Goal: Information Seeking & Learning: Learn about a topic

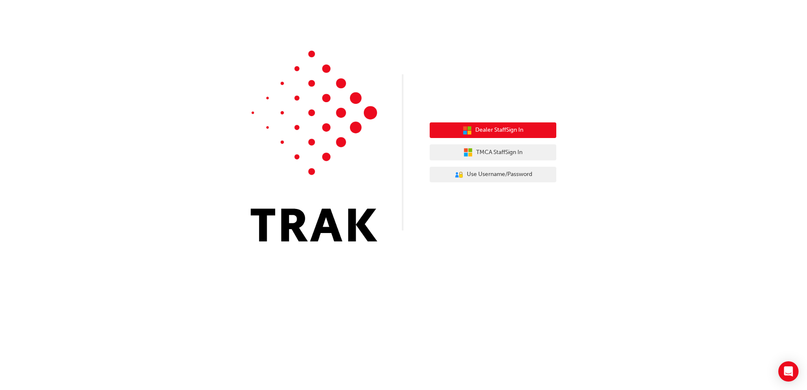
click at [529, 129] on button "Dealer Staff Sign In" at bounding box center [492, 130] width 127 height 16
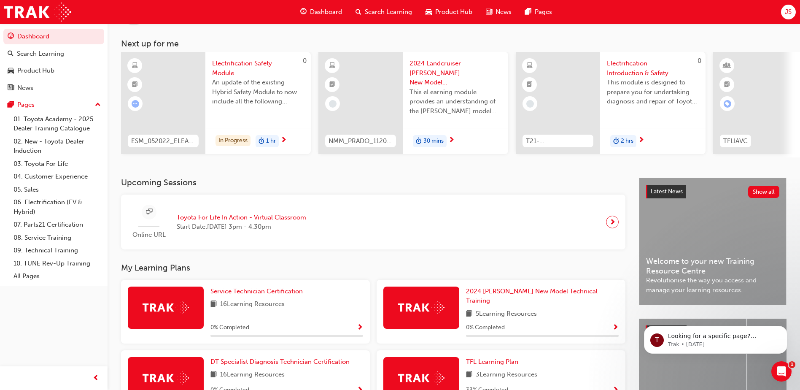
scroll to position [84, 0]
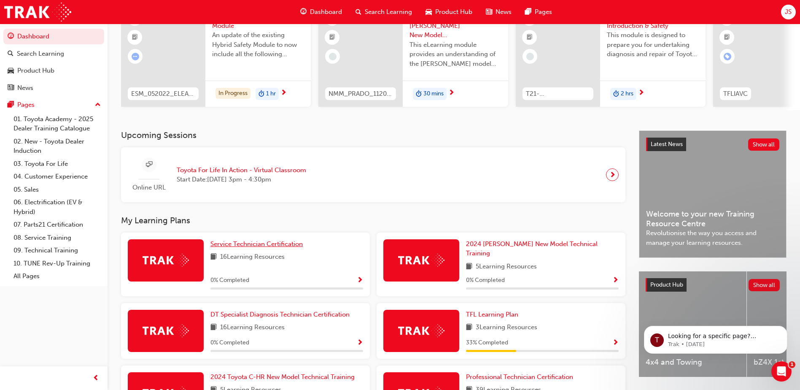
click at [255, 246] on span "Service Technician Certification" at bounding box center [257, 244] width 92 height 8
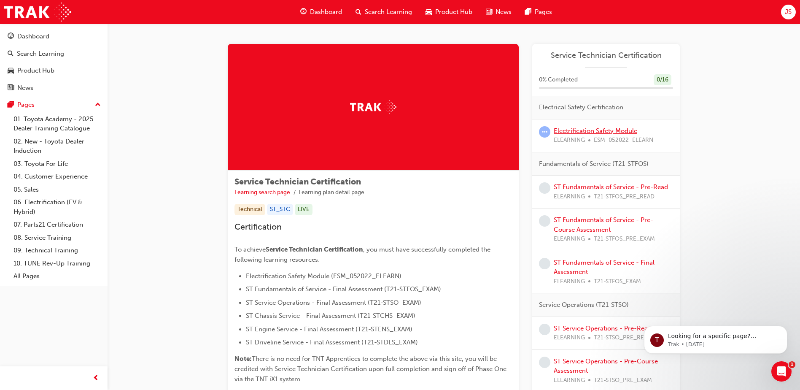
click at [606, 129] on link "Electrification Safety Module" at bounding box center [596, 131] width 84 height 8
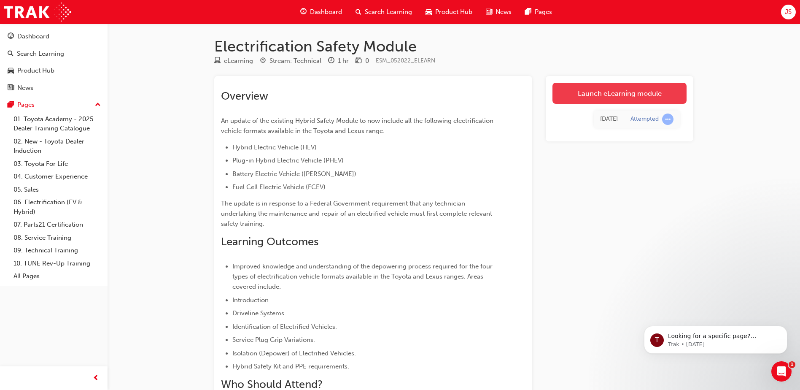
click at [630, 94] on link "Launch eLearning module" at bounding box center [620, 93] width 134 height 21
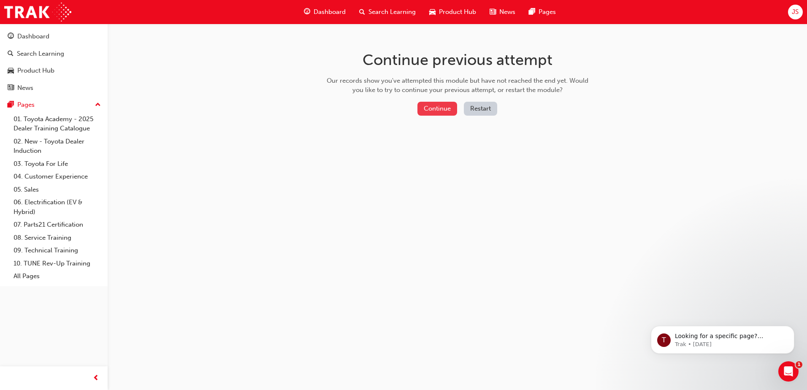
click at [442, 111] on button "Continue" at bounding box center [437, 109] width 40 height 14
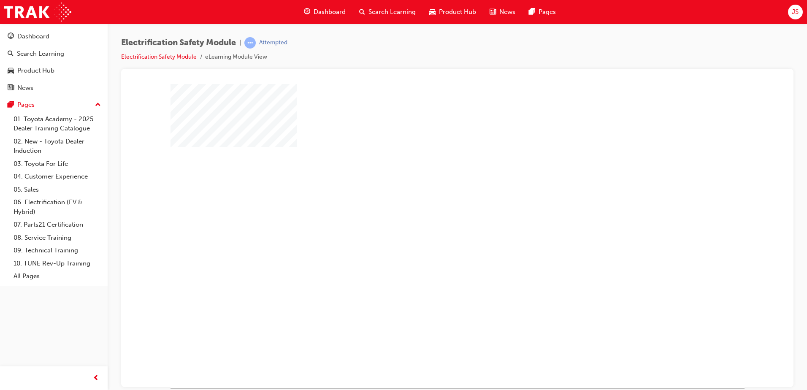
click at [433, 211] on div "play" at bounding box center [433, 211] width 0 height 0
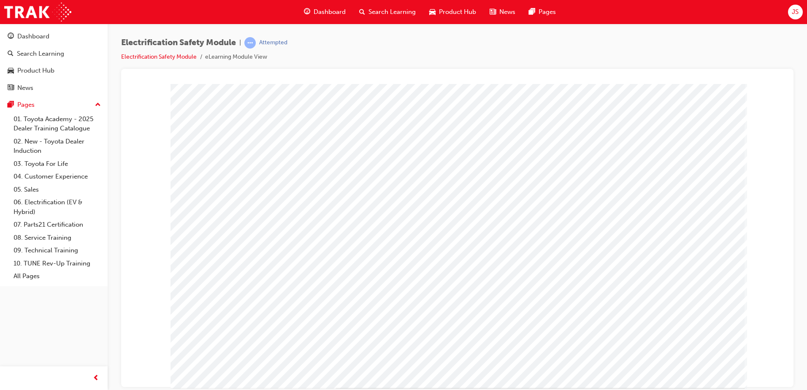
drag, startPoint x: 550, startPoint y: 0, endPoint x: 678, endPoint y: 83, distance: 152.6
click at [678, 83] on div at bounding box center [457, 80] width 659 height 8
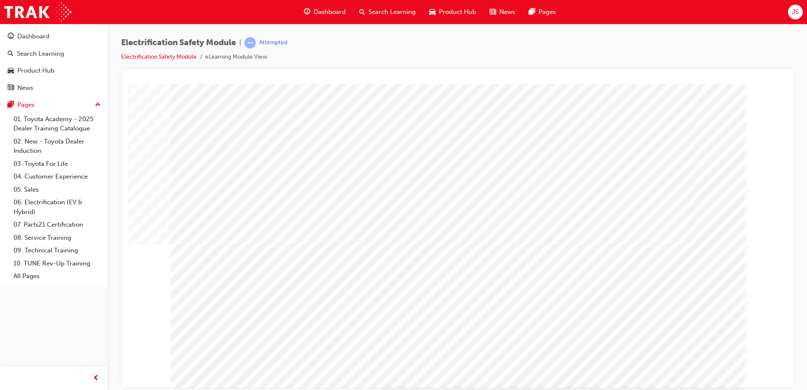
drag, startPoint x: 691, startPoint y: 376, endPoint x: 693, endPoint y: 368, distance: 8.6
click at [692, 375] on div at bounding box center [457, 236] width 574 height 304
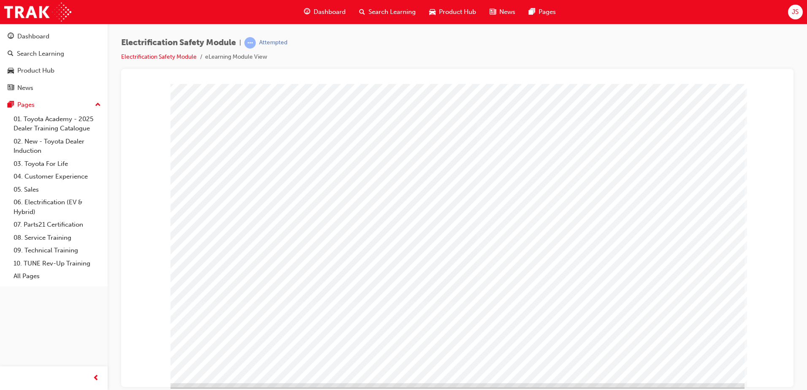
scroll to position [12, 0]
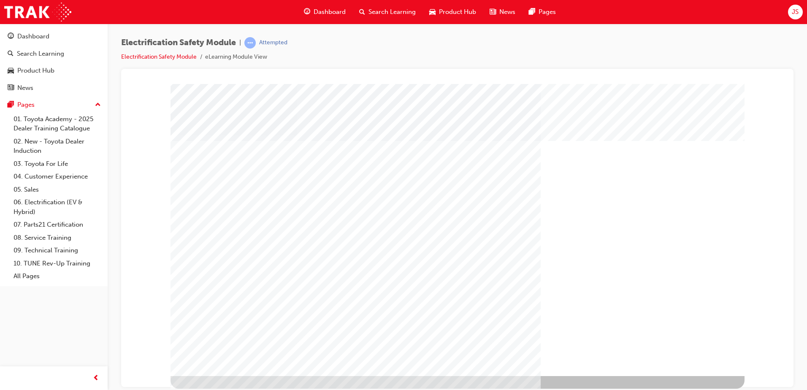
scroll to position [0, 0]
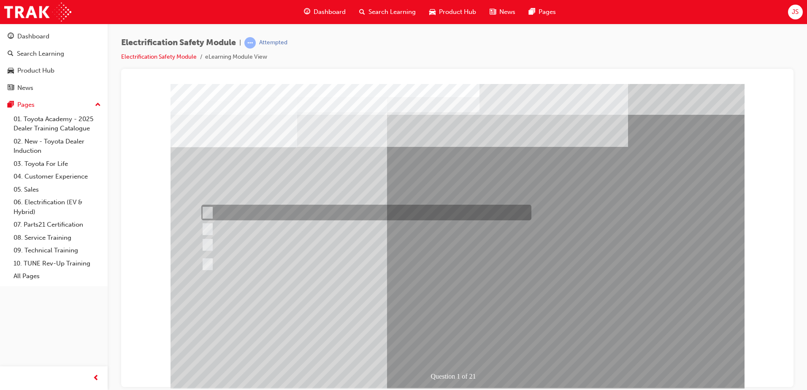
click at [214, 211] on div at bounding box center [364, 213] width 330 height 16
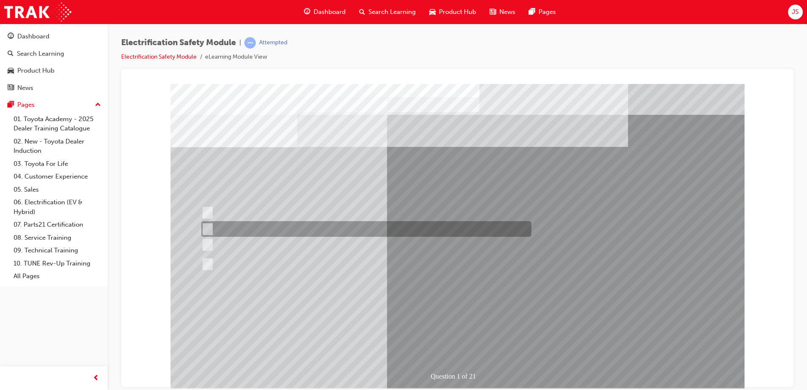
click at [205, 223] on div at bounding box center [364, 229] width 330 height 16
radio input "false"
radio input "true"
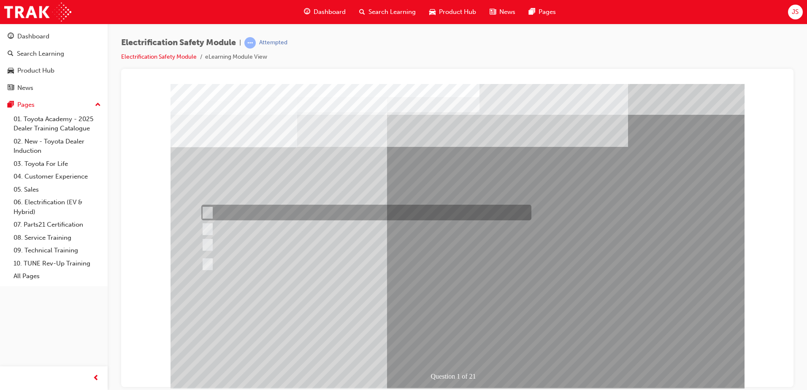
click at [208, 212] on input "The Plug-in Hybrid Electric has DC charging capability via a charging station." at bounding box center [205, 212] width 9 height 9
radio input "true"
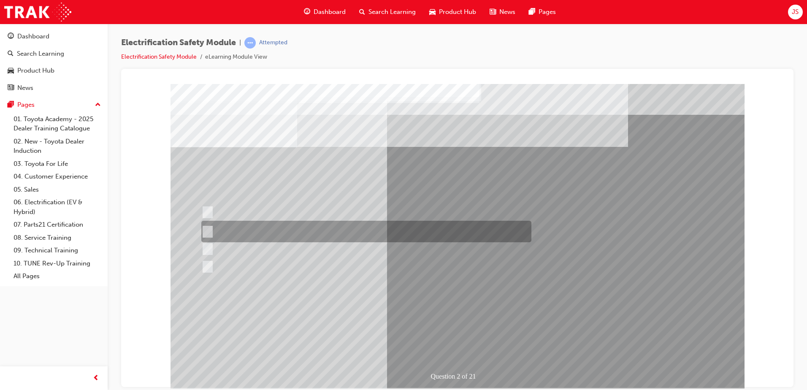
click at [208, 229] on input "The Battery Electric uses AC & DC charging capability and has no petrol engine." at bounding box center [205, 231] width 9 height 9
radio input "true"
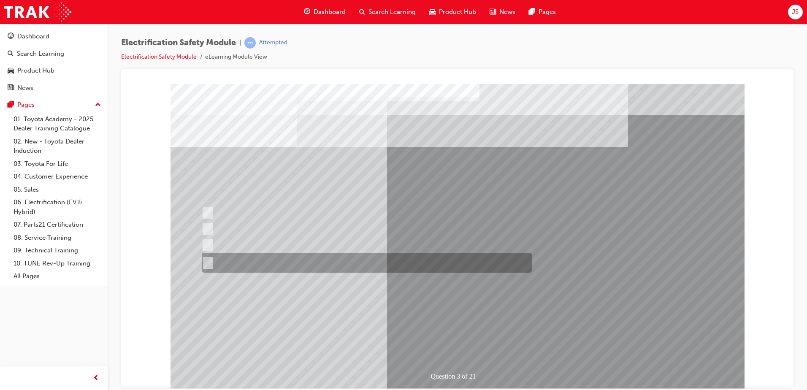
click at [208, 260] on input "The FCEV produces electric power via a Fuel Cell Stack supporting the Hybrid ba…" at bounding box center [206, 262] width 9 height 9
radio input "true"
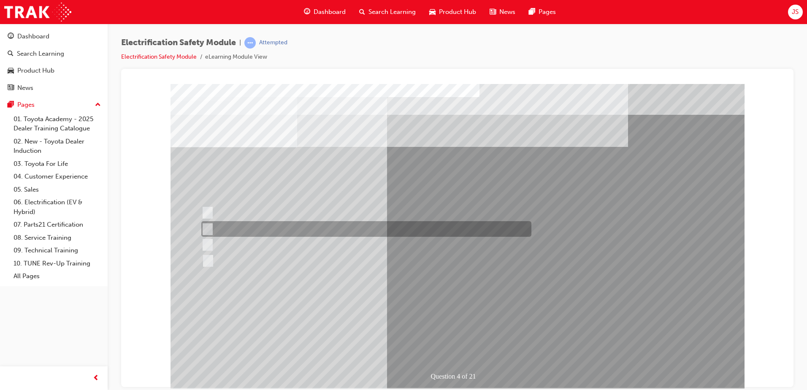
click at [209, 228] on input "EV or H2 labels on the License Plate." at bounding box center [205, 228] width 9 height 9
checkbox input "true"
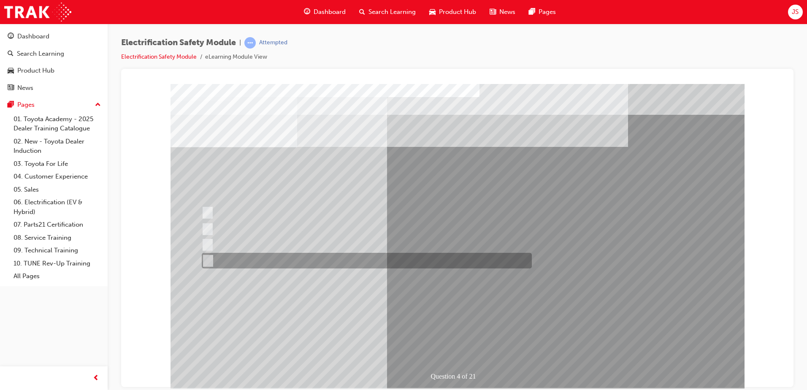
click at [207, 258] on input "Charge ports or H2 Filler Port in place of a Fuel Filler." at bounding box center [205, 260] width 9 height 9
checkbox input "true"
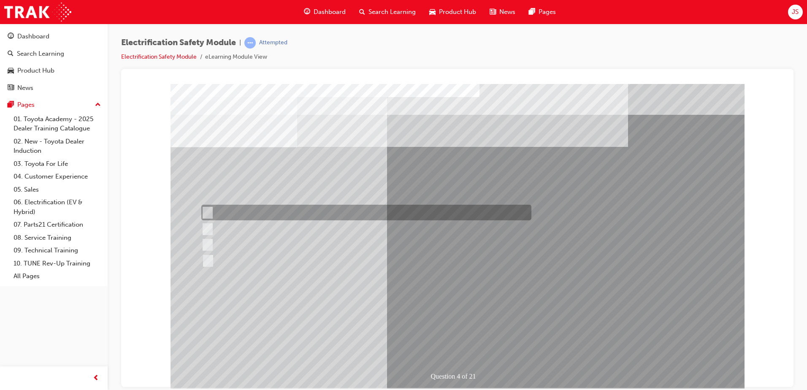
click at [209, 213] on input "Special exterior colours" at bounding box center [205, 212] width 9 height 9
checkbox input "true"
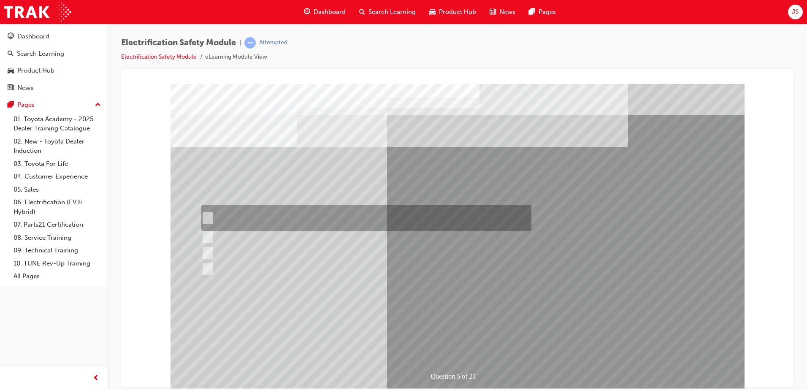
click at [205, 216] on input "The READY light will illuminate when the vehicle is turned on and ready to driv…" at bounding box center [205, 217] width 9 height 9
checkbox input "true"
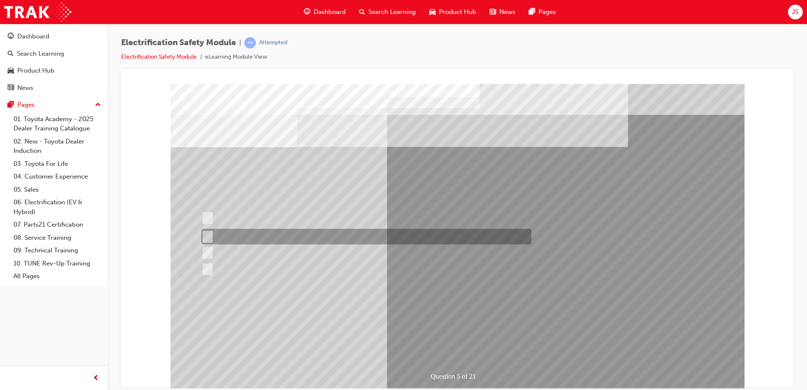
click at [210, 234] on input "The Main Display will show the power flow for the driveline." at bounding box center [205, 236] width 9 height 9
checkbox input "true"
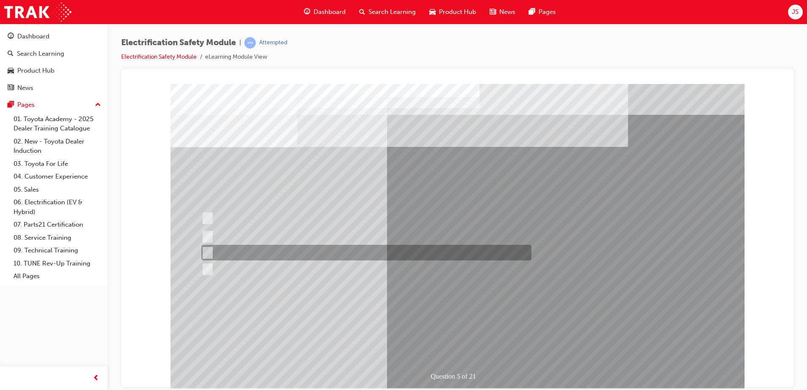
click at [211, 250] on div at bounding box center [364, 253] width 330 height 16
checkbox input "true"
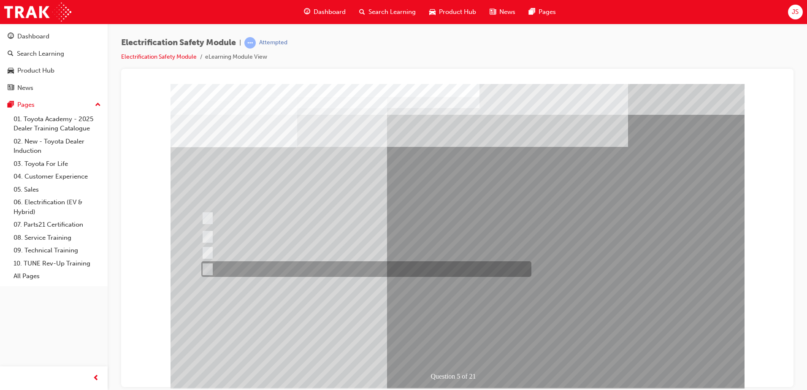
click at [207, 266] on input "Battery Level indicator (State of Charge)." at bounding box center [205, 269] width 9 height 9
checkbox input "true"
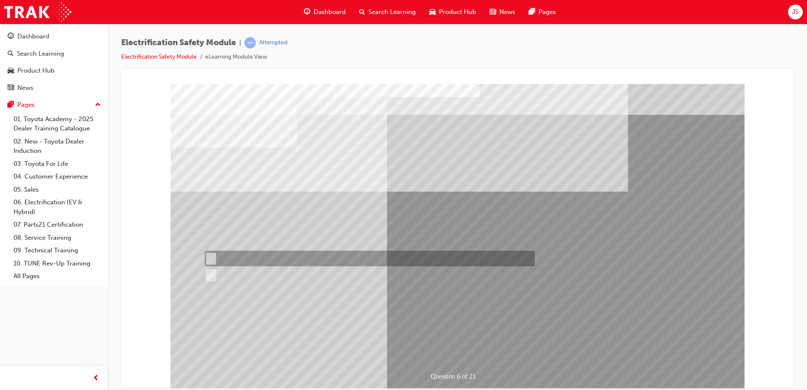
click at [211, 259] on input "True" at bounding box center [209, 258] width 9 height 9
radio input "true"
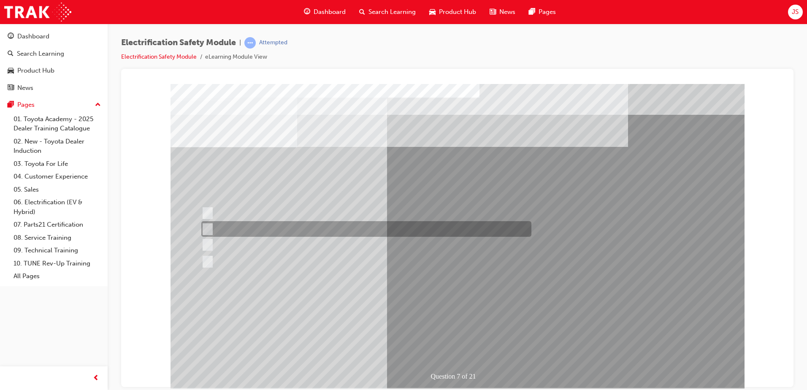
click at [212, 231] on div at bounding box center [364, 229] width 330 height 16
radio input "true"
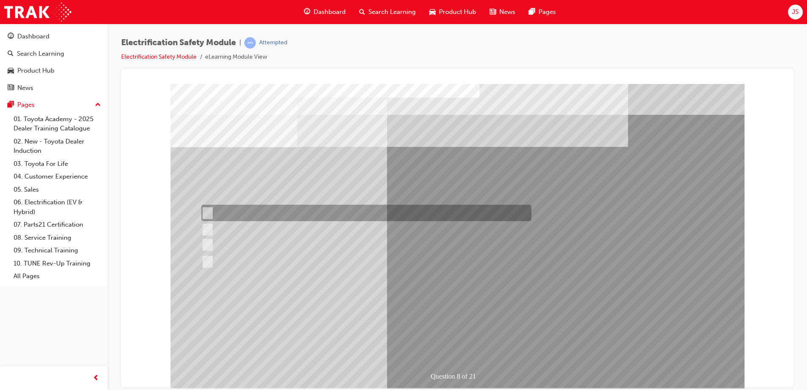
click at [206, 212] on input "Working on the High Voltage System." at bounding box center [205, 212] width 9 height 9
radio input "true"
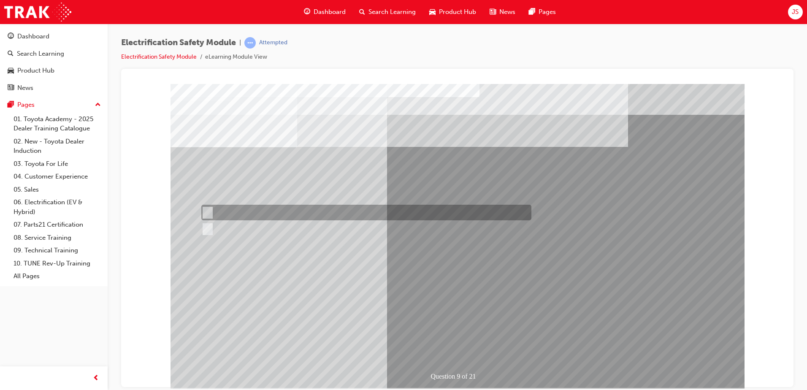
click at [211, 212] on div at bounding box center [364, 213] width 330 height 16
radio input "true"
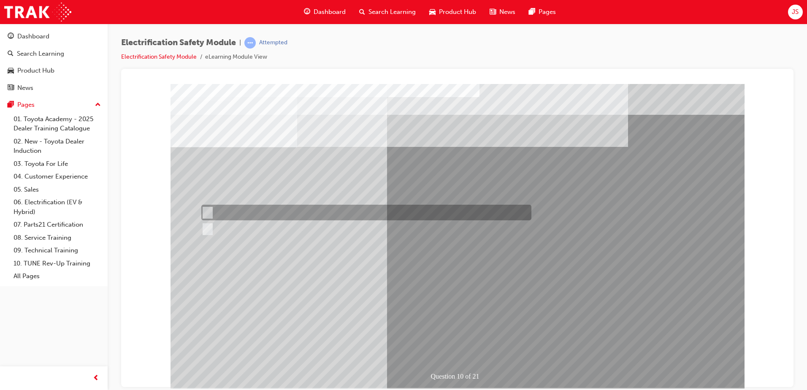
click at [210, 208] on input "False" at bounding box center [205, 212] width 9 height 9
radio input "true"
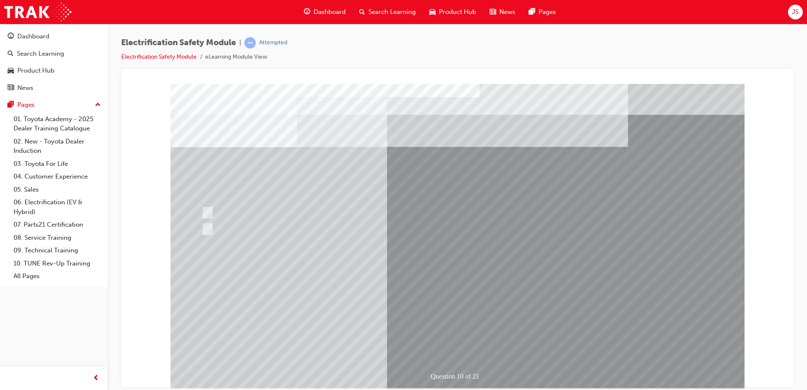
drag, startPoint x: 216, startPoint y: 226, endPoint x: 211, endPoint y: 226, distance: 5.5
click at [216, 226] on div at bounding box center [364, 229] width 330 height 16
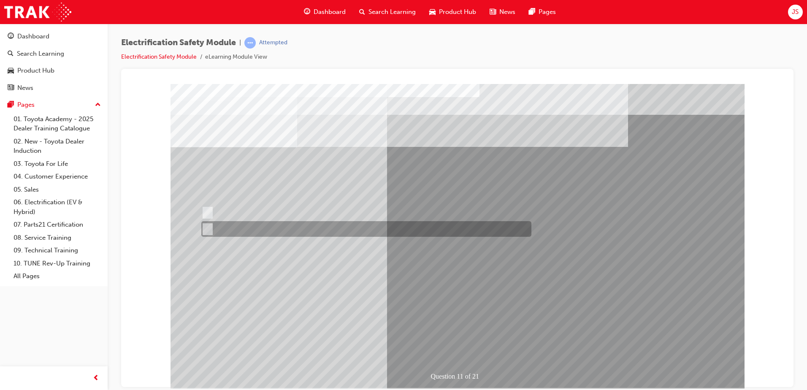
click at [207, 230] on input "False" at bounding box center [205, 228] width 9 height 9
radio input "true"
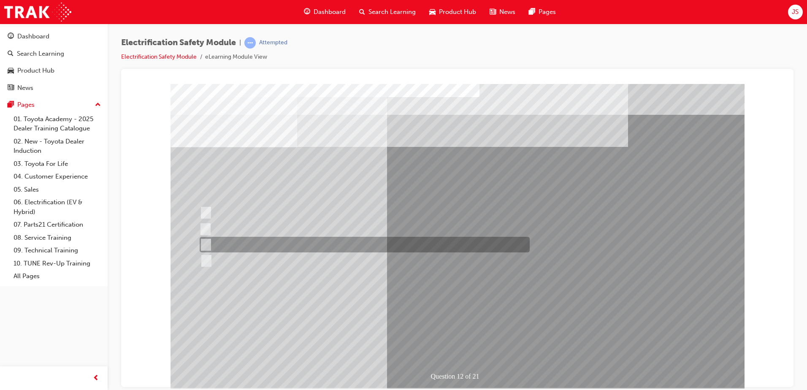
click at [202, 243] on input "Outside the vehicle’s detection area for entry and start system." at bounding box center [204, 244] width 9 height 9
radio input "true"
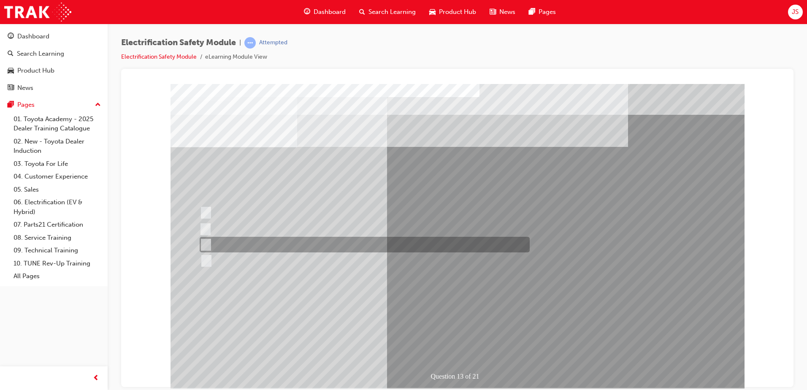
click at [203, 247] on input "Wait 10 minutes to discharge the High Voltage Capacitors." at bounding box center [204, 244] width 9 height 9
radio input "true"
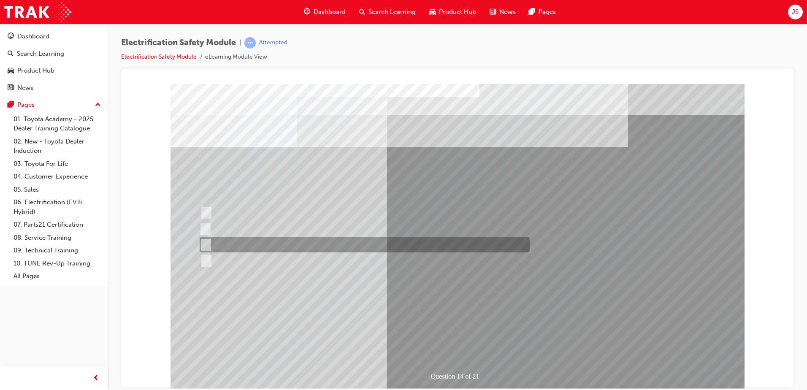
click at [207, 246] on input "10 minutes" at bounding box center [204, 244] width 9 height 9
radio input "true"
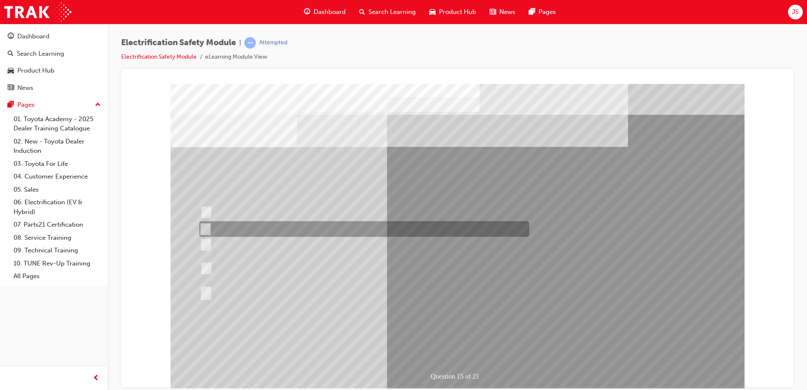
click at [205, 225] on input "The High Voltage Capacitor Terminal for 0 volts." at bounding box center [203, 228] width 9 height 9
radio input "true"
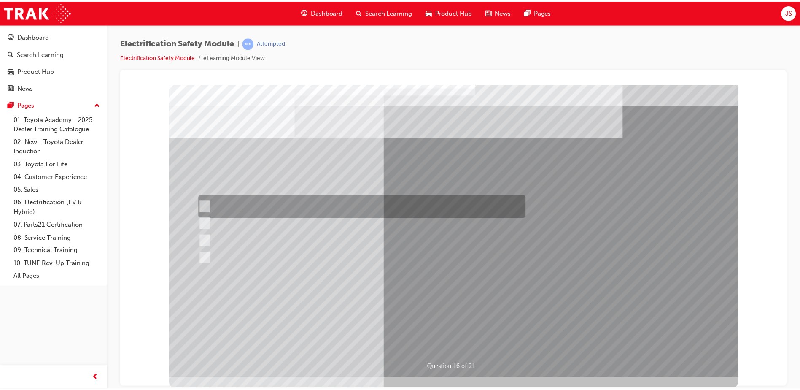
scroll to position [12, 0]
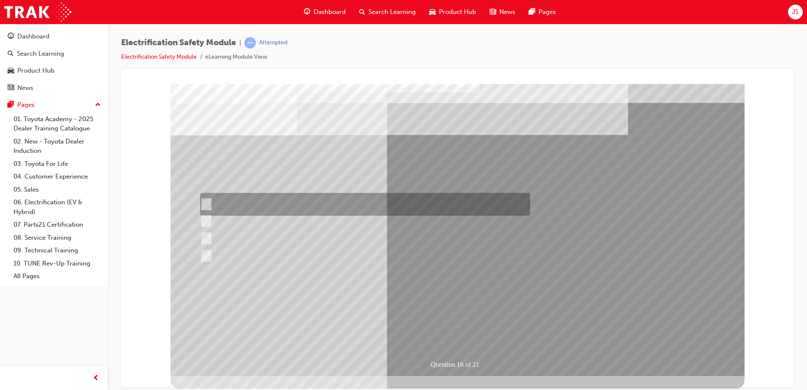
click at [208, 200] on input "Insulate the High Voltage Connector/Motor Side Cable Connection with Insulated …" at bounding box center [204, 204] width 9 height 9
radio input "true"
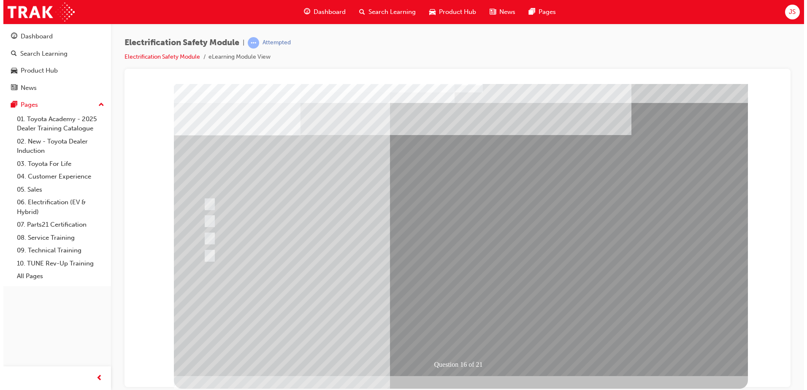
scroll to position [0, 0]
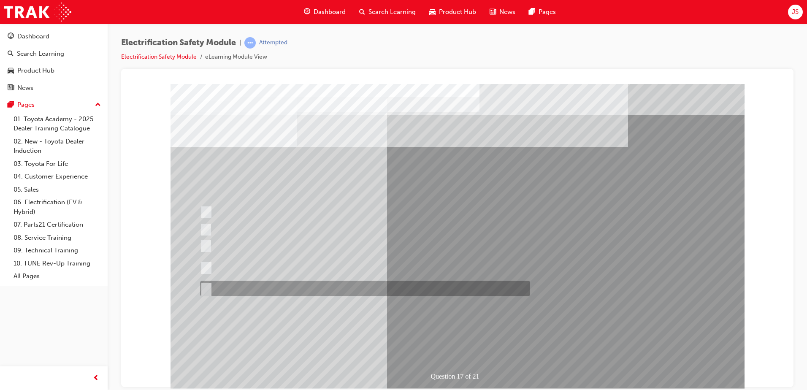
click at [207, 289] on input "All of the above." at bounding box center [204, 288] width 9 height 9
radio input "true"
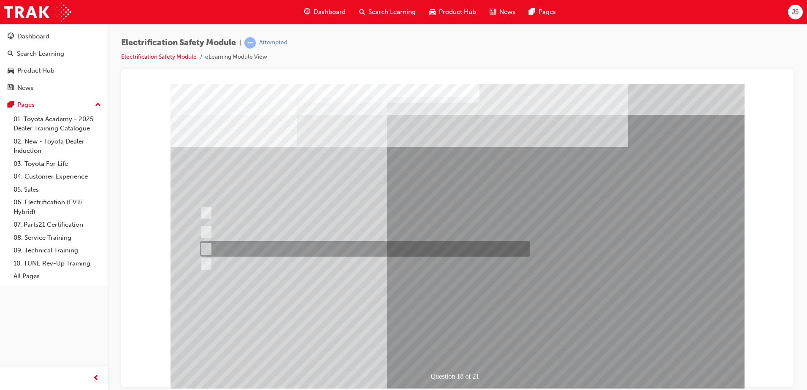
click at [203, 243] on div at bounding box center [363, 249] width 330 height 16
radio input "true"
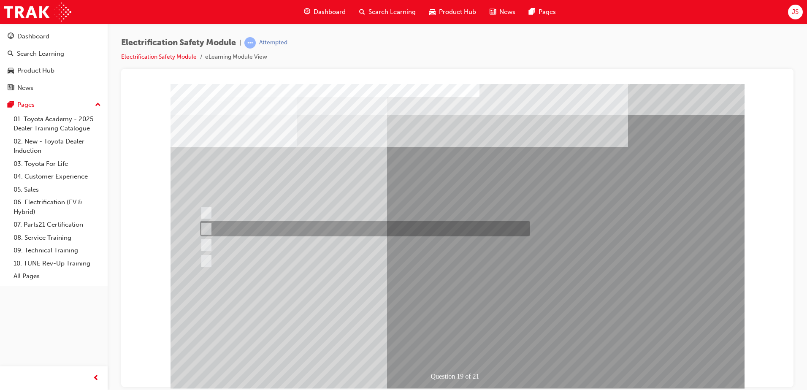
click at [210, 223] on div at bounding box center [363, 229] width 330 height 16
radio input "true"
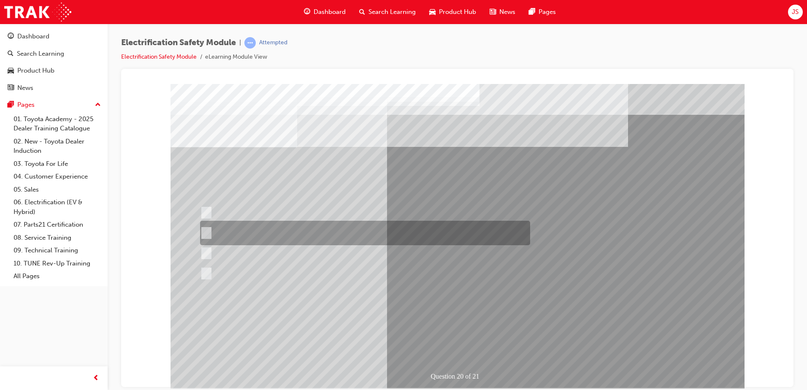
click at [211, 229] on div at bounding box center [363, 233] width 330 height 24
radio input "true"
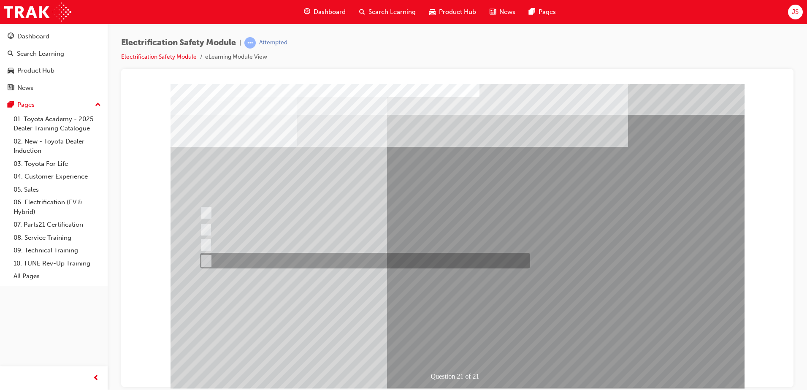
click at [209, 260] on div at bounding box center [363, 261] width 330 height 16
radio input "true"
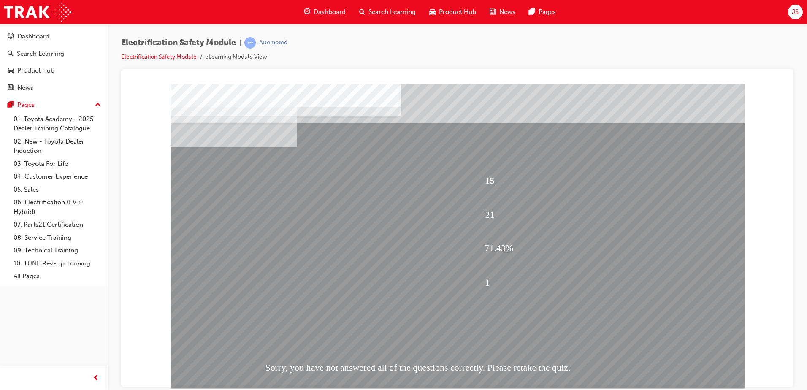
scroll to position [12, 0]
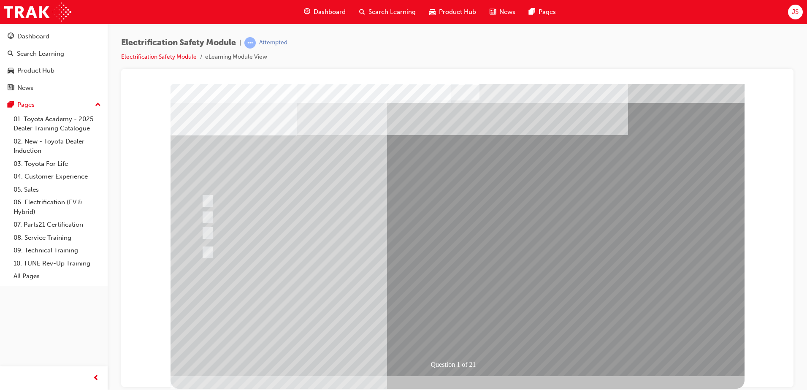
scroll to position [0, 0]
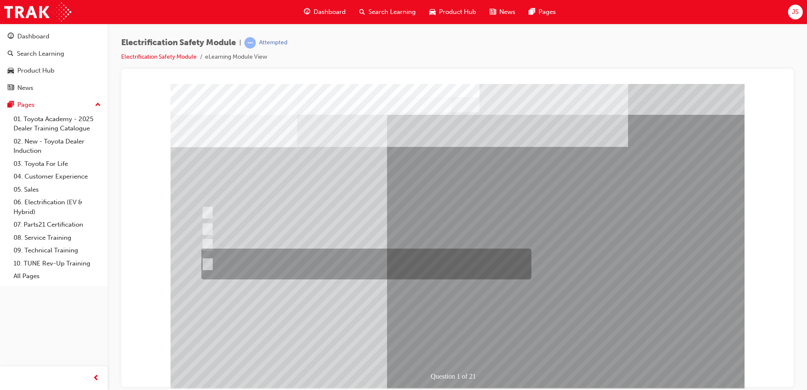
click at [206, 259] on div at bounding box center [364, 263] width 330 height 31
radio input "true"
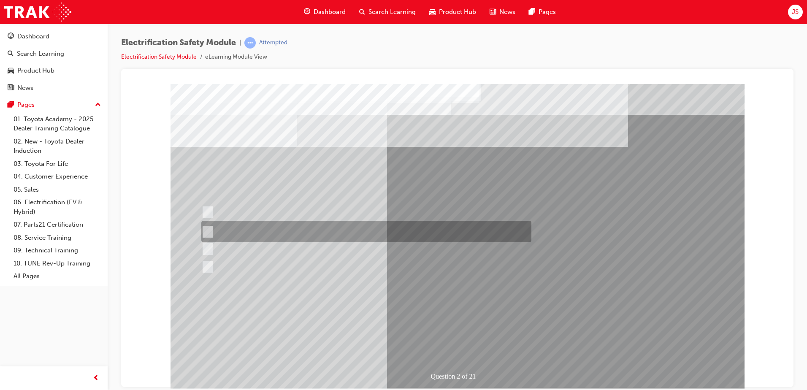
click at [210, 231] on input "The Battery Electric uses AC & DC charging capability and has no petrol engine." at bounding box center [205, 231] width 9 height 9
radio input "true"
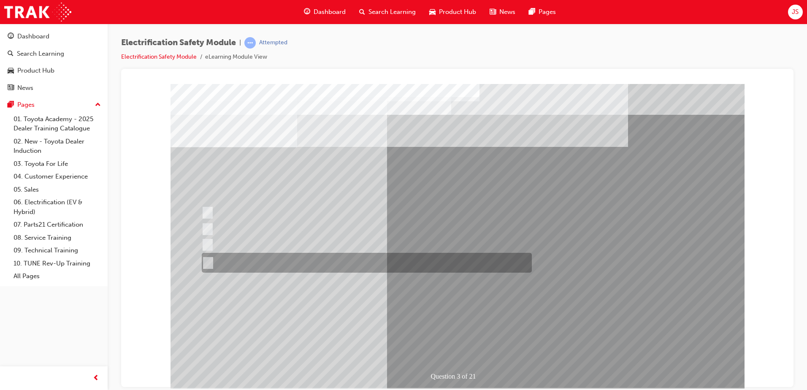
click at [211, 261] on input "The FCEV produces electric power via a Fuel Cell Stack supporting the Hybrid ba…" at bounding box center [206, 262] width 9 height 9
radio input "true"
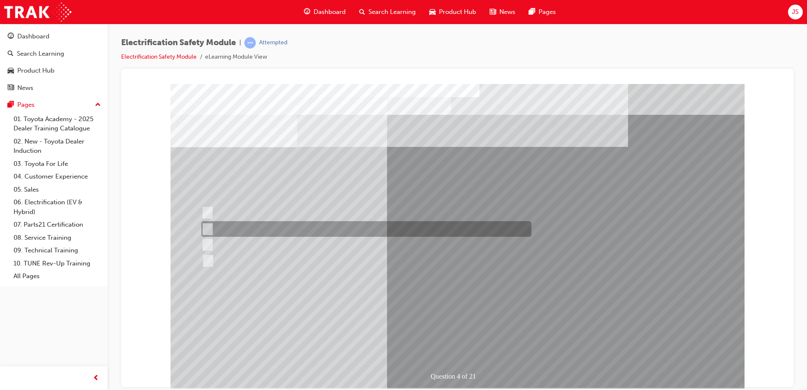
click at [213, 228] on div at bounding box center [364, 229] width 330 height 16
checkbox input "true"
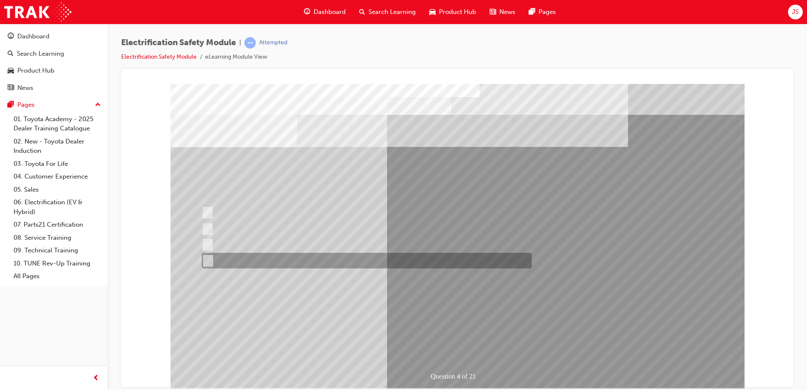
click at [205, 264] on input "Charge ports or H2 Filler Port in place of a Fuel Filler." at bounding box center [205, 260] width 9 height 9
checkbox input "true"
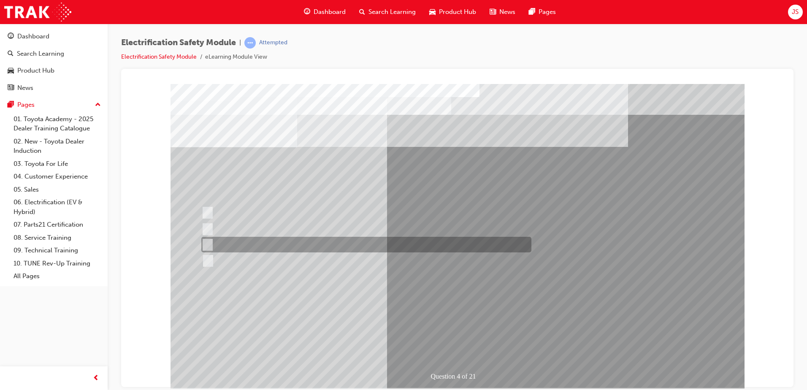
click at [207, 249] on div at bounding box center [364, 245] width 330 height 16
checkbox input "true"
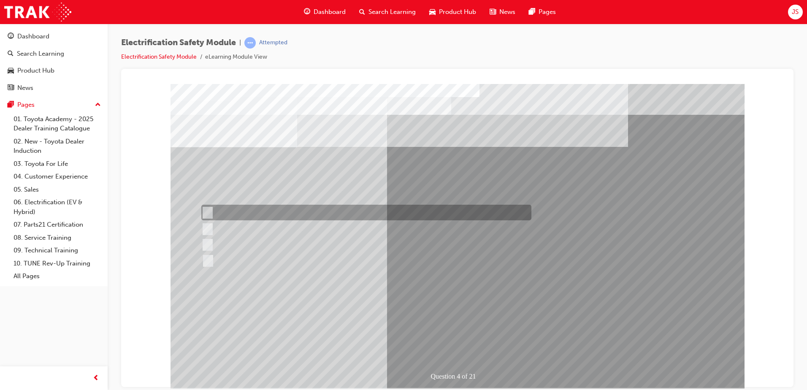
click at [207, 211] on input "Special exterior colours" at bounding box center [205, 212] width 9 height 9
checkbox input "true"
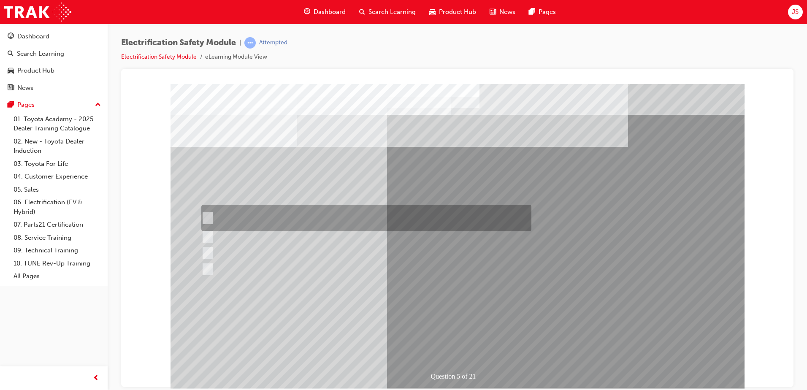
click at [209, 217] on input "The READY light will illuminate when the vehicle is turned on and ready to driv…" at bounding box center [205, 217] width 9 height 9
checkbox input "true"
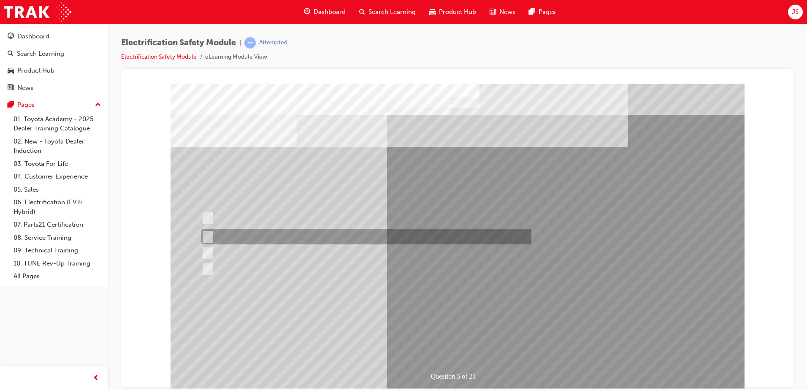
click at [207, 230] on div at bounding box center [364, 237] width 330 height 16
checkbox input "true"
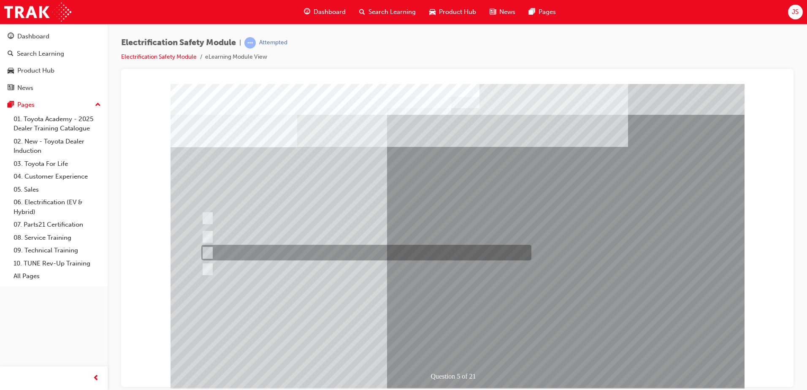
click at [208, 247] on div at bounding box center [364, 253] width 330 height 16
checkbox input "true"
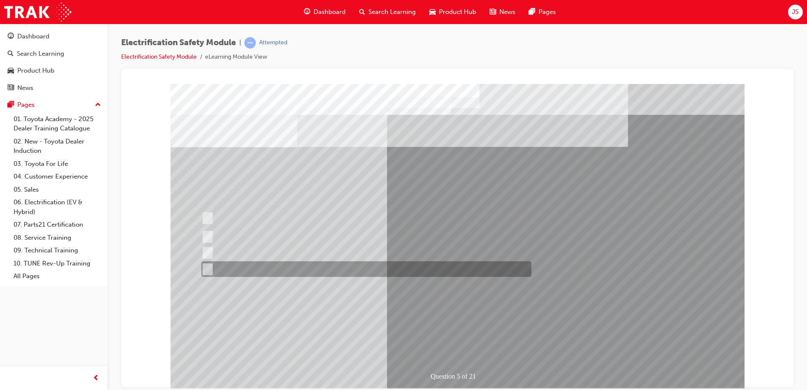
click at [212, 274] on div at bounding box center [364, 269] width 330 height 16
checkbox input "true"
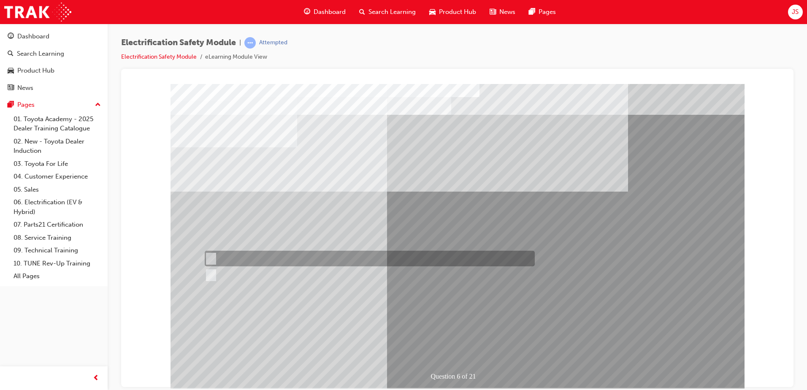
click at [213, 258] on input "True" at bounding box center [209, 258] width 9 height 9
radio input "true"
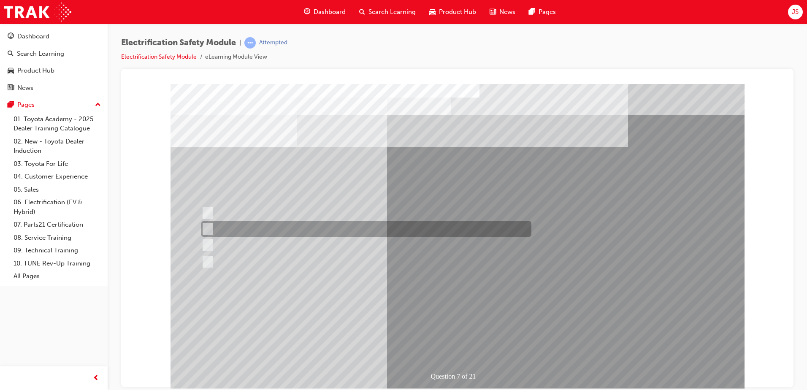
click at [208, 227] on input "Be detected and the system will shut down." at bounding box center [205, 228] width 9 height 9
radio input "true"
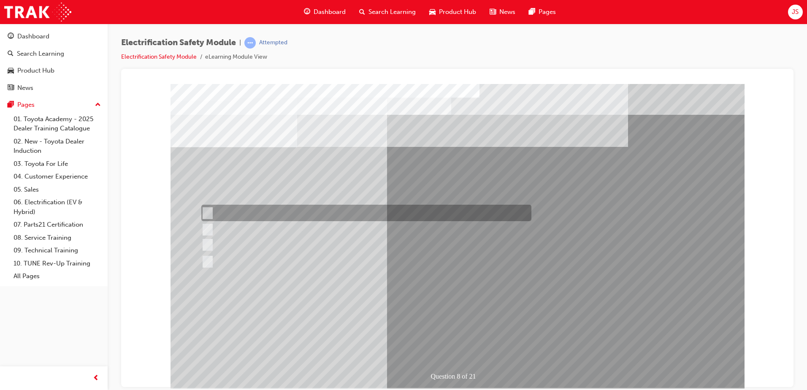
click at [204, 210] on input "Working on the High Voltage System." at bounding box center [205, 212] width 9 height 9
radio input "true"
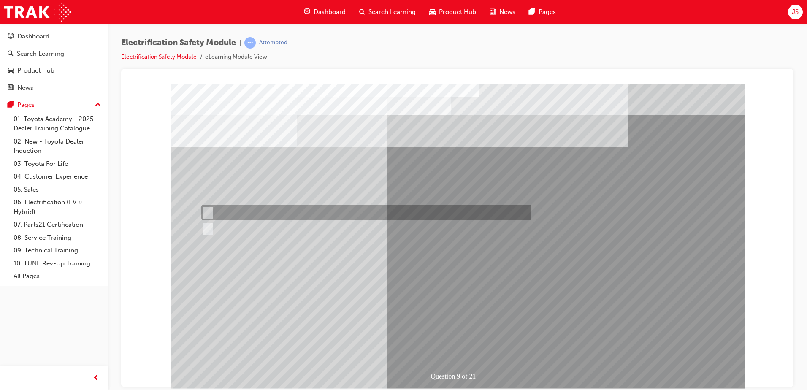
click at [209, 211] on input "True" at bounding box center [205, 212] width 9 height 9
radio input "true"
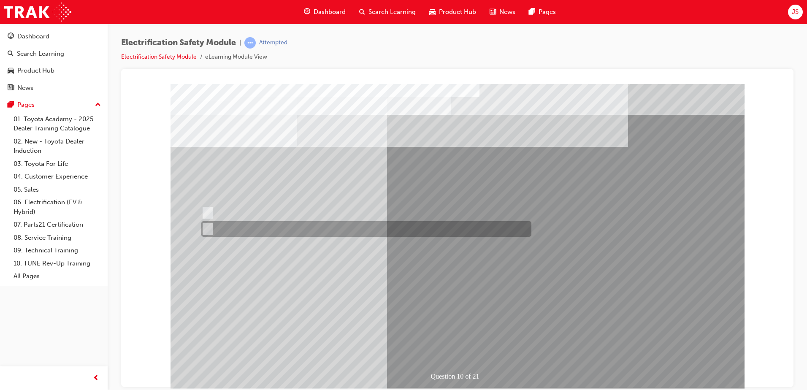
click at [209, 228] on input "True" at bounding box center [205, 228] width 9 height 9
radio input "true"
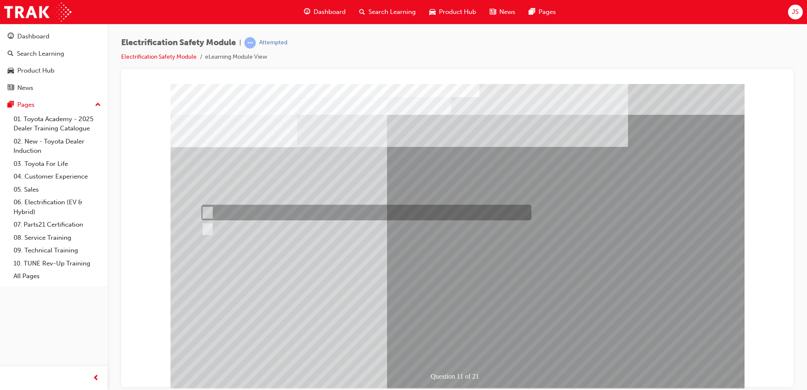
click at [210, 208] on input "True" at bounding box center [205, 212] width 9 height 9
radio input "true"
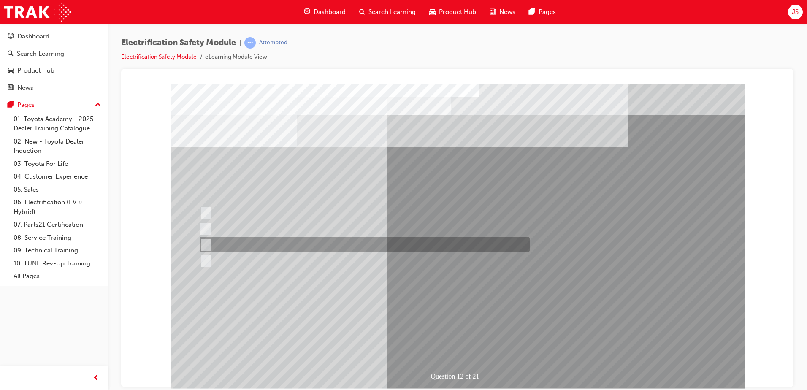
click at [210, 238] on div at bounding box center [362, 245] width 330 height 16
radio input "true"
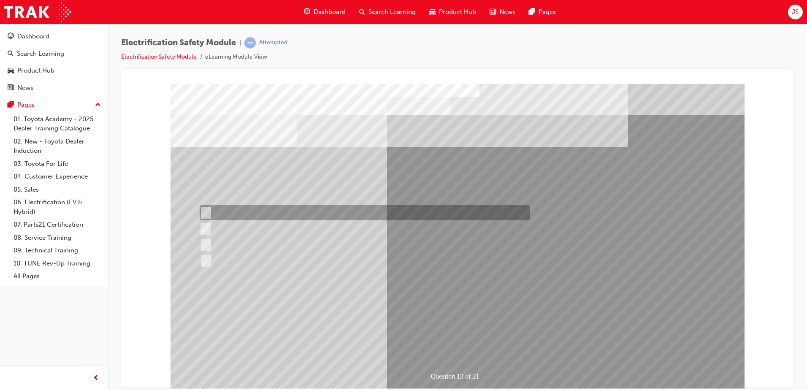
click at [205, 209] on input "Remove the Service Plug Grip" at bounding box center [204, 212] width 9 height 9
radio input "true"
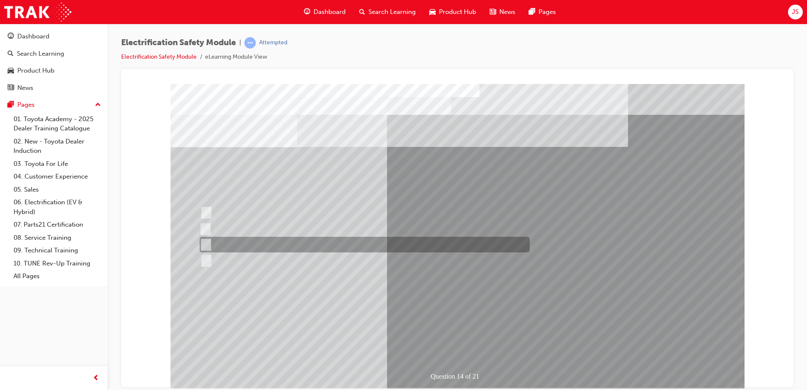
drag, startPoint x: 204, startPoint y: 245, endPoint x: 231, endPoint y: 259, distance: 30.2
click at [205, 245] on input "10 minutes" at bounding box center [204, 244] width 9 height 9
radio input "true"
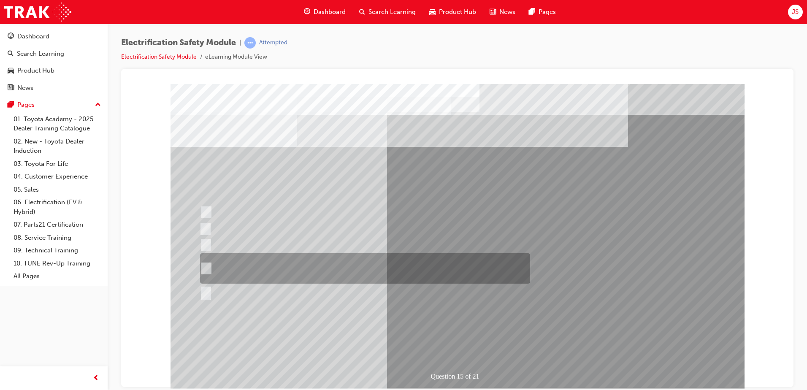
click at [209, 267] on div at bounding box center [363, 268] width 330 height 30
radio input "true"
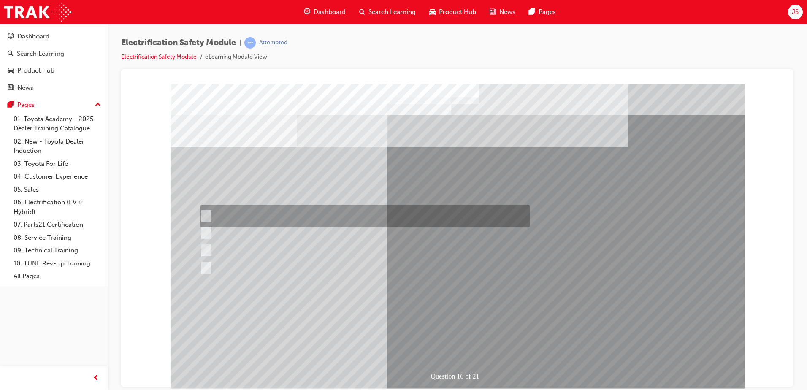
click at [206, 211] on input "Insulate the High Voltage Connector/Motor Side Cable Connection with Insulated …" at bounding box center [204, 215] width 9 height 9
radio input "true"
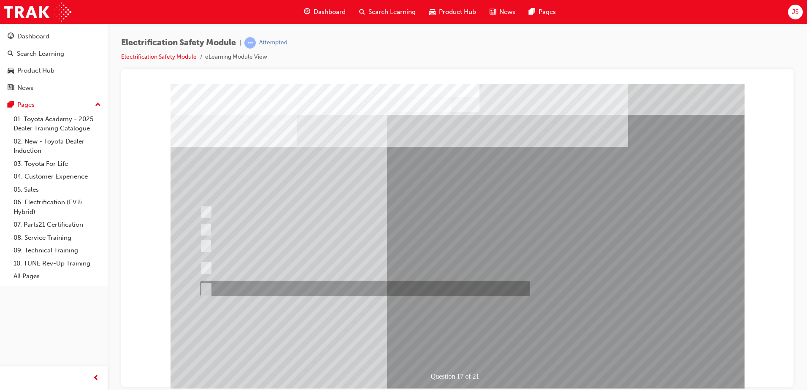
click at [210, 285] on div at bounding box center [363, 289] width 330 height 16
radio input "true"
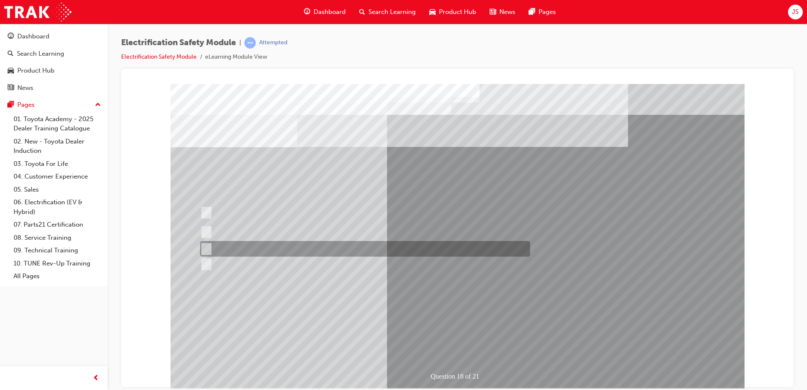
click at [200, 242] on div at bounding box center [363, 249] width 330 height 16
radio input "true"
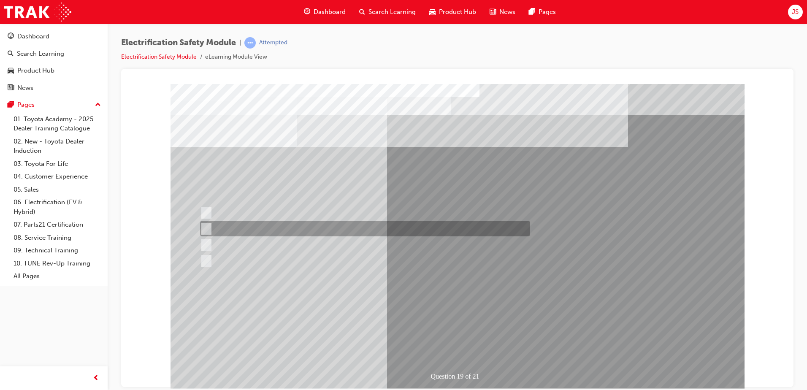
click at [204, 224] on input "To protect Electrical Insulating Gloves from mechanical damage." at bounding box center [204, 228] width 9 height 9
radio input "true"
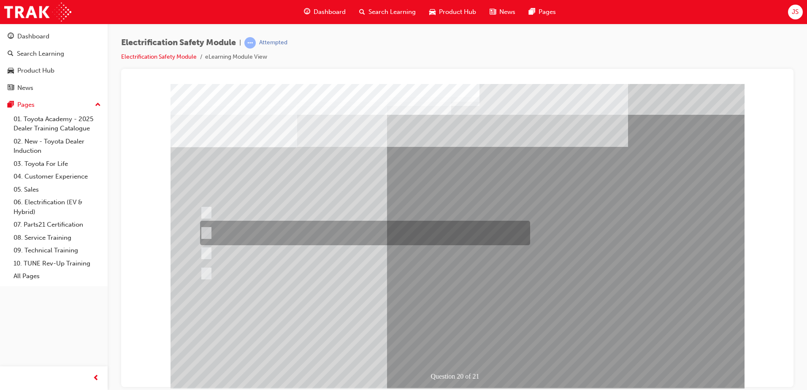
click at [204, 234] on input "To provide added protection against electrical shock in conjunction with electr…" at bounding box center [204, 232] width 9 height 9
radio input "true"
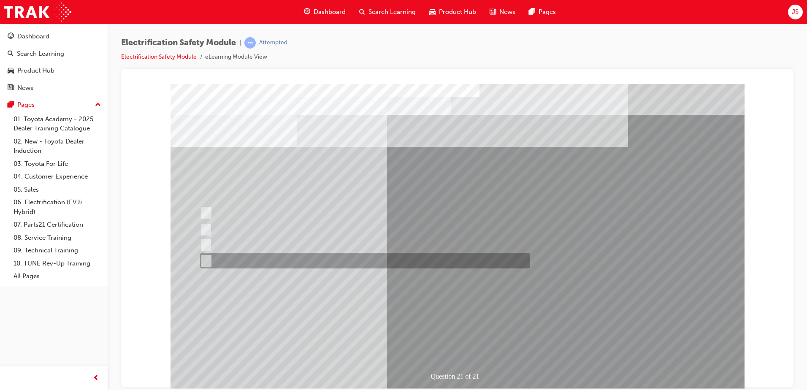
click at [209, 262] on div at bounding box center [363, 261] width 330 height 16
radio input "true"
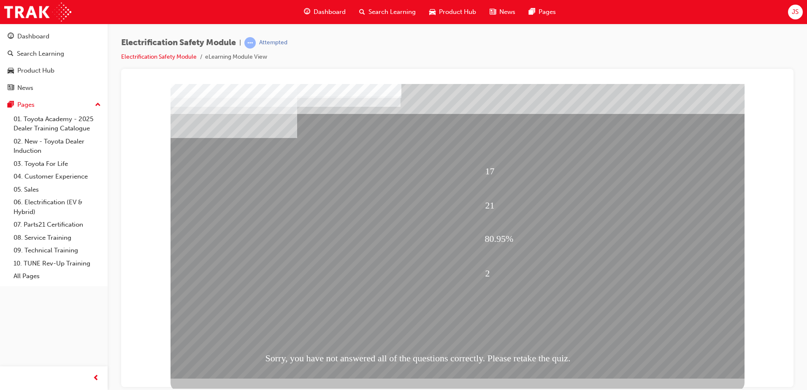
scroll to position [12, 0]
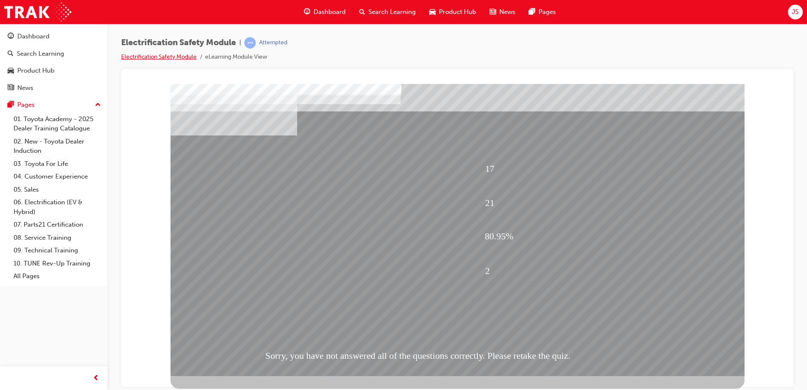
click at [171, 59] on link "Electrification Safety Module" at bounding box center [159, 56] width 76 height 7
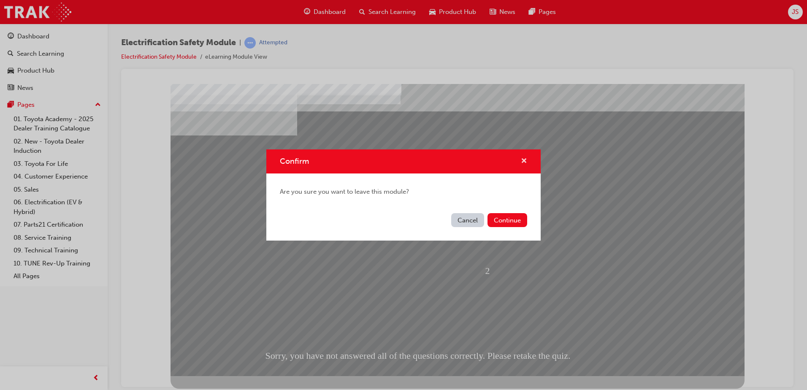
drag, startPoint x: 526, startPoint y: 161, endPoint x: 396, endPoint y: 78, distance: 154.5
click at [526, 161] on span "cross-icon" at bounding box center [524, 162] width 6 height 8
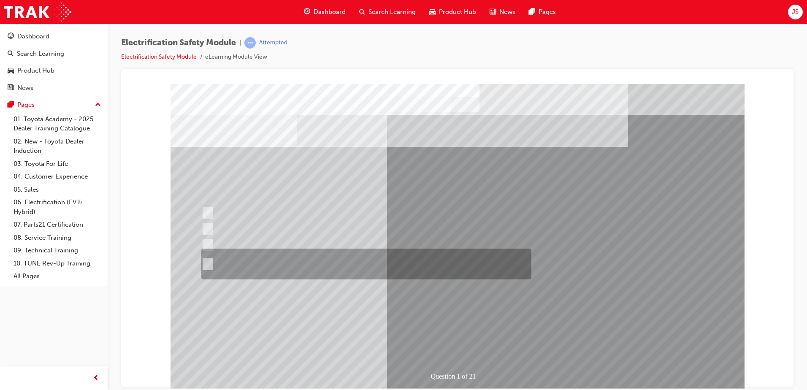
click at [204, 261] on input "The Plug-in Hybrid Electric has AC charging capability via a wall box charger a…" at bounding box center [205, 263] width 9 height 9
radio input "true"
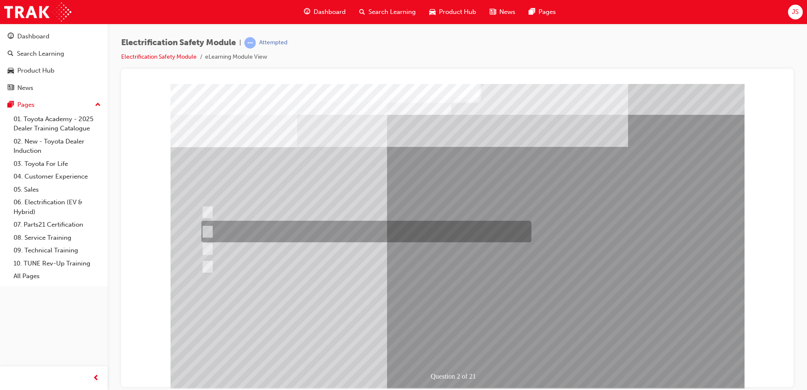
click at [203, 227] on input "The Battery Electric uses AC & DC charging capability and has no petrol engine." at bounding box center [205, 231] width 9 height 9
radio input "true"
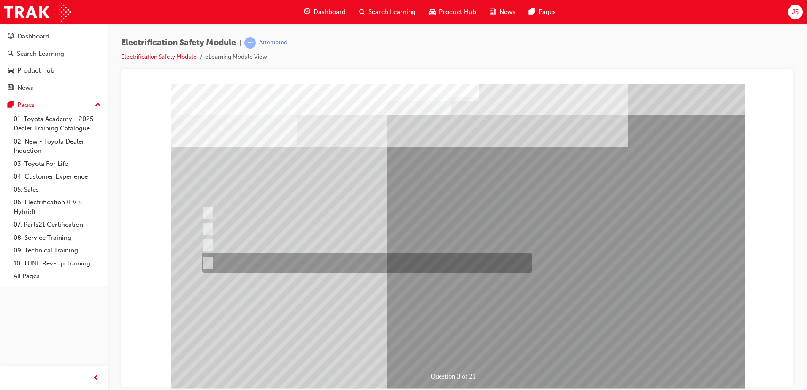
click at [208, 265] on input "The FCEV produces electric power via a Fuel Cell Stack supporting the Hybrid ba…" at bounding box center [206, 262] width 9 height 9
radio input "true"
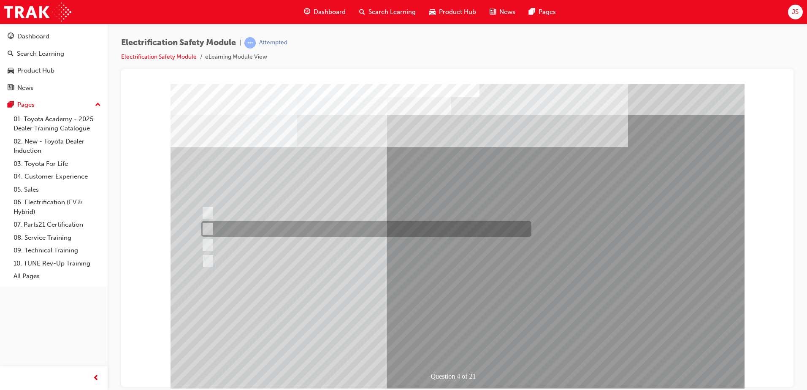
click at [205, 231] on input "EV or H2 labels on the License Plate." at bounding box center [205, 228] width 9 height 9
checkbox input "true"
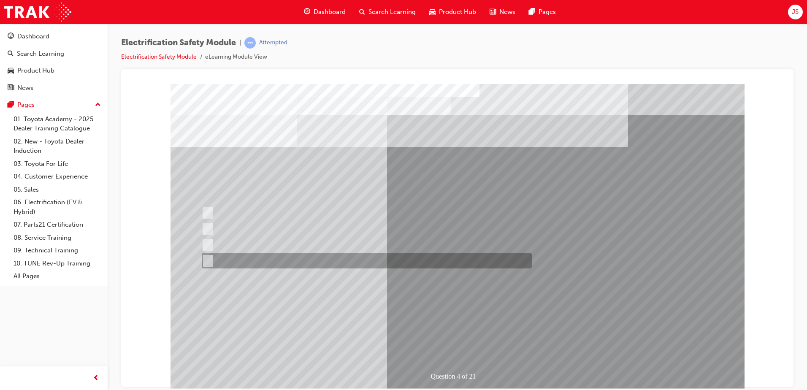
click at [208, 260] on input "Charge ports or H2 Filler Port in place of a Fuel Filler." at bounding box center [205, 260] width 9 height 9
checkbox input "true"
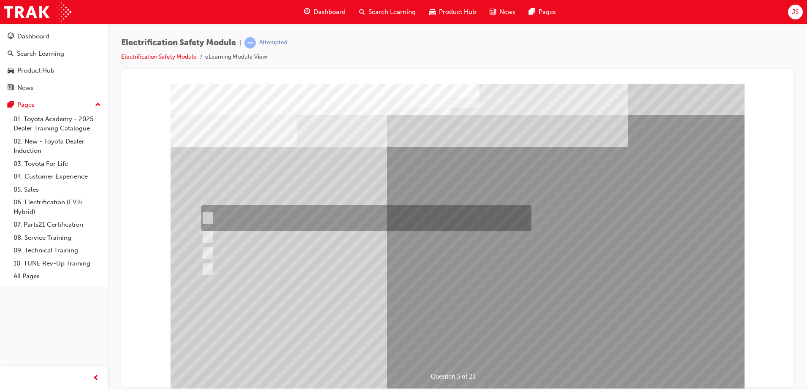
click at [212, 218] on div at bounding box center [364, 218] width 330 height 27
checkbox input "true"
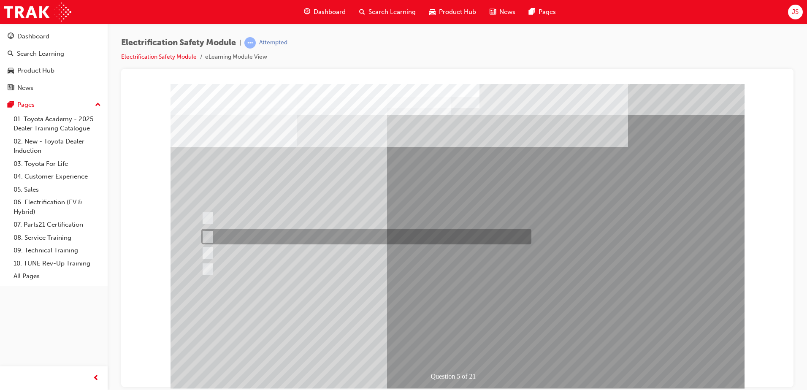
click at [215, 237] on div at bounding box center [364, 237] width 330 height 16
checkbox input "true"
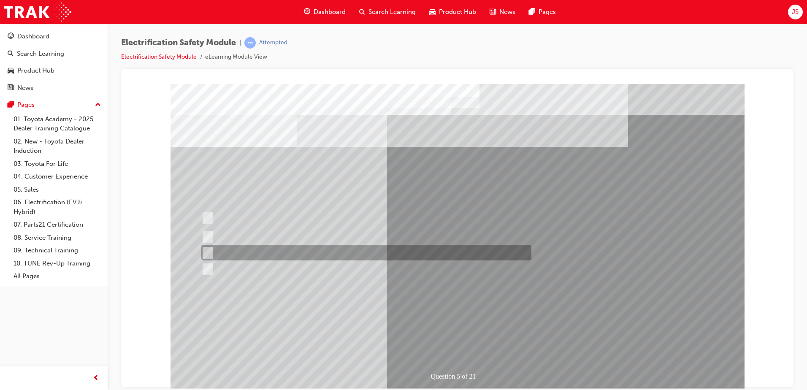
click at [211, 251] on div at bounding box center [364, 253] width 330 height 16
checkbox input "true"
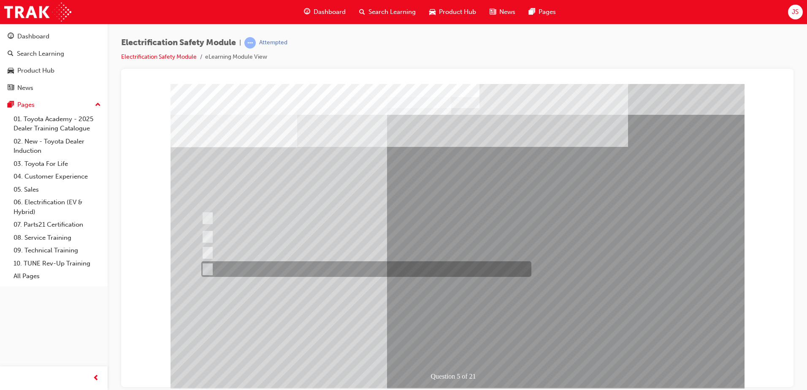
click at [213, 265] on div at bounding box center [364, 269] width 330 height 16
checkbox input "true"
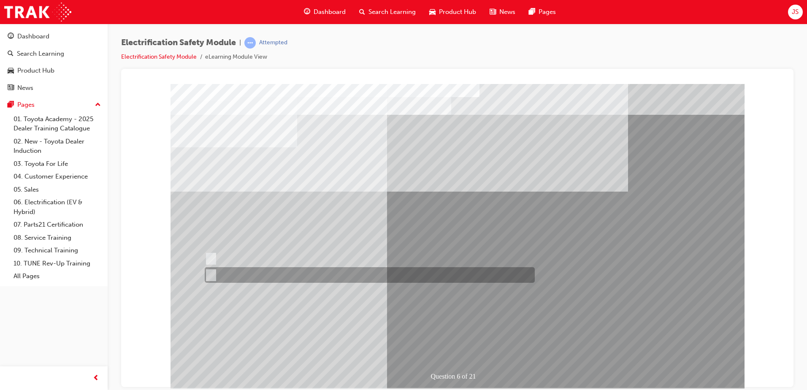
click at [215, 275] on div at bounding box center [367, 275] width 330 height 16
radio input "true"
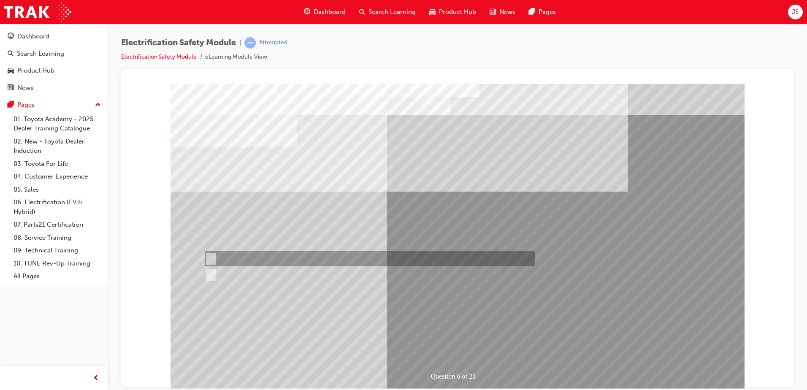
click at [213, 257] on input "True" at bounding box center [209, 258] width 9 height 9
radio input "true"
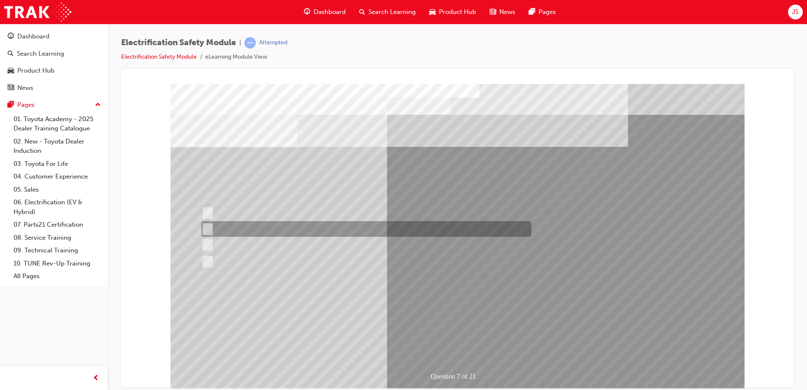
click at [208, 229] on input "Be detected and the system will shut down." at bounding box center [205, 228] width 9 height 9
radio input "true"
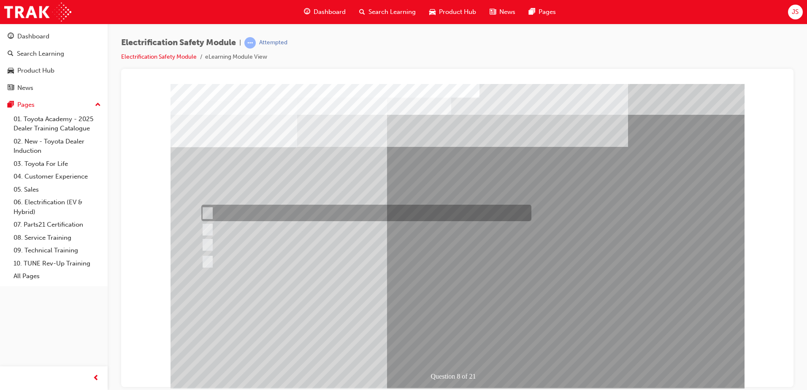
click at [247, 214] on div at bounding box center [364, 213] width 330 height 16
radio input "true"
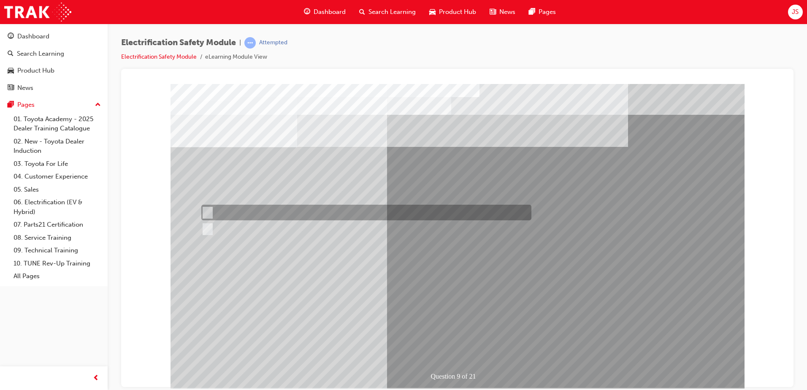
click at [214, 214] on div at bounding box center [364, 213] width 330 height 16
radio input "true"
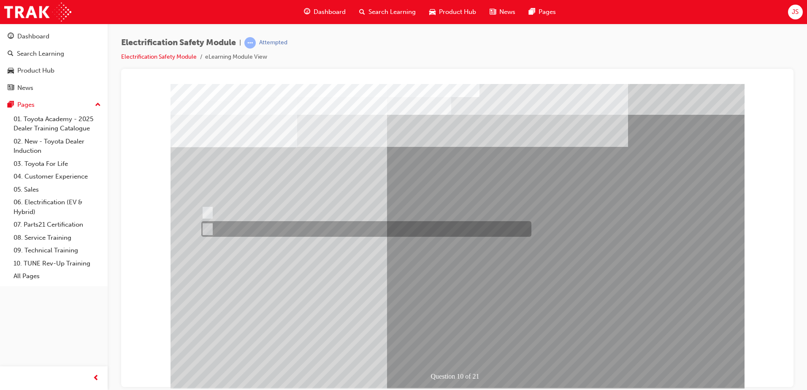
click at [210, 230] on input "True" at bounding box center [205, 228] width 9 height 9
radio input "true"
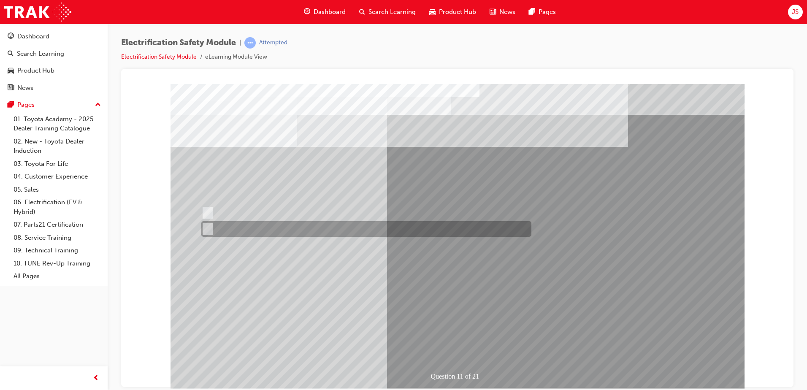
click at [205, 225] on input "False" at bounding box center [205, 228] width 9 height 9
radio input "true"
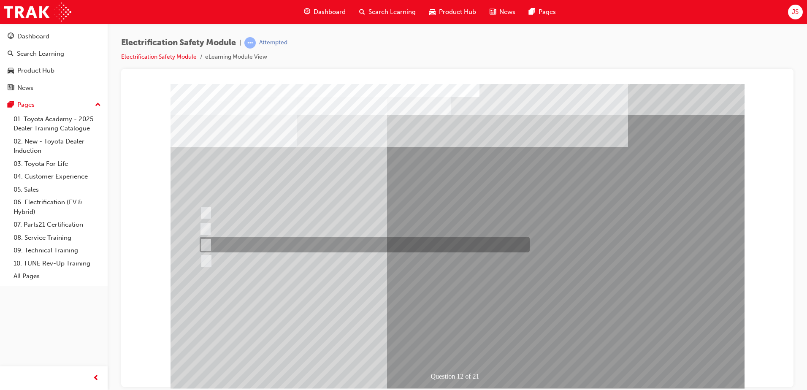
click at [243, 243] on div at bounding box center [362, 245] width 330 height 16
radio input "true"
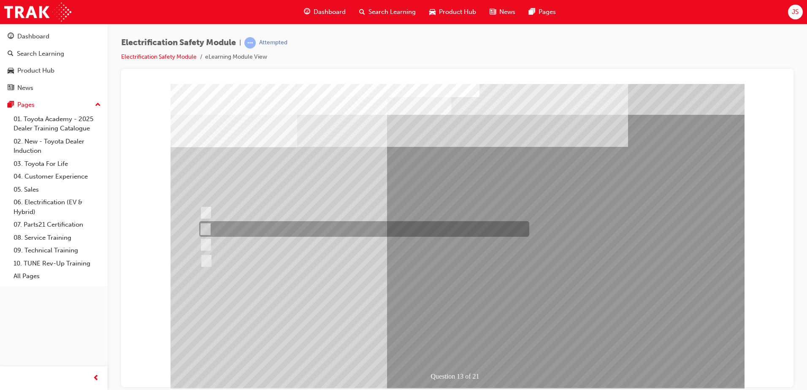
click at [204, 227] on input "Inspect the Insulated Gloves for damage." at bounding box center [203, 228] width 9 height 9
radio input "true"
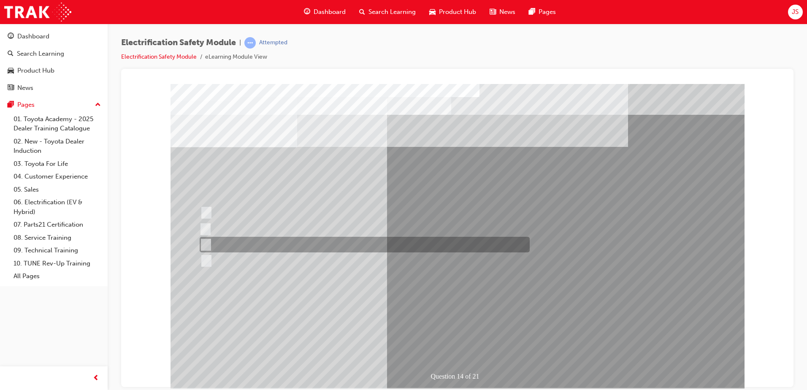
click at [213, 246] on div at bounding box center [362, 245] width 330 height 16
radio input "true"
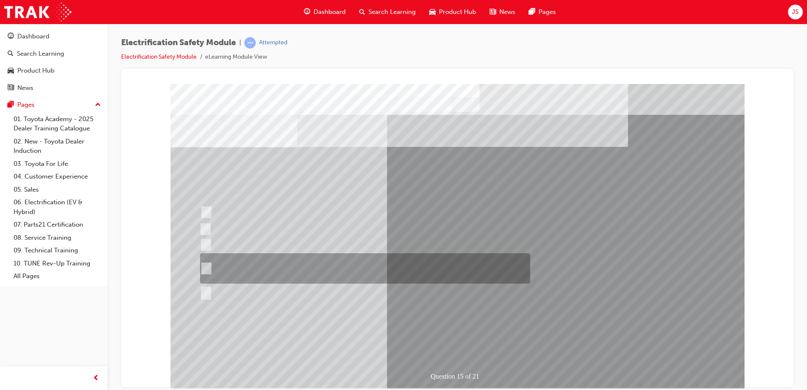
click at [210, 270] on div at bounding box center [363, 268] width 330 height 30
radio input "true"
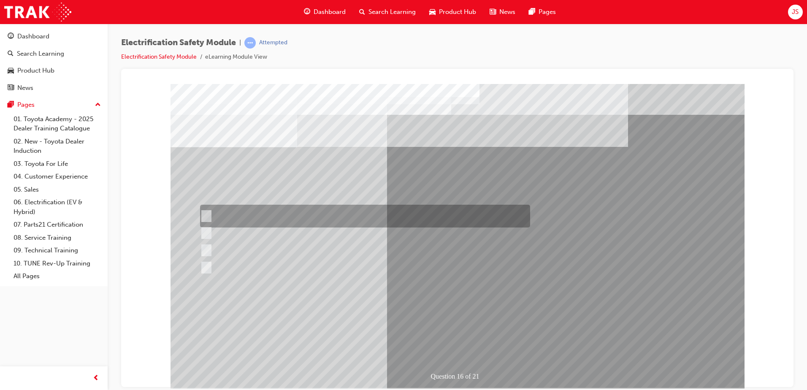
click at [208, 215] on input "Insulate the High Voltage Connector/Motor Side Cable Connection with Insulated …" at bounding box center [204, 215] width 9 height 9
radio input "true"
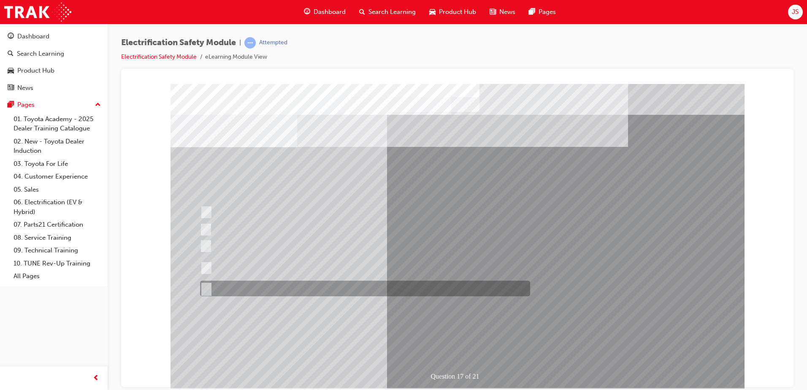
click at [206, 289] on input "All of the above." at bounding box center [204, 288] width 9 height 9
radio input "true"
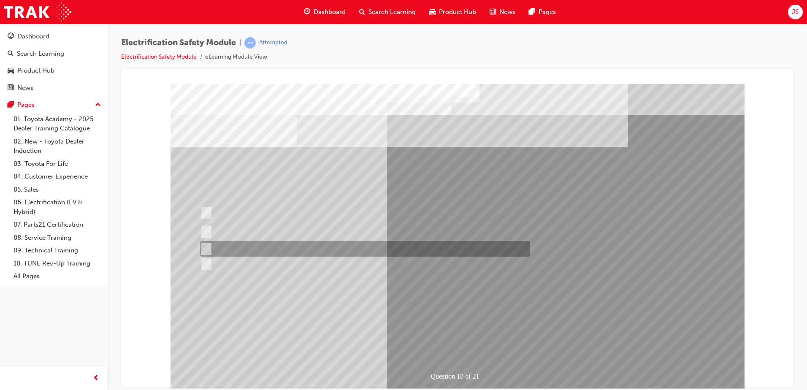
click at [203, 249] on input "Discard the gloves and use a new pair." at bounding box center [204, 248] width 9 height 9
radio input "true"
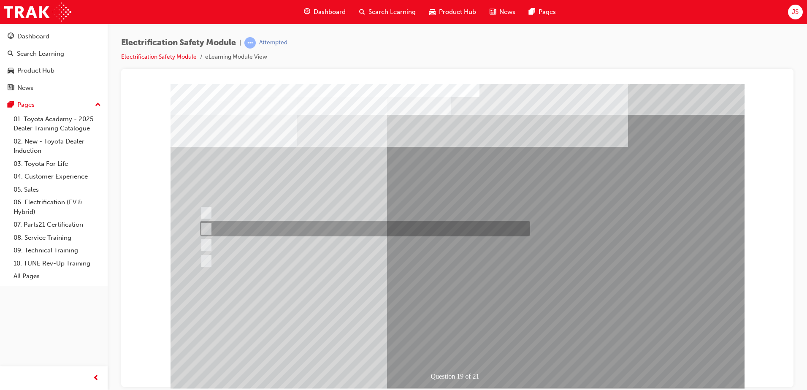
click at [211, 229] on div at bounding box center [363, 229] width 330 height 16
radio input "true"
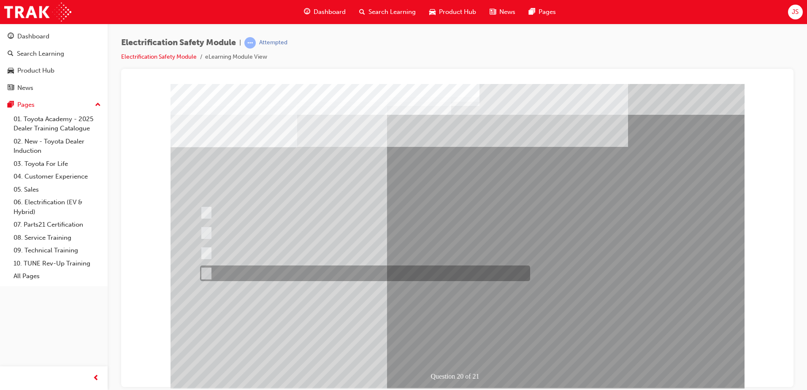
click at [202, 280] on div at bounding box center [363, 273] width 330 height 16
radio input "true"
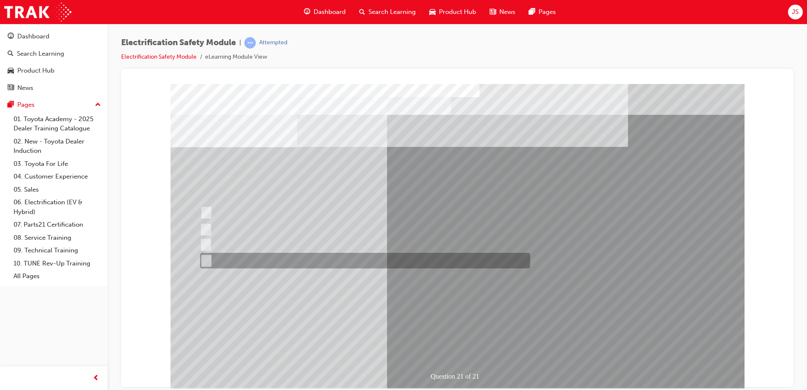
click at [202, 258] on input "All these items should be removed to improve safety" at bounding box center [204, 260] width 9 height 9
radio input "true"
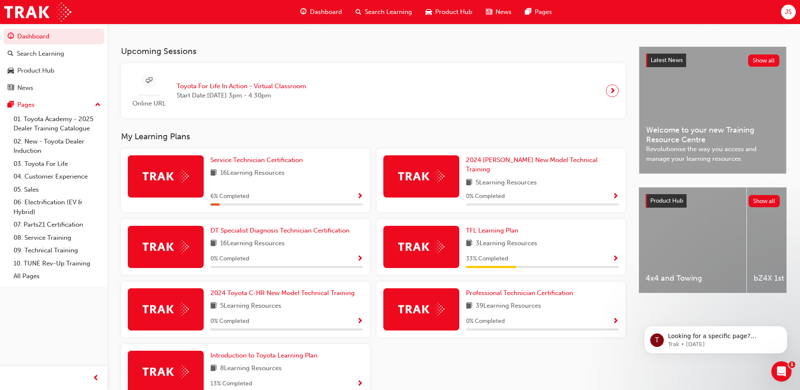
scroll to position [169, 0]
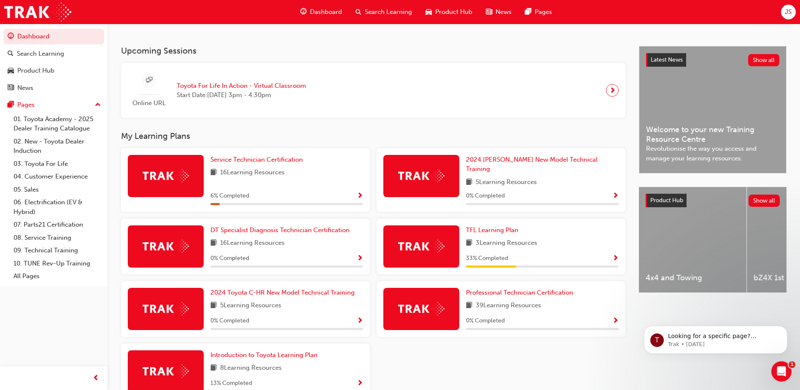
click at [282, 193] on div "6 % Completed" at bounding box center [287, 196] width 153 height 11
click at [264, 163] on span "Service Technician Certification" at bounding box center [257, 160] width 92 height 8
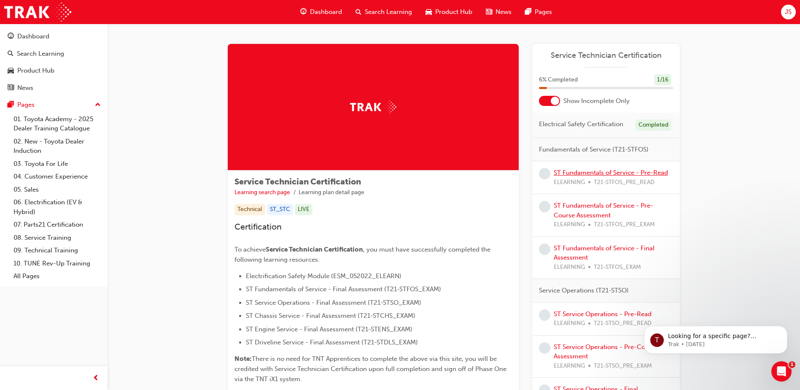
click at [588, 173] on link "ST Fundamentals of Service - Pre-Read" at bounding box center [611, 173] width 114 height 8
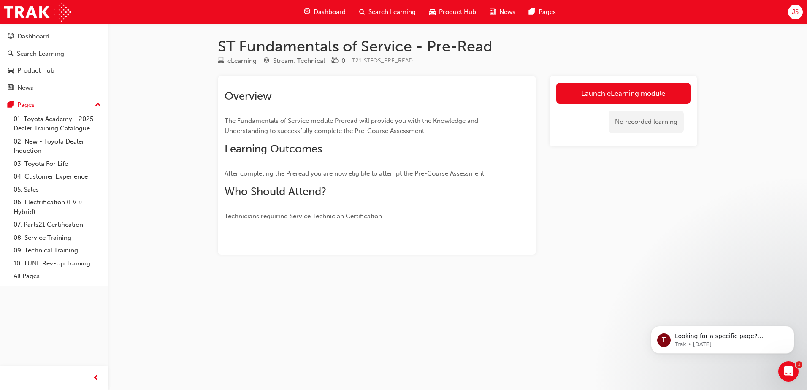
click at [604, 84] on link "Launch eLearning module" at bounding box center [623, 93] width 134 height 21
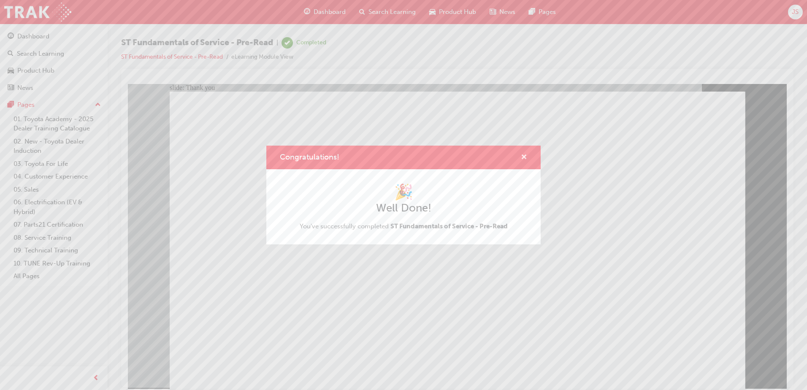
click at [521, 154] on span "cross-icon" at bounding box center [524, 158] width 6 height 8
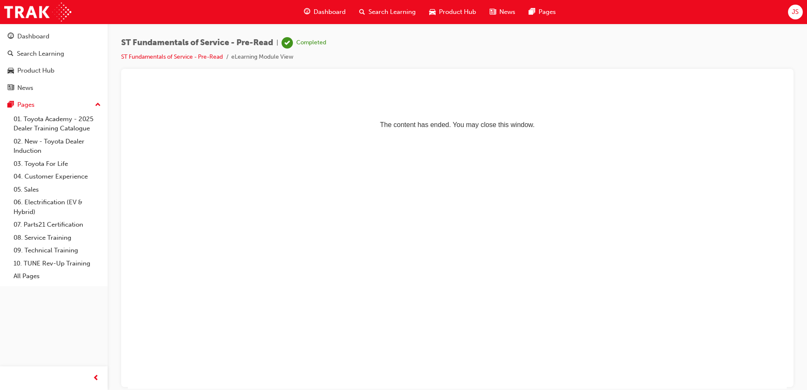
click at [457, 120] on p "The content has ended. You may close this window." at bounding box center [457, 109] width 652 height 38
drag, startPoint x: 457, startPoint y: 120, endPoint x: 463, endPoint y: 134, distance: 15.5
click at [463, 134] on html "The content has ended. You may close this window." at bounding box center [457, 109] width 659 height 51
click at [462, 135] on html "The content has ended. You may close this window." at bounding box center [457, 109] width 659 height 51
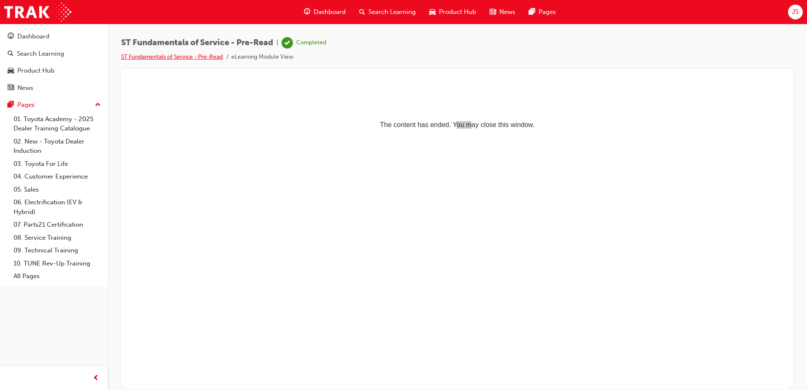
click at [181, 55] on link "ST Fundamentals of Service - Pre-Read" at bounding box center [172, 56] width 102 height 7
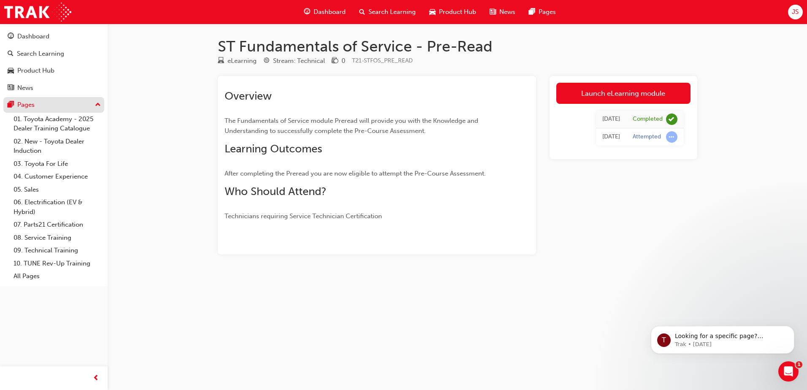
click at [30, 106] on div "Pages" at bounding box center [25, 105] width 17 height 10
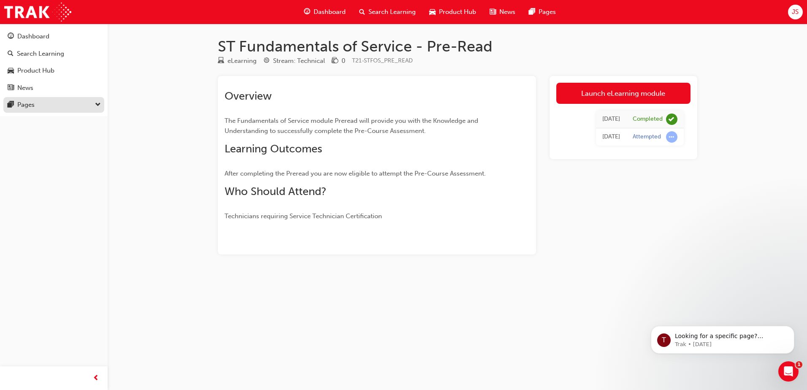
click at [30, 106] on div "Pages" at bounding box center [25, 105] width 17 height 10
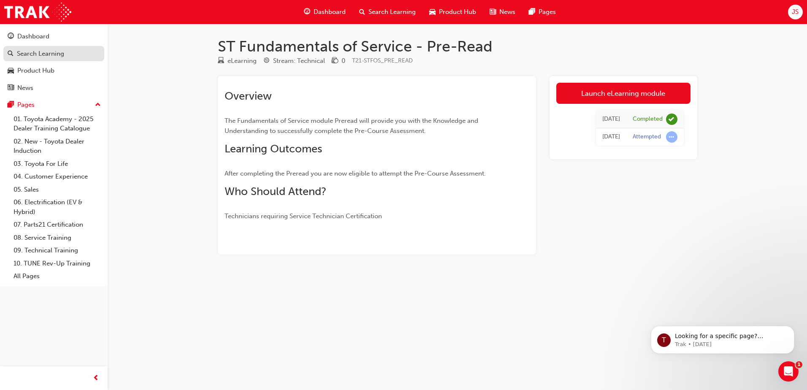
click at [50, 52] on div "Search Learning" at bounding box center [40, 54] width 47 height 10
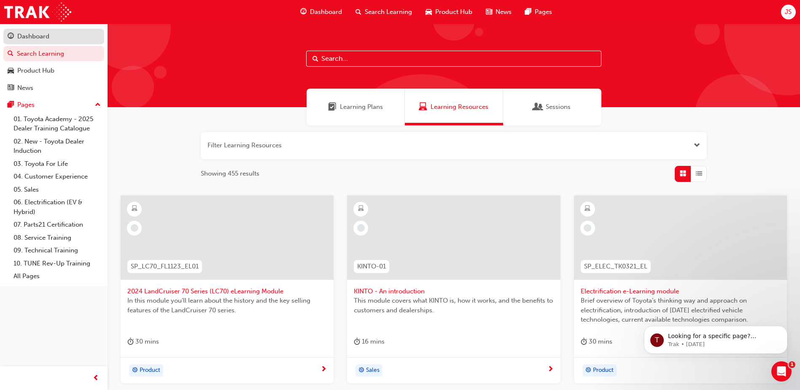
click at [39, 32] on div "Dashboard" at bounding box center [33, 37] width 32 height 10
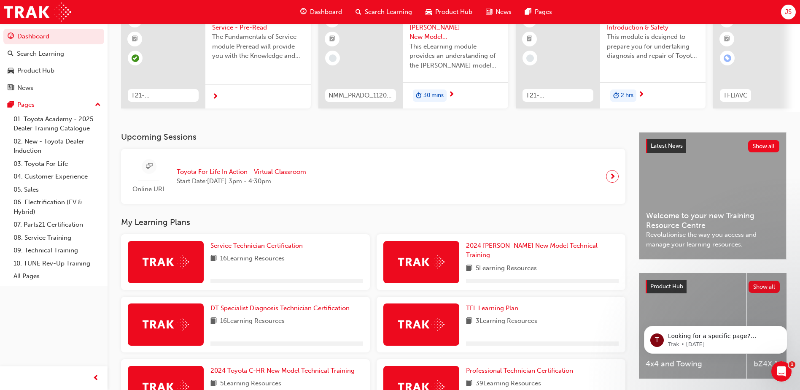
scroll to position [84, 0]
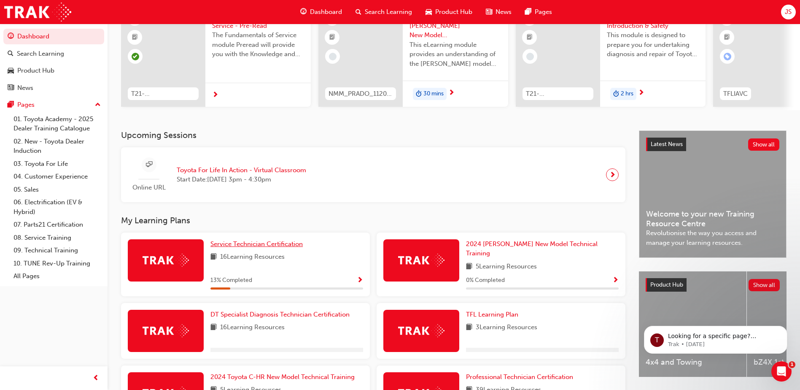
click at [240, 248] on span "Service Technician Certification" at bounding box center [257, 244] width 92 height 8
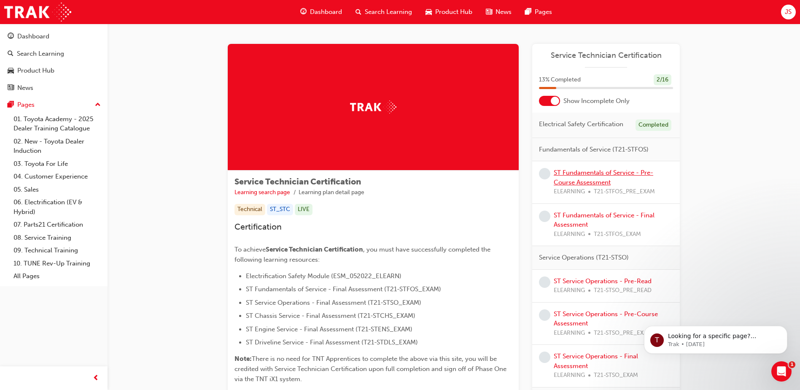
click at [582, 179] on link "ST Fundamentals of Service - Pre-Course Assessment" at bounding box center [604, 177] width 100 height 17
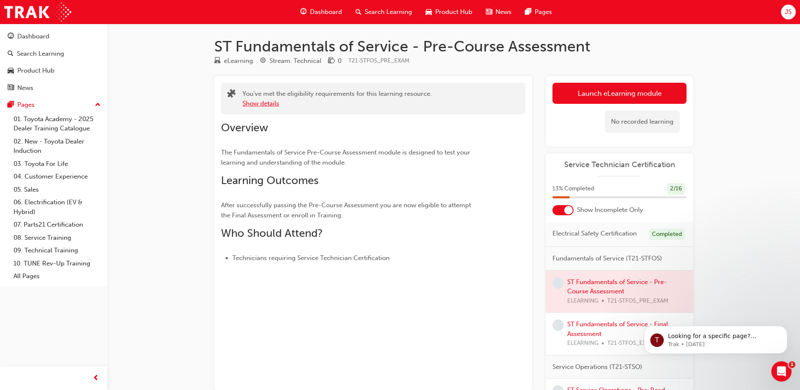
click at [257, 103] on button "Show details" at bounding box center [261, 104] width 37 height 10
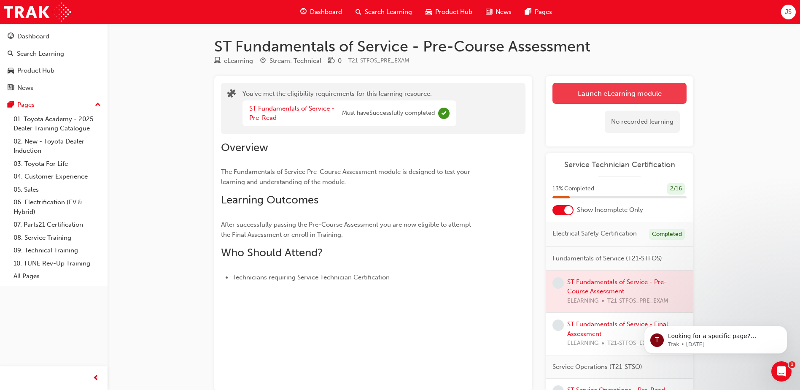
click at [588, 92] on link "Launch eLearning module" at bounding box center [620, 93] width 134 height 21
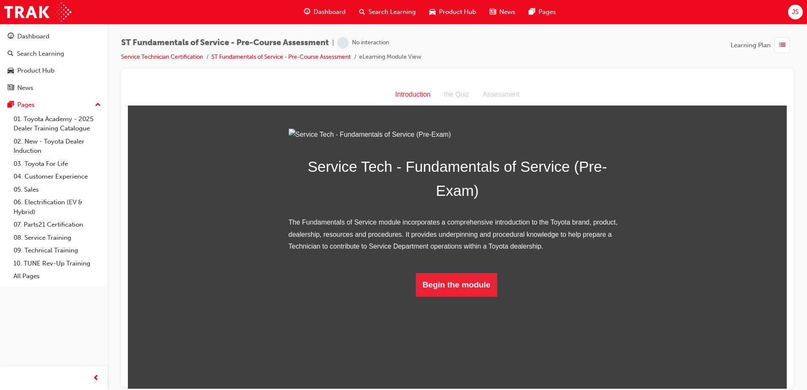
scroll to position [1, 0]
click at [454, 296] on button "Begin the module" at bounding box center [456, 285] width 81 height 24
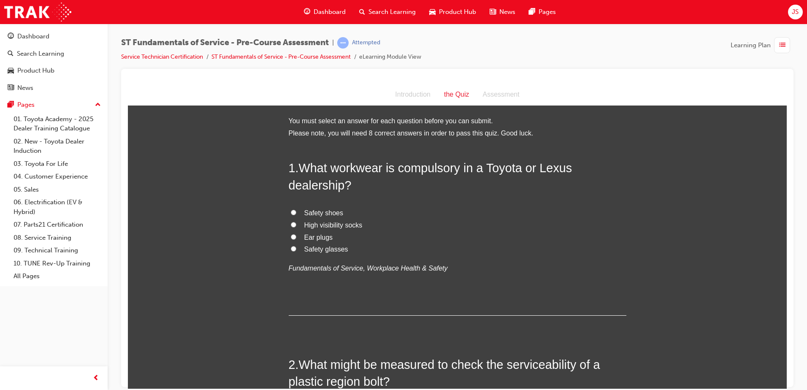
click at [291, 210] on input "Safety shoes" at bounding box center [293, 211] width 5 height 5
radio input "true"
click at [291, 238] on input "Ear plugs" at bounding box center [293, 236] width 5 height 5
radio input "true"
click at [291, 249] on input "Safety glasses" at bounding box center [293, 248] width 5 height 5
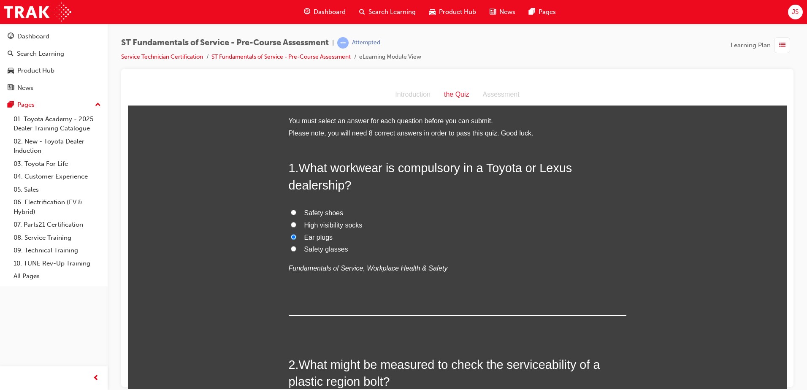
radio input "true"
click at [291, 209] on input "Safety shoes" at bounding box center [293, 211] width 5 height 5
radio input "true"
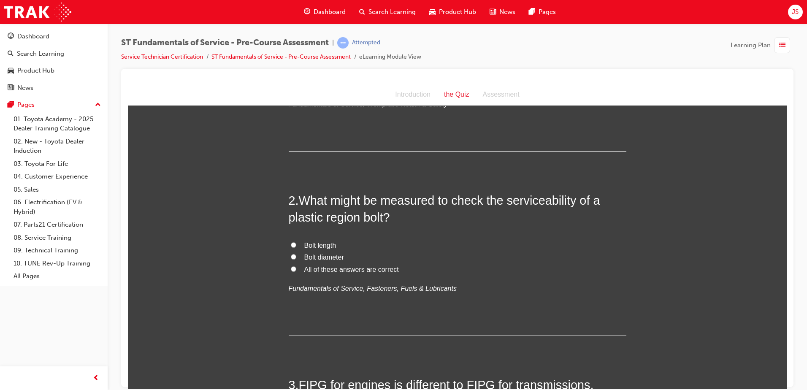
scroll to position [169, 0]
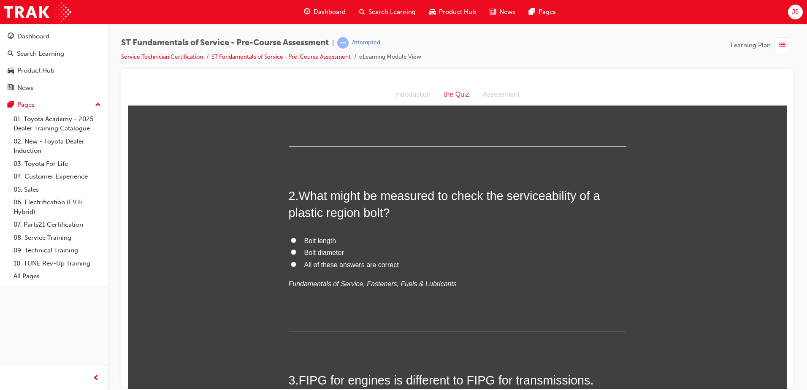
click at [292, 267] on label "All of these answers are correct" at bounding box center [457, 265] width 337 height 12
click at [292, 267] on input "All of these answers are correct" at bounding box center [293, 263] width 5 height 5
radio input "true"
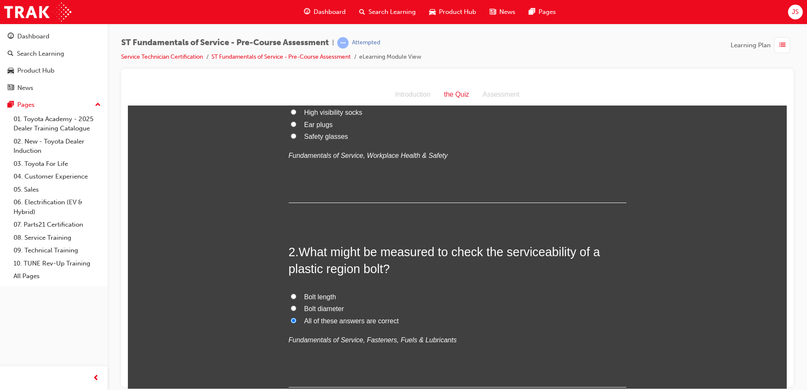
scroll to position [0, 0]
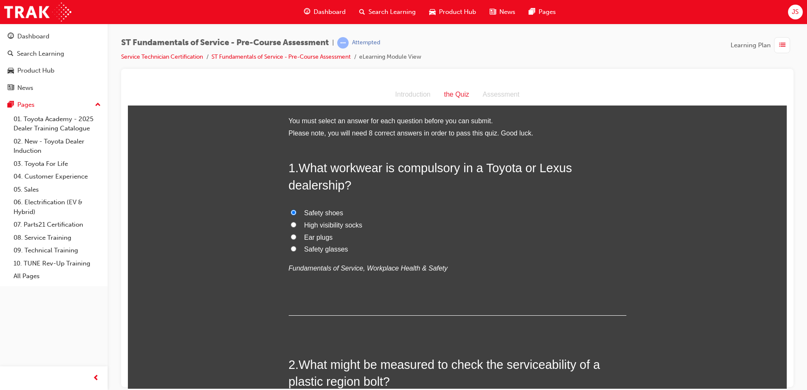
click at [418, 95] on div "Introduction" at bounding box center [412, 94] width 49 height 12
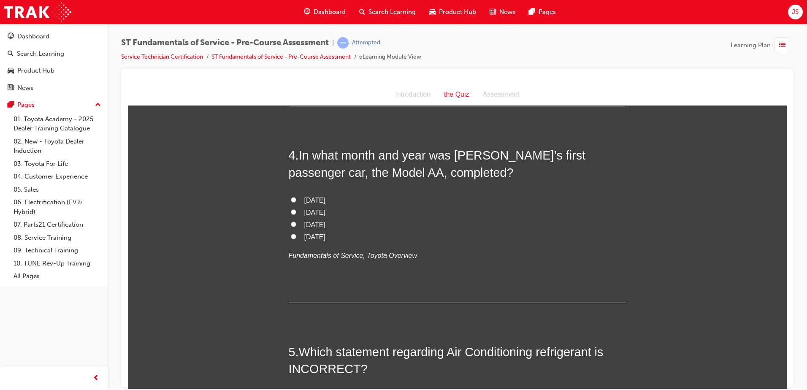
scroll to position [295, 0]
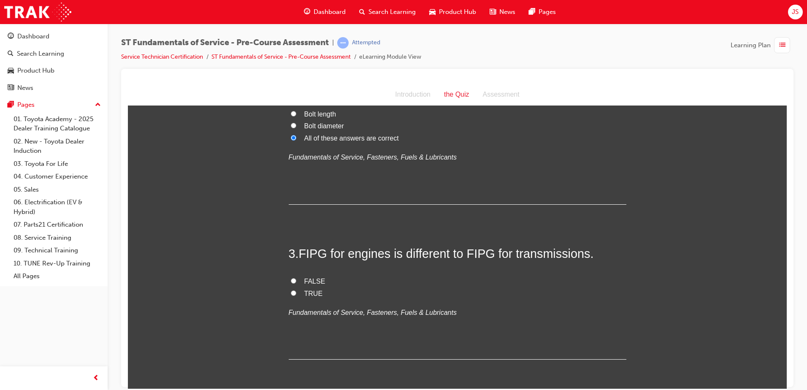
click at [293, 294] on label "TRUE" at bounding box center [457, 293] width 337 height 12
click at [293, 294] on input "TRUE" at bounding box center [293, 292] width 5 height 5
radio input "true"
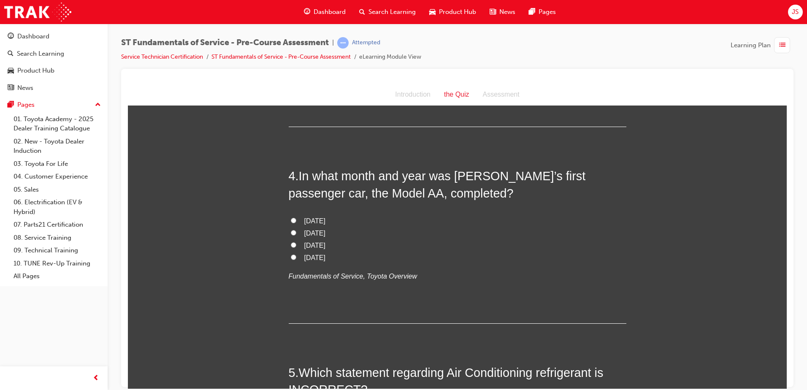
scroll to position [548, 0]
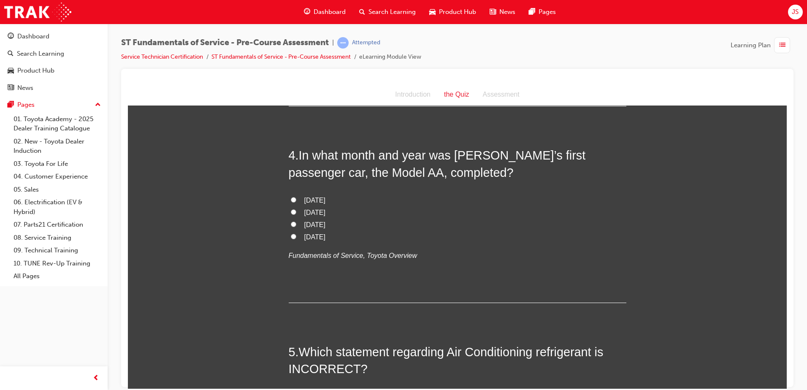
click at [290, 239] on label "[DATE]" at bounding box center [457, 237] width 337 height 12
click at [291, 239] on input "[DATE]" at bounding box center [293, 235] width 5 height 5
radio input "true"
click at [291, 211] on input "[DATE]" at bounding box center [293, 211] width 5 height 5
radio input "true"
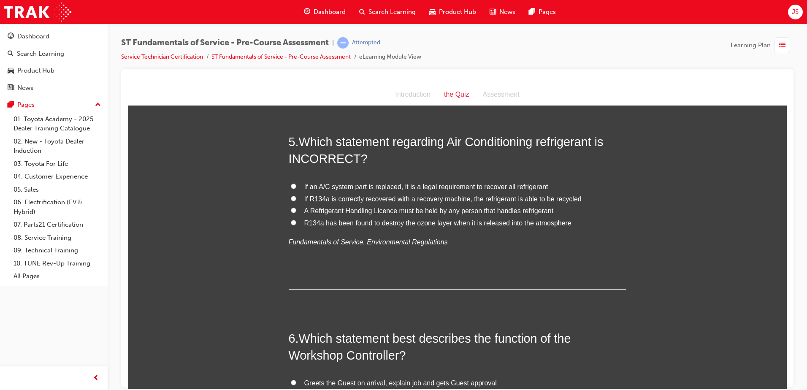
scroll to position [759, 0]
click at [292, 184] on input "If an A/C system part is replaced, it is a legal requirement to recover all ref…" at bounding box center [293, 184] width 5 height 5
radio input "true"
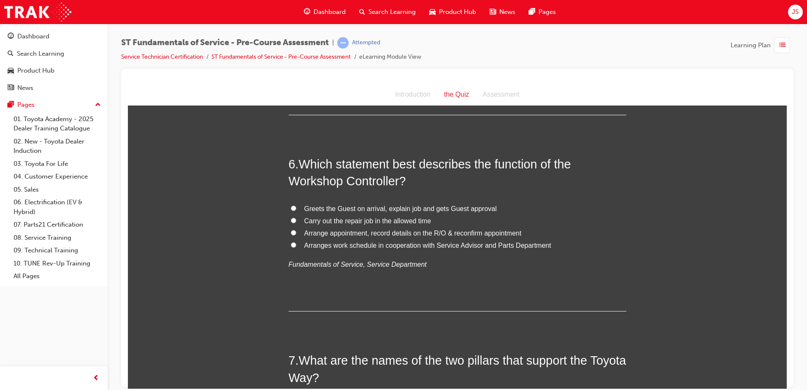
scroll to position [928, 0]
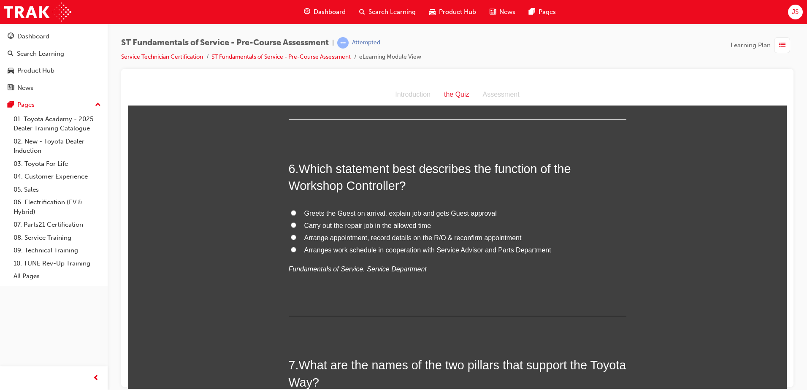
click at [291, 248] on input "Arranges work schedule in cooperation with Service Advisor and Parts Department" at bounding box center [293, 248] width 5 height 5
radio input "true"
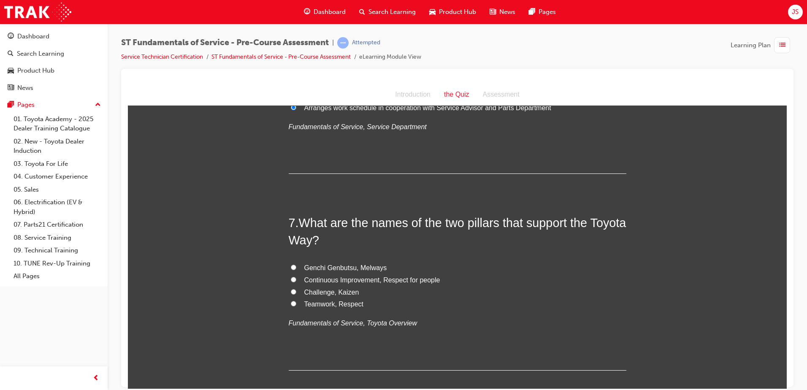
scroll to position [1139, 0]
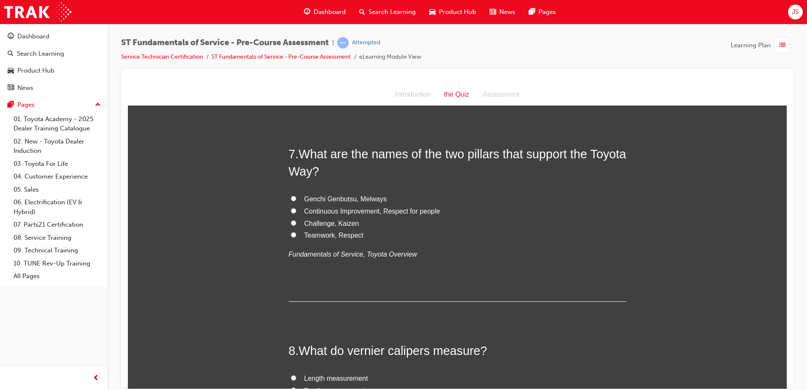
click at [291, 209] on input "Continuous Improvement, Respect for people" at bounding box center [293, 210] width 5 height 5
radio input "true"
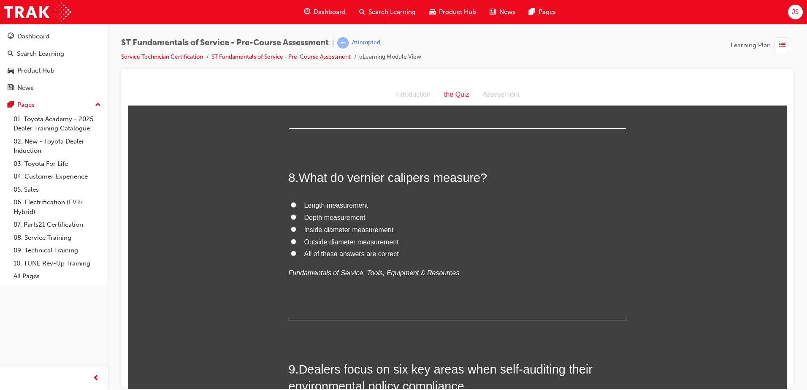
scroll to position [1350, 0]
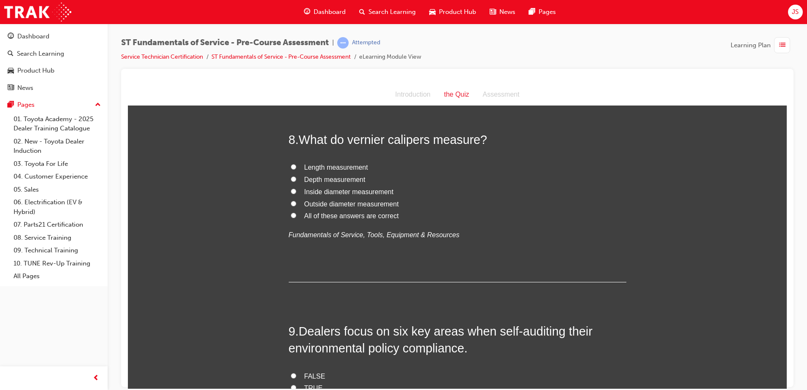
click at [291, 215] on input "All of these answers are correct" at bounding box center [293, 214] width 5 height 5
radio input "true"
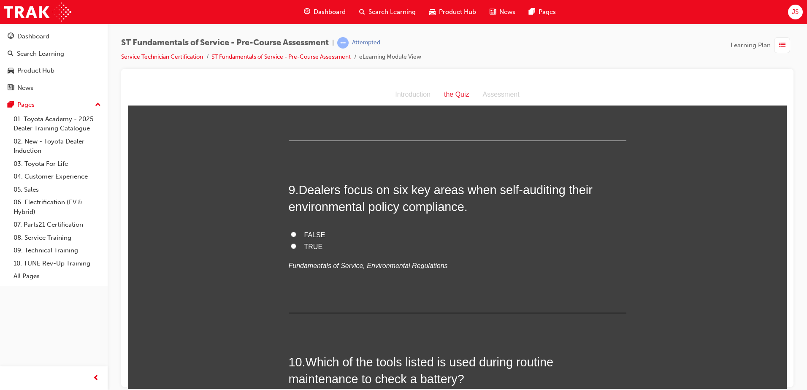
scroll to position [1477, 0]
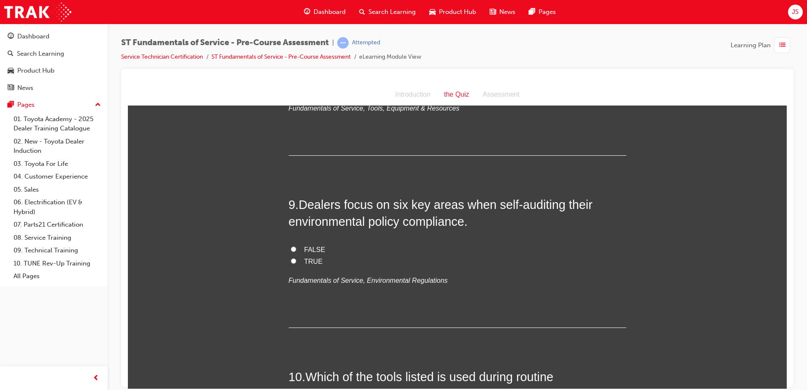
click at [291, 259] on input "TRUE" at bounding box center [293, 260] width 5 height 5
radio input "true"
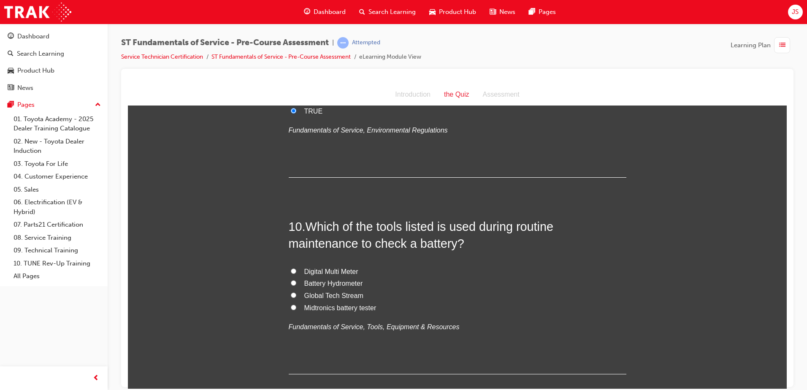
scroll to position [1676, 0]
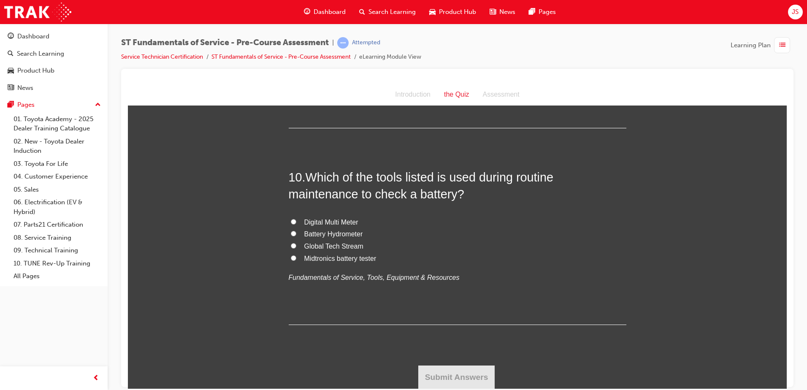
click at [291, 255] on input "Midtronics battery tester" at bounding box center [293, 257] width 5 height 5
radio input "true"
click at [447, 378] on button "Submit Answers" at bounding box center [456, 377] width 77 height 24
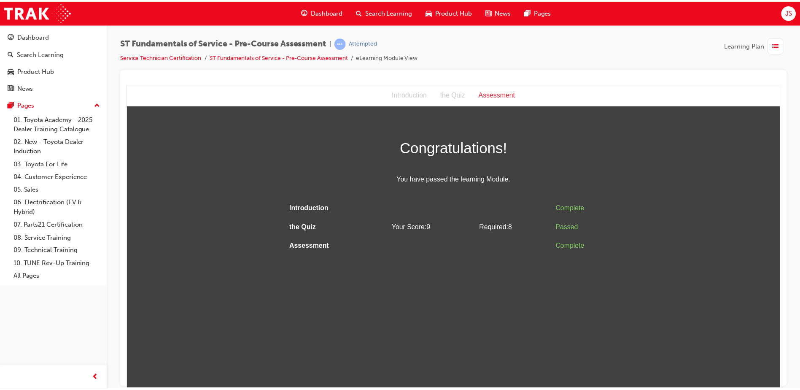
scroll to position [0, 0]
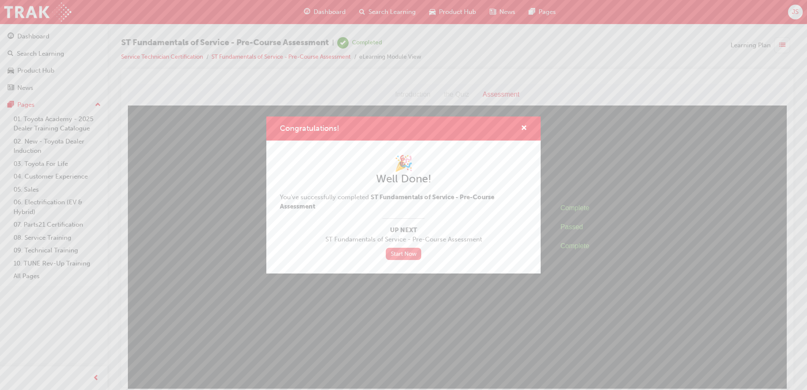
click at [399, 258] on link "Start Now" at bounding box center [403, 254] width 35 height 12
click at [413, 254] on link "Start Now" at bounding box center [403, 254] width 35 height 12
click at [402, 255] on link "Start Now" at bounding box center [403, 254] width 35 height 12
click at [637, 301] on div "Congratulations! 🎉 Well Done! You've successfully completed ST Fundamentals of …" at bounding box center [403, 195] width 807 height 390
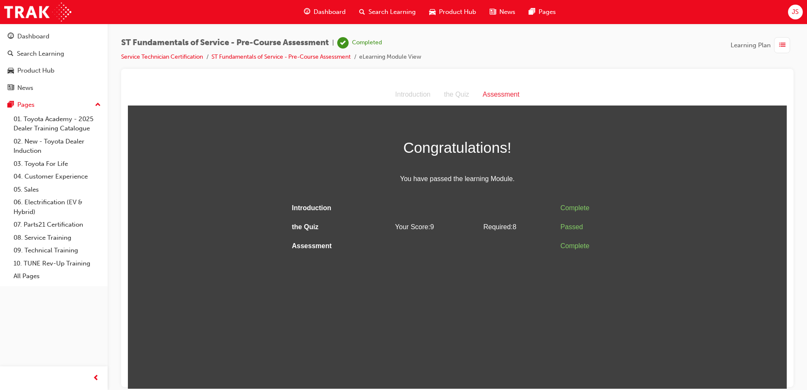
click at [498, 95] on div "Assessment" at bounding box center [501, 94] width 50 height 12
click at [527, 274] on html "Assessment Introduction the Quiz Assessment Congratulations! You have passed th…" at bounding box center [457, 236] width 659 height 305
click at [316, 61] on li "ST Fundamentals of Service - Pre-Course Assessment" at bounding box center [285, 57] width 148 height 10
click at [323, 59] on link "ST Fundamentals of Service - Pre-Course Assessment" at bounding box center [280, 56] width 139 height 7
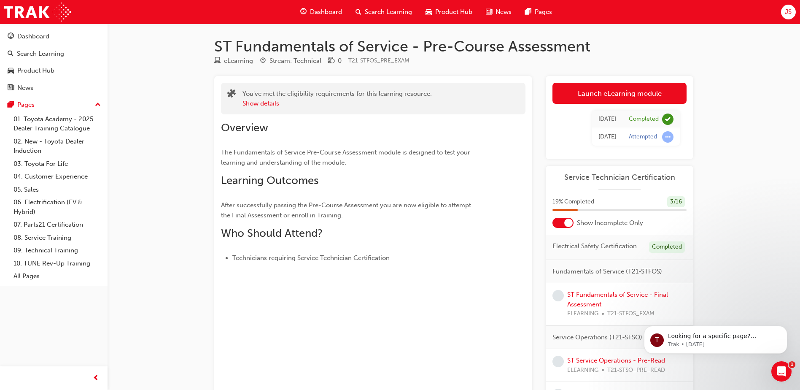
scroll to position [42, 0]
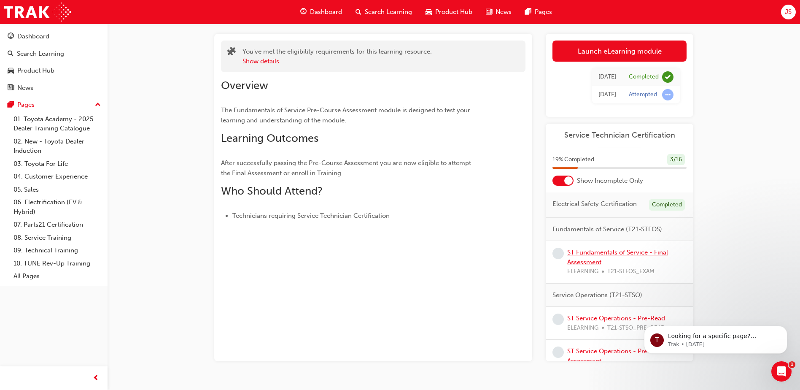
click at [604, 261] on link "ST Fundamentals of Service - Final Assessment" at bounding box center [617, 256] width 101 height 17
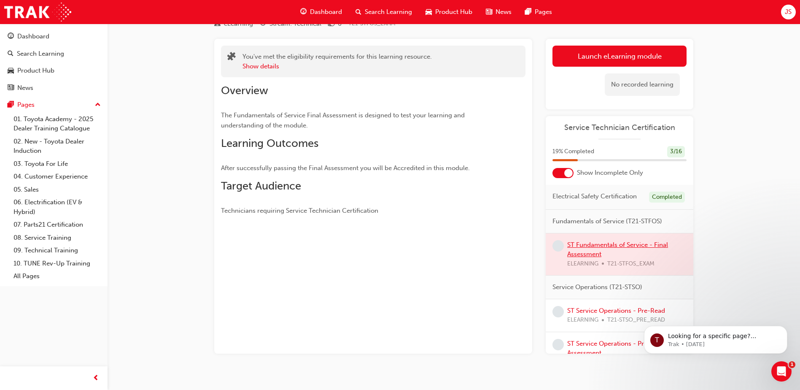
scroll to position [42, 0]
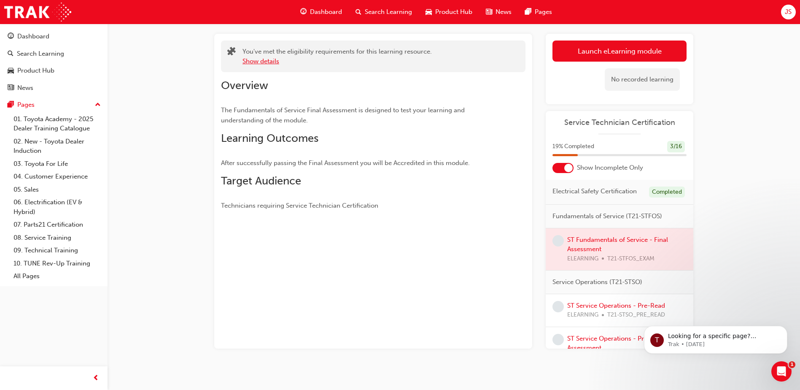
click at [259, 64] on button "Show details" at bounding box center [261, 62] width 37 height 10
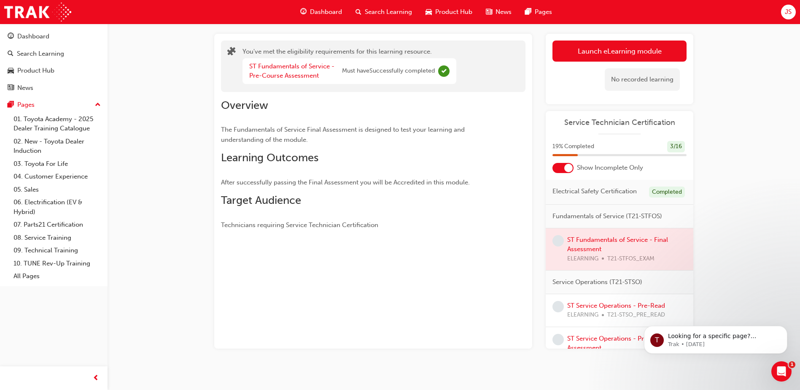
click at [586, 246] on div at bounding box center [620, 249] width 148 height 42
click at [257, 126] on span "The Fundamentals of Service Final Assessment is designed to test your learning …" at bounding box center [344, 135] width 246 height 18
click at [291, 74] on link "ST Fundamentals of Service - Pre-Course Assessment" at bounding box center [291, 70] width 85 height 17
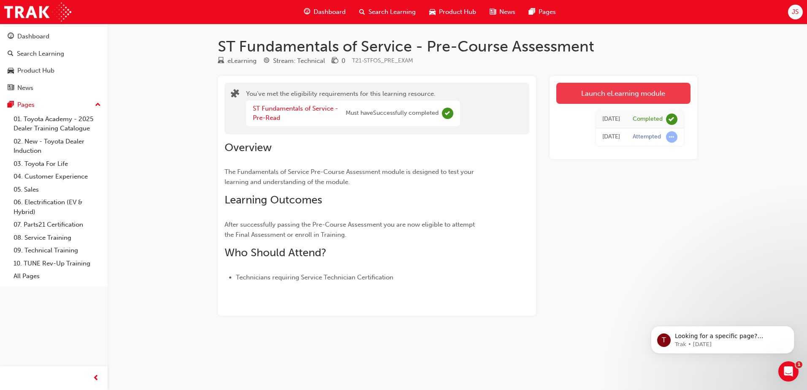
click at [644, 90] on link "Launch eLearning module" at bounding box center [623, 93] width 134 height 21
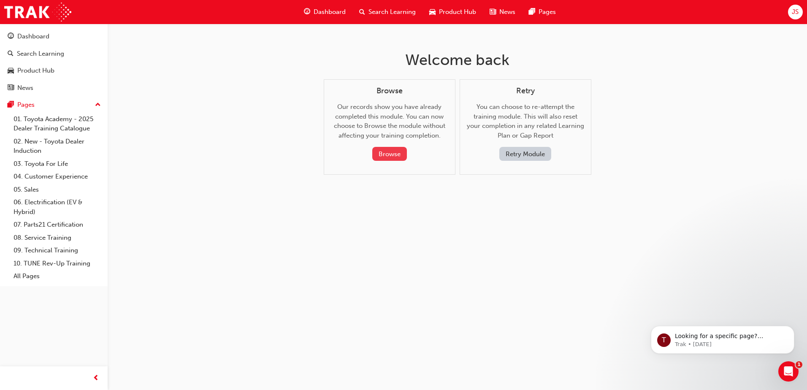
click at [382, 148] on button "Browse" at bounding box center [389, 154] width 35 height 14
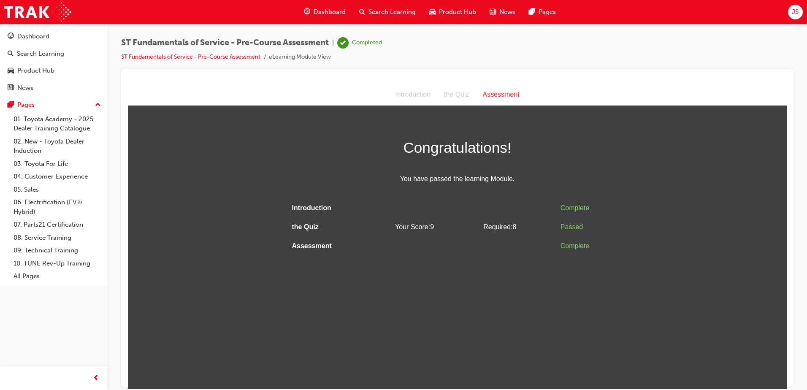
click at [489, 203] on td at bounding box center [518, 207] width 77 height 19
click at [503, 227] on span "Required: 8" at bounding box center [499, 226] width 33 height 7
drag, startPoint x: 503, startPoint y: 227, endPoint x: 449, endPoint y: 89, distance: 148.3
click at [449, 89] on div "the Quiz" at bounding box center [456, 94] width 39 height 12
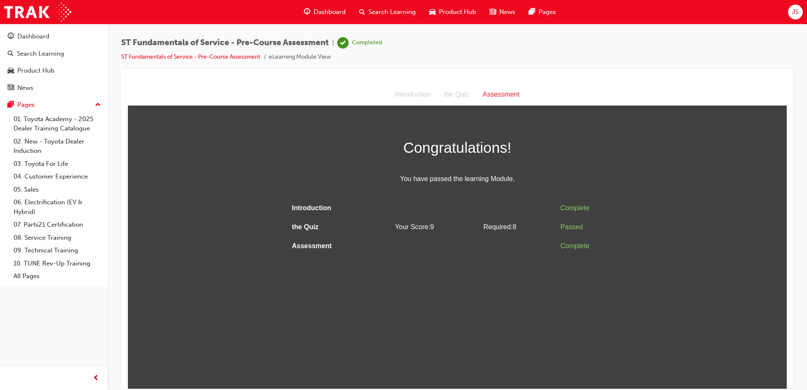
click at [457, 93] on div "the Quiz" at bounding box center [456, 94] width 39 height 12
click at [418, 96] on div "Introduction" at bounding box center [412, 94] width 49 height 12
click at [799, 232] on div "ST Fundamentals of Service - Pre-Course Assessment | Completed ST Fundamentals …" at bounding box center [457, 196] width 699 height 345
click at [153, 55] on link "ST Fundamentals of Service - Pre-Course Assessment" at bounding box center [190, 56] width 139 height 7
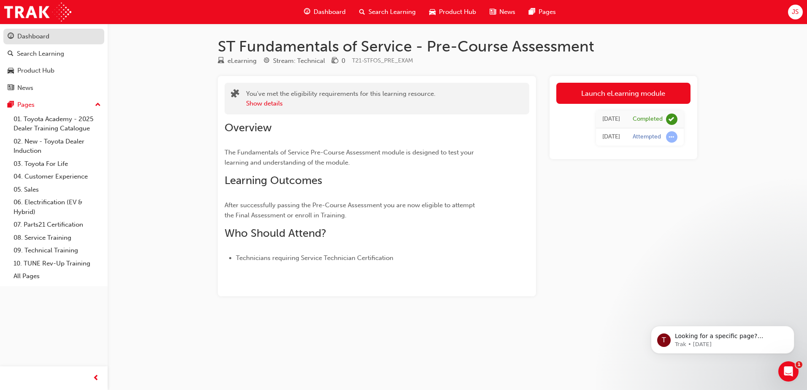
click at [41, 34] on div "Dashboard" at bounding box center [33, 37] width 32 height 10
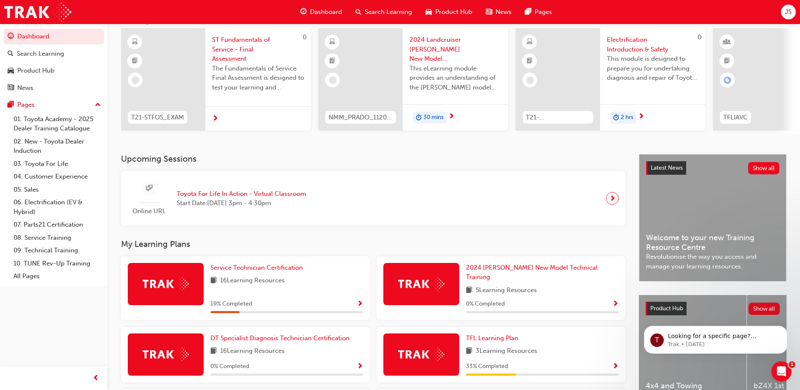
scroll to position [127, 0]
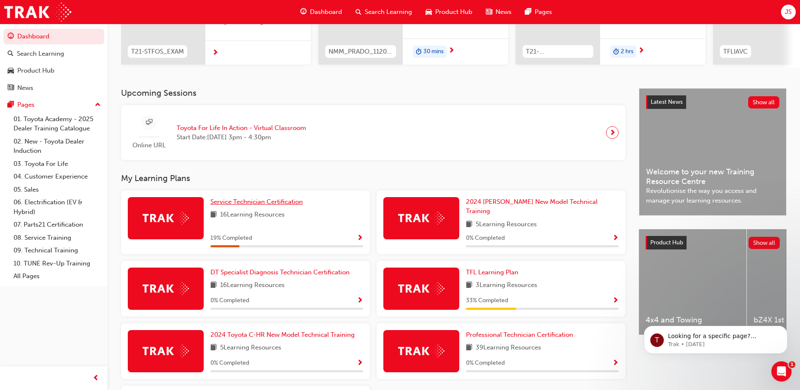
click at [247, 205] on span "Service Technician Certification" at bounding box center [257, 202] width 92 height 8
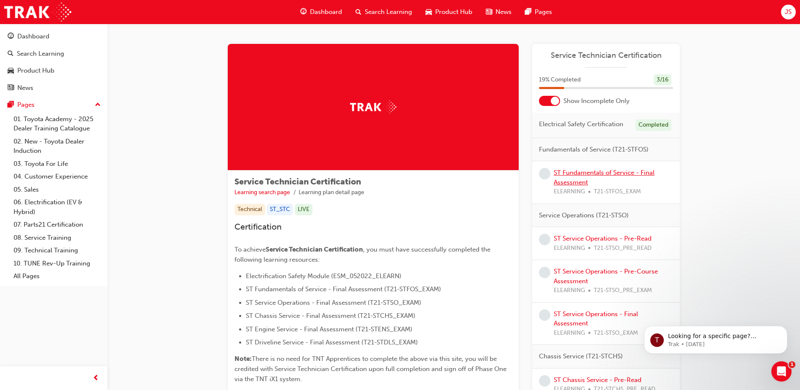
click at [572, 184] on link "ST Fundamentals of Service - Final Assessment" at bounding box center [604, 177] width 101 height 17
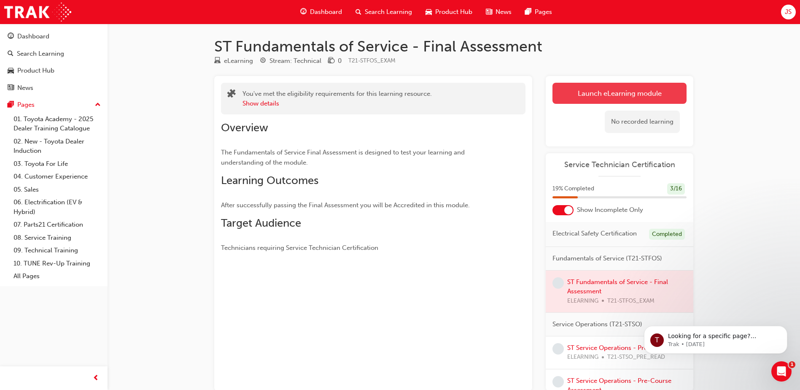
click at [603, 94] on link "Launch eLearning module" at bounding box center [620, 93] width 134 height 21
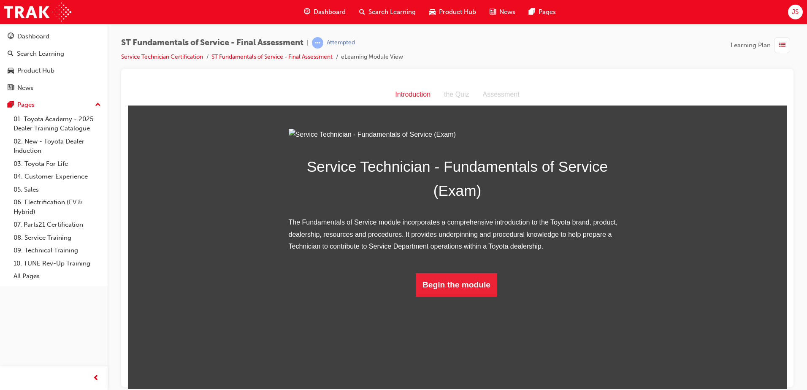
scroll to position [1, 0]
click at [456, 296] on button "Begin the module" at bounding box center [456, 285] width 81 height 24
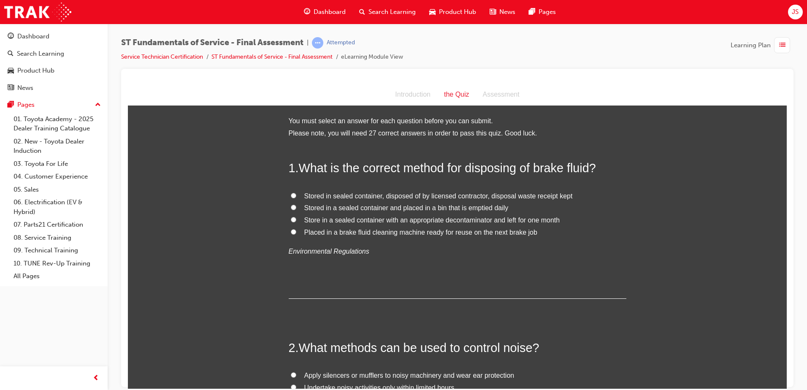
click at [293, 197] on label "Stored in sealed container, disposed of by licensed contractor, disposal waste …" at bounding box center [457, 196] width 337 height 12
click at [293, 197] on input "Stored in sealed container, disposed of by licensed contractor, disposal waste …" at bounding box center [293, 194] width 5 height 5
radio input "true"
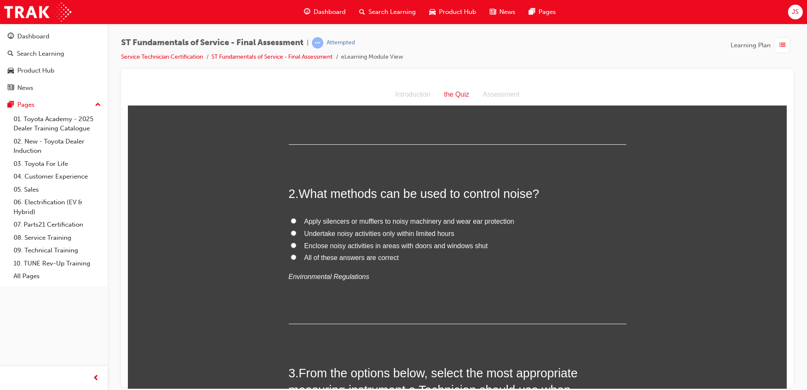
scroll to position [169, 0]
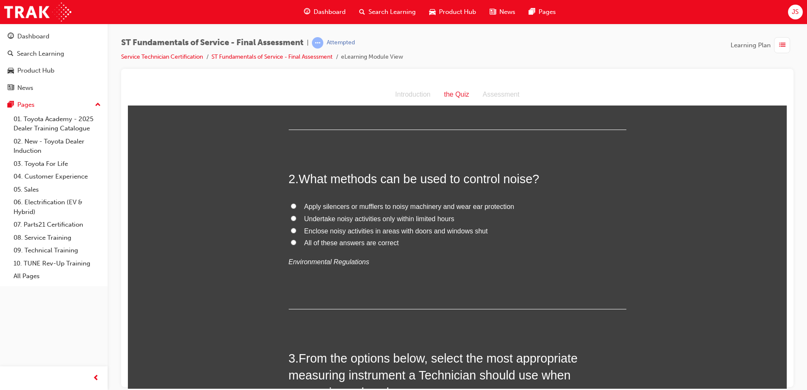
click at [291, 244] on input "All of these answers are correct" at bounding box center [293, 241] width 5 height 5
radio input "true"
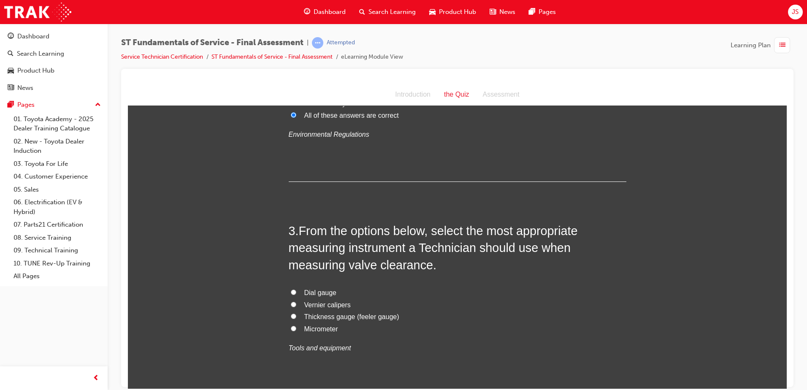
scroll to position [337, 0]
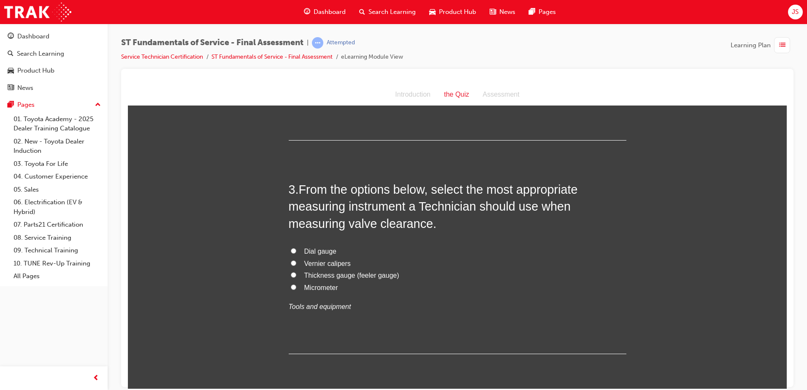
click at [291, 274] on input "Thickness gauge (feeler gauge)" at bounding box center [293, 274] width 5 height 5
radio input "true"
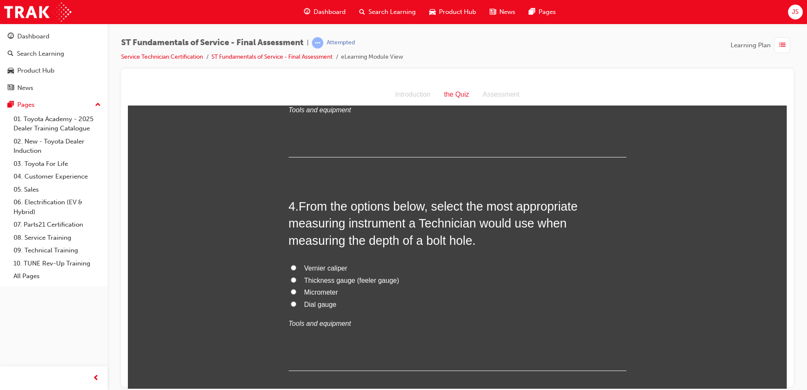
scroll to position [548, 0]
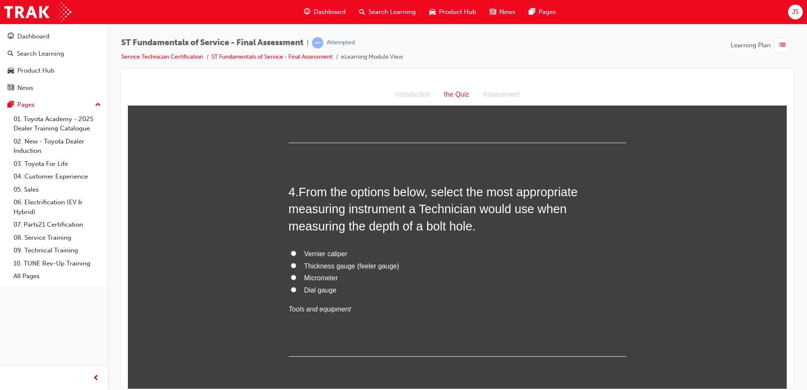
click at [291, 254] on input "Vernier caliper" at bounding box center [293, 252] width 5 height 5
radio input "true"
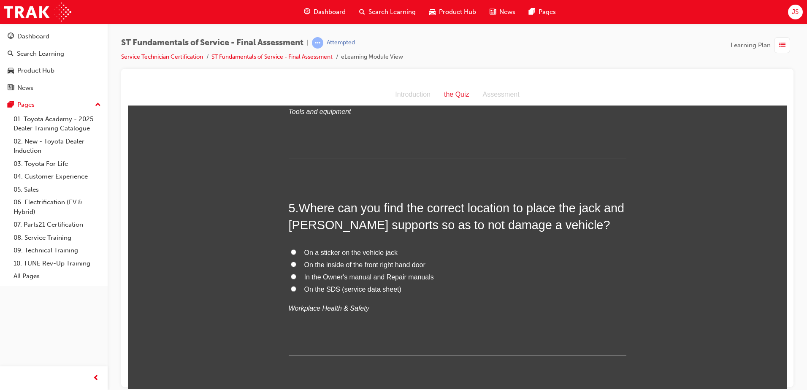
scroll to position [802, 0]
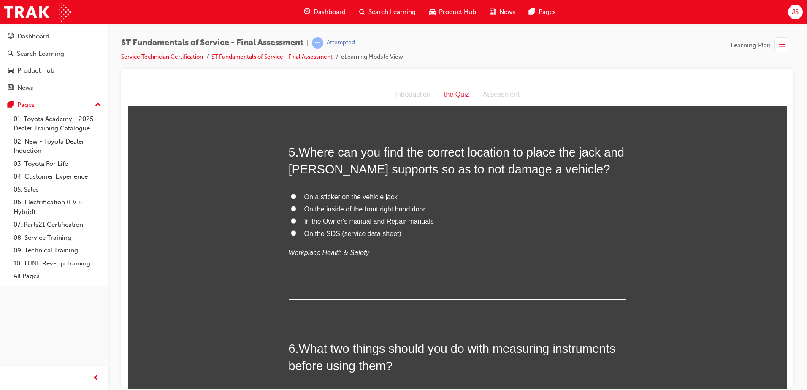
click at [291, 221] on input "In the Owner's manual and Repair manuals" at bounding box center [293, 220] width 5 height 5
radio input "true"
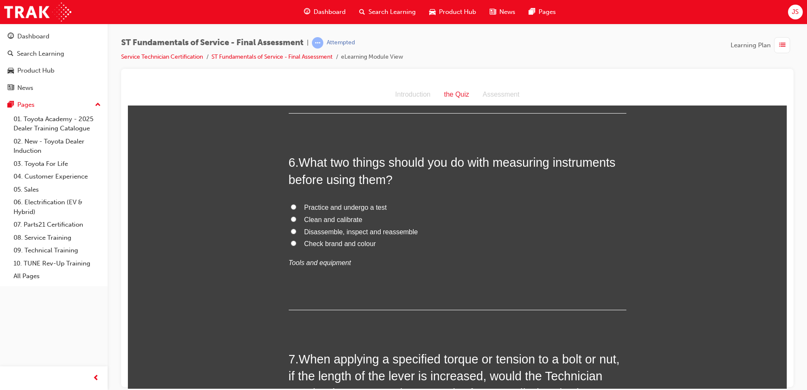
scroll to position [1012, 0]
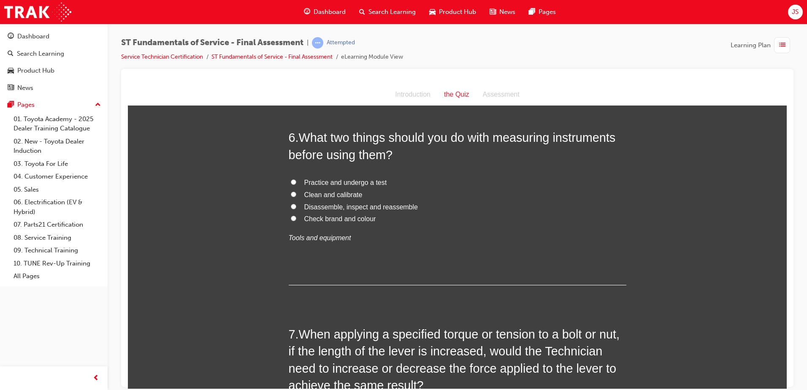
click at [291, 194] on input "Clean and calibrate" at bounding box center [293, 193] width 5 height 5
radio input "true"
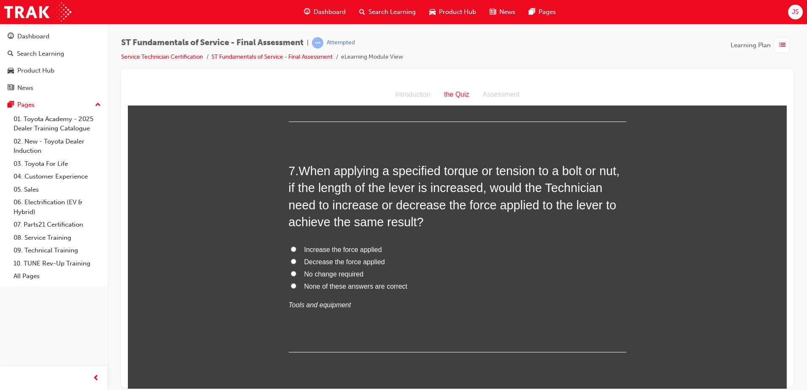
scroll to position [1181, 0]
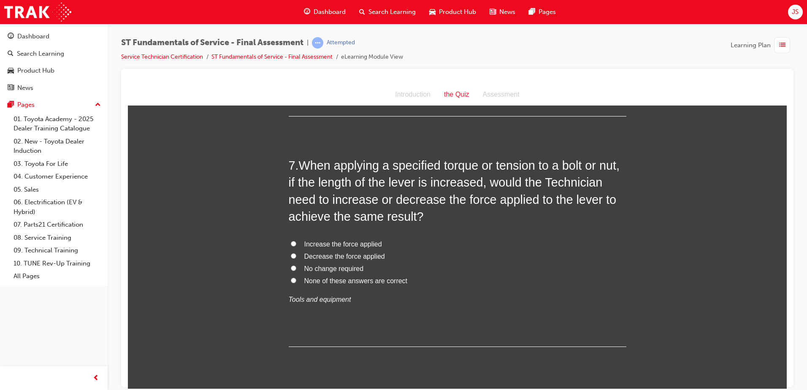
click at [320, 258] on span "Decrease the force applied" at bounding box center [344, 255] width 81 height 7
click at [296, 258] on input "Decrease the force applied" at bounding box center [293, 255] width 5 height 5
radio input "true"
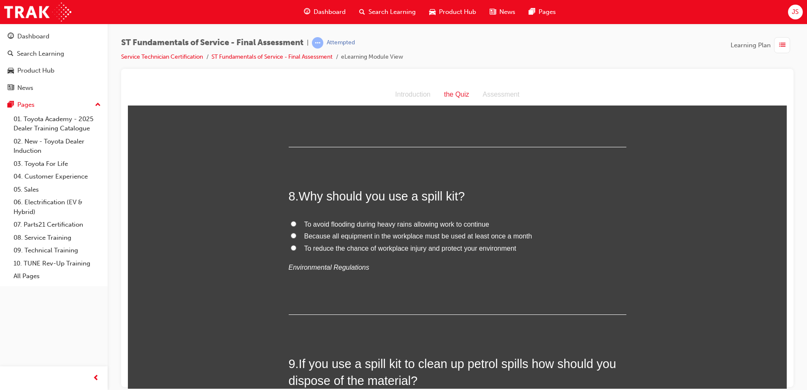
scroll to position [1392, 0]
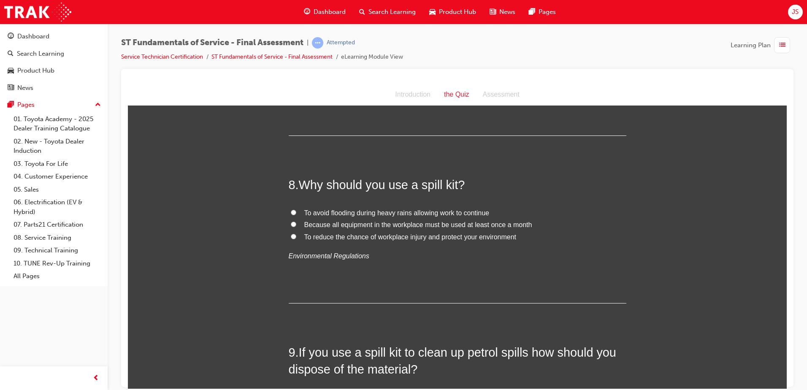
click at [290, 240] on label "To reduce the chance of workplace injury and protect your environment" at bounding box center [457, 237] width 337 height 12
click at [291, 239] on input "To reduce the chance of workplace injury and protect your environment" at bounding box center [293, 235] width 5 height 5
radio input "true"
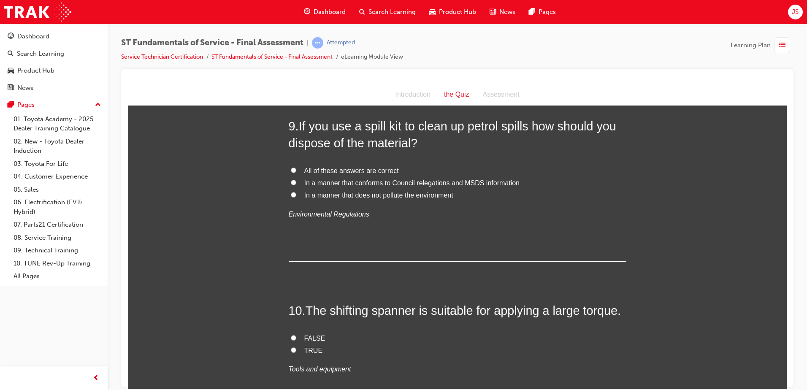
scroll to position [1603, 0]
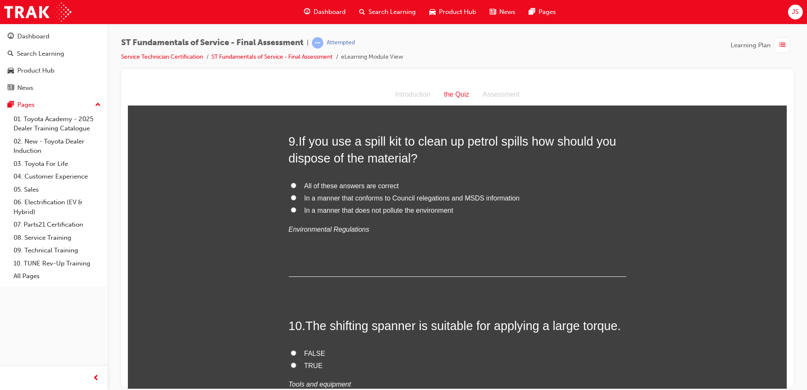
click at [291, 186] on input "All of these answers are correct" at bounding box center [293, 184] width 5 height 5
radio input "true"
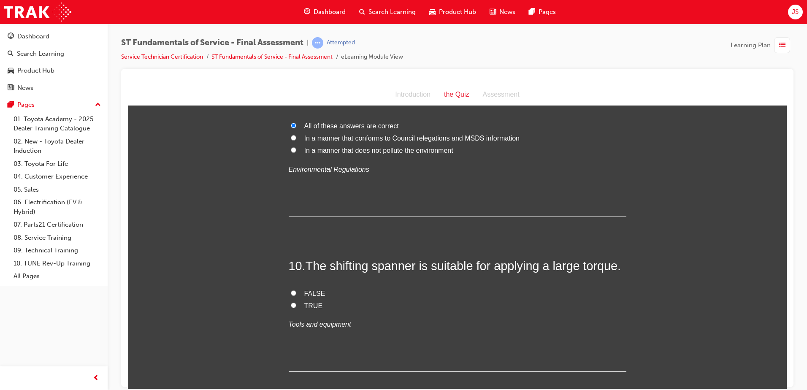
scroll to position [1772, 0]
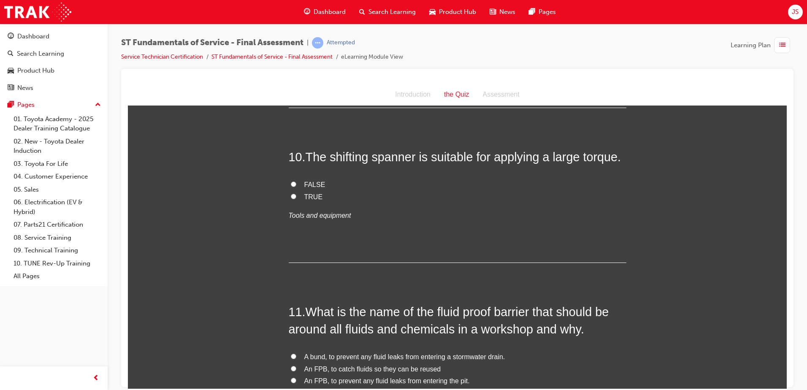
click at [291, 181] on input "FALSE" at bounding box center [293, 183] width 5 height 5
radio input "true"
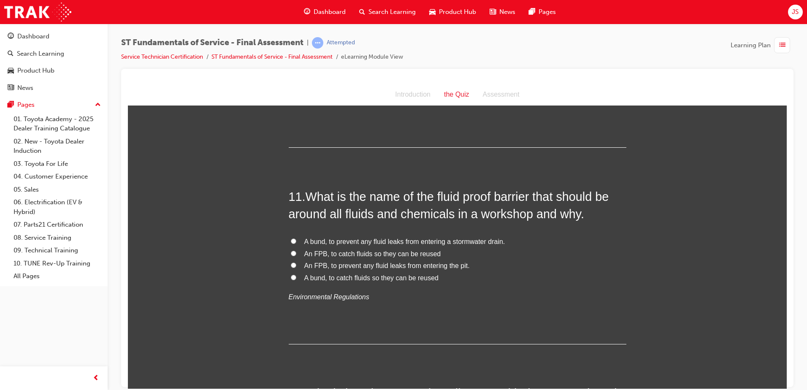
scroll to position [1898, 0]
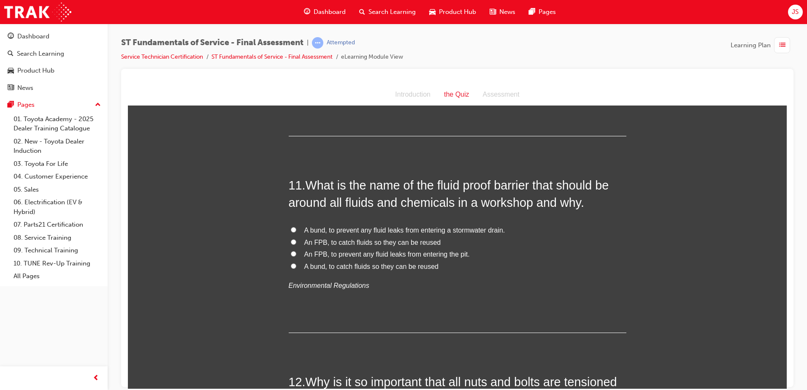
click at [289, 226] on label "A bund, to prevent any fluid leaks from entering a stormwater drain." at bounding box center [457, 230] width 337 height 12
click at [291, 227] on input "A bund, to prevent any fluid leaks from entering a stormwater drain." at bounding box center [293, 229] width 5 height 5
radio input "true"
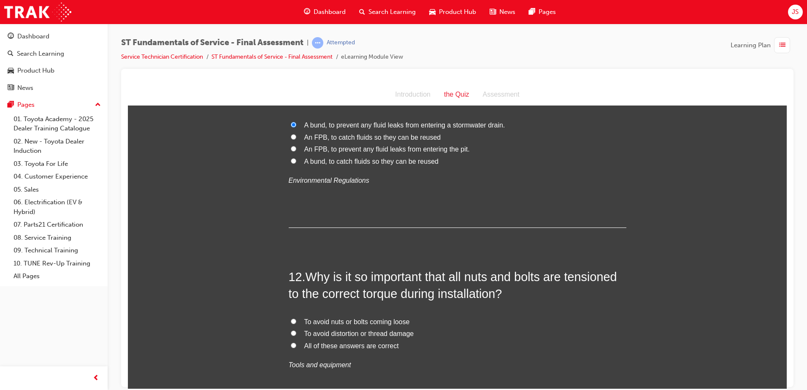
scroll to position [2067, 0]
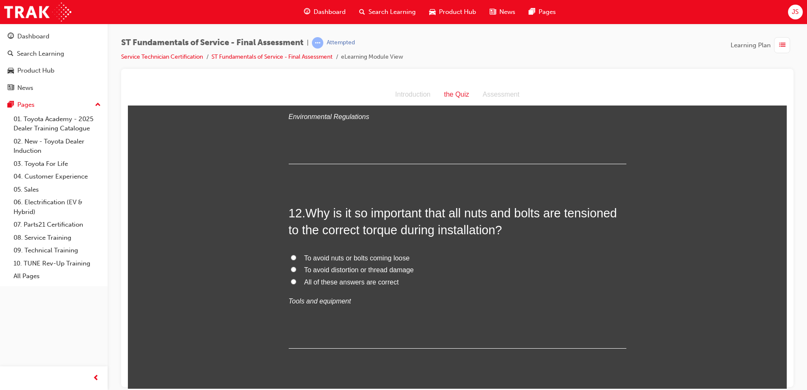
click at [292, 283] on input "All of these answers are correct" at bounding box center [293, 280] width 5 height 5
radio input "true"
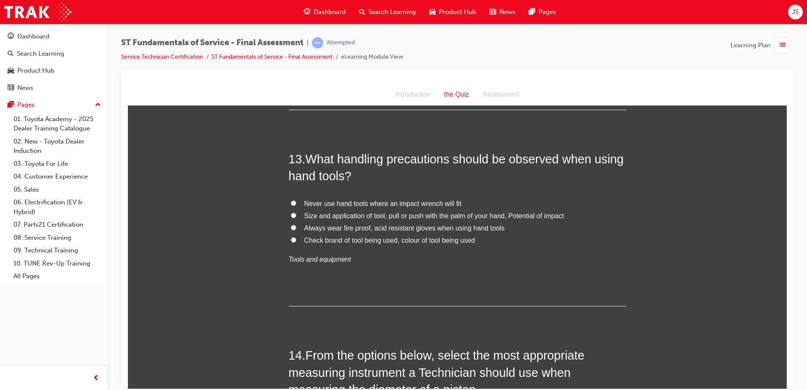
scroll to position [2320, 0]
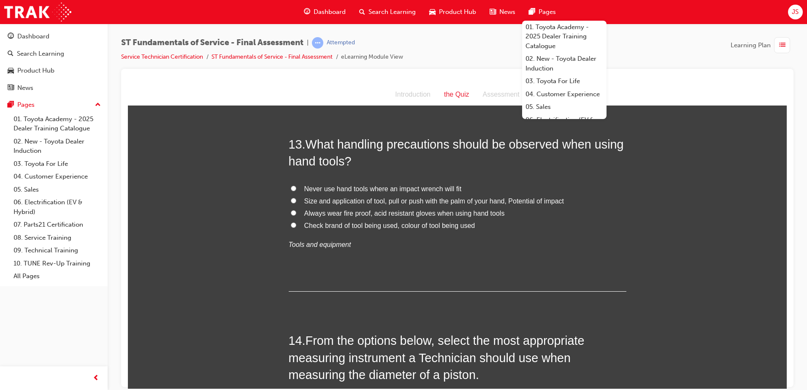
click at [311, 200] on span "Size and application of tool, pull or push with the palm of your hand, Potentia…" at bounding box center [433, 200] width 259 height 7
click at [296, 200] on input "Size and application of tool, pull or push with the palm of your hand, Potentia…" at bounding box center [293, 199] width 5 height 5
radio input "true"
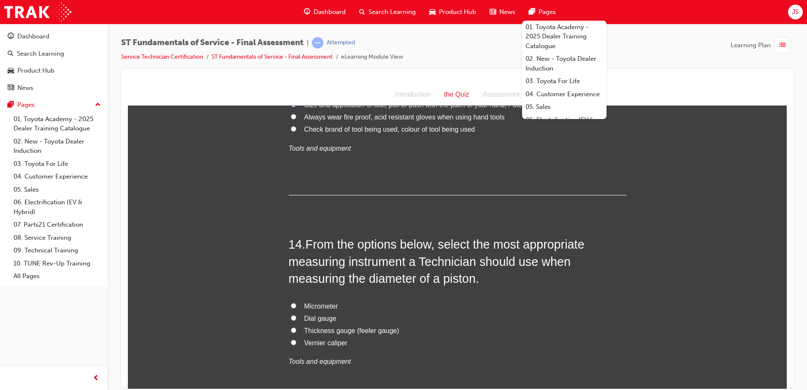
scroll to position [2447, 0]
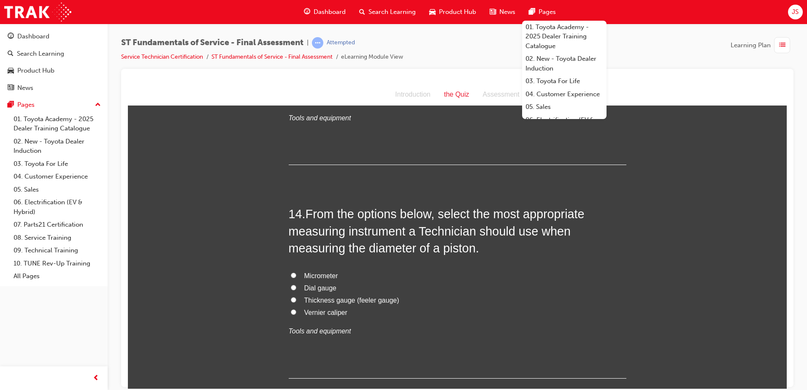
click at [365, 230] on span "From the options below, select the most appropriate measuring instrument a Tech…" at bounding box center [437, 231] width 296 height 48
click at [607, 13] on div "Dashboard Search Learning Product Hub News Pages 01. Toyota Academy - 2025 Deal…" at bounding box center [403, 12] width 807 height 24
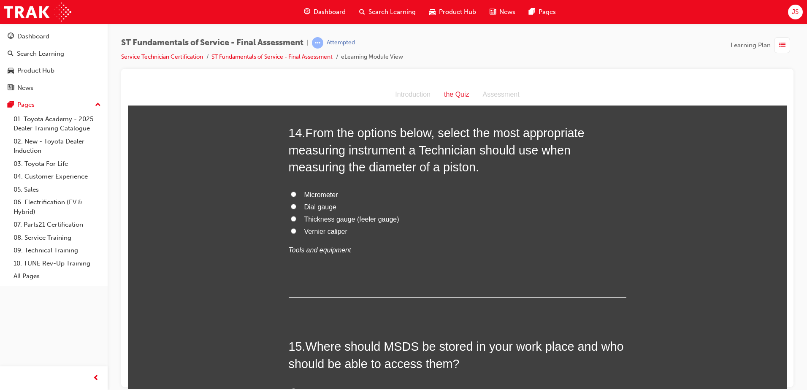
scroll to position [2531, 0]
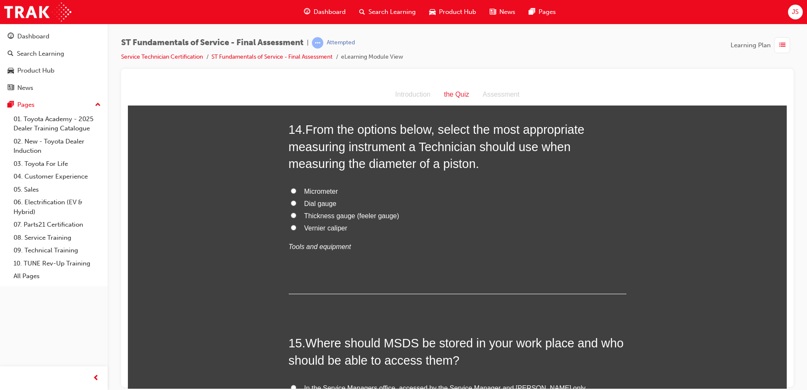
click at [289, 226] on label "Vernier caliper" at bounding box center [457, 228] width 337 height 12
click at [291, 226] on input "Vernier caliper" at bounding box center [293, 226] width 5 height 5
radio input "true"
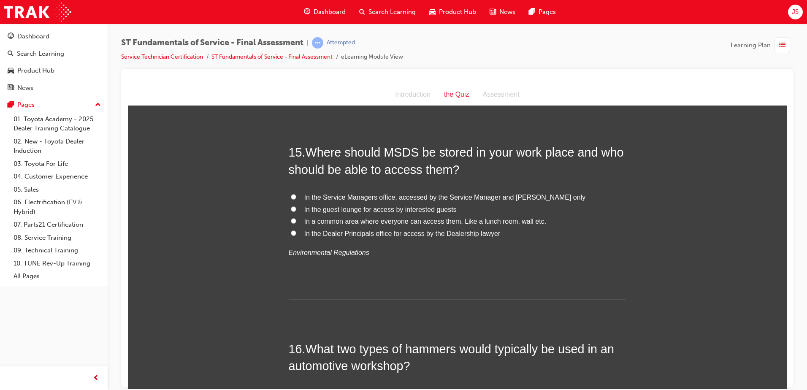
scroll to position [2742, 0]
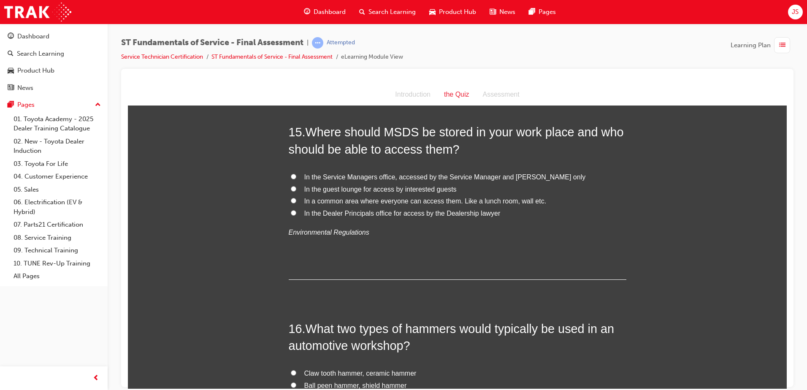
click at [293, 202] on label "In a common area where everyone can access them. Like a lunch room, wall etc." at bounding box center [457, 201] width 337 height 12
click at [293, 202] on input "In a common area where everyone can access them. Like a lunch room, wall etc." at bounding box center [293, 199] width 5 height 5
radio input "true"
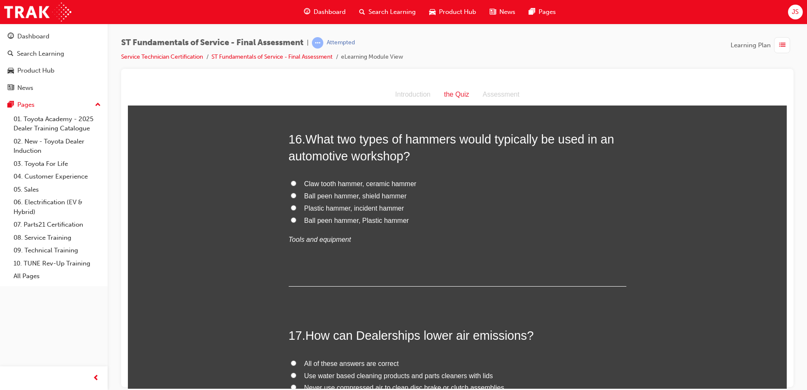
scroll to position [2911, 0]
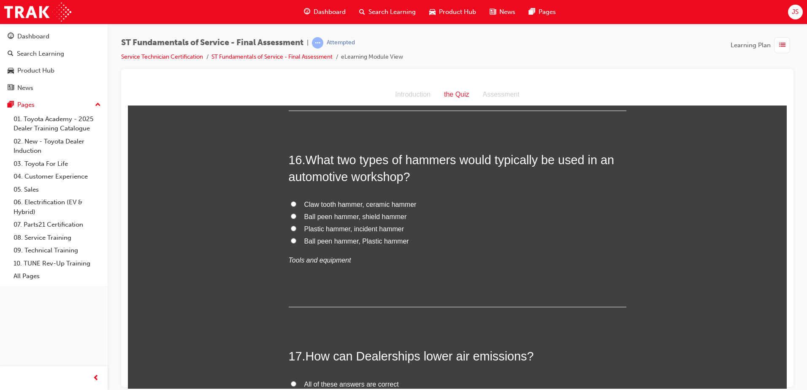
click at [305, 242] on span "Ball peen hammer, Plastic hammer" at bounding box center [356, 240] width 105 height 7
click at [296, 242] on input "Ball peen hammer, Plastic hammer" at bounding box center [293, 240] width 5 height 5
radio input "true"
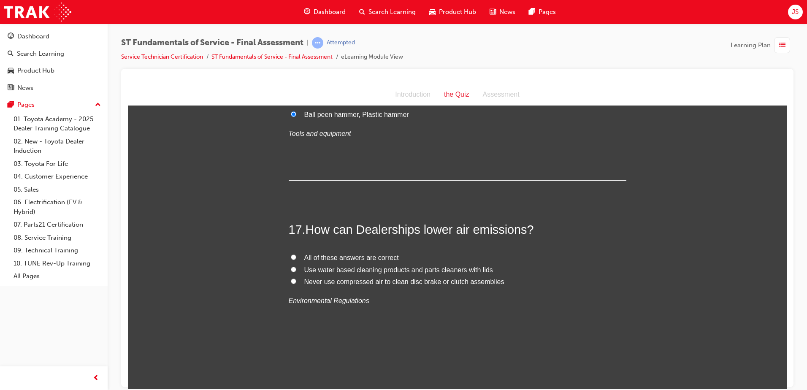
scroll to position [3080, 0]
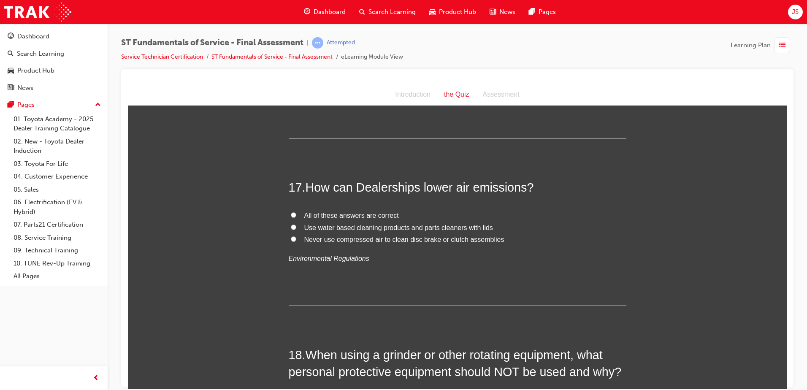
click at [291, 213] on input "All of these answers are correct" at bounding box center [293, 214] width 5 height 5
radio input "true"
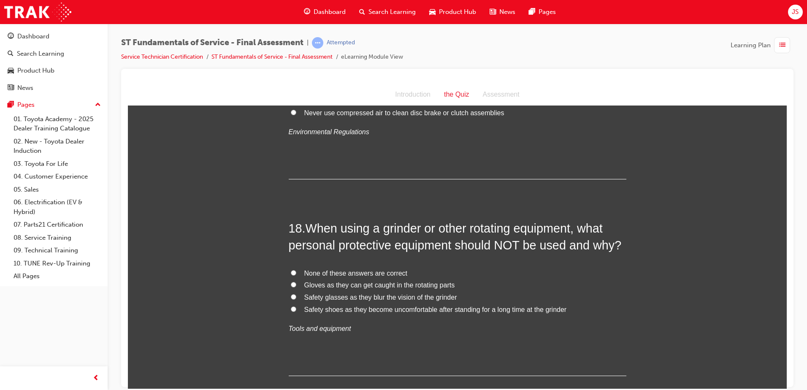
scroll to position [3291, 0]
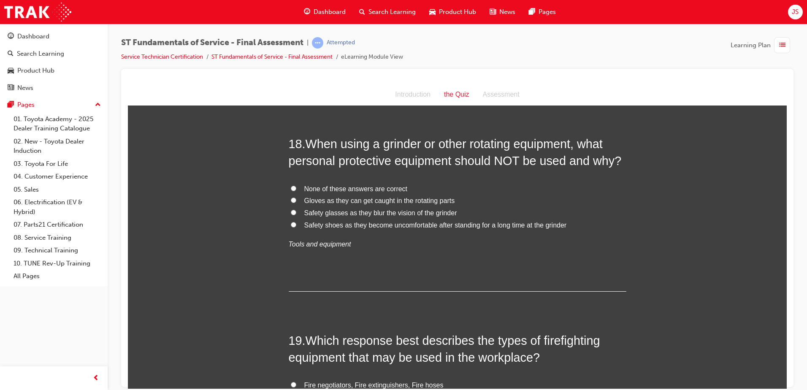
click at [291, 201] on input "Gloves as they can get caught in the rotating parts" at bounding box center [293, 199] width 5 height 5
radio input "true"
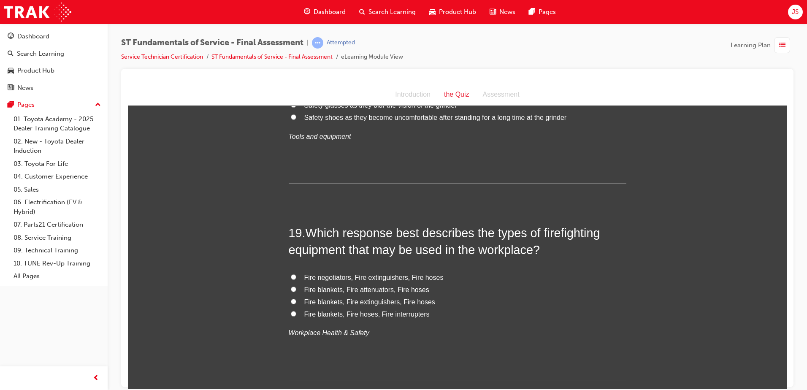
scroll to position [3417, 0]
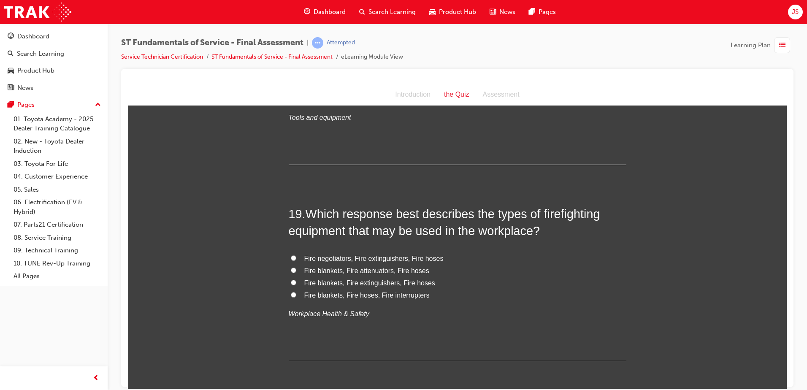
click at [291, 281] on input "Fire blankets, Fire extinguishers, Fire hoses" at bounding box center [293, 281] width 5 height 5
radio input "true"
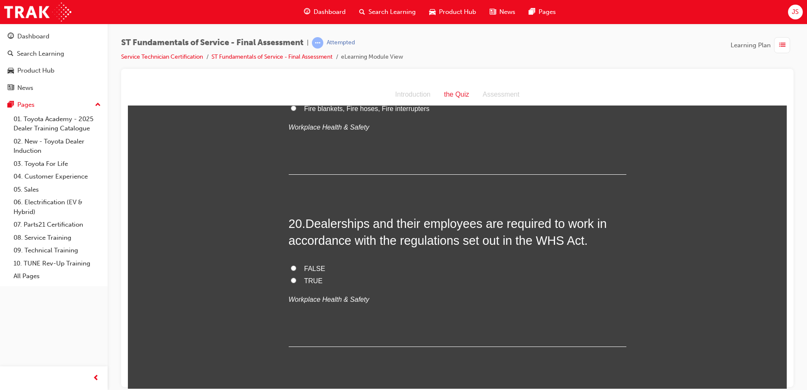
scroll to position [3628, 0]
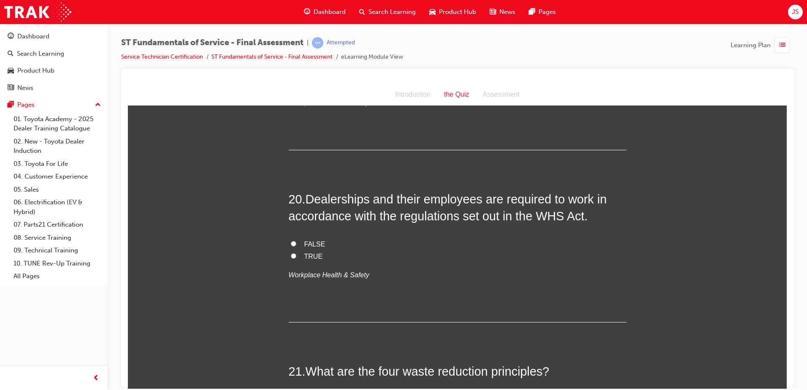
click at [291, 256] on input "TRUE" at bounding box center [293, 255] width 5 height 5
radio input "true"
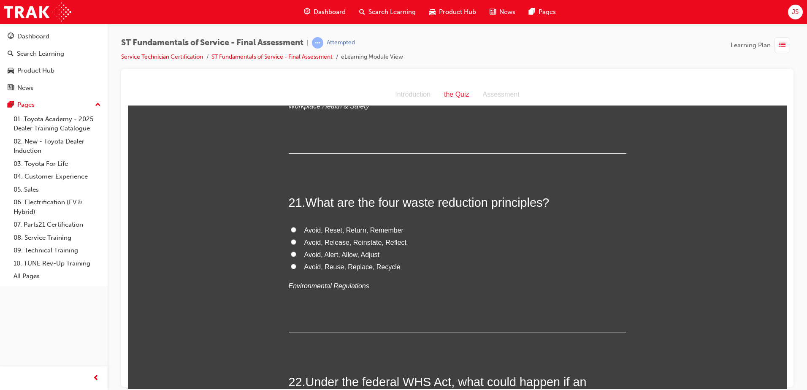
scroll to position [3839, 0]
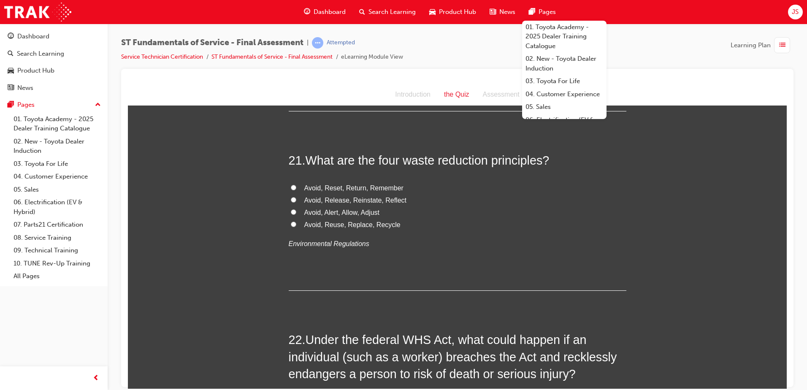
click at [289, 223] on label "Avoid, Reuse, Replace, Recycle" at bounding box center [457, 225] width 337 height 12
click at [291, 223] on input "Avoid, Reuse, Replace, Recycle" at bounding box center [293, 223] width 5 height 5
radio input "true"
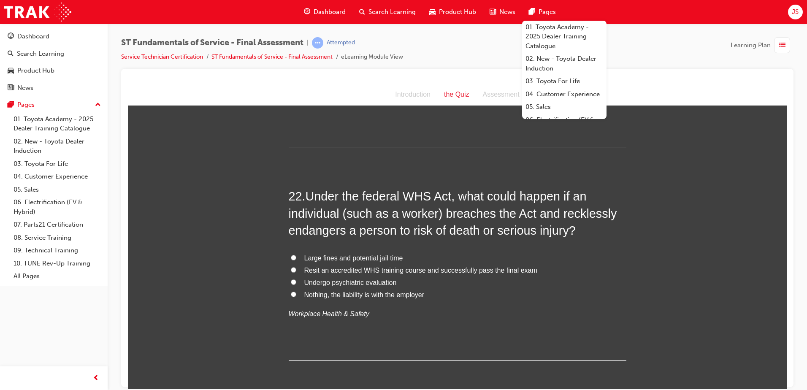
scroll to position [4008, 0]
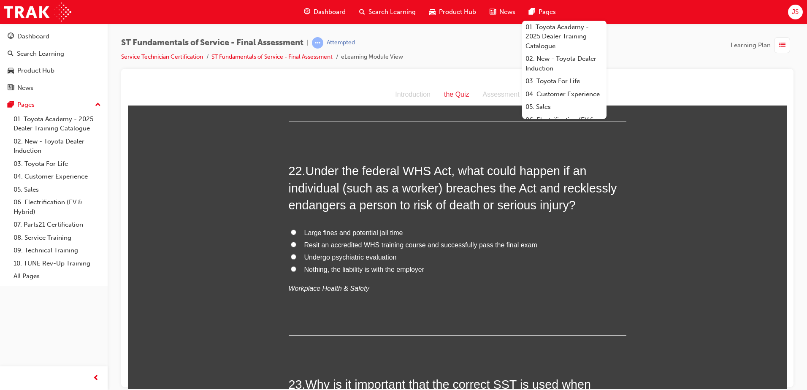
click at [320, 231] on span "Large fines and potential jail time" at bounding box center [353, 232] width 99 height 7
click at [296, 231] on input "Large fines and potential jail time" at bounding box center [293, 231] width 5 height 5
radio input "true"
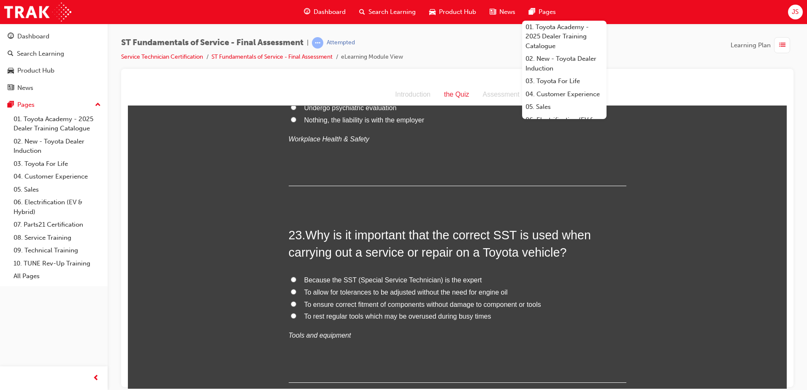
scroll to position [4177, 0]
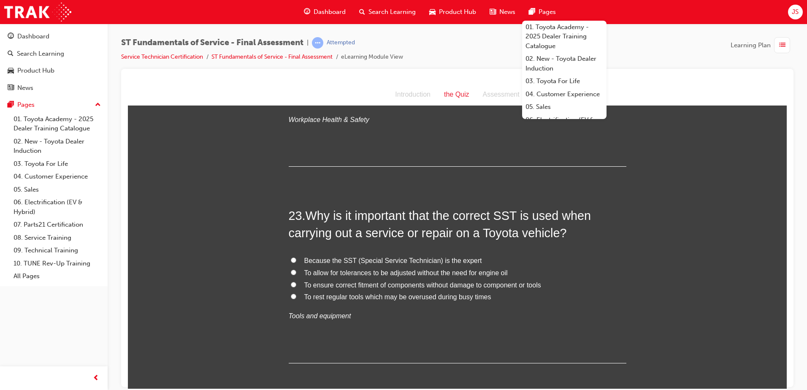
click at [293, 282] on label "To ensure correct fitment of components without damage to component or tools" at bounding box center [457, 285] width 337 height 12
click at [293, 282] on input "To ensure correct fitment of components without damage to component or tools" at bounding box center [293, 283] width 5 height 5
radio input "true"
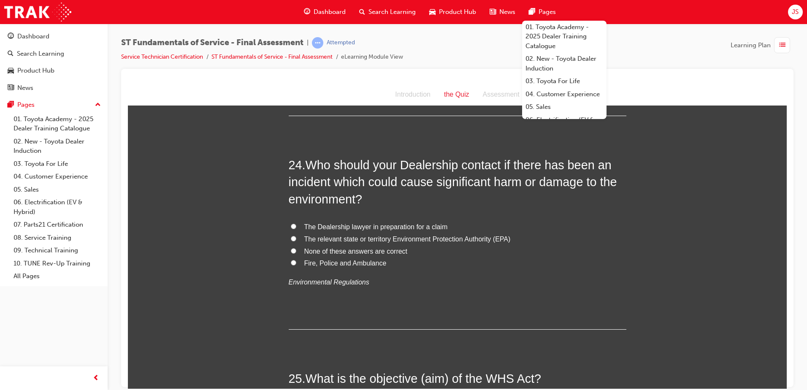
scroll to position [4430, 0]
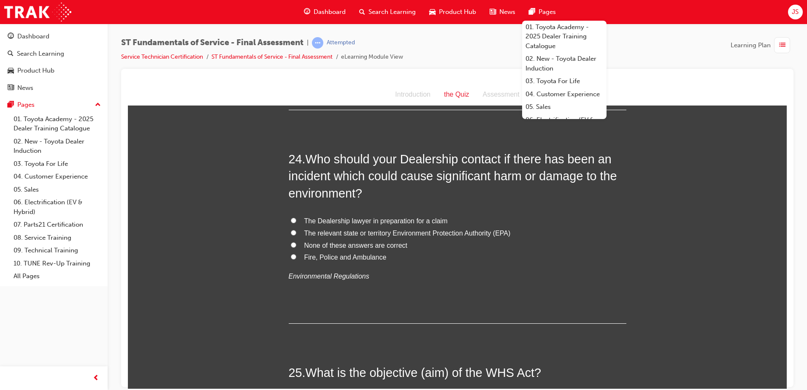
click at [292, 231] on input "The relevant state or territory Environment Protection Authority (EPA)" at bounding box center [293, 231] width 5 height 5
radio input "true"
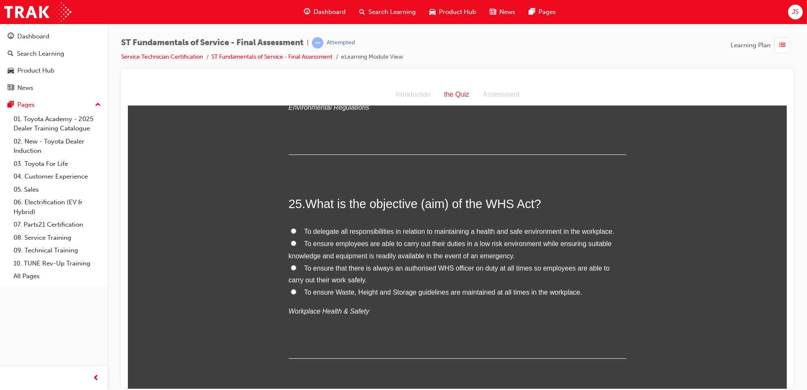
scroll to position [4641, 0]
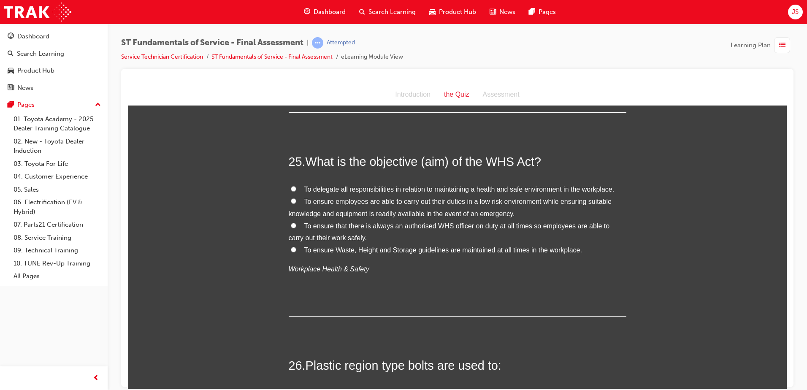
click at [292, 188] on input "To delegate all responsibilities in relation to maintaining a health and safe e…" at bounding box center [293, 188] width 5 height 5
radio input "true"
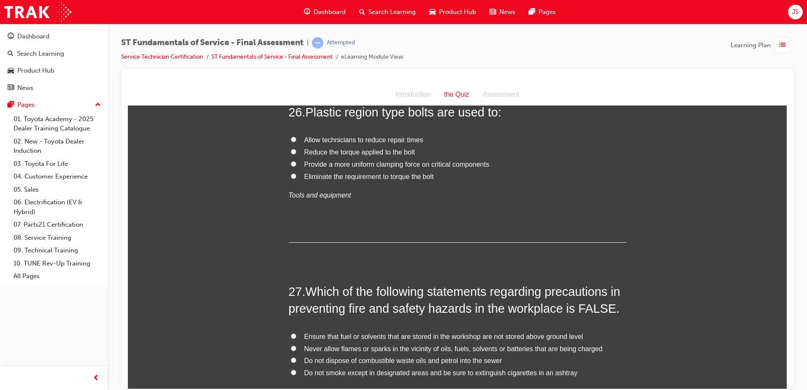
scroll to position [4852, 0]
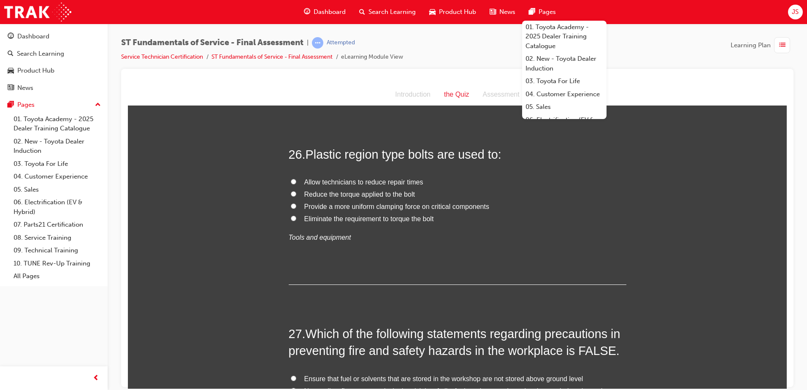
click at [291, 204] on input "Provide a more uniform clamping force on critical components" at bounding box center [293, 205] width 5 height 5
radio input "true"
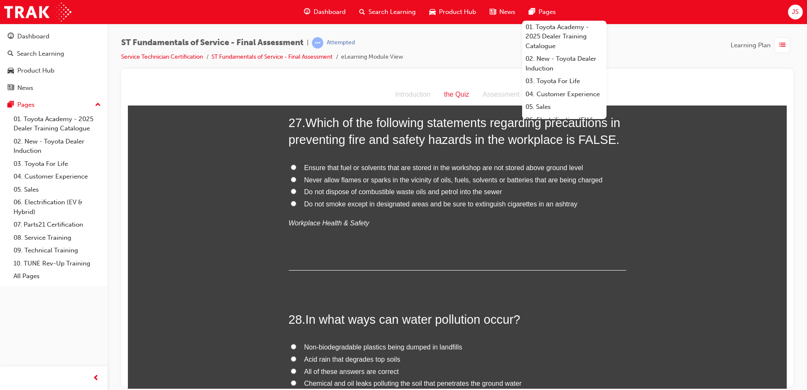
scroll to position [5020, 0]
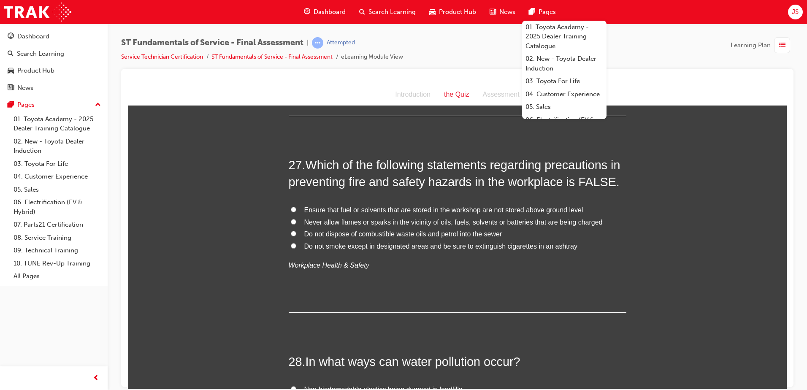
click at [289, 207] on label "Ensure that fuel or solvents that are stored in the workshop are not stored abo…" at bounding box center [457, 210] width 337 height 12
click at [291, 207] on input "Ensure that fuel or solvents that are stored in the workshop are not stored abo…" at bounding box center [293, 208] width 5 height 5
radio input "true"
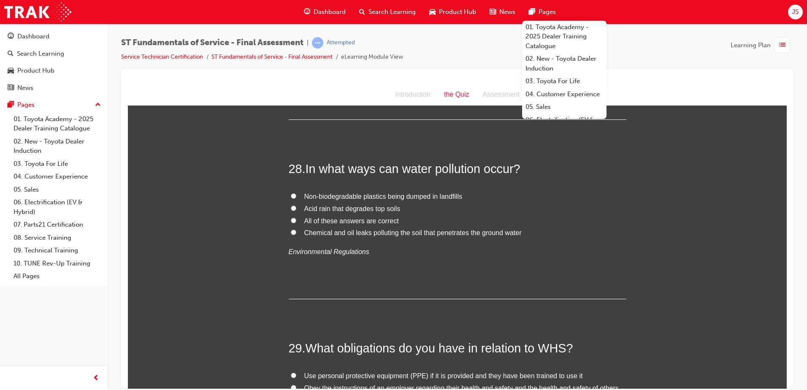
scroll to position [5231, 0]
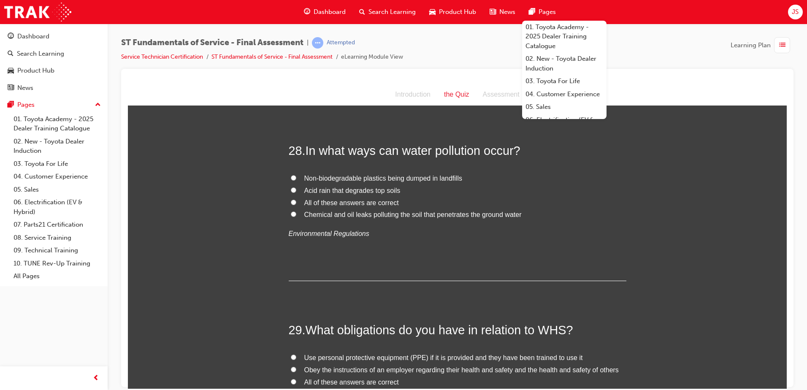
click at [291, 201] on input "All of these answers are correct" at bounding box center [293, 201] width 5 height 5
radio input "true"
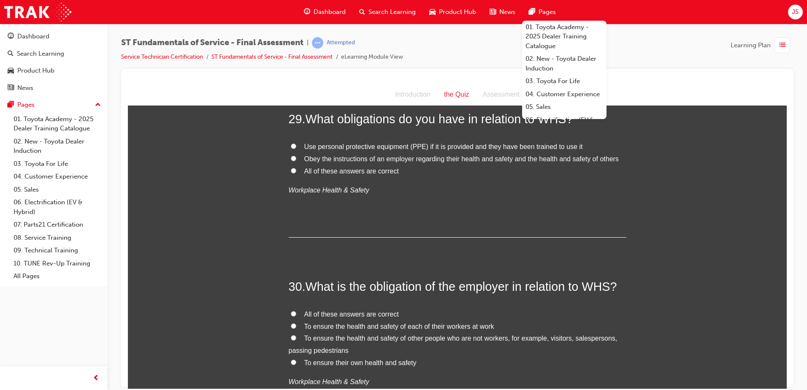
scroll to position [5400, 0]
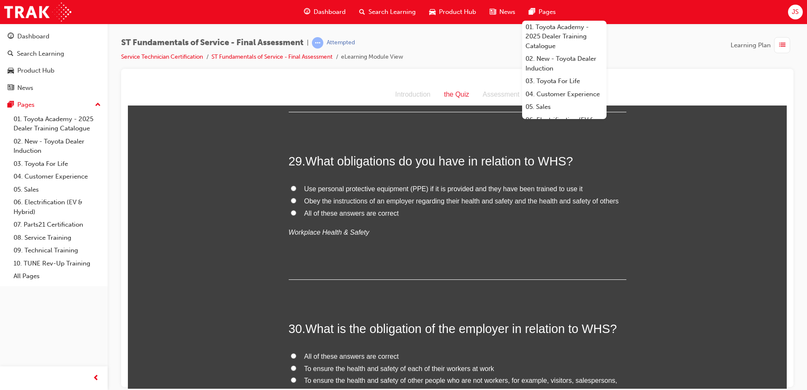
click at [291, 215] on input "All of these answers are correct" at bounding box center [293, 212] width 5 height 5
radio input "true"
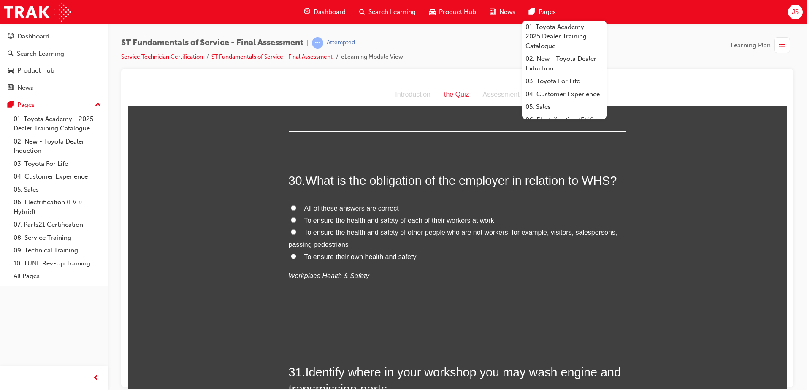
scroll to position [5569, 0]
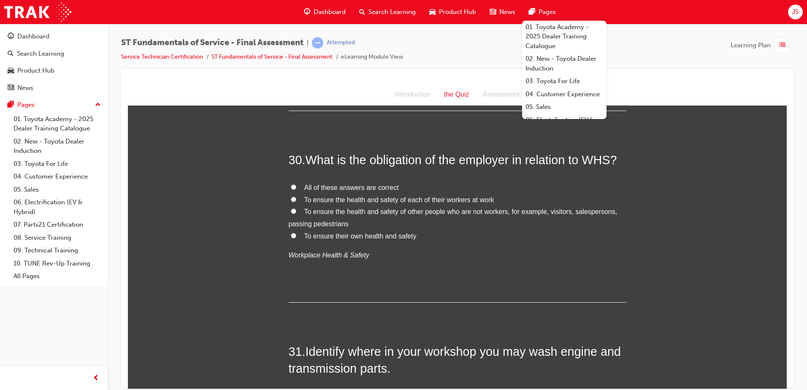
click at [292, 188] on input "All of these answers are correct" at bounding box center [293, 186] width 5 height 5
radio input "true"
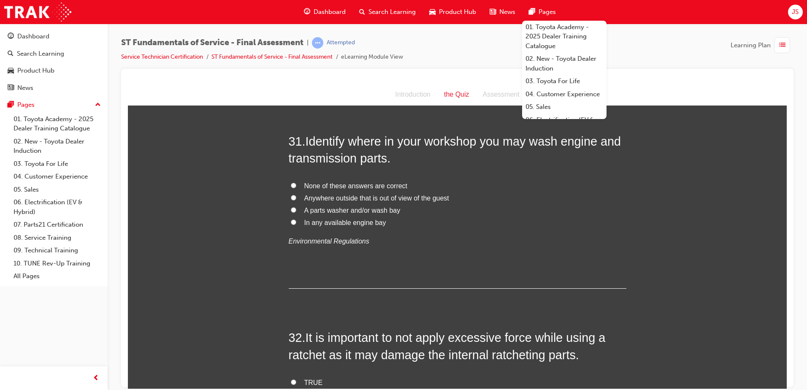
scroll to position [5780, 0]
click at [291, 208] on input "A parts washer and/or wash bay" at bounding box center [293, 208] width 5 height 5
radio input "true"
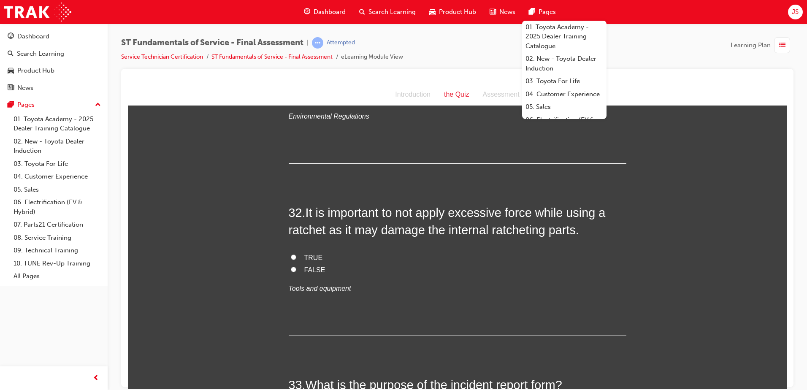
scroll to position [5906, 0]
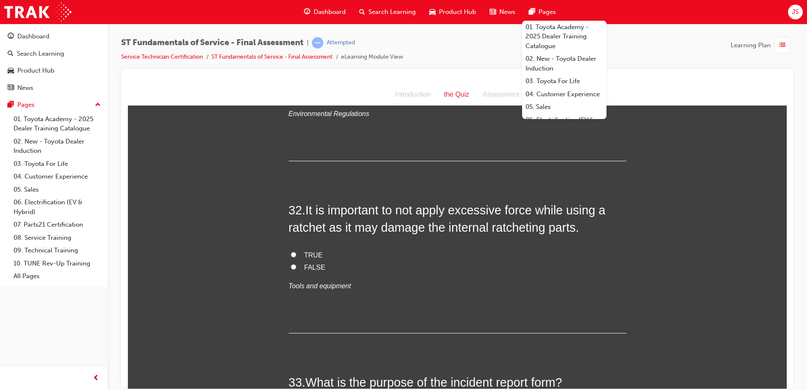
click at [291, 254] on input "TRUE" at bounding box center [293, 253] width 5 height 5
radio input "true"
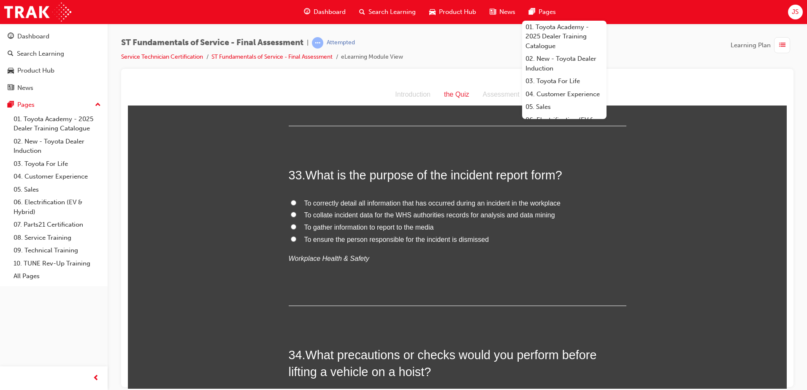
scroll to position [6117, 0]
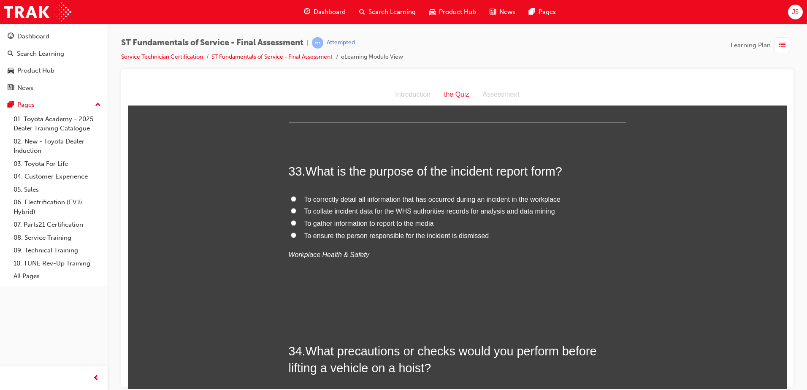
click at [291, 197] on input "To correctly detail all information that has occurred during an incident in the…" at bounding box center [293, 198] width 5 height 5
radio input "true"
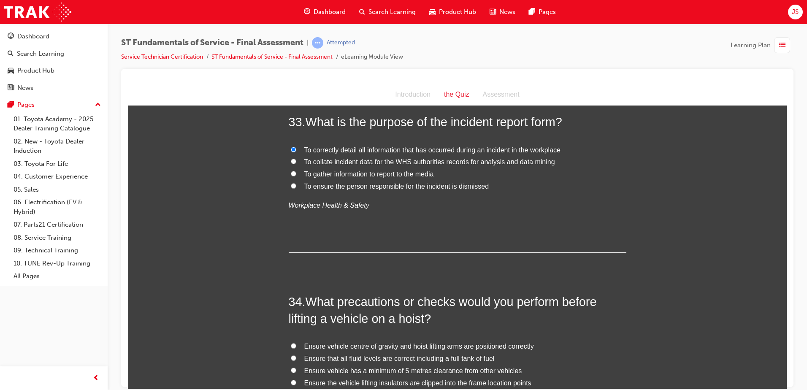
scroll to position [6291, 0]
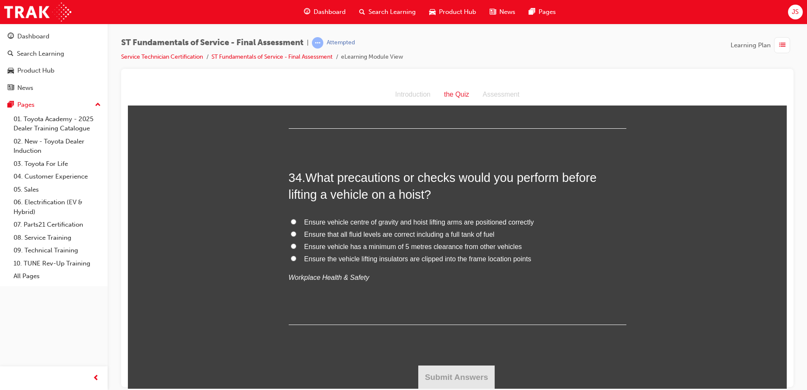
click at [291, 221] on input "Ensure vehicle centre of gravity and hoist lifting arms are positioned correctly" at bounding box center [293, 221] width 5 height 5
radio input "true"
click at [459, 378] on button "Submit Answers" at bounding box center [456, 377] width 77 height 24
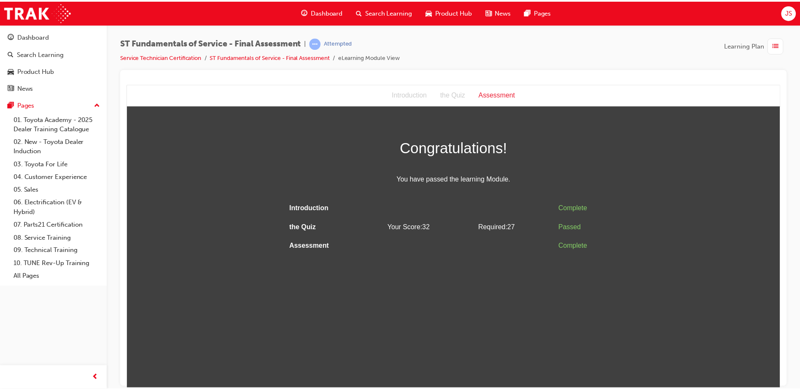
scroll to position [0, 0]
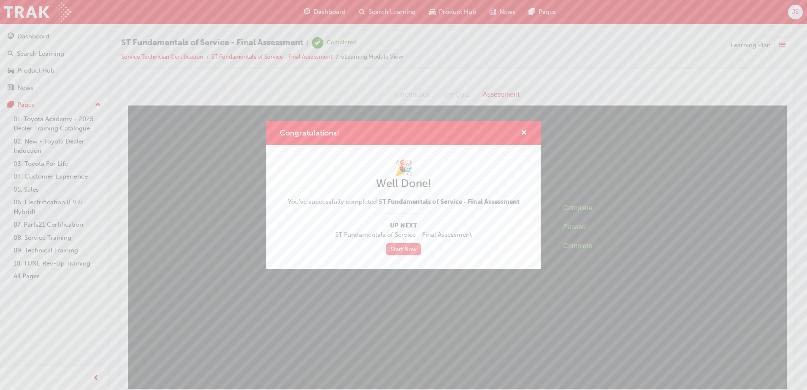
click at [398, 251] on link "Start Now" at bounding box center [403, 249] width 35 height 12
click at [407, 248] on link "Start Now" at bounding box center [403, 249] width 35 height 12
click at [404, 251] on link "Start Now" at bounding box center [403, 249] width 35 height 12
click at [656, 299] on div "Congratulations! 🎉 Well Done! You've successfully completed ST Fundamentals of …" at bounding box center [403, 195] width 807 height 390
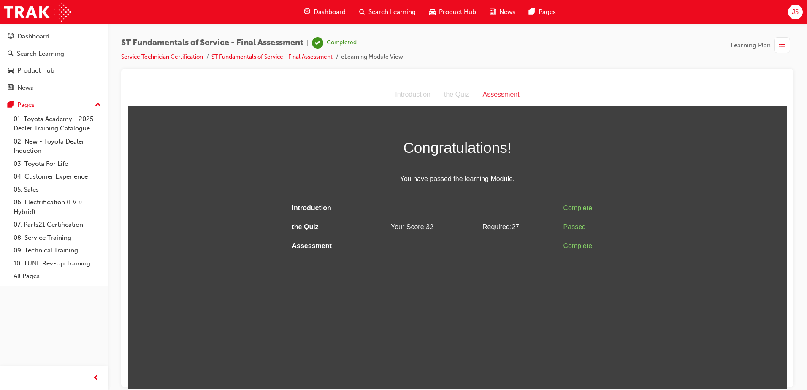
click at [475, 323] on html "Assessment Introduction the Quiz Assessment Congratulations! You have passed th…" at bounding box center [457, 236] width 659 height 305
click at [427, 261] on html "Assessment Introduction the Quiz Assessment Congratulations! You have passed th…" at bounding box center [457, 236] width 659 height 305
click at [510, 89] on div "Assessment" at bounding box center [501, 94] width 50 height 12
click at [504, 91] on div "Assessment" at bounding box center [501, 94] width 50 height 12
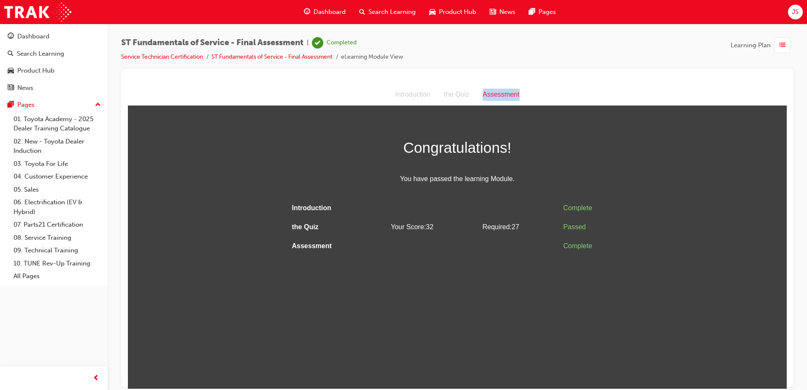
click at [504, 91] on div "Assessment" at bounding box center [501, 94] width 50 height 12
click at [552, 87] on div "Introduction the Quiz Assessment" at bounding box center [457, 95] width 659 height 22
click at [510, 95] on div "Assessment" at bounding box center [501, 94] width 50 height 12
click at [651, 87] on div "Introduction the Quiz Assessment" at bounding box center [457, 95] width 659 height 22
click at [784, 44] on span "list-icon" at bounding box center [782, 45] width 6 height 11
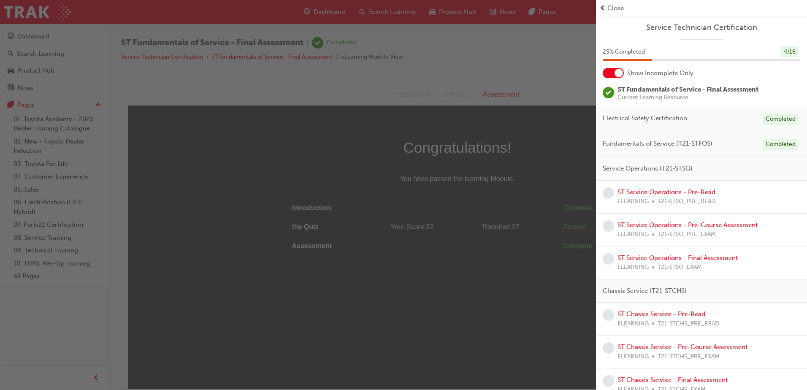
click at [639, 177] on div "Service Operations (T21-STSO)" at bounding box center [701, 169] width 211 height 24
click at [667, 131] on div "Electrical Safety Certification Completed" at bounding box center [701, 119] width 211 height 25
click at [659, 142] on span "Fundamentals of Service (T21-STFOS)" at bounding box center [657, 144] width 110 height 10
click at [777, 148] on div "Completed" at bounding box center [780, 144] width 36 height 11
click at [778, 143] on div "Completed" at bounding box center [780, 144] width 36 height 11
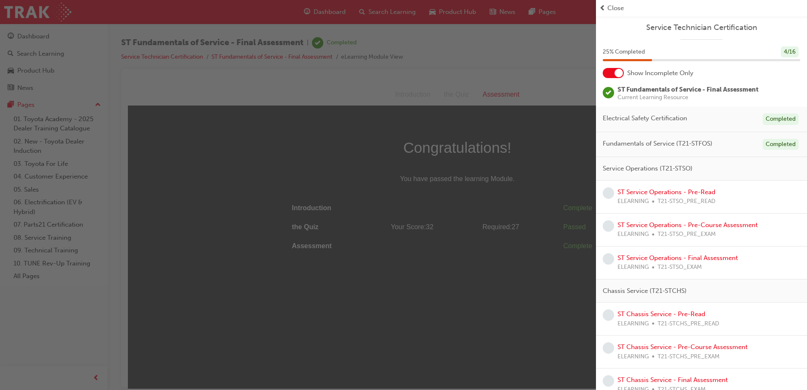
click at [656, 143] on span "Fundamentals of Service (T21-STFOS)" at bounding box center [657, 144] width 110 height 10
click at [453, 128] on div "button" at bounding box center [298, 195] width 596 height 390
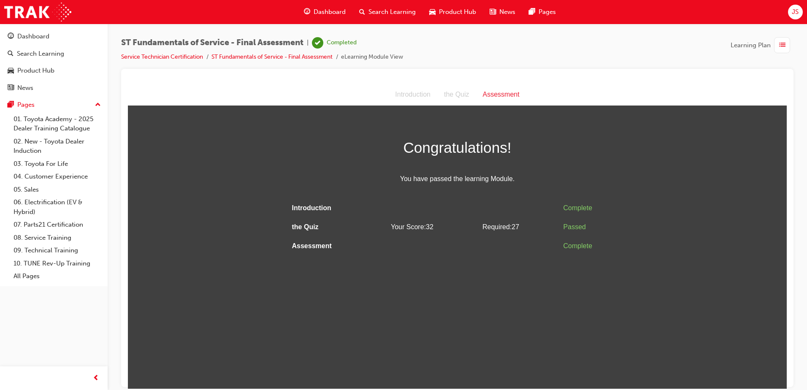
click at [483, 153] on span "Congratulations!" at bounding box center [457, 147] width 337 height 24
click at [498, 89] on div "Assessment" at bounding box center [501, 94] width 50 height 12
drag, startPoint x: 498, startPoint y: 89, endPoint x: 470, endPoint y: 188, distance: 102.7
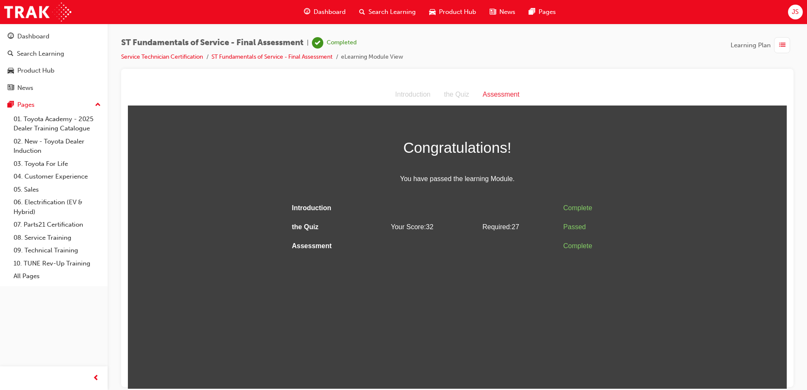
click at [470, 189] on div "Congratulations! You have passed the learning Module. Introduction Complete the…" at bounding box center [457, 195] width 337 height 120
drag, startPoint x: 553, startPoint y: 267, endPoint x: 570, endPoint y: 266, distance: 17.8
click at [570, 266] on html "Assessment Introduction the Quiz Assessment Congratulations! You have passed th…" at bounding box center [457, 236] width 659 height 305
click at [554, 230] on td "Required: 27" at bounding box center [519, 226] width 81 height 19
click at [35, 35] on div "Dashboard" at bounding box center [33, 37] width 32 height 10
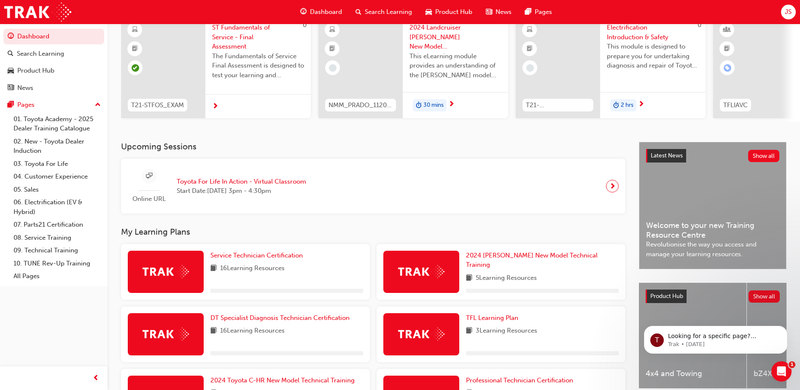
scroll to position [84, 0]
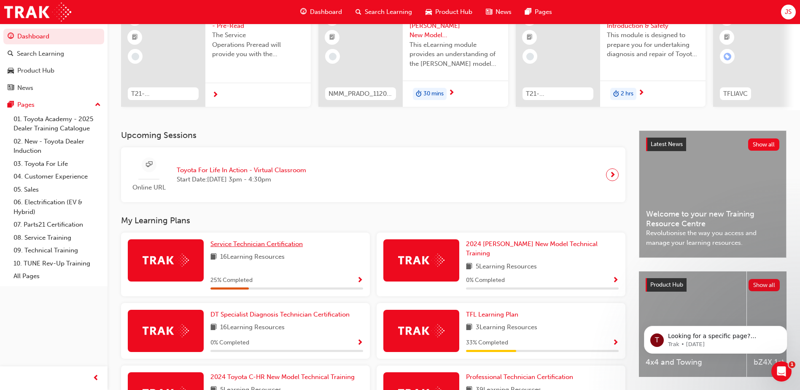
click at [229, 246] on span "Service Technician Certification" at bounding box center [257, 244] width 92 height 8
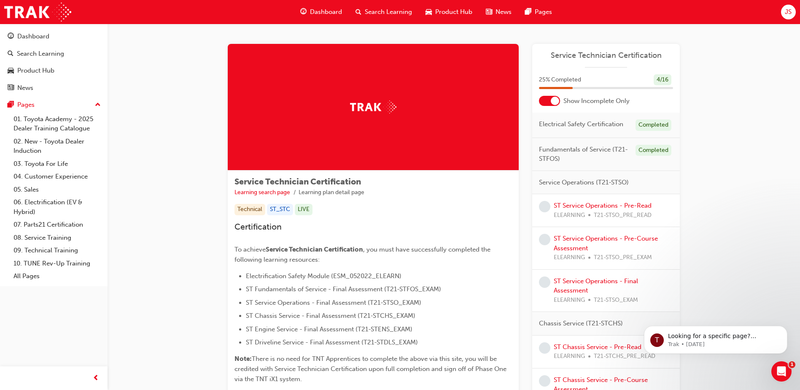
click at [570, 157] on span "Fundamentals of Service (T21-STFOS)" at bounding box center [584, 154] width 90 height 19
click at [594, 205] on link "ST Service Operations - Pre-Read" at bounding box center [603, 206] width 98 height 8
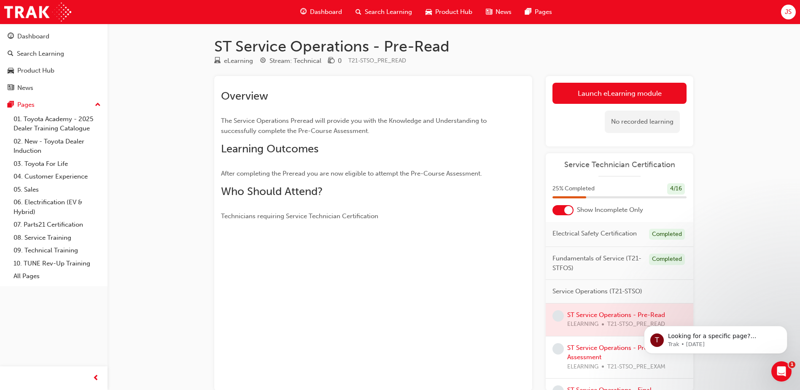
click at [603, 271] on span "Fundamentals of Service (T21-STFOS)" at bounding box center [598, 263] width 90 height 19
click at [603, 267] on span "Fundamentals of Service (T21-STFOS)" at bounding box center [598, 263] width 90 height 19
click at [666, 265] on div "Completed" at bounding box center [667, 259] width 36 height 11
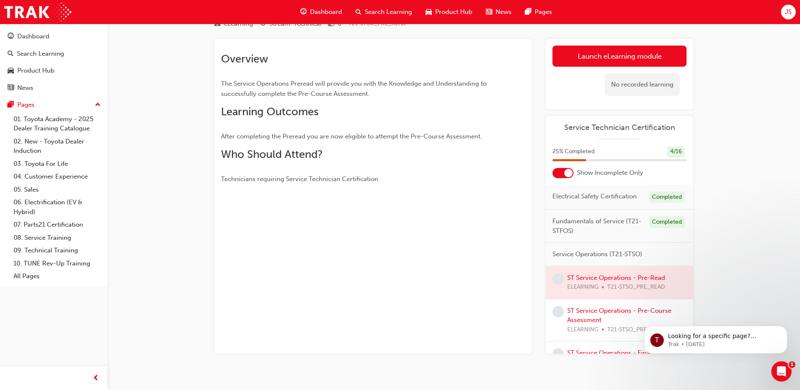
scroll to position [42, 0]
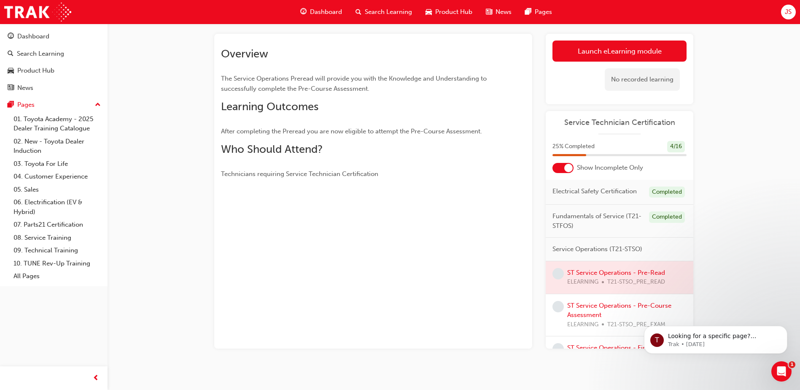
click at [583, 289] on div at bounding box center [620, 277] width 148 height 32
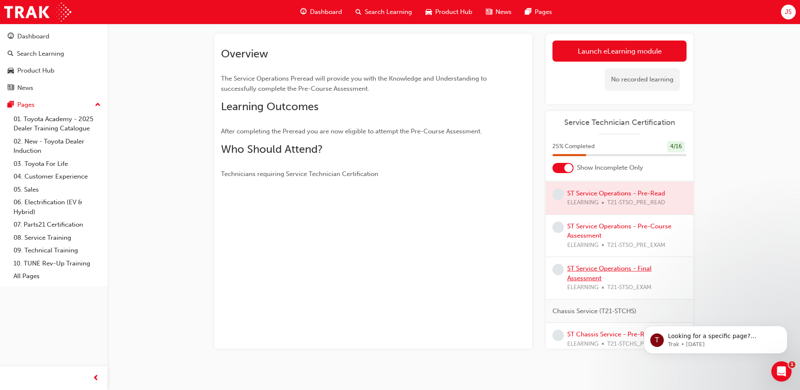
scroll to position [84, 0]
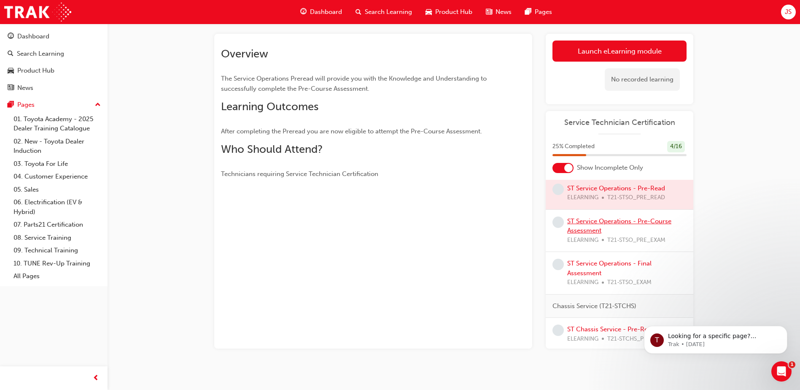
click at [590, 226] on link "ST Service Operations - Pre-Course Assessment" at bounding box center [619, 225] width 104 height 17
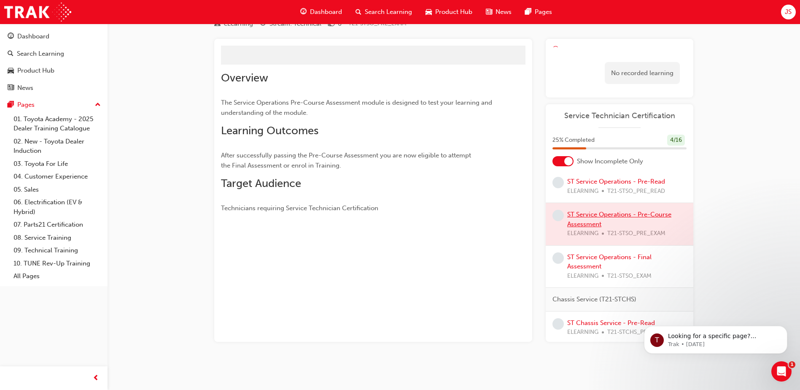
scroll to position [42, 0]
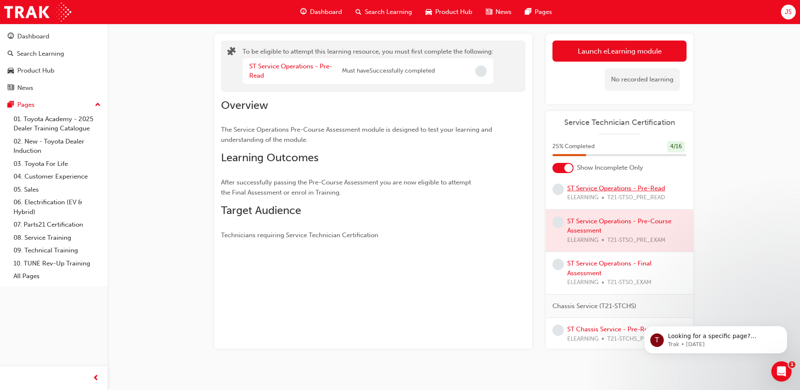
click at [606, 192] on link "ST Service Operations - Pre-Read" at bounding box center [616, 188] width 98 height 8
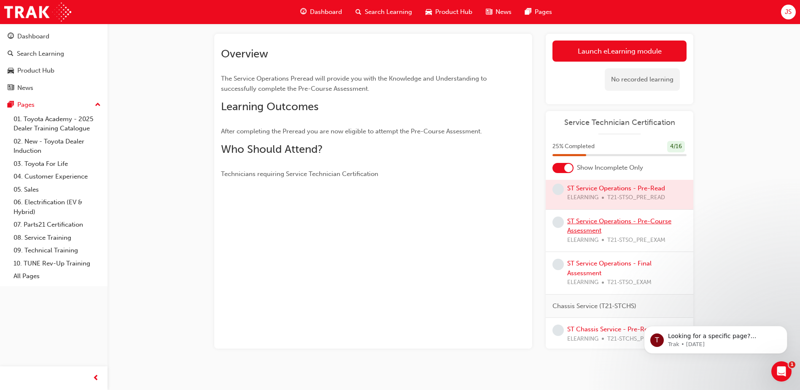
click at [602, 227] on link "ST Service Operations - Pre-Course Assessment" at bounding box center [619, 225] width 104 height 17
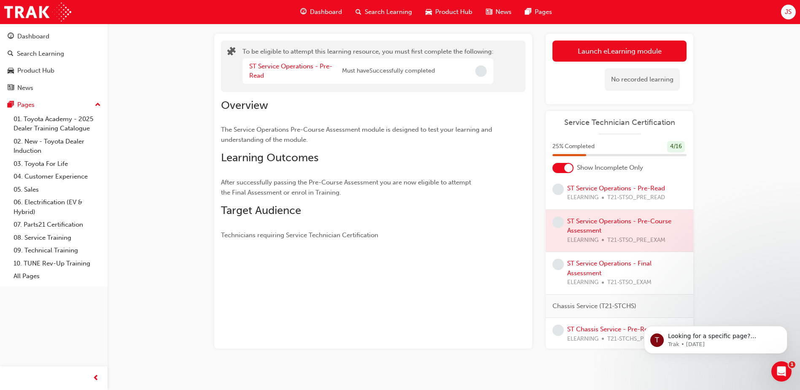
click at [280, 70] on div "ST Service Operations - Pre-Read" at bounding box center [295, 71] width 93 height 19
click at [289, 67] on link "ST Service Operations - Pre-Read" at bounding box center [290, 70] width 83 height 17
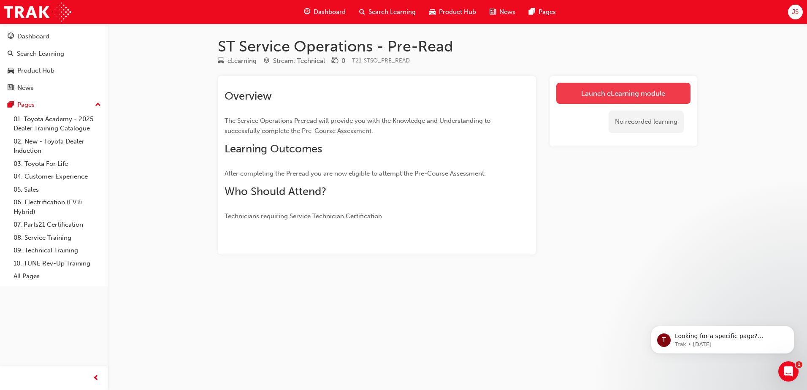
click at [618, 98] on link "Launch eLearning module" at bounding box center [623, 93] width 134 height 21
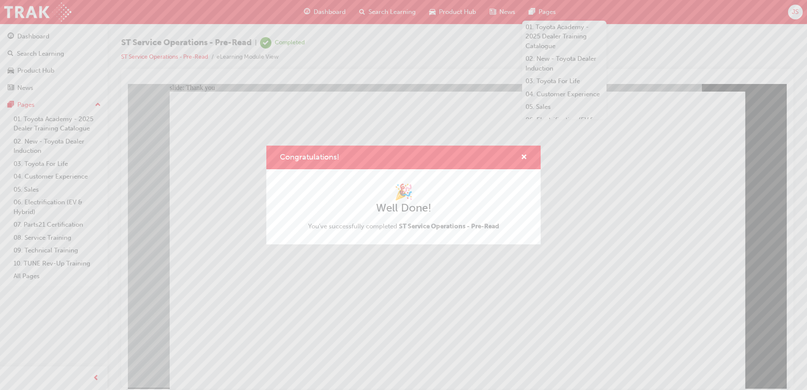
click at [329, 296] on div "Congratulations! 🎉 Well Done! You've successfully completed ST Service Operatio…" at bounding box center [403, 195] width 807 height 390
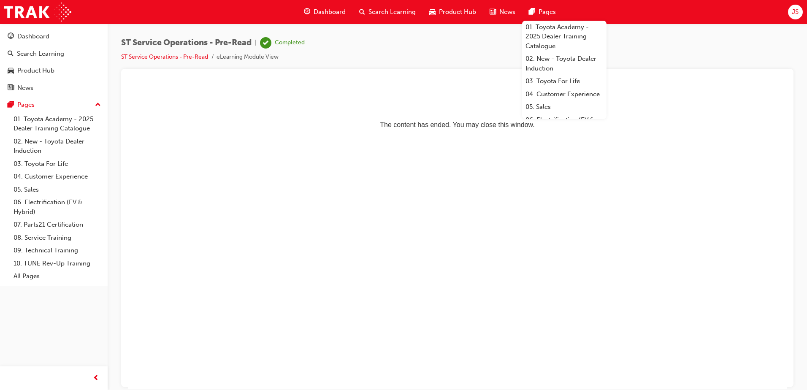
click at [387, 135] on html "The content has ended. You may close this window." at bounding box center [457, 109] width 659 height 51
click at [409, 132] on html "The content has ended. You may close this window." at bounding box center [457, 109] width 659 height 51
click at [412, 128] on p "The content has ended. You may close this window." at bounding box center [457, 109] width 652 height 38
click at [176, 55] on link "ST Service Operations - Pre-Read" at bounding box center [164, 56] width 87 height 7
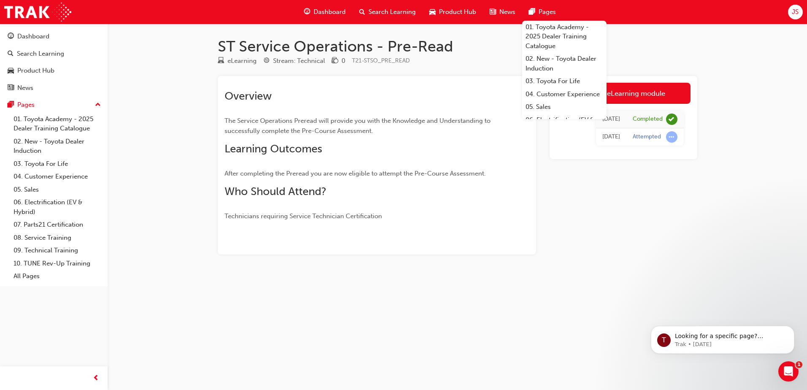
click at [669, 202] on div "Launch eLearning module [DATE] Completed [DATE] Attempted" at bounding box center [623, 165] width 148 height 178
click at [342, 139] on div "Overview The Service Operations Preread will provide you with the Knowledge and…" at bounding box center [361, 155] width 274 height 132
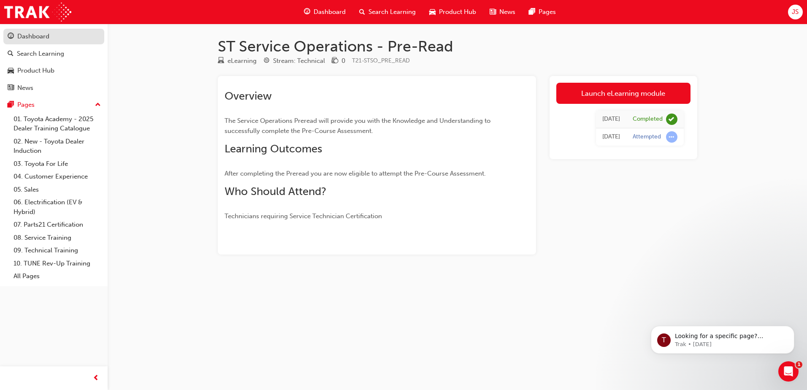
click at [33, 36] on div "Dashboard" at bounding box center [33, 37] width 32 height 10
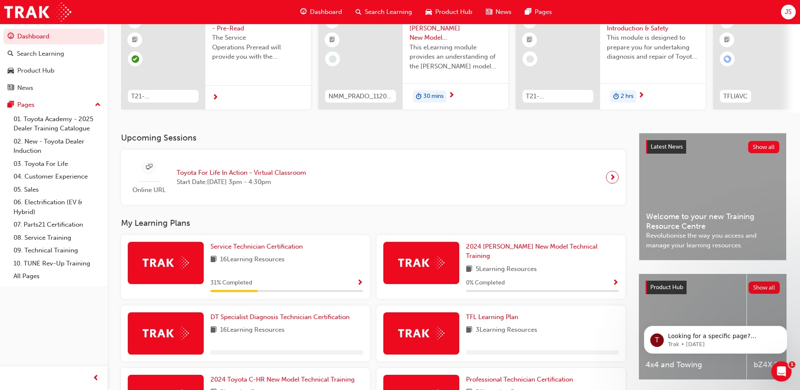
scroll to position [84, 0]
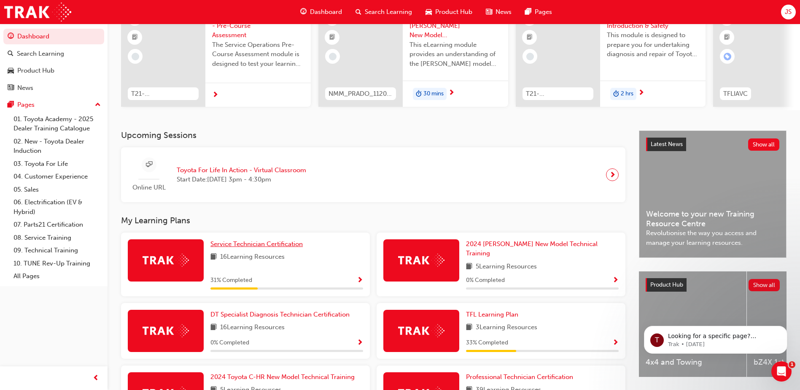
click at [242, 247] on span "Service Technician Certification" at bounding box center [257, 244] width 92 height 8
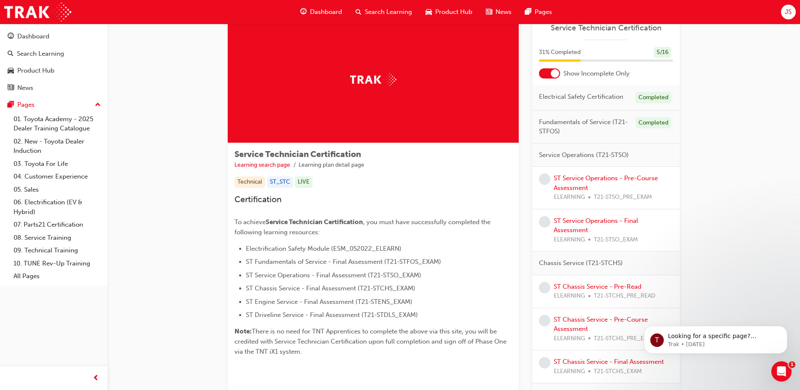
scroll to position [42, 0]
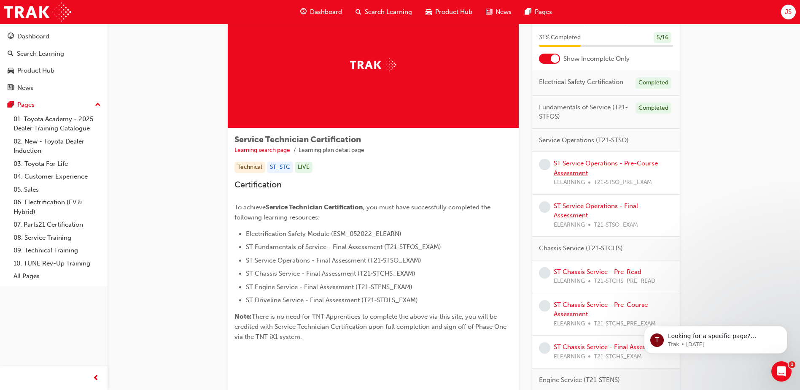
click at [580, 165] on link "ST Service Operations - Pre-Course Assessment" at bounding box center [606, 167] width 104 height 17
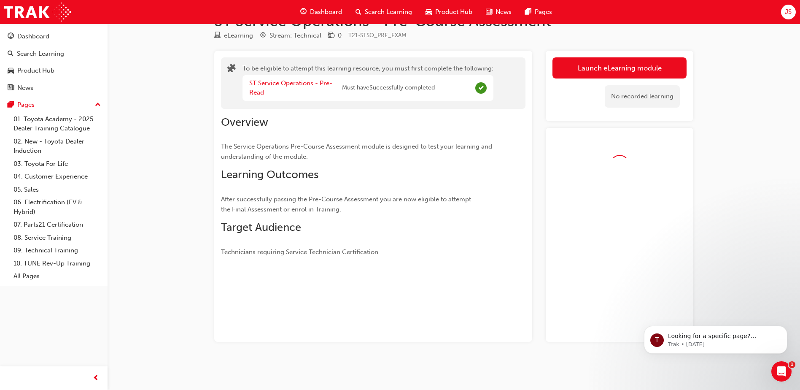
scroll to position [42, 0]
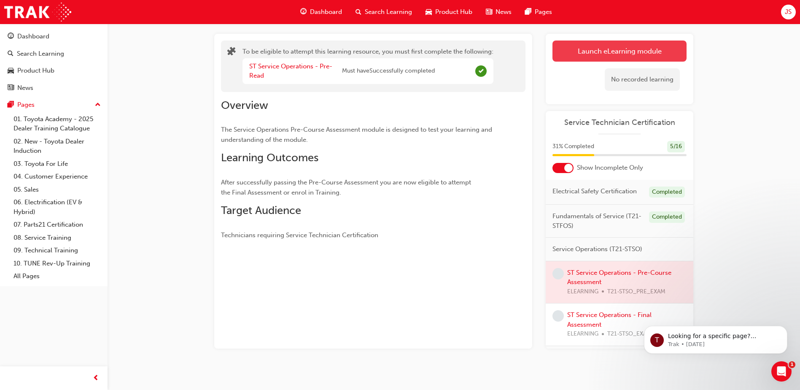
click at [581, 44] on button "Launch eLearning module" at bounding box center [620, 50] width 134 height 21
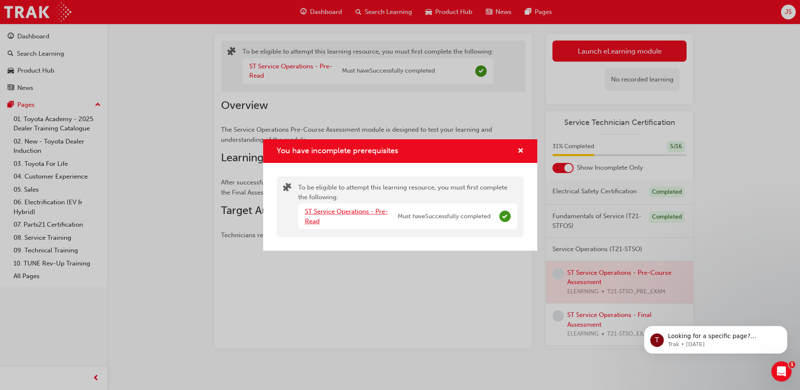
click at [331, 210] on link "ST Service Operations - Pre-Read" at bounding box center [346, 216] width 83 height 17
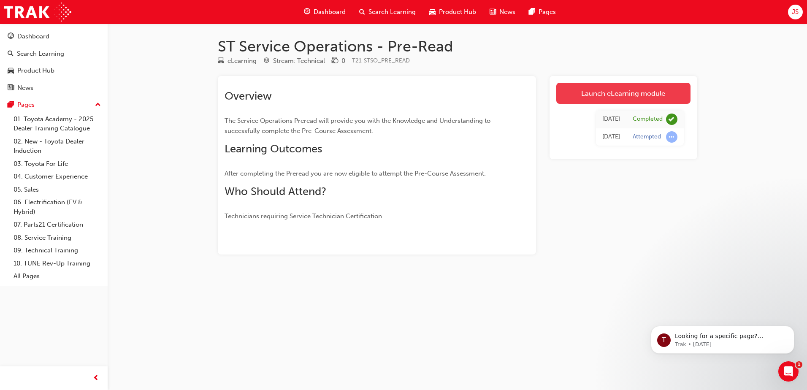
click at [582, 92] on link "Launch eLearning module" at bounding box center [623, 93] width 134 height 21
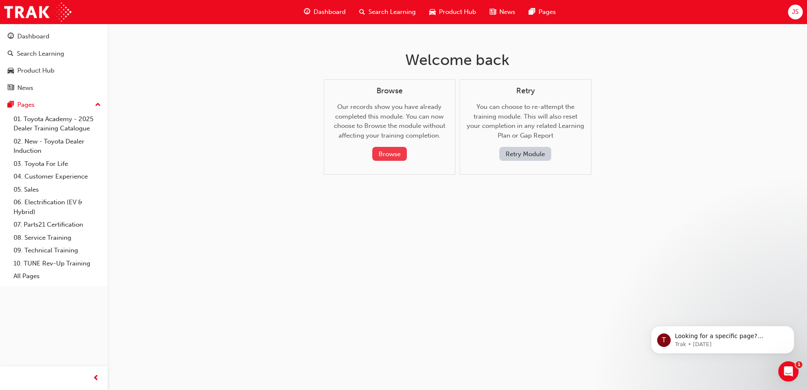
click at [381, 153] on button "Browse" at bounding box center [389, 154] width 35 height 14
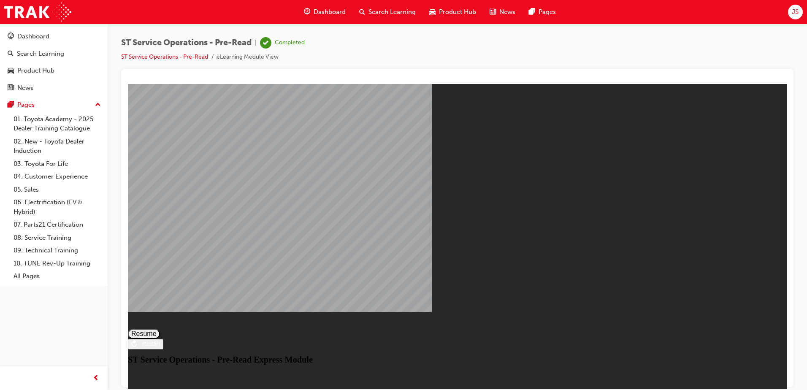
click at [160, 328] on button "Resume" at bounding box center [144, 333] width 32 height 10
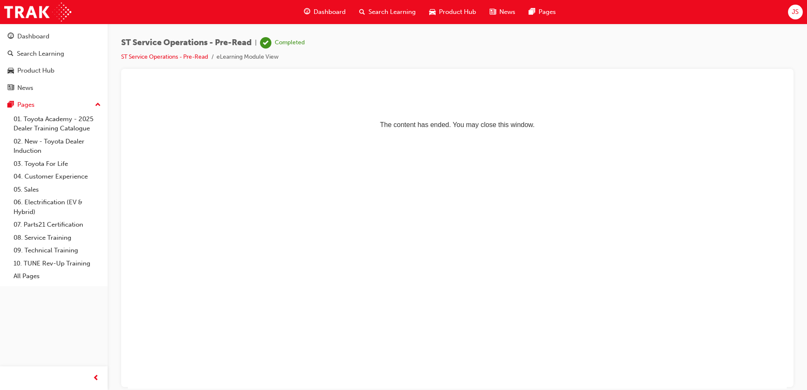
drag, startPoint x: 346, startPoint y: 280, endPoint x: 154, endPoint y: 173, distance: 220.0
click at [343, 135] on html "The content has ended. You may close this window." at bounding box center [457, 109] width 659 height 51
click at [28, 38] on div "Dashboard" at bounding box center [33, 37] width 32 height 10
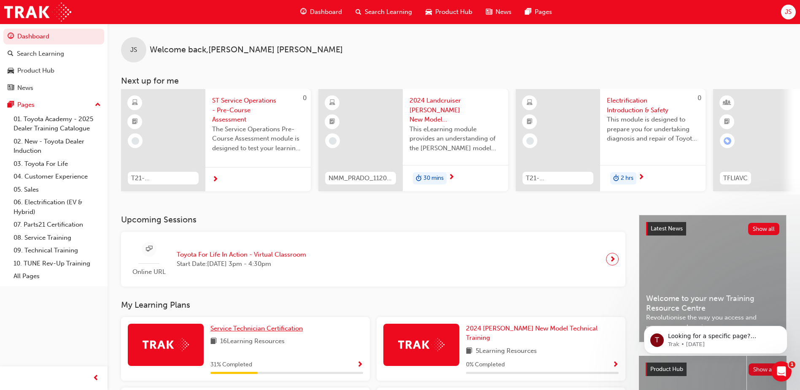
scroll to position [127, 0]
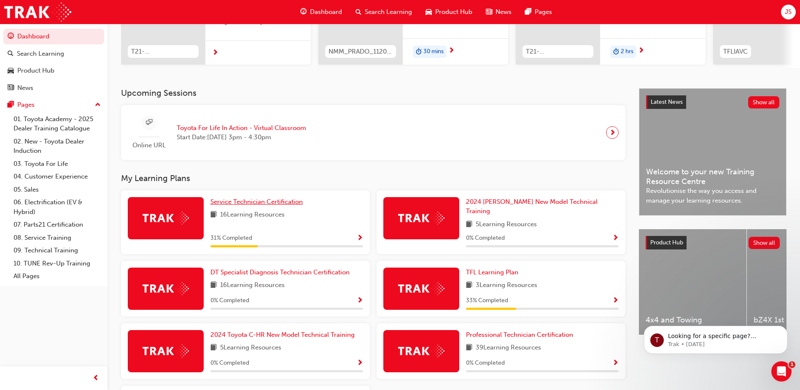
click at [234, 205] on span "Service Technician Certification" at bounding box center [257, 202] width 92 height 8
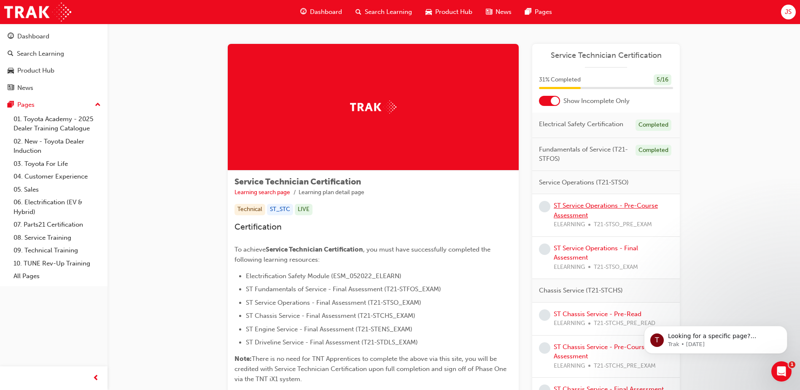
click at [587, 208] on link "ST Service Operations - Pre-Course Assessment" at bounding box center [606, 210] width 104 height 17
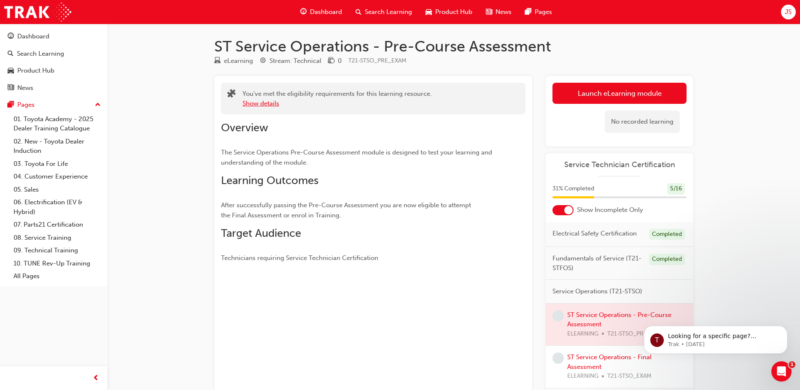
click at [250, 100] on button "Show details" at bounding box center [261, 104] width 37 height 10
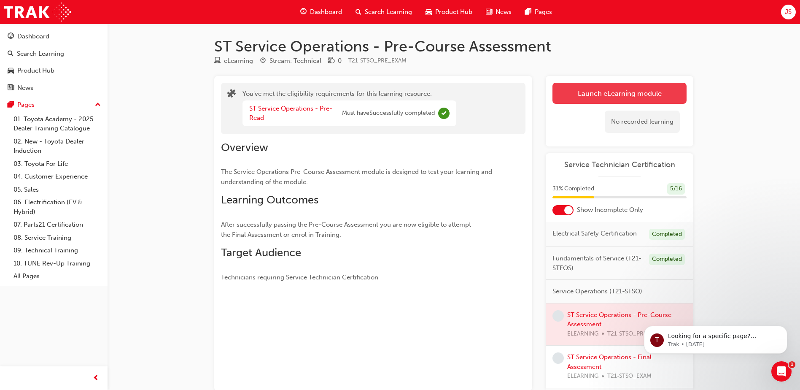
click at [603, 89] on link "Launch eLearning module" at bounding box center [620, 93] width 134 height 21
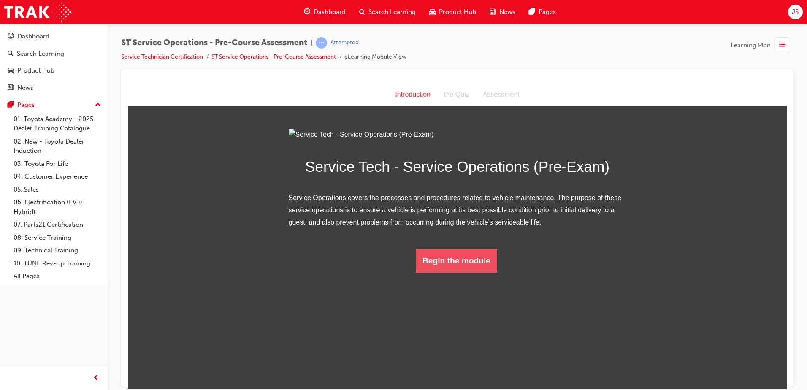
click at [484, 272] on button "Begin the module" at bounding box center [456, 260] width 81 height 24
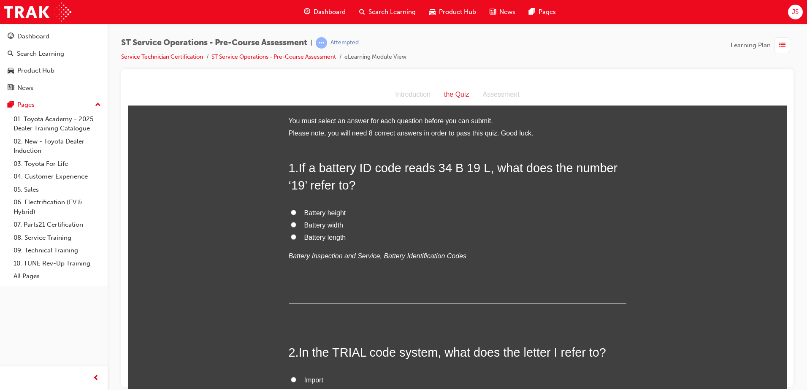
click at [289, 236] on label "Battery length" at bounding box center [457, 237] width 337 height 12
click at [291, 236] on input "Battery length" at bounding box center [293, 236] width 5 height 5
radio input "true"
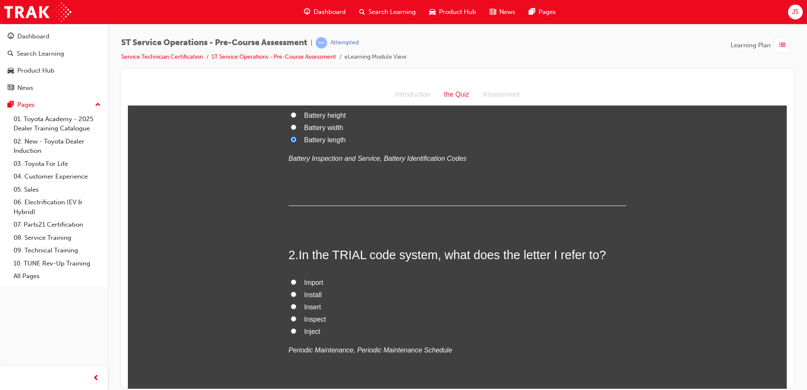
scroll to position [169, 0]
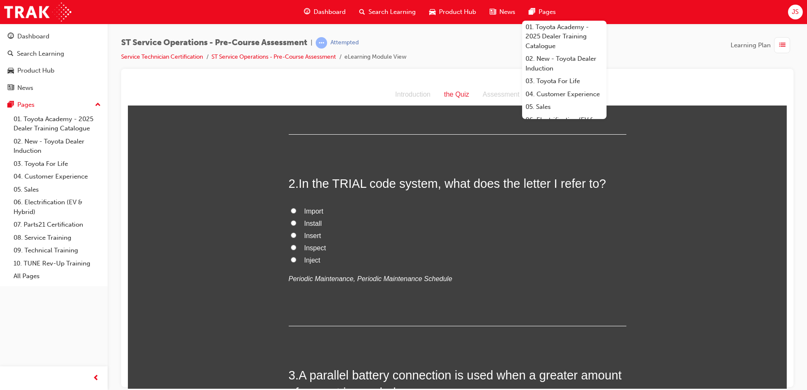
click at [291, 244] on input "Inspect" at bounding box center [293, 246] width 5 height 5
radio input "true"
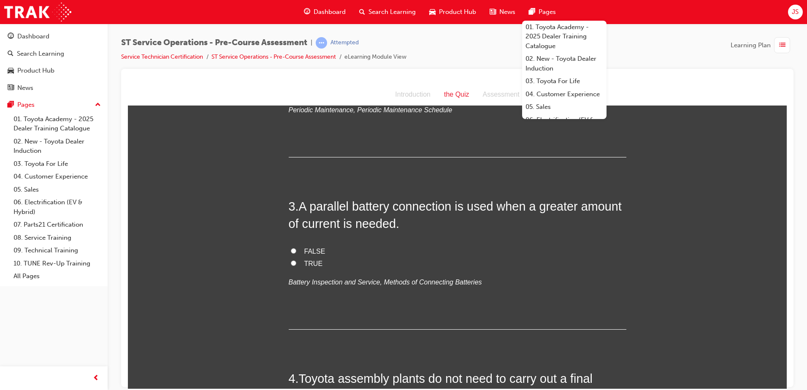
scroll to position [380, 0]
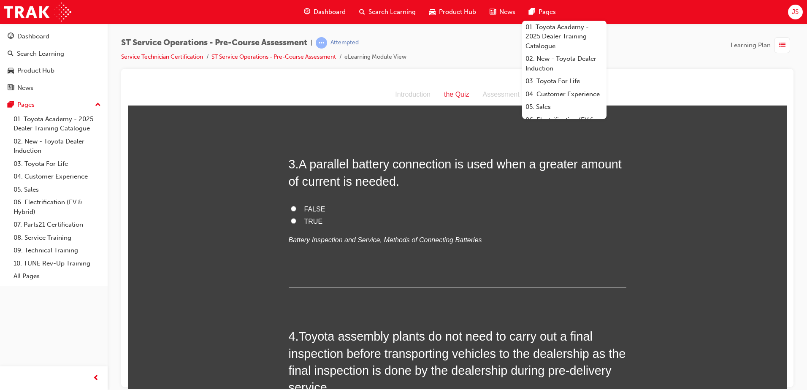
click at [291, 221] on input "TRUE" at bounding box center [293, 220] width 5 height 5
radio input "true"
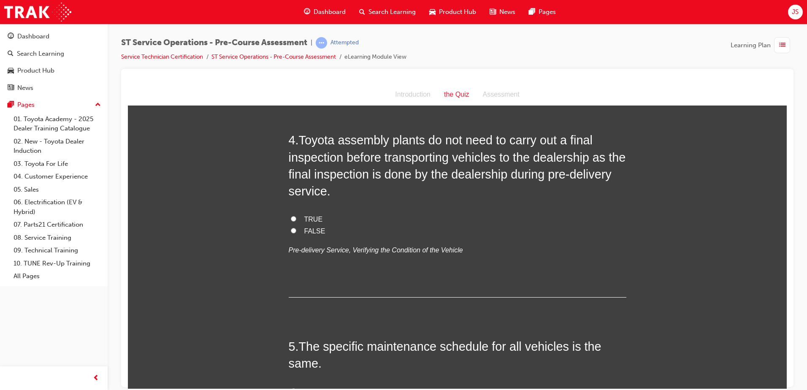
scroll to position [591, 0]
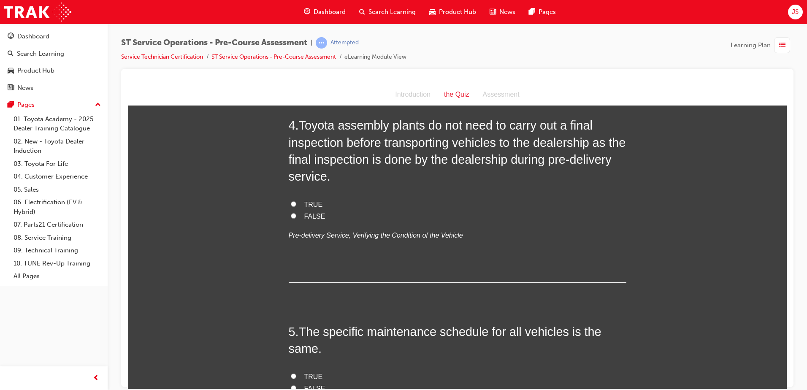
click at [291, 216] on input "FALSE" at bounding box center [293, 215] width 5 height 5
radio input "true"
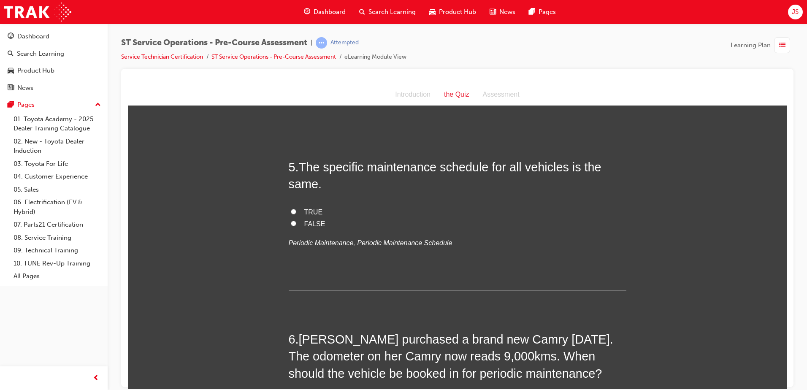
scroll to position [759, 0]
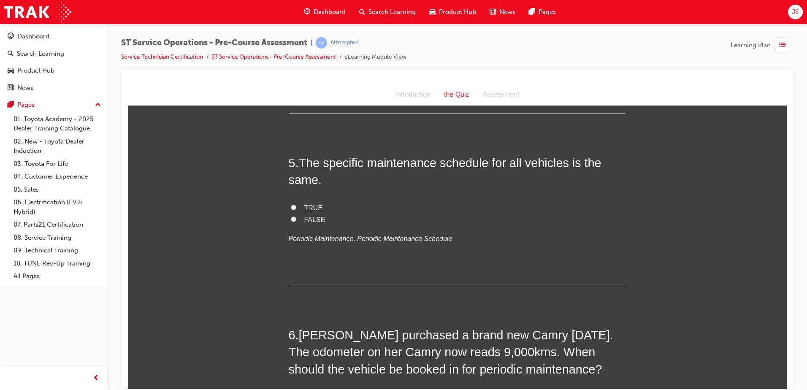
click at [291, 218] on input "FALSE" at bounding box center [293, 218] width 5 height 5
radio input "true"
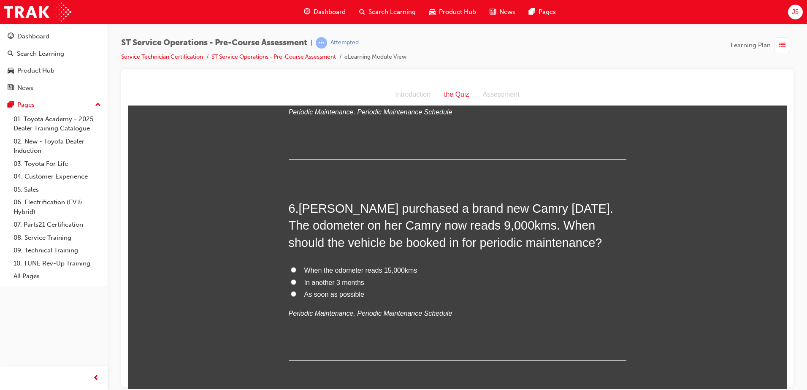
scroll to position [928, 0]
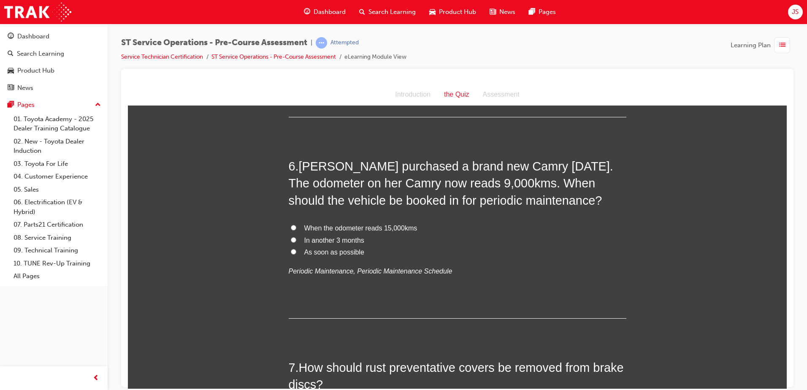
click at [291, 240] on input "In another 3 months" at bounding box center [293, 239] width 5 height 5
radio input "true"
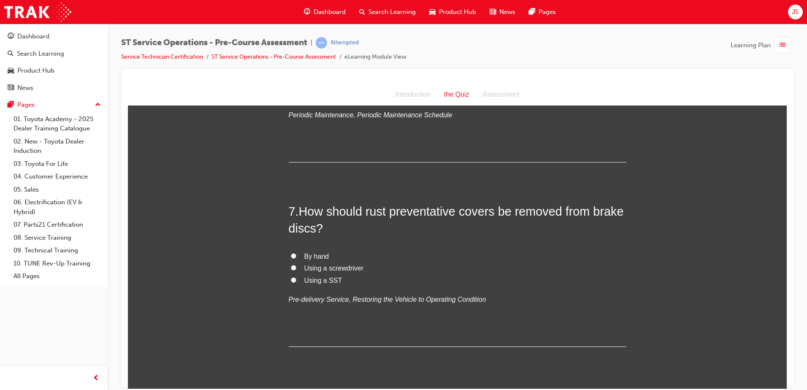
scroll to position [1097, 0]
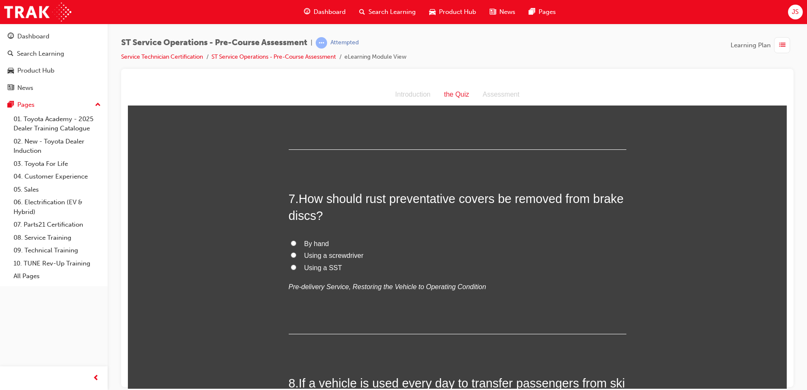
click at [290, 238] on label "By hand" at bounding box center [457, 244] width 337 height 12
click at [291, 240] on input "By hand" at bounding box center [293, 242] width 5 height 5
radio input "true"
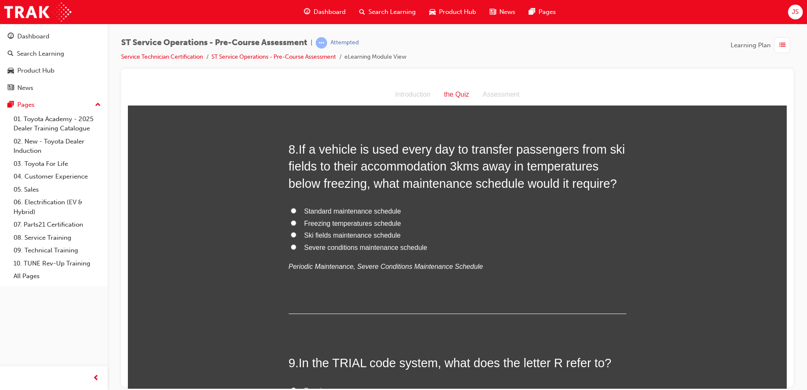
scroll to position [1350, 0]
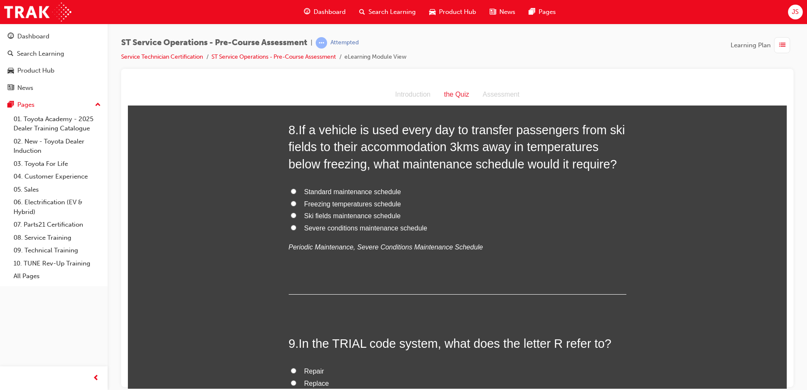
click at [291, 229] on input "Severe conditions maintenance schedule" at bounding box center [293, 226] width 5 height 5
radio input "true"
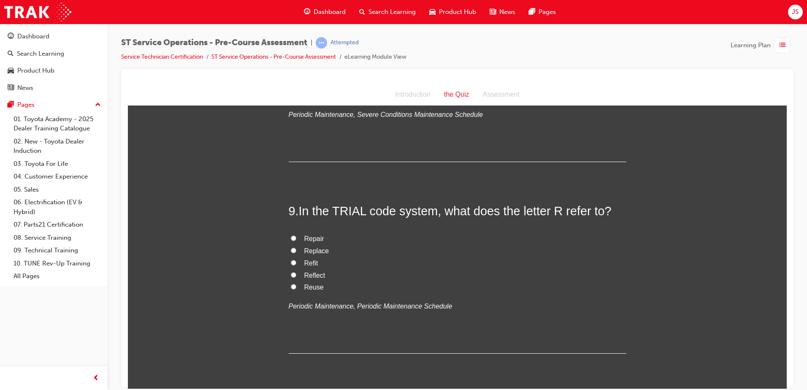
scroll to position [1519, 0]
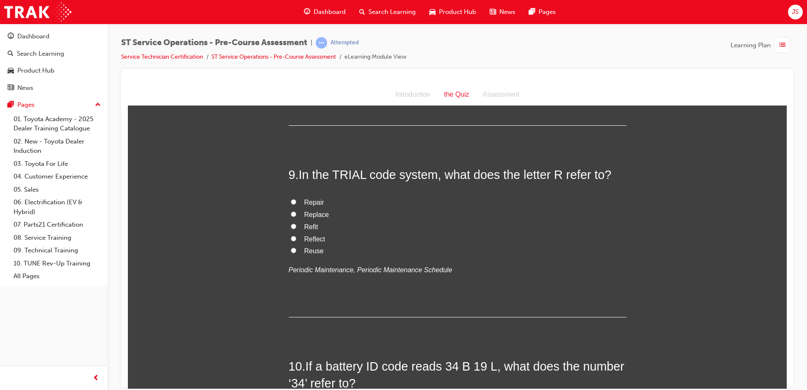
click at [291, 213] on input "Replace" at bounding box center [293, 213] width 5 height 5
radio input "true"
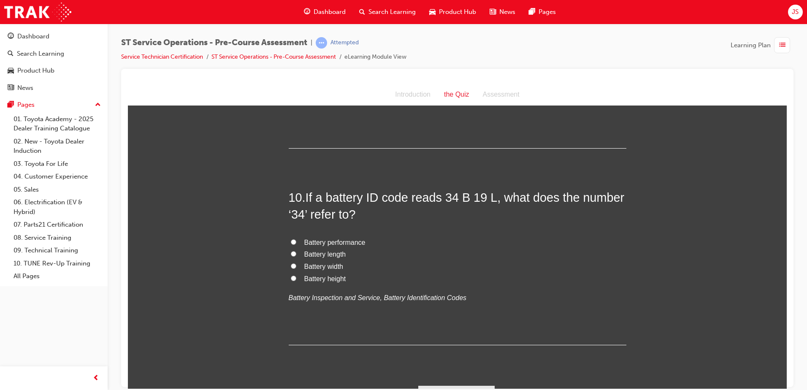
scroll to position [1708, 0]
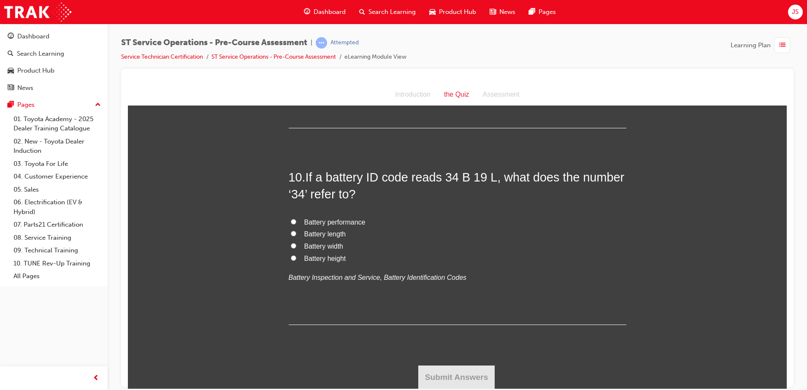
click at [291, 221] on input "Battery performance" at bounding box center [293, 221] width 5 height 5
radio input "true"
click at [458, 366] on button "Submit Answers" at bounding box center [456, 377] width 77 height 24
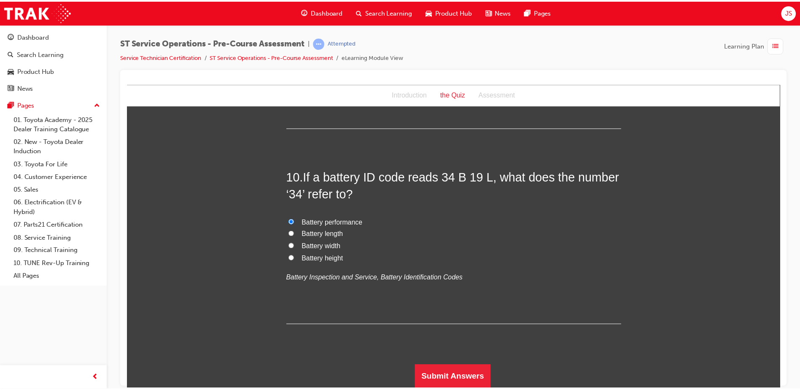
scroll to position [0, 0]
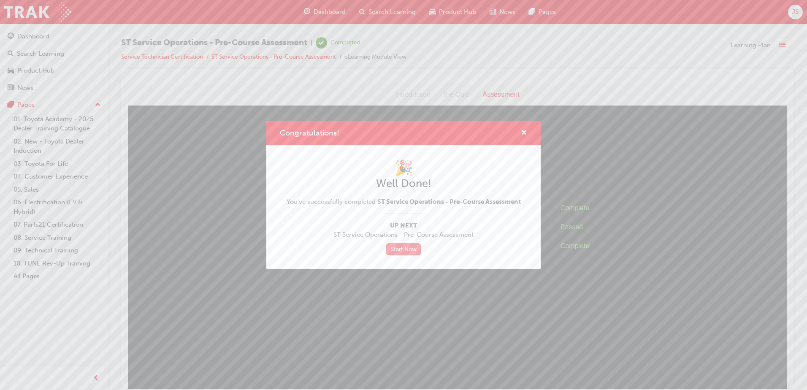
click at [402, 245] on link "Start Now" at bounding box center [403, 249] width 35 height 12
click at [400, 251] on link "Start Now" at bounding box center [403, 249] width 35 height 12
click at [403, 248] on link "Start Now" at bounding box center [403, 249] width 35 height 12
click at [404, 245] on link "Start Now" at bounding box center [403, 249] width 35 height 12
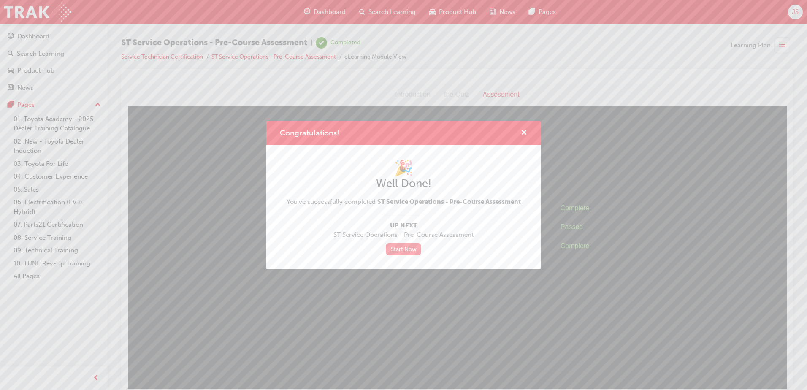
click at [404, 245] on link "Start Now" at bounding box center [403, 249] width 35 height 12
click at [524, 134] on span "cross-icon" at bounding box center [524, 134] width 6 height 8
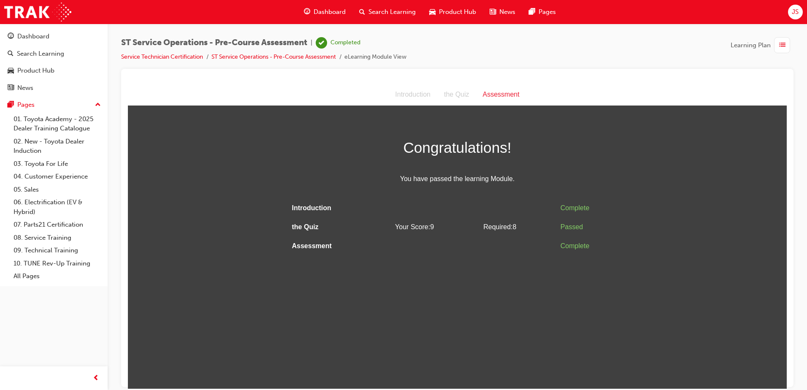
click at [340, 12] on span "Dashboard" at bounding box center [329, 12] width 32 height 10
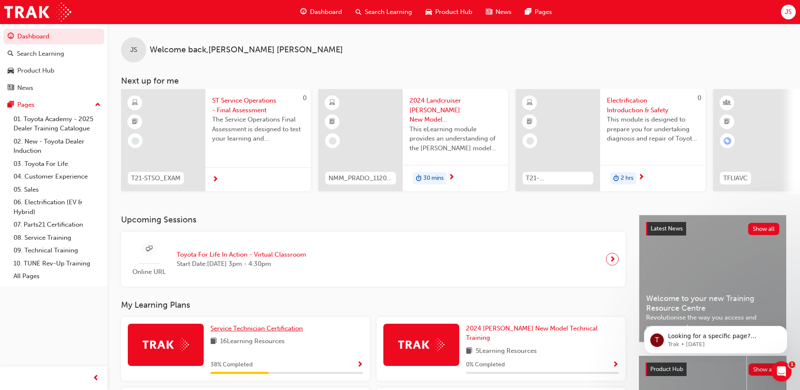
click at [233, 332] on span "Service Technician Certification" at bounding box center [257, 328] width 92 height 8
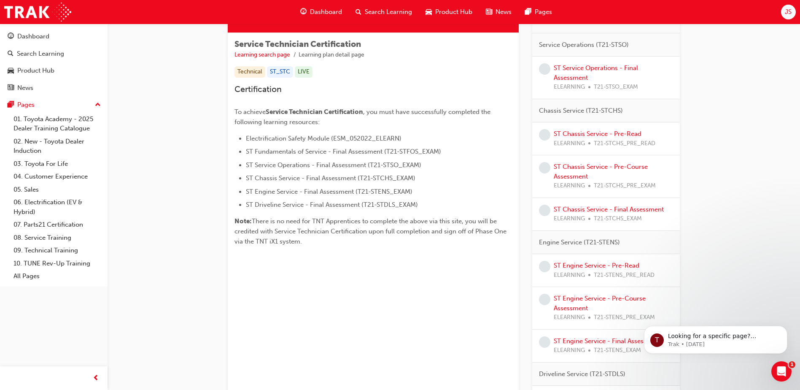
scroll to position [50, 0]
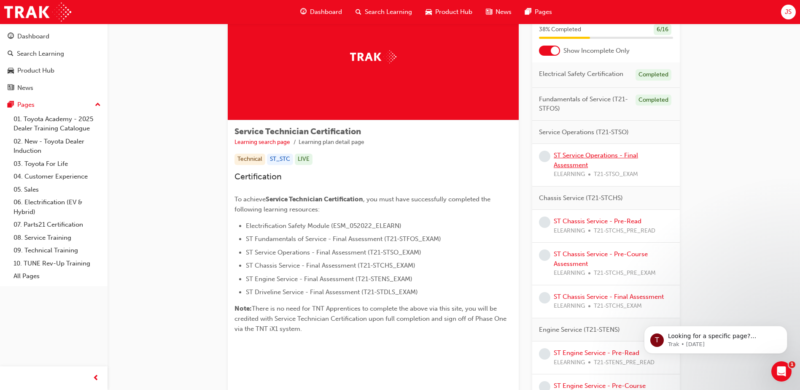
click at [577, 161] on link "ST Service Operations - Final Assessment" at bounding box center [596, 159] width 84 height 17
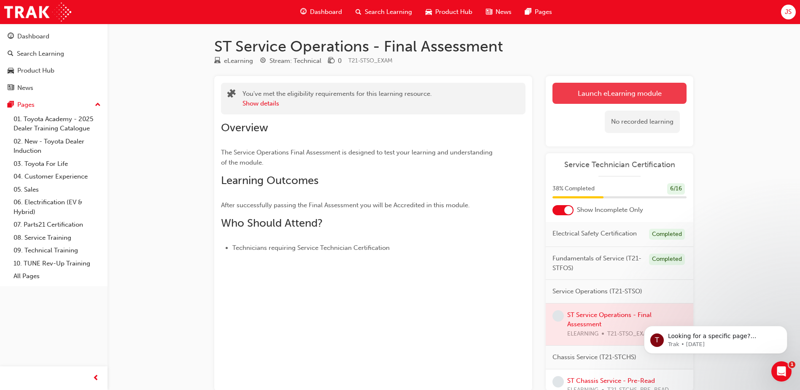
click at [599, 86] on link "Launch eLearning module" at bounding box center [620, 93] width 134 height 21
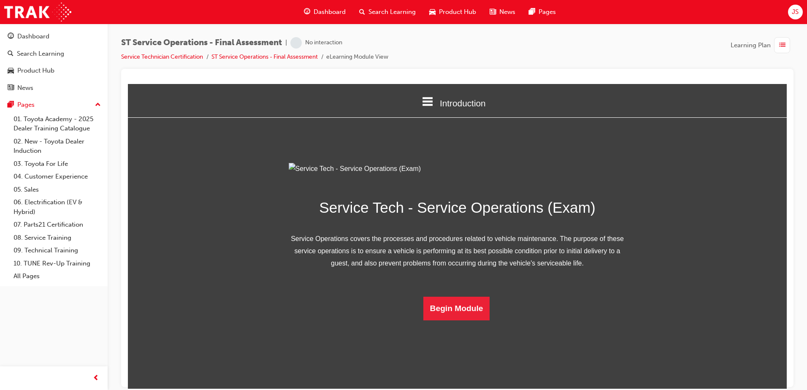
scroll to position [24, 0]
click at [459, 320] on button "Begin Module" at bounding box center [456, 308] width 67 height 24
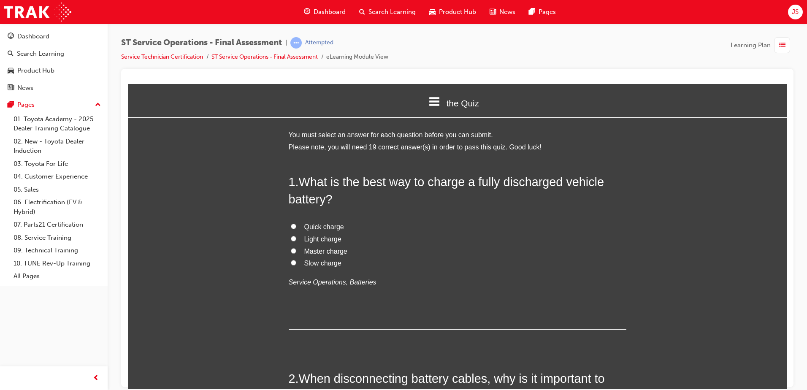
click at [291, 264] on input "Slow charge" at bounding box center [293, 261] width 5 height 5
radio input "true"
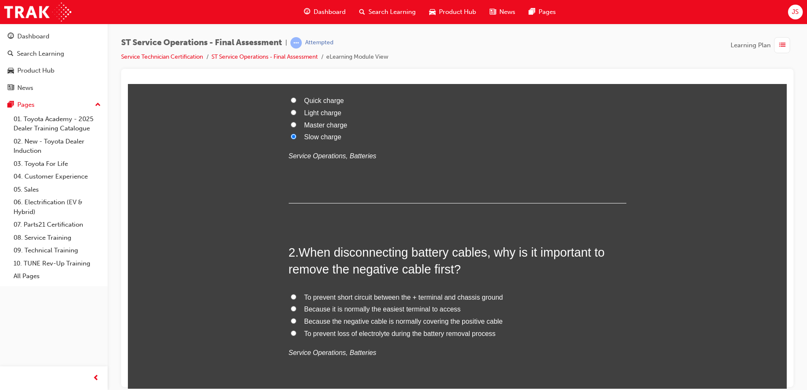
scroll to position [127, 0]
click at [48, 29] on link "Dashboard" at bounding box center [53, 37] width 101 height 16
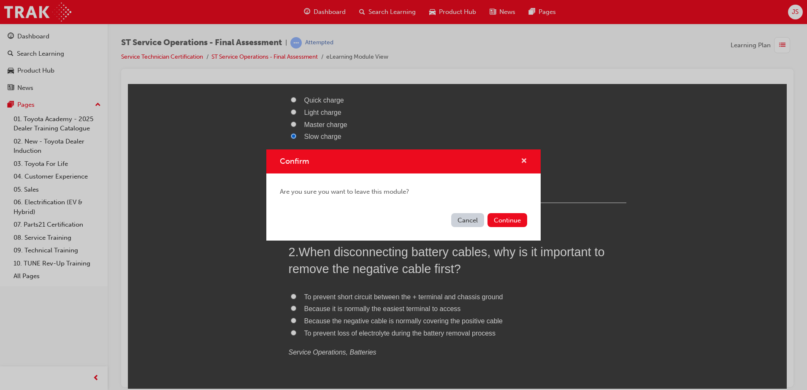
click at [522, 158] on span "cross-icon" at bounding box center [524, 162] width 6 height 8
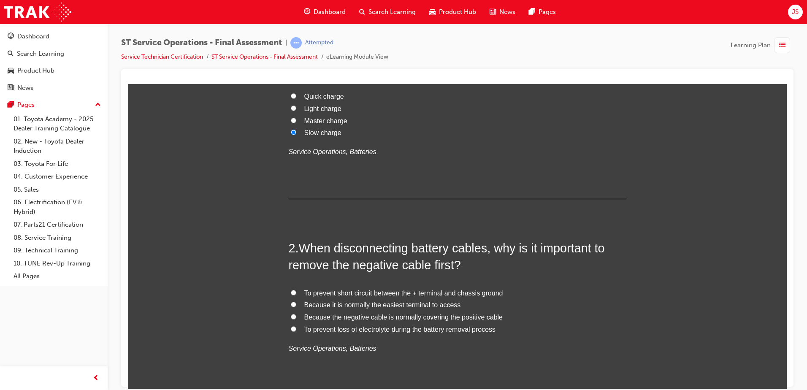
scroll to position [211, 0]
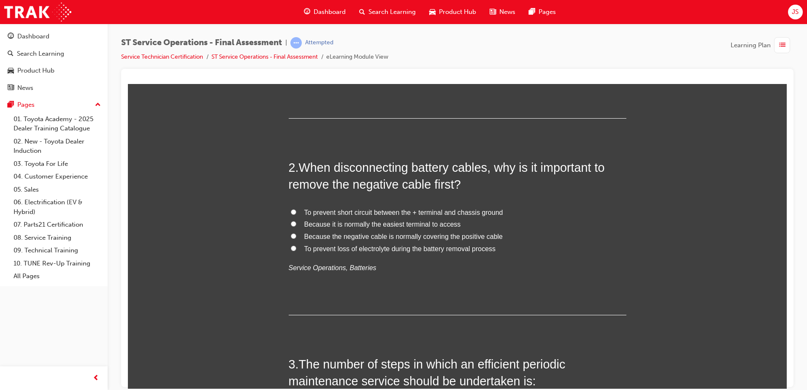
drag, startPoint x: 289, startPoint y: 208, endPoint x: 299, endPoint y: 209, distance: 10.2
click at [291, 209] on input "To prevent short circuit between the + terminal and chassis ground" at bounding box center [293, 211] width 5 height 5
radio input "true"
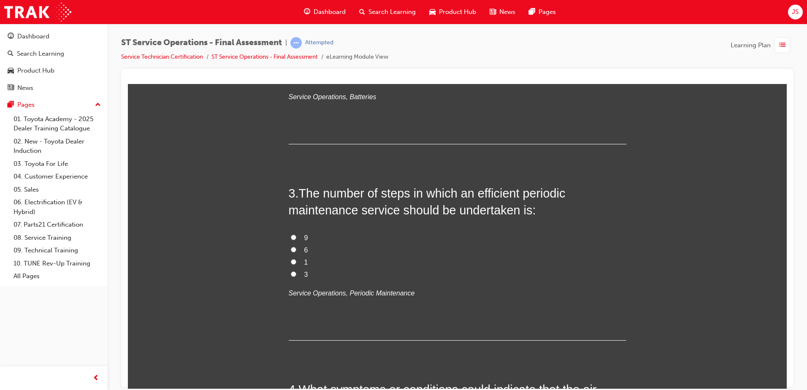
scroll to position [380, 0]
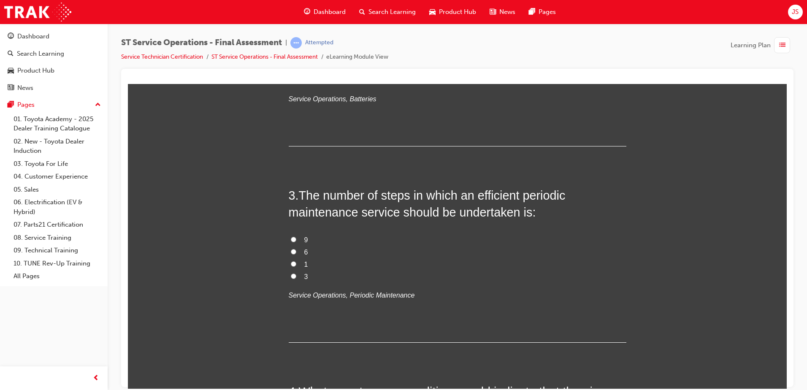
click at [291, 251] on input "6" at bounding box center [293, 250] width 5 height 5
radio input "true"
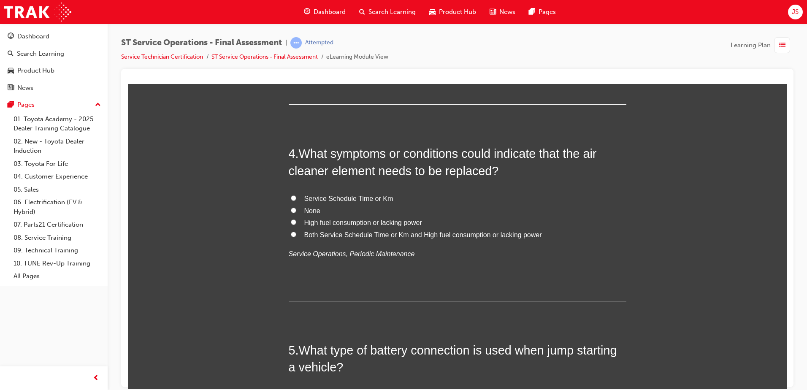
scroll to position [633, 0]
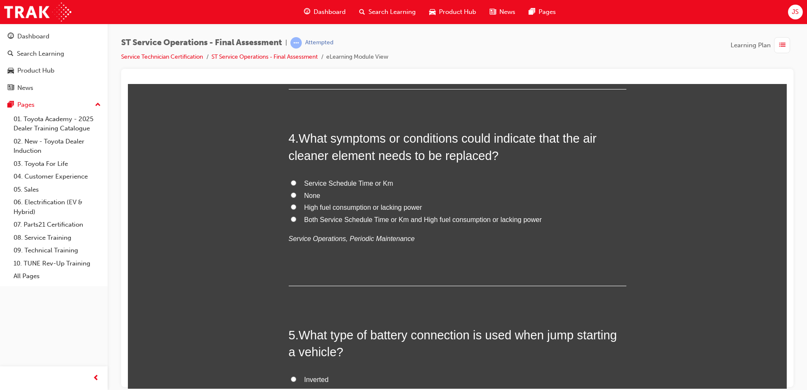
click at [293, 220] on label "Both Service Schedule Time or Km and High fuel consumption or lacking power" at bounding box center [457, 219] width 337 height 12
click at [293, 220] on input "Both Service Schedule Time or Km and High fuel consumption or lacking power" at bounding box center [293, 218] width 5 height 5
radio input "true"
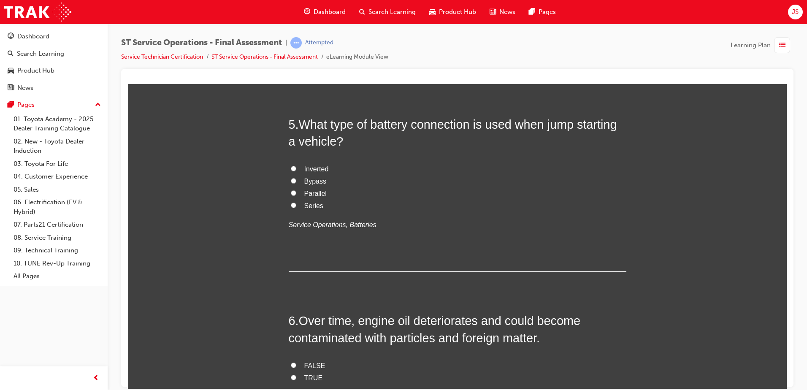
scroll to position [844, 0]
click at [291, 192] on input "Parallel" at bounding box center [293, 191] width 5 height 5
radio input "true"
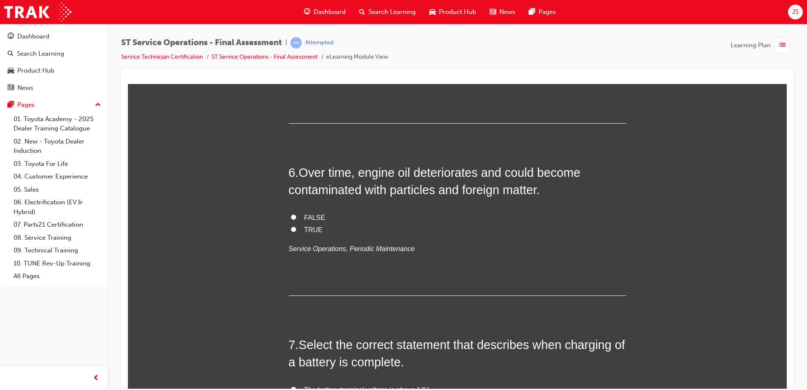
scroll to position [1012, 0]
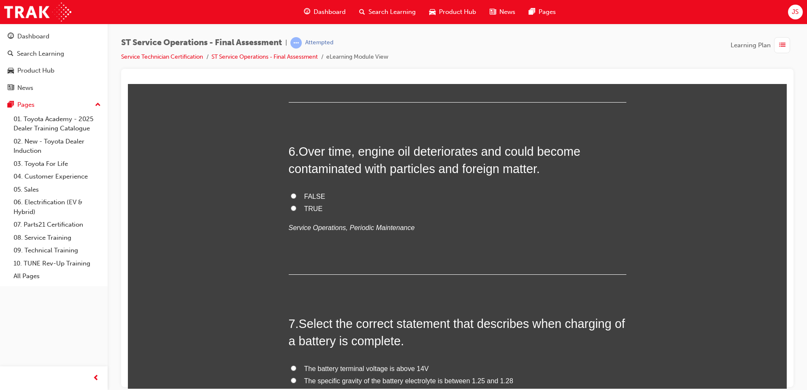
click at [291, 205] on input "TRUE" at bounding box center [293, 207] width 5 height 5
radio input "true"
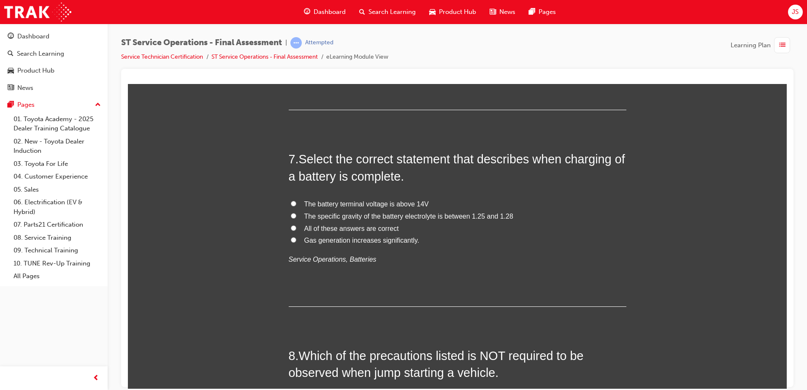
scroll to position [1181, 0]
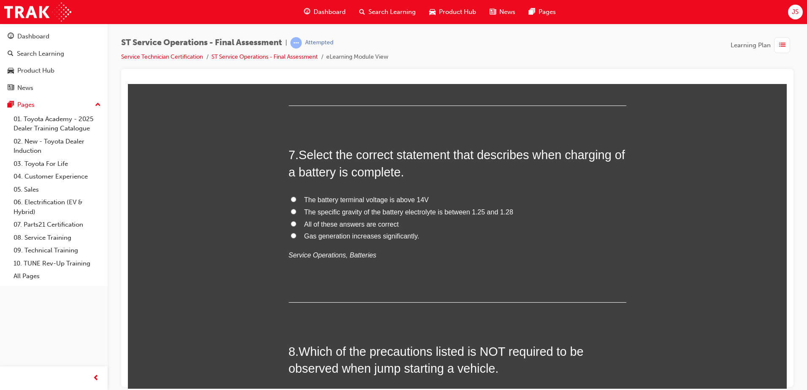
click at [291, 210] on input "The specific gravity of the battery electrolyte is between 1.25 and 1.28" at bounding box center [293, 210] width 5 height 5
radio input "true"
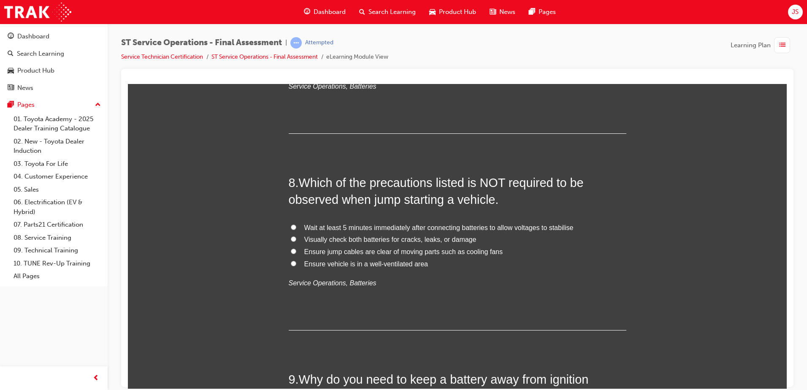
scroll to position [1392, 0]
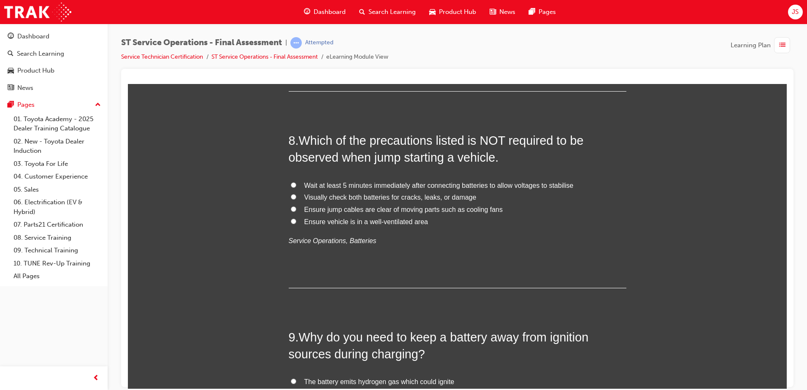
click at [291, 186] on input "Wait at least 5 minutes immediately after connecting batteries to allow voltage…" at bounding box center [293, 184] width 5 height 5
radio input "true"
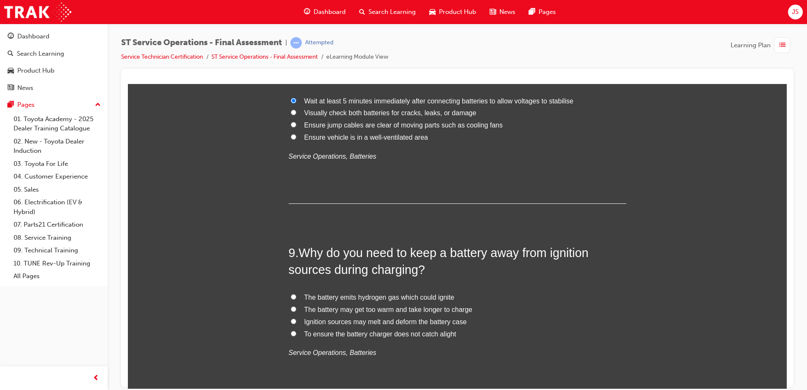
scroll to position [1603, 0]
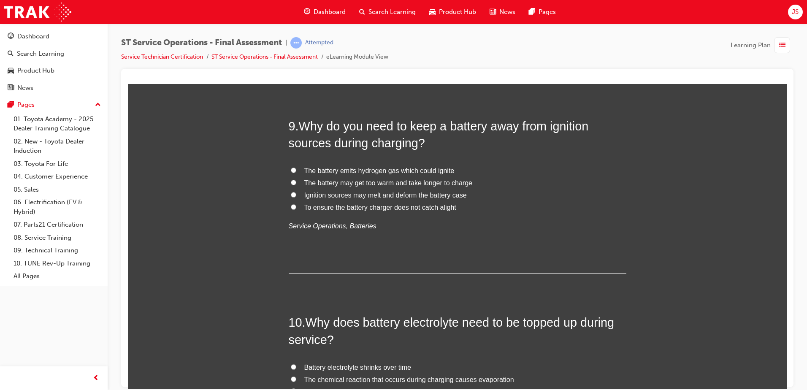
click at [291, 170] on input "The battery emits hydrogen gas which could ignite" at bounding box center [293, 169] width 5 height 5
radio input "true"
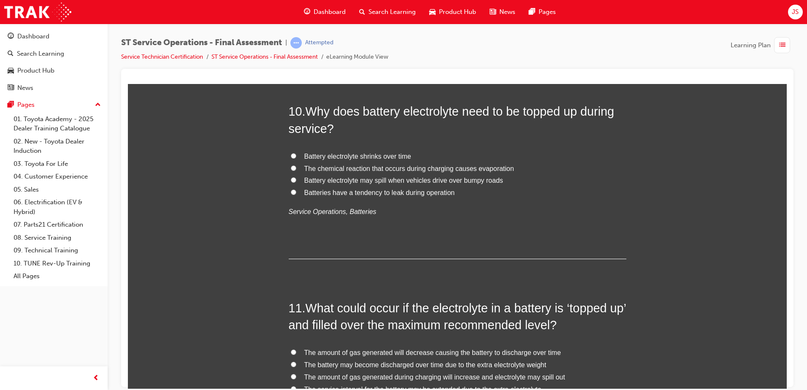
scroll to position [1772, 0]
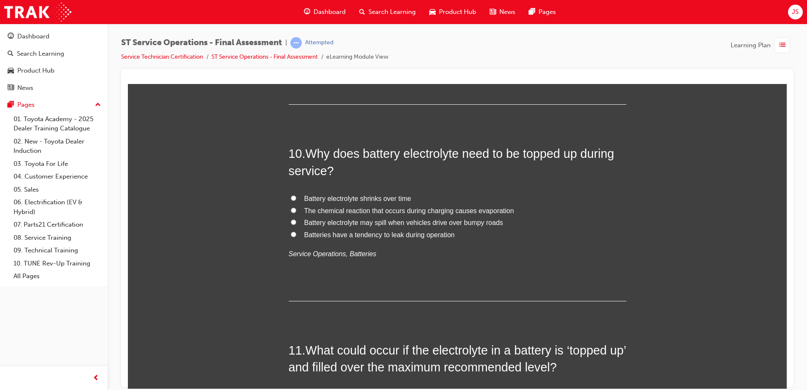
click at [291, 212] on input "The chemical reaction that occurs during charging causes evaporation" at bounding box center [293, 209] width 5 height 5
radio input "true"
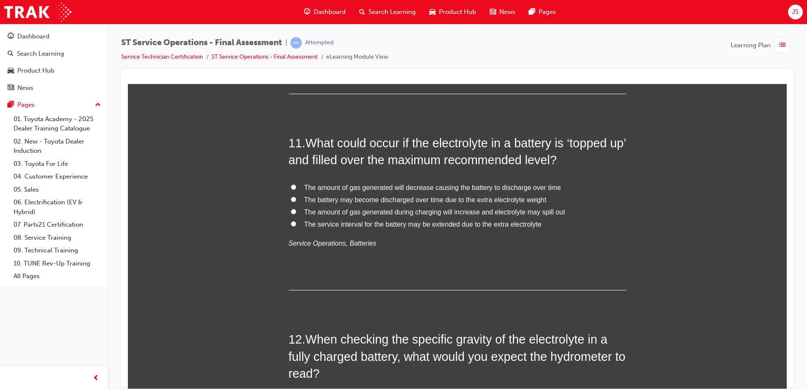
scroll to position [1983, 0]
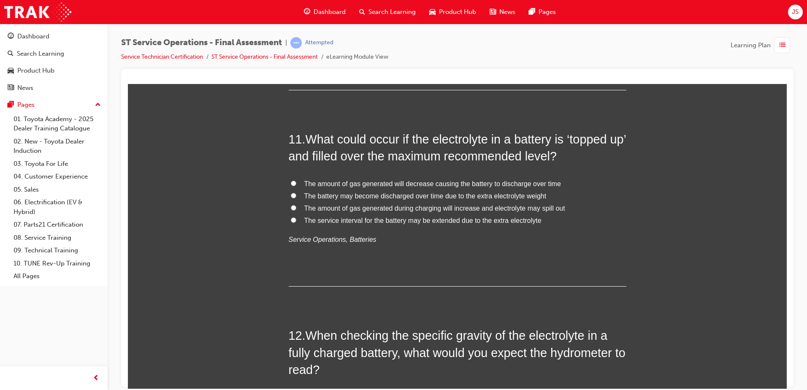
click at [291, 206] on input "The amount of gas generated during charging will increase and electrolyte may s…" at bounding box center [293, 207] width 5 height 5
radio input "true"
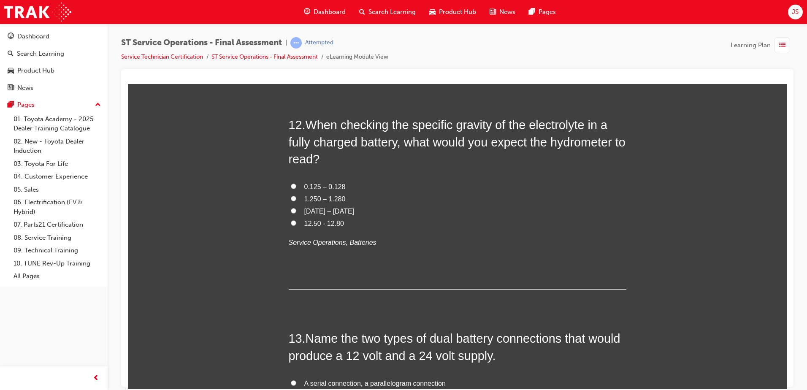
scroll to position [2194, 0]
click at [291, 198] on input "1.250 – 1.280" at bounding box center [293, 197] width 5 height 5
radio input "true"
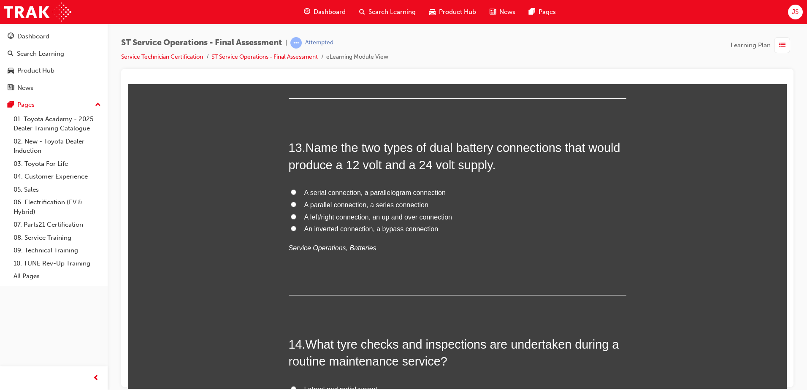
scroll to position [2405, 0]
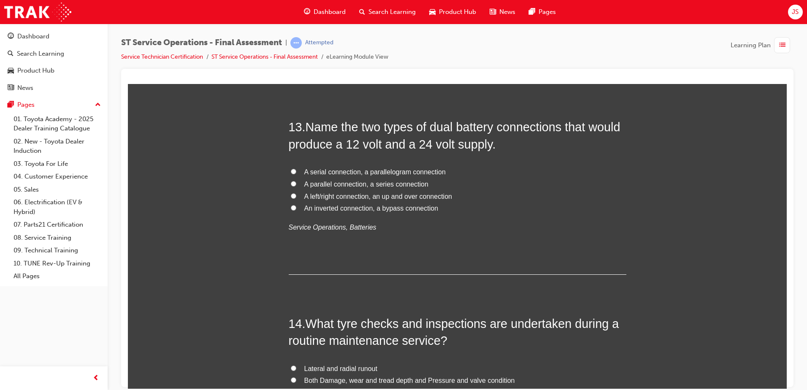
click at [291, 182] on input "A parallel connection, a series connection" at bounding box center [293, 183] width 5 height 5
radio input "true"
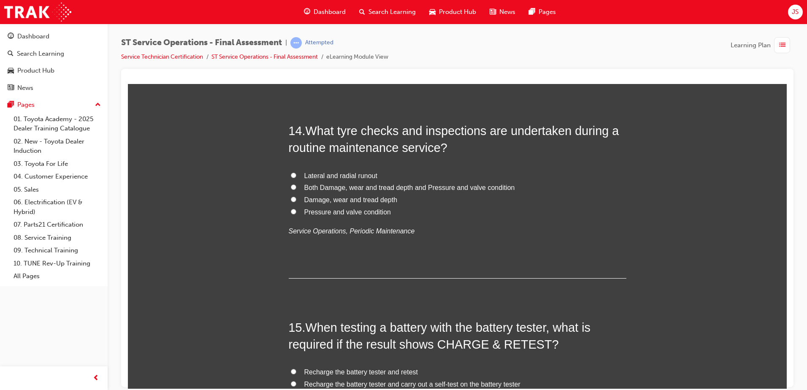
scroll to position [2616, 0]
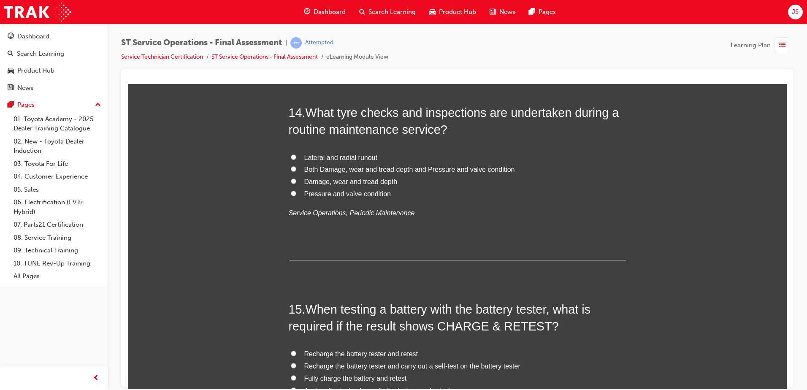
click at [291, 180] on input "Damage, wear and tread depth" at bounding box center [293, 180] width 5 height 5
radio input "true"
click at [291, 167] on input "Both Damage, wear and tread depth and Pressure and valve condition" at bounding box center [293, 168] width 5 height 5
radio input "true"
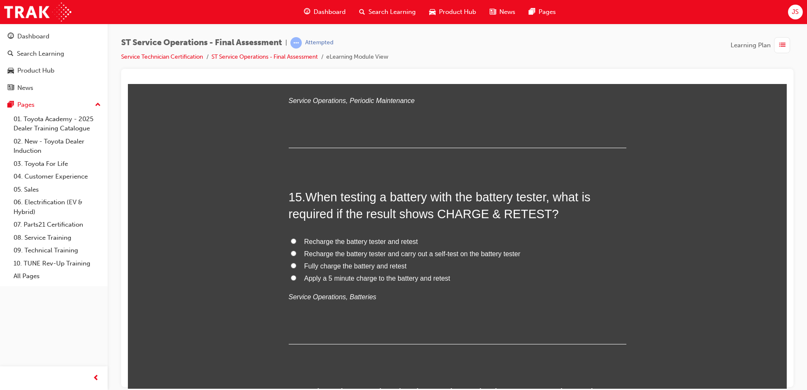
scroll to position [2784, 0]
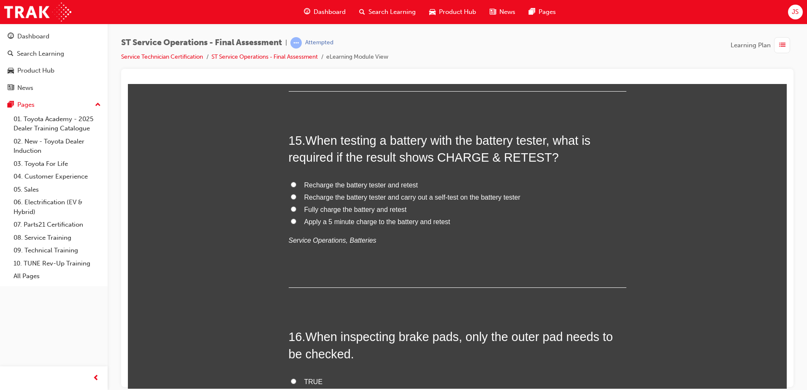
click at [291, 208] on input "Fully charge the battery and retest" at bounding box center [293, 208] width 5 height 5
radio input "true"
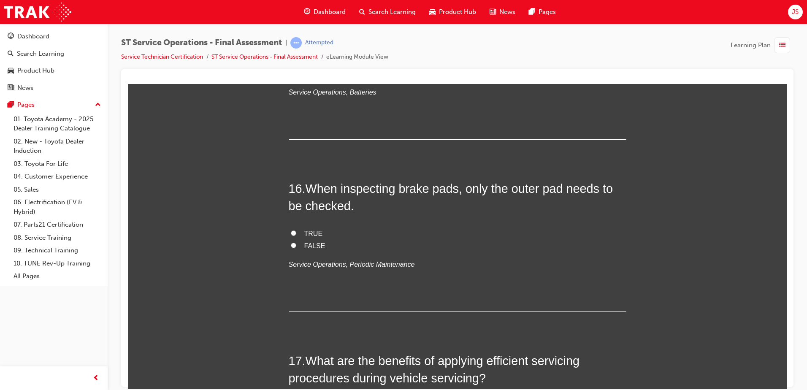
scroll to position [2953, 0]
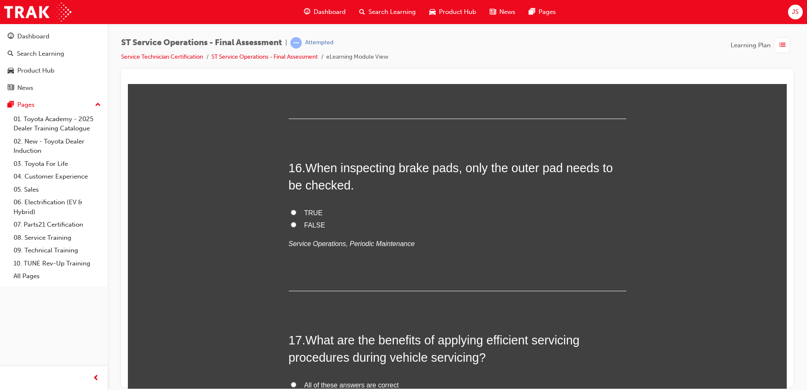
click at [291, 212] on input "TRUE" at bounding box center [293, 211] width 5 height 5
radio input "true"
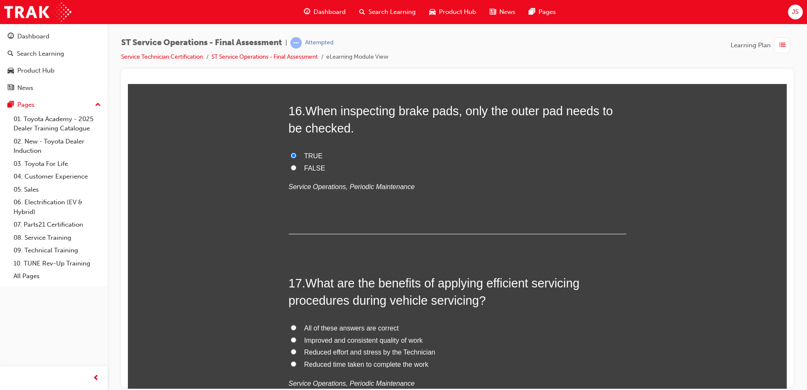
scroll to position [2995, 0]
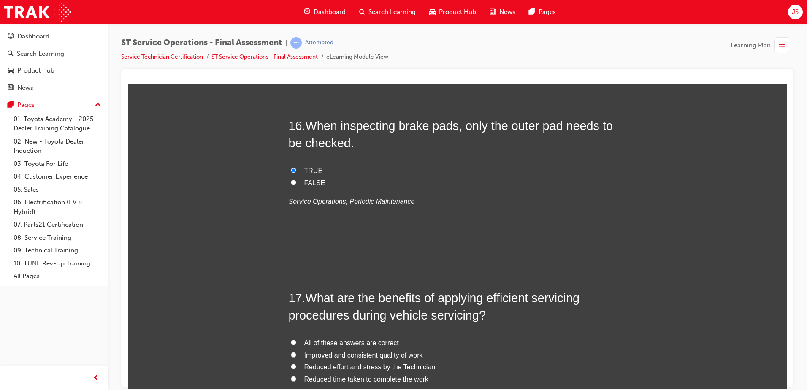
click at [291, 181] on input "FALSE" at bounding box center [293, 181] width 5 height 5
radio input "true"
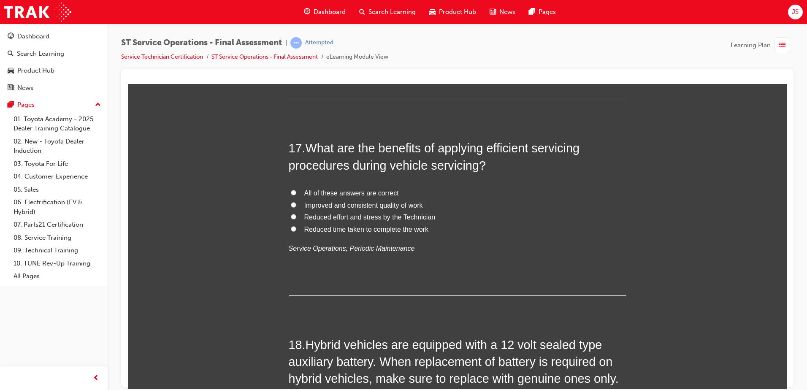
scroll to position [3164, 0]
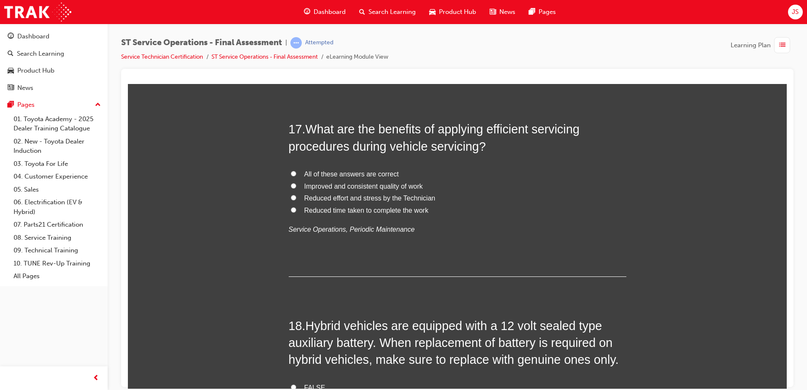
click at [289, 172] on label "All of these answers are correct" at bounding box center [457, 174] width 337 height 12
click at [291, 172] on input "All of these answers are correct" at bounding box center [293, 172] width 5 height 5
radio input "true"
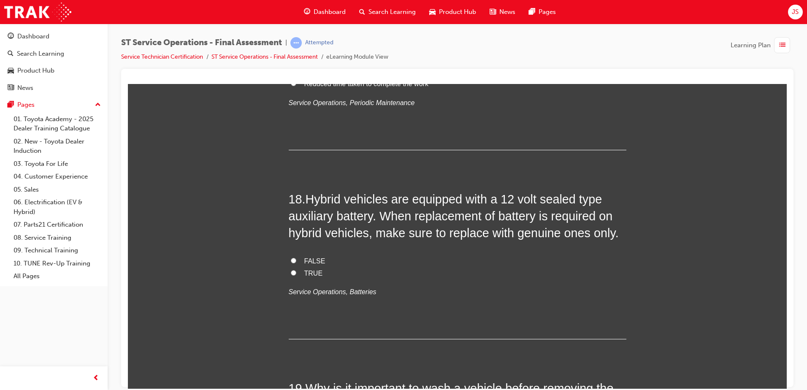
scroll to position [3333, 0]
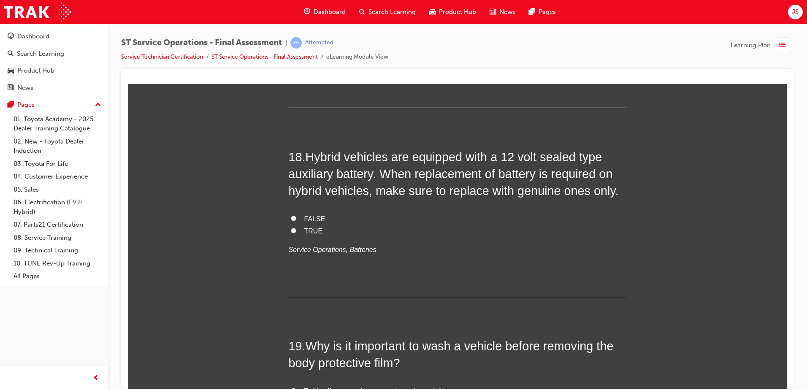
click at [291, 229] on input "TRUE" at bounding box center [293, 229] width 5 height 5
radio input "true"
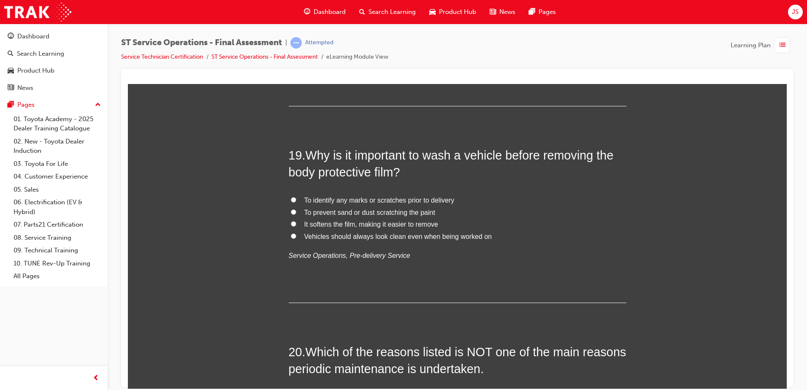
scroll to position [3544, 0]
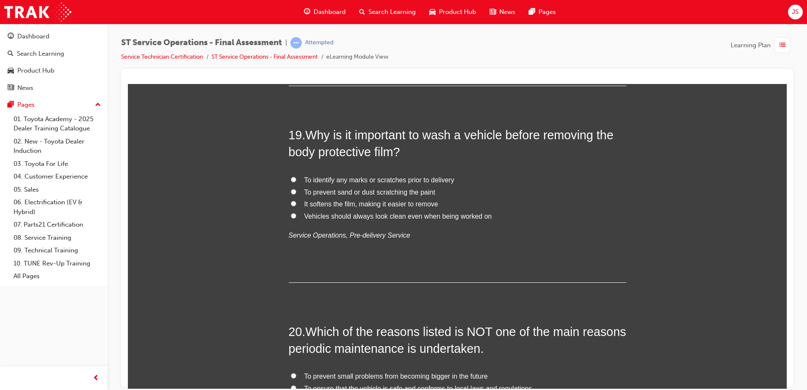
click at [291, 179] on input "To identify any marks or scratches prior to delivery" at bounding box center [293, 178] width 5 height 5
radio input "true"
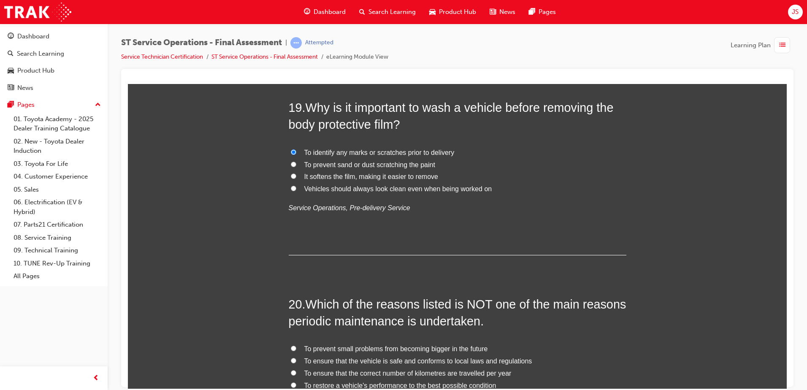
scroll to position [3586, 0]
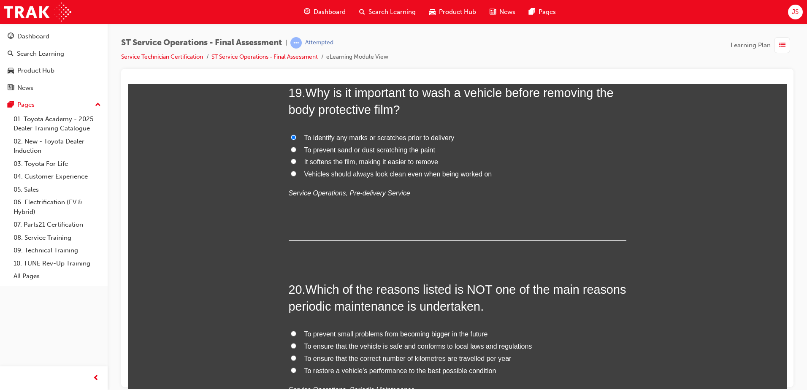
click at [291, 149] on input "To prevent sand or dust scratching the paint" at bounding box center [293, 148] width 5 height 5
radio input "true"
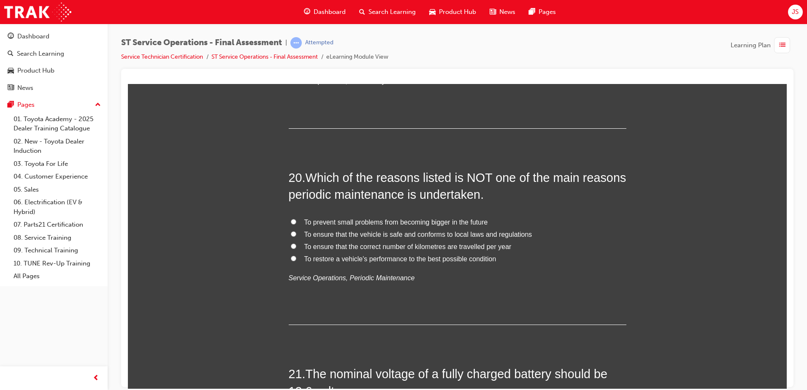
scroll to position [3712, 0]
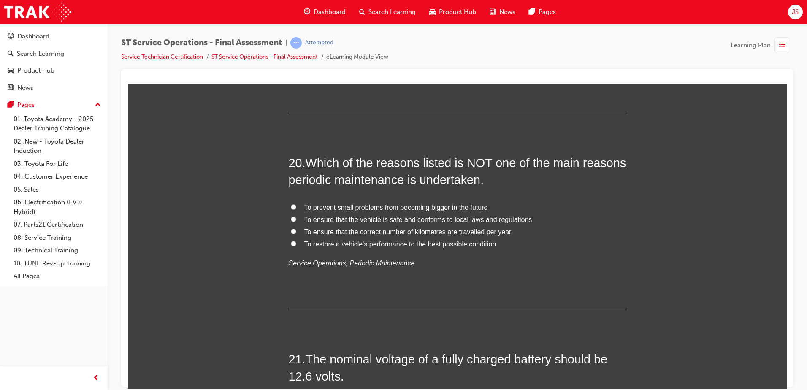
click at [291, 230] on input "To ensure that the correct number of kilometres are travelled per year" at bounding box center [293, 230] width 5 height 5
radio input "true"
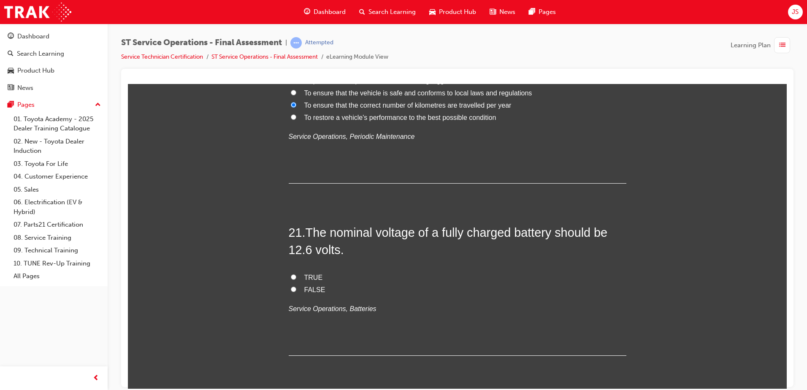
scroll to position [3881, 0]
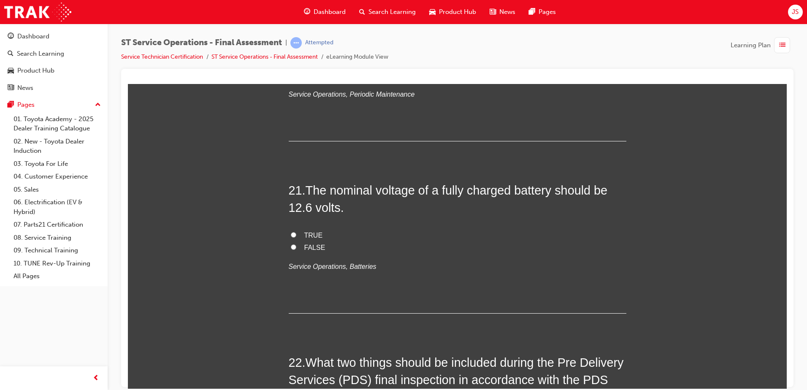
click at [292, 232] on input "TRUE" at bounding box center [293, 234] width 5 height 5
radio input "true"
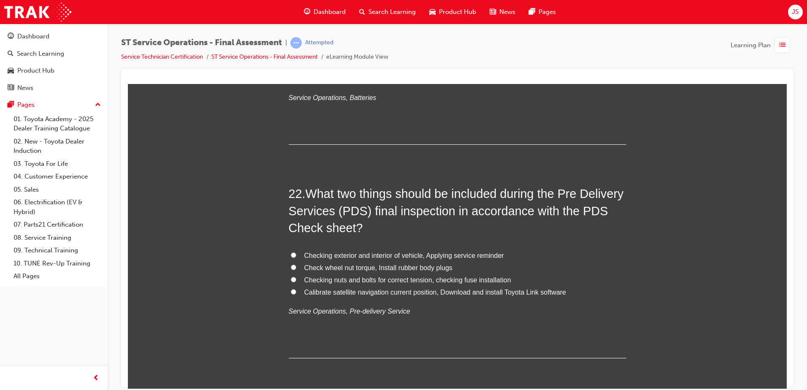
scroll to position [4092, 0]
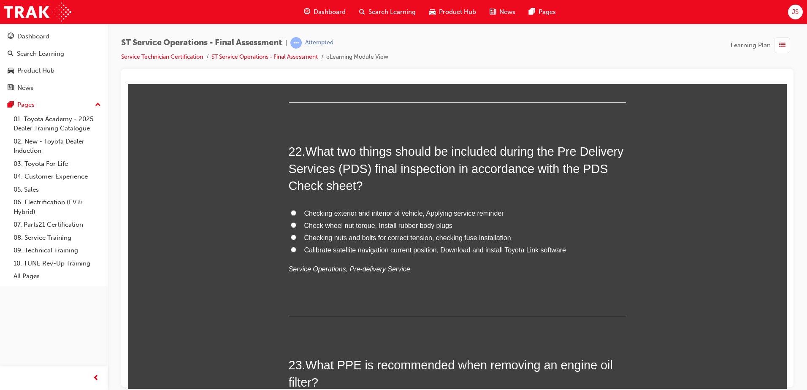
click at [291, 211] on input "Checking exterior and interior of vehicle, Applying service reminder" at bounding box center [293, 212] width 5 height 5
radio input "true"
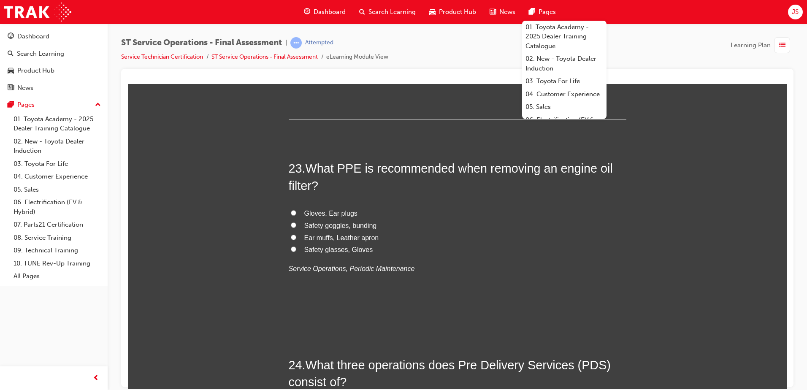
scroll to position [4303, 0]
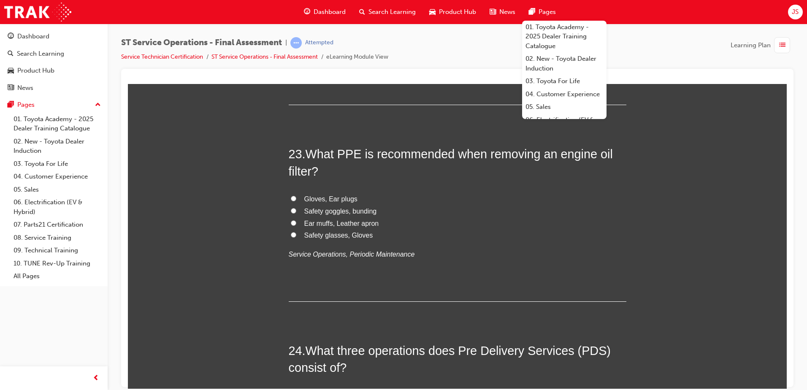
click at [291, 234] on input "Safety glasses, Gloves" at bounding box center [293, 234] width 5 height 5
radio input "true"
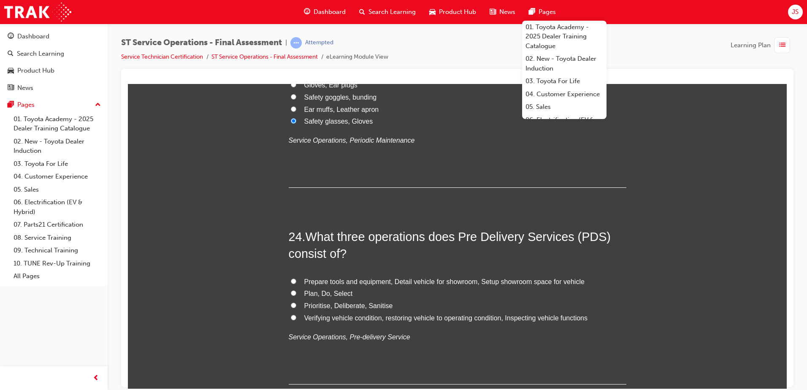
scroll to position [4472, 0]
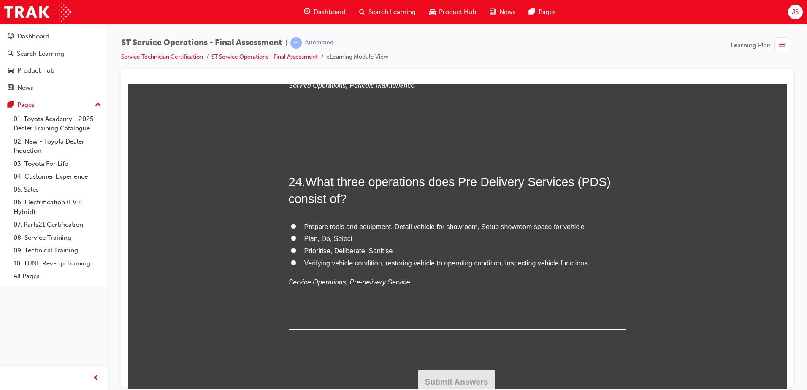
click at [292, 262] on input "Verifying vehicle condition, restoring vehicle to operating condition, Inspecti…" at bounding box center [293, 261] width 5 height 5
radio input "true"
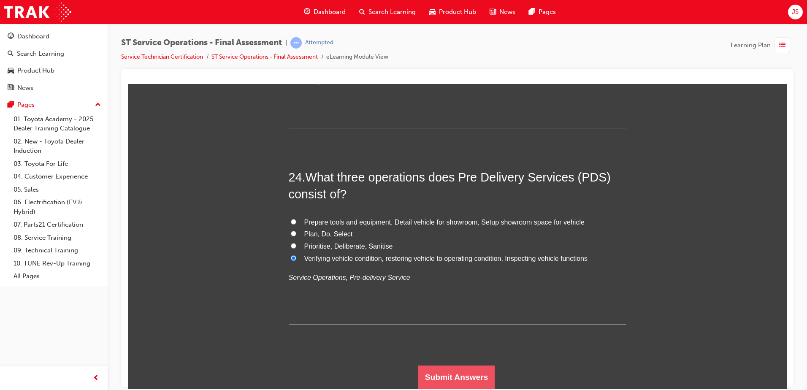
click at [440, 372] on button "Submit Answers" at bounding box center [456, 377] width 77 height 24
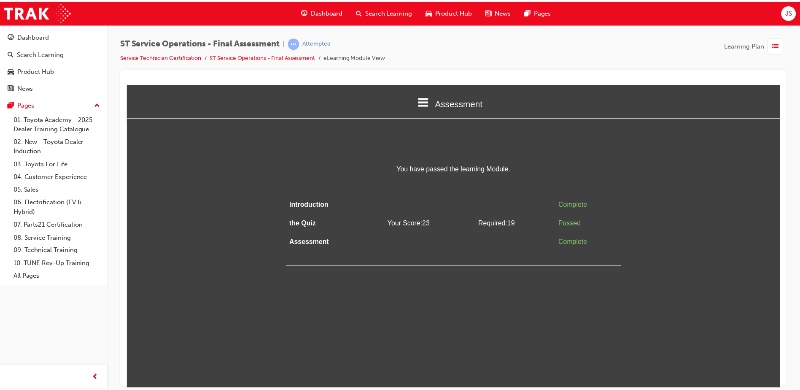
scroll to position [0, 0]
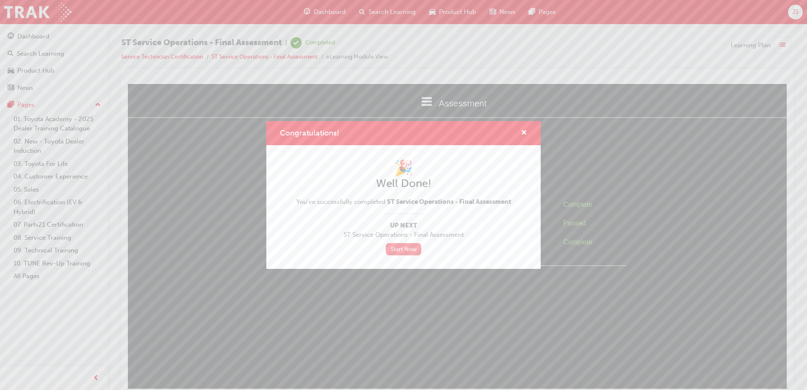
click at [403, 255] on link "Start Now" at bounding box center [403, 249] width 35 height 12
click at [404, 250] on link "Start Now" at bounding box center [403, 249] width 35 height 12
click at [403, 247] on link "Start Now" at bounding box center [403, 249] width 35 height 12
click at [396, 243] on link "Start Now" at bounding box center [403, 249] width 35 height 12
click at [402, 246] on link "Start Now" at bounding box center [403, 249] width 35 height 12
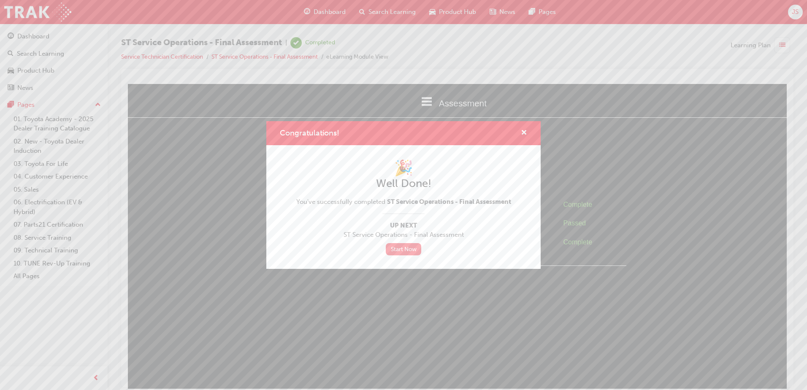
click at [400, 249] on link "Start Now" at bounding box center [403, 249] width 35 height 12
click at [401, 248] on link "Start Now" at bounding box center [403, 249] width 35 height 12
drag, startPoint x: 525, startPoint y: 136, endPoint x: 397, endPoint y: 52, distance: 153.3
click at [525, 136] on span "cross-icon" at bounding box center [524, 134] width 6 height 8
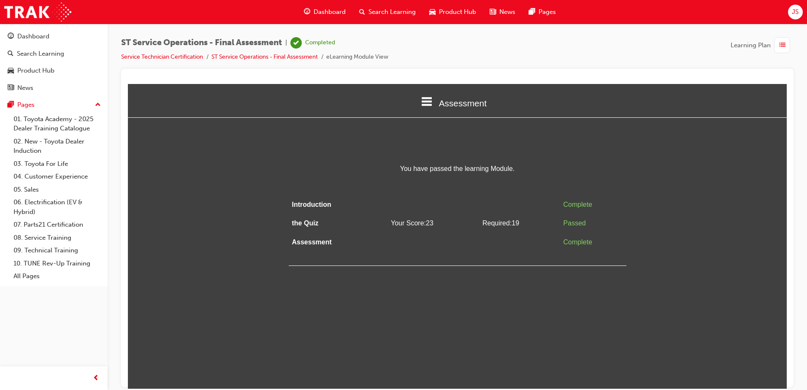
click at [527, 109] on div "Assessment" at bounding box center [457, 102] width 659 height 29
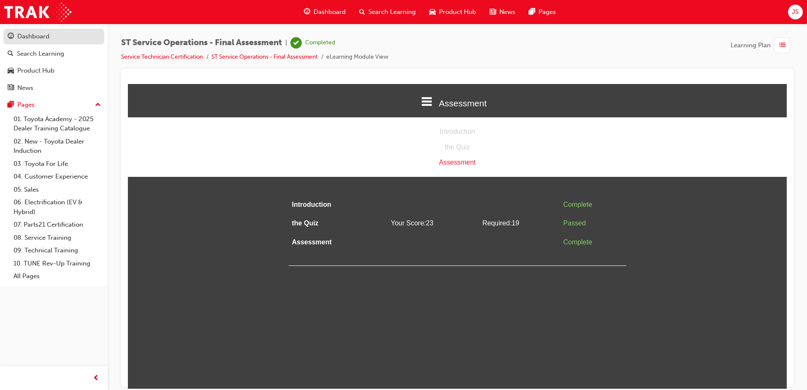
click at [35, 38] on div "Dashboard" at bounding box center [33, 37] width 32 height 10
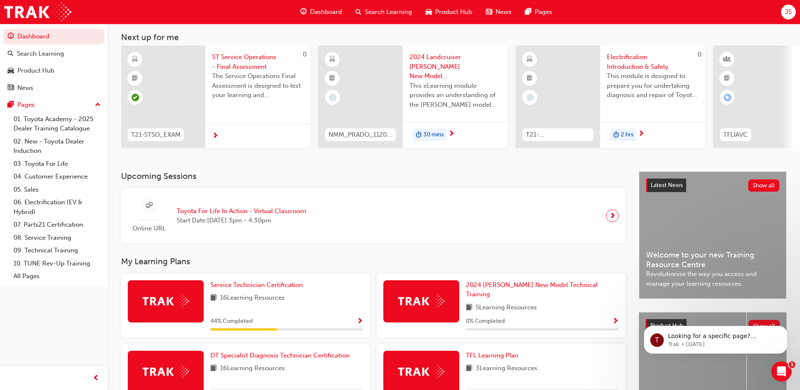
scroll to position [84, 0]
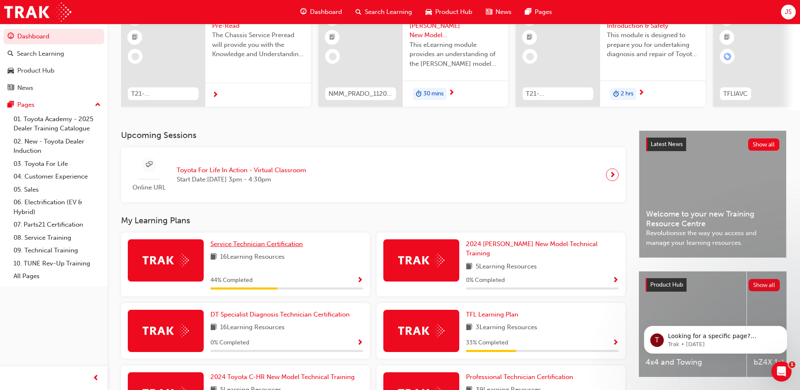
click at [252, 248] on span "Service Technician Certification" at bounding box center [257, 244] width 92 height 8
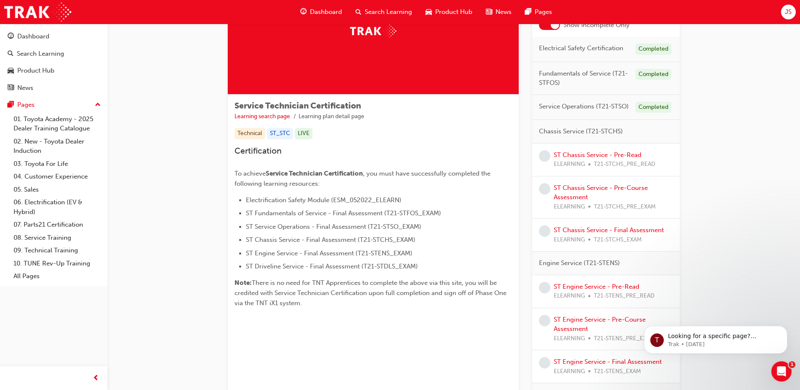
scroll to position [84, 0]
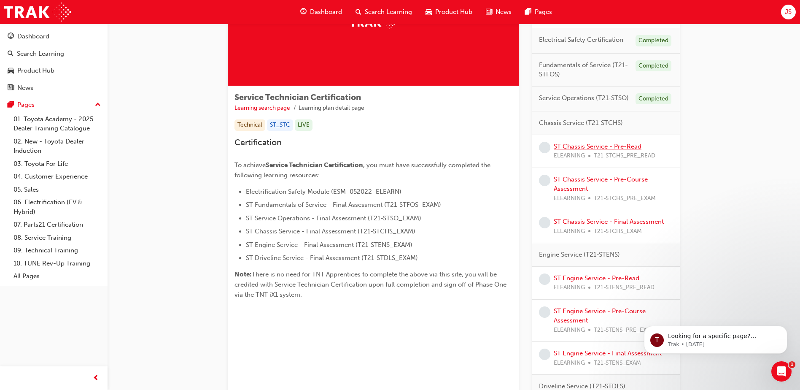
click at [595, 146] on link "ST Chassis Service - Pre-Read" at bounding box center [598, 147] width 88 height 8
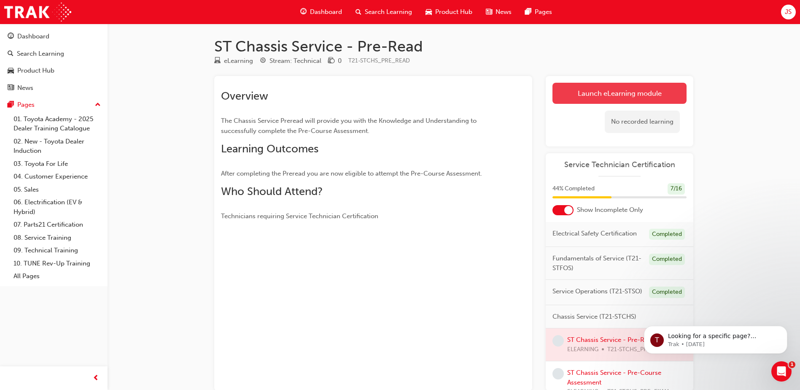
click at [596, 95] on link "Launch eLearning module" at bounding box center [620, 93] width 134 height 21
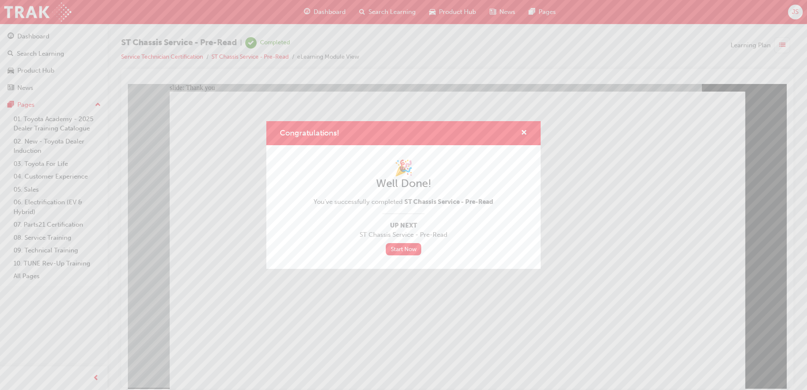
click at [714, 111] on div "Congratulations! 🎉 Well Done! You've successfully completed ST Chassis Service …" at bounding box center [403, 195] width 807 height 390
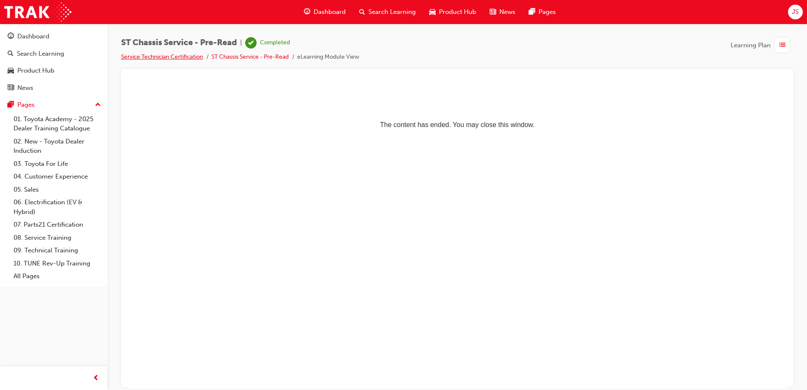
click at [143, 59] on link "Service Technician Certification" at bounding box center [162, 56] width 82 height 7
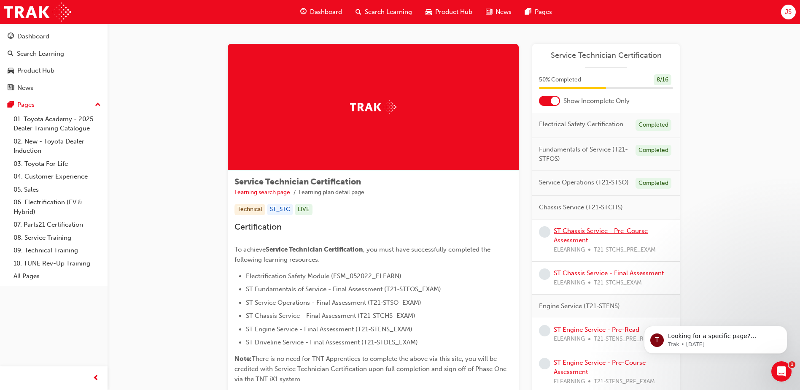
click at [592, 227] on link "ST Chassis Service - Pre-Course Assessment" at bounding box center [601, 235] width 94 height 17
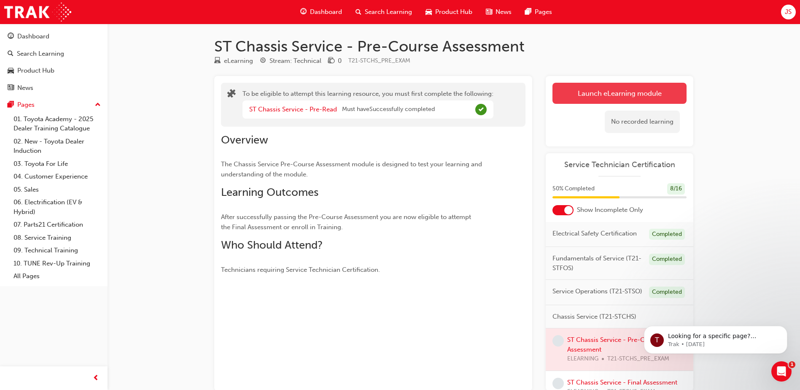
click at [594, 98] on button "Launch eLearning module" at bounding box center [620, 93] width 134 height 21
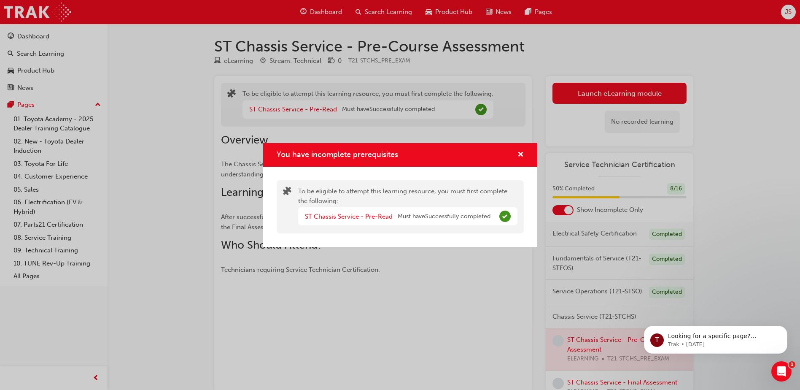
click at [402, 269] on div "You have incomplete prerequisites To be eligible to attempt this learning resou…" at bounding box center [400, 195] width 800 height 390
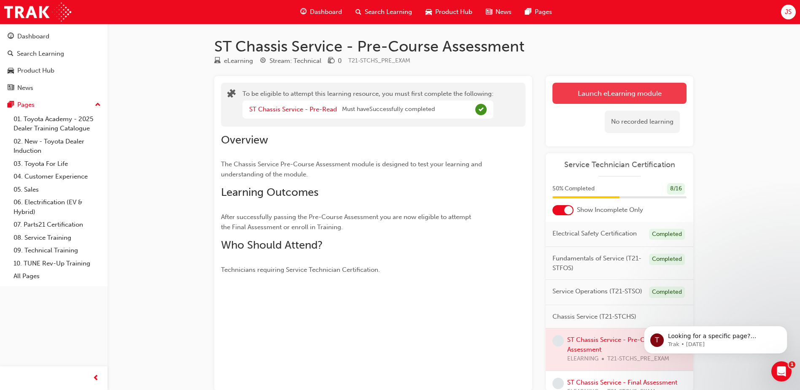
click at [593, 84] on button "Launch eLearning module" at bounding box center [620, 93] width 134 height 21
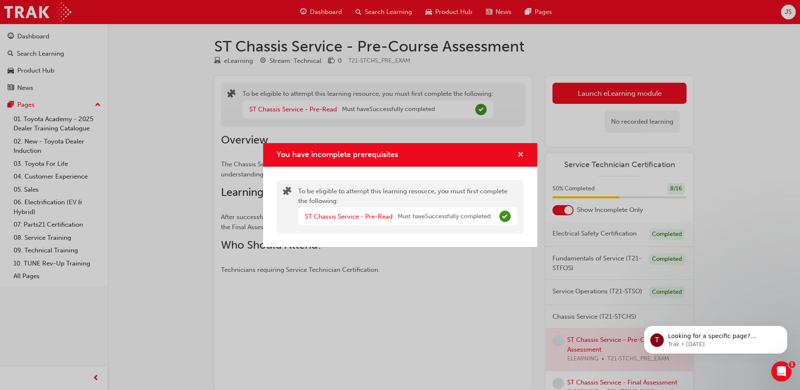
click at [518, 154] on span "cross-icon" at bounding box center [521, 155] width 6 height 8
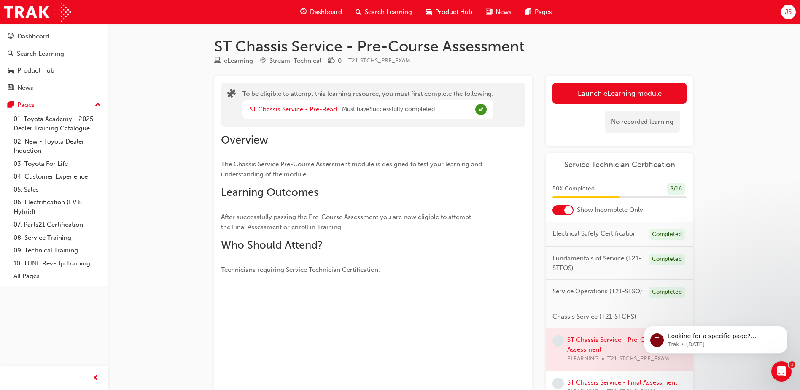
click at [583, 112] on div "No recorded learning" at bounding box center [620, 122] width 134 height 36
click at [36, 40] on div "Dashboard" at bounding box center [33, 37] width 32 height 10
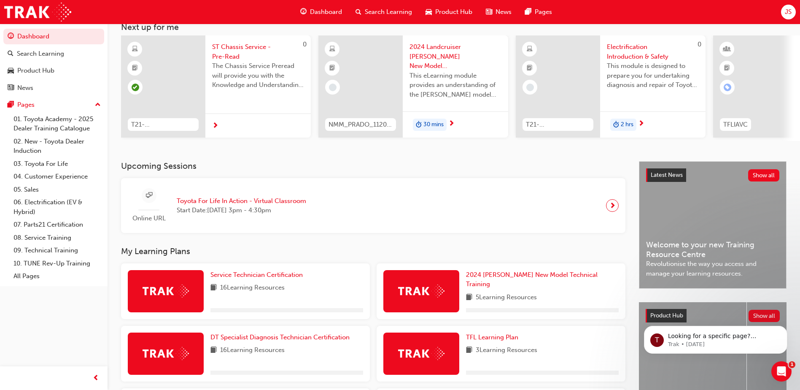
scroll to position [84, 0]
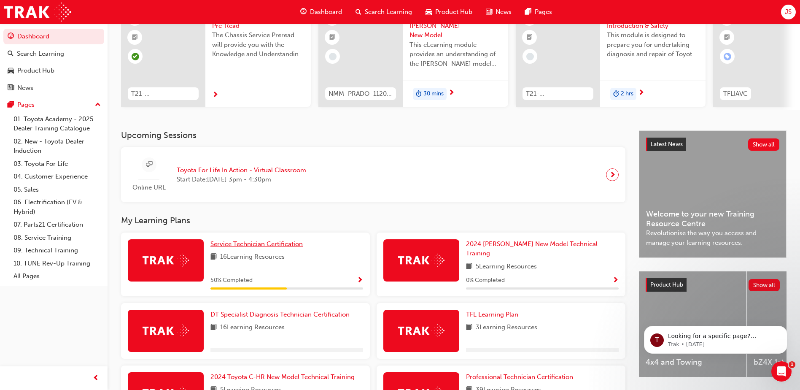
click at [236, 247] on span "Service Technician Certification" at bounding box center [257, 244] width 92 height 8
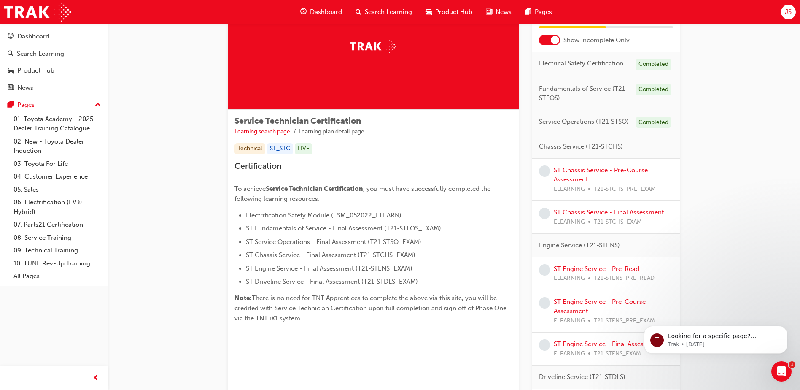
click at [568, 173] on link "ST Chassis Service - Pre-Course Assessment" at bounding box center [601, 174] width 94 height 17
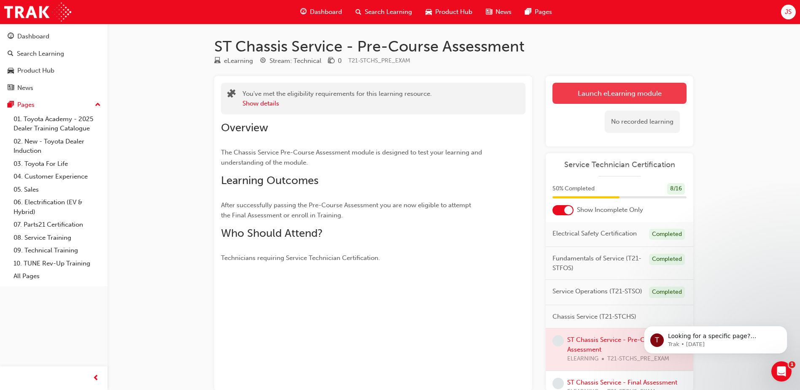
click at [577, 84] on button "Launch eLearning module" at bounding box center [620, 93] width 134 height 21
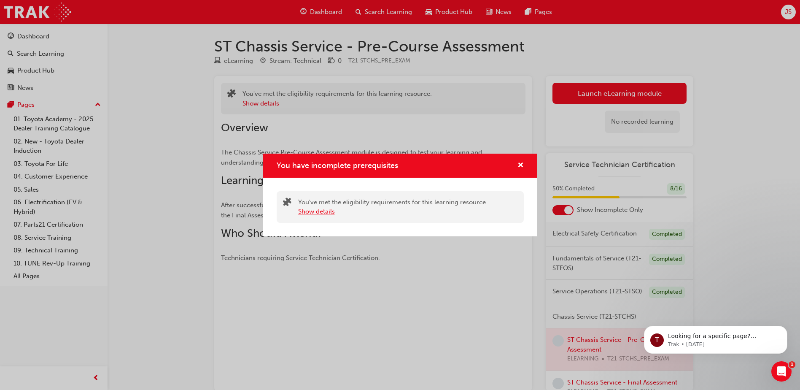
click at [308, 214] on button "Show details" at bounding box center [316, 212] width 37 height 10
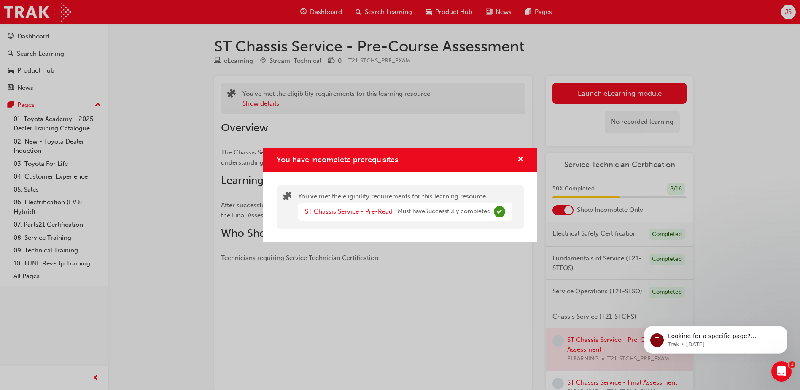
click at [527, 161] on div "You have incomplete prerequisites" at bounding box center [400, 160] width 274 height 24
click at [510, 157] on div "You have incomplete prerequisites" at bounding box center [400, 159] width 247 height 11
click at [518, 157] on span "cross-icon" at bounding box center [521, 160] width 6 height 8
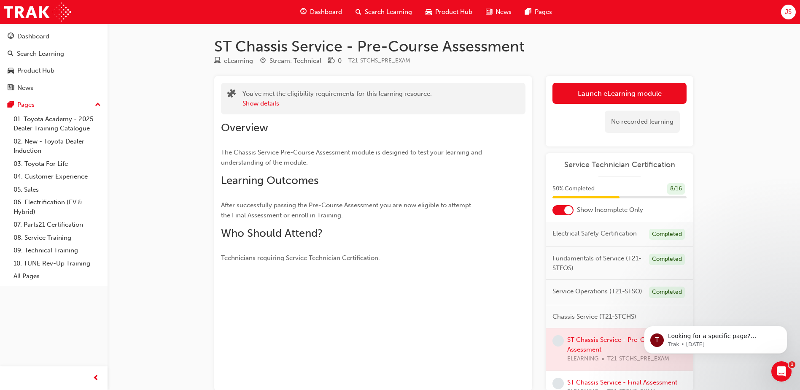
click at [450, 145] on div "Overview The Chassis Service Pre-Course Assessment module is designed to test y…" at bounding box center [358, 192] width 274 height 142
click at [20, 29] on link "Dashboard" at bounding box center [53, 37] width 101 height 16
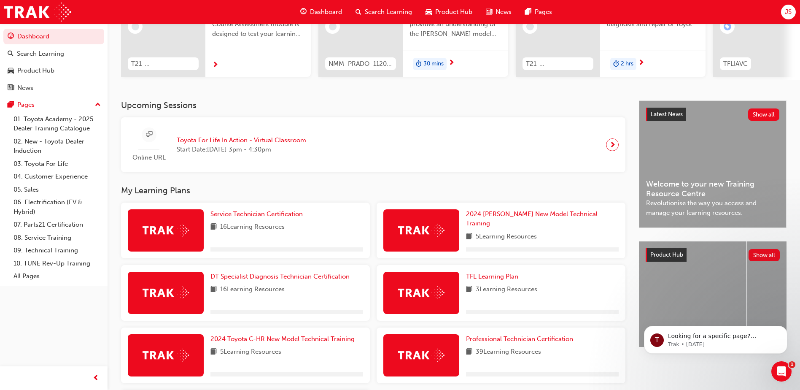
scroll to position [127, 0]
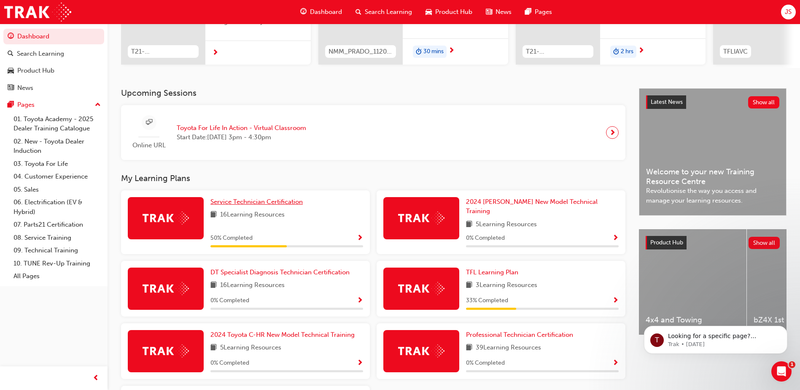
click at [249, 204] on span "Service Technician Certification" at bounding box center [257, 202] width 92 height 8
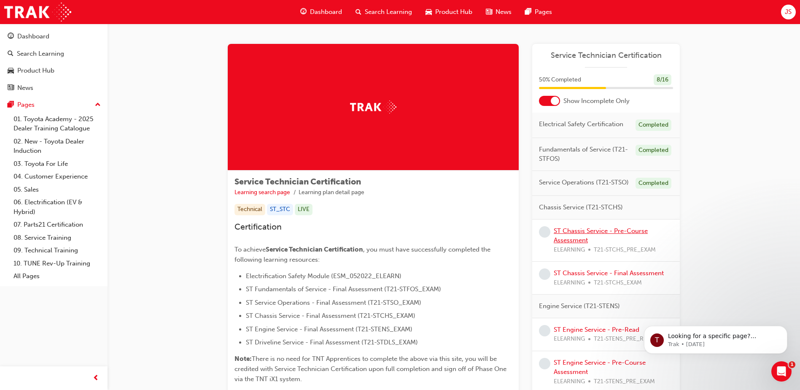
click at [579, 234] on link "ST Chassis Service - Pre-Course Assessment" at bounding box center [601, 235] width 94 height 17
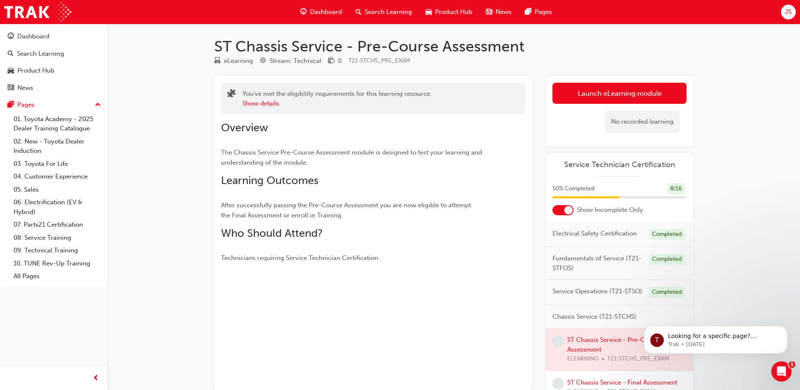
click at [598, 112] on div "No recorded learning" at bounding box center [620, 122] width 134 height 36
click at [607, 95] on link "Launch eLearning module" at bounding box center [620, 93] width 134 height 21
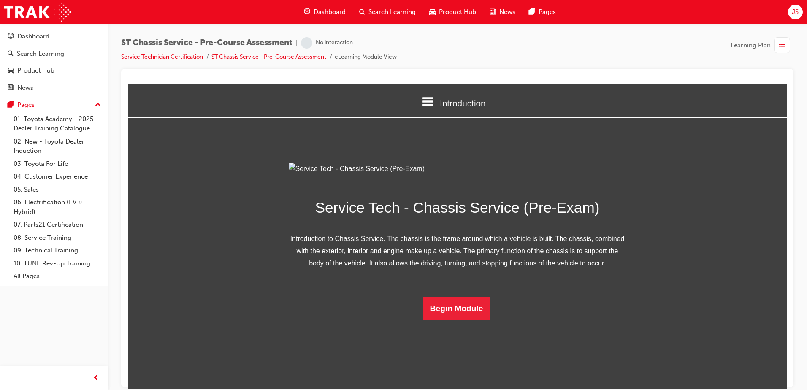
scroll to position [24, 0]
click at [464, 320] on div "Service Tech - Chassis Service (Pre-Exam) Introduction to Chassis Service. The …" at bounding box center [457, 240] width 337 height 157
click at [464, 320] on button "Begin Module" at bounding box center [456, 308] width 67 height 24
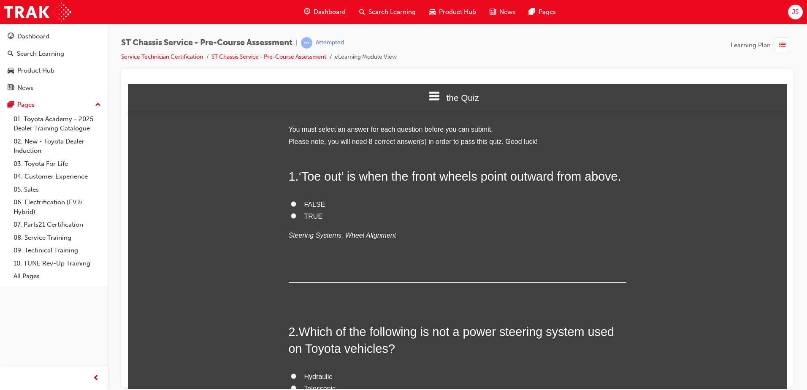
scroll to position [0, 0]
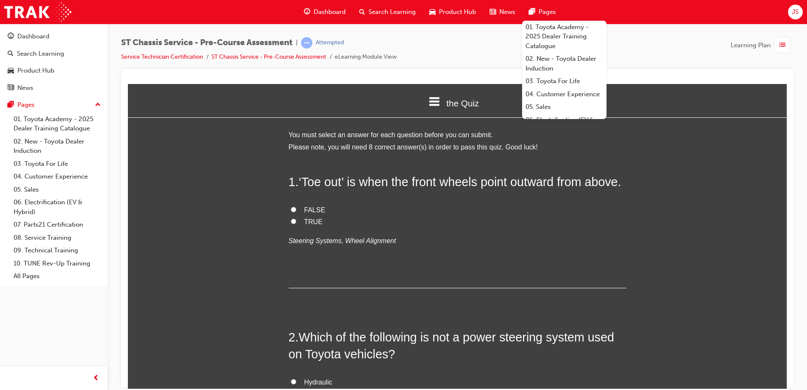
click at [424, 228] on label "TRUE" at bounding box center [457, 222] width 337 height 12
click at [296, 224] on input "TRUE" at bounding box center [293, 220] width 5 height 5
radio input "true"
click at [291, 212] on input "FALSE" at bounding box center [293, 208] width 5 height 5
radio input "true"
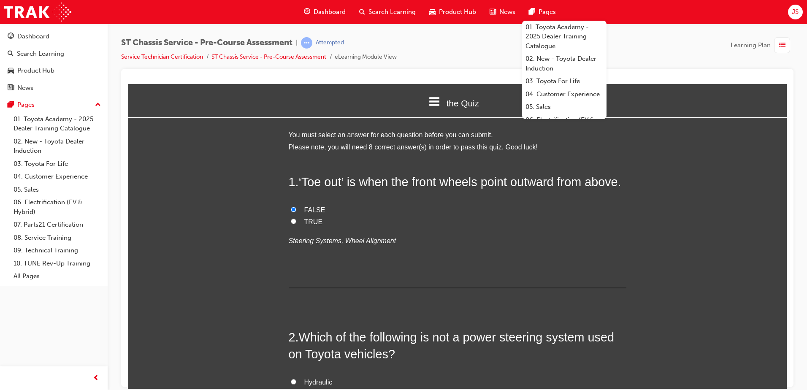
click at [377, 267] on div "1 . ‘Toe out’ is when the front wheels point outward from above. FALSE TRUE Ste…" at bounding box center [457, 230] width 337 height 115
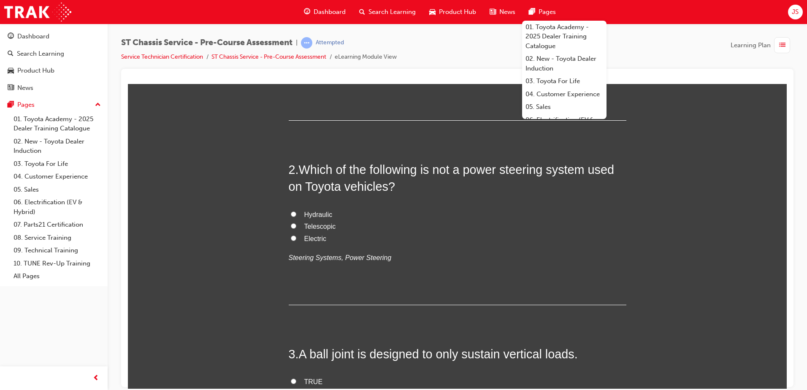
scroll to position [169, 0]
click at [291, 227] on input "Telescopic" at bounding box center [293, 223] width 5 height 5
radio input "true"
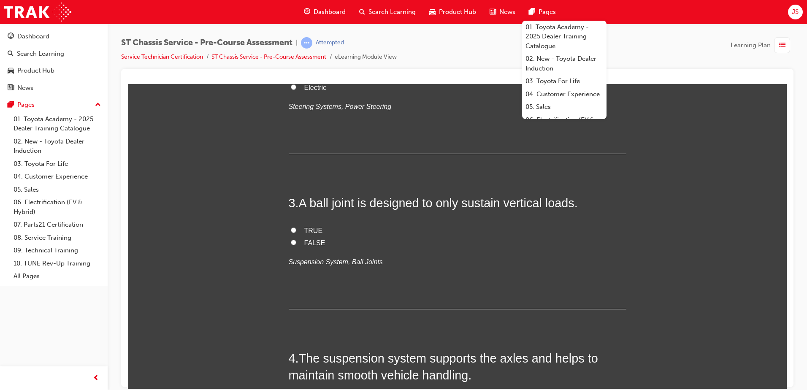
scroll to position [337, 0]
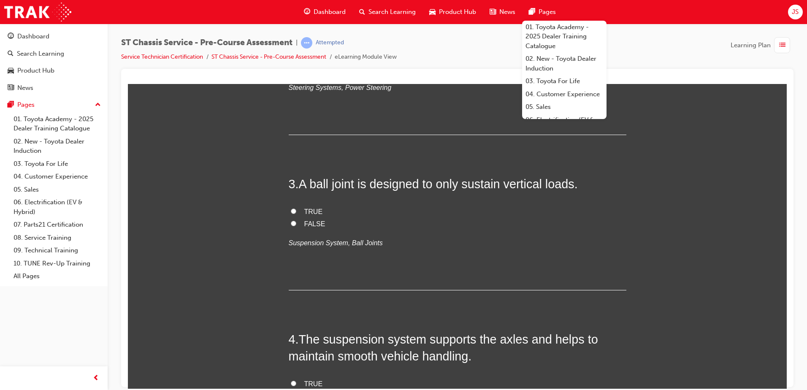
click at [291, 226] on input "FALSE" at bounding box center [293, 222] width 5 height 5
radio input "true"
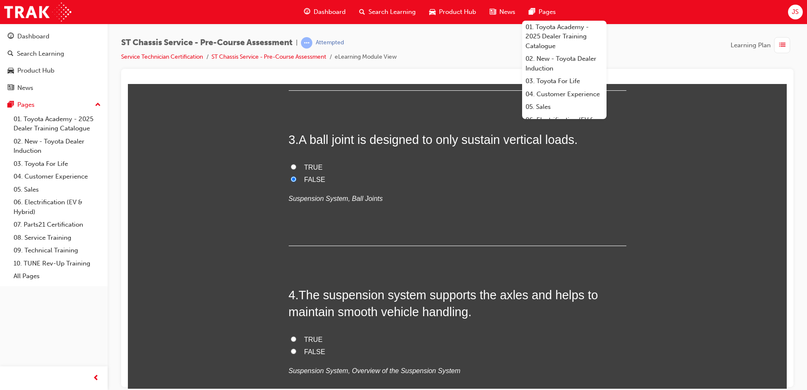
scroll to position [506, 0]
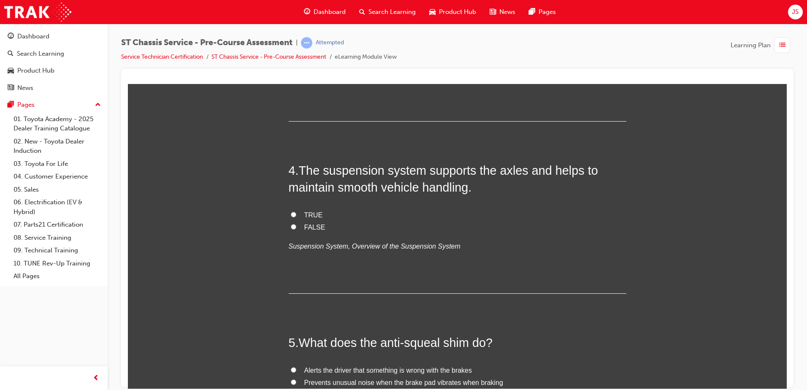
click at [504, 276] on div "4 . The suspension system supports the axles and helps to maintain smooth vehic…" at bounding box center [457, 228] width 337 height 132
click at [293, 221] on label "TRUE" at bounding box center [457, 215] width 337 height 12
click at [293, 217] on input "TRUE" at bounding box center [293, 213] width 5 height 5
radio input "true"
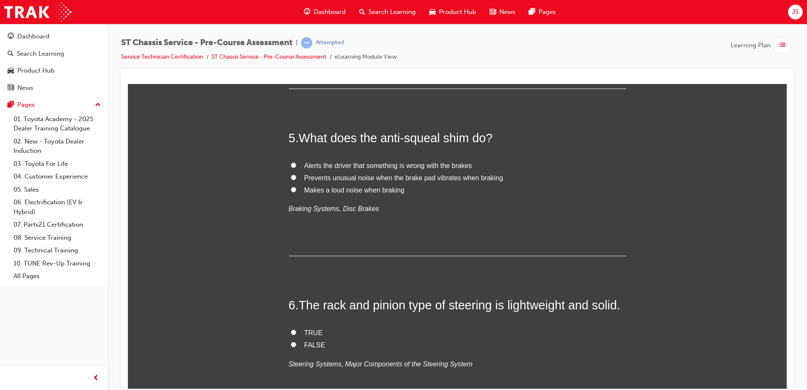
scroll to position [675, 0]
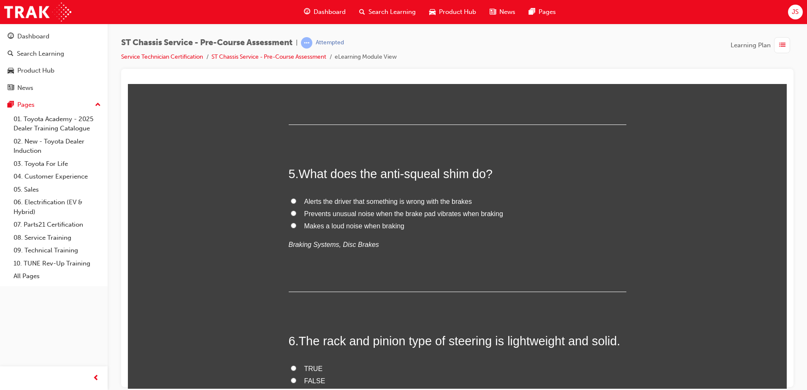
click at [291, 216] on input "Prevents unusual noise when the brake pad vibrates when braking" at bounding box center [293, 212] width 5 height 5
radio input "true"
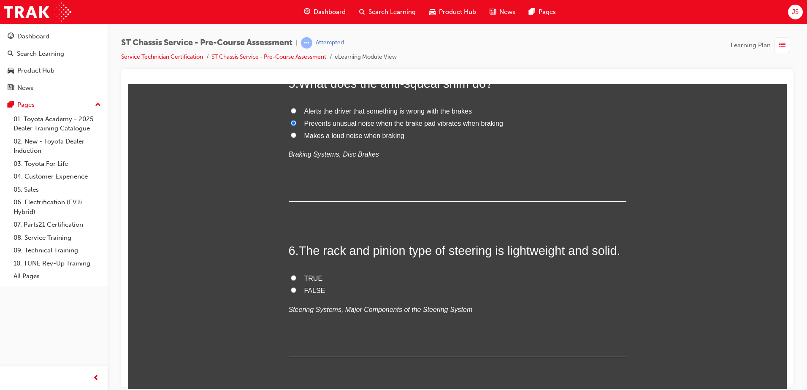
scroll to position [844, 0]
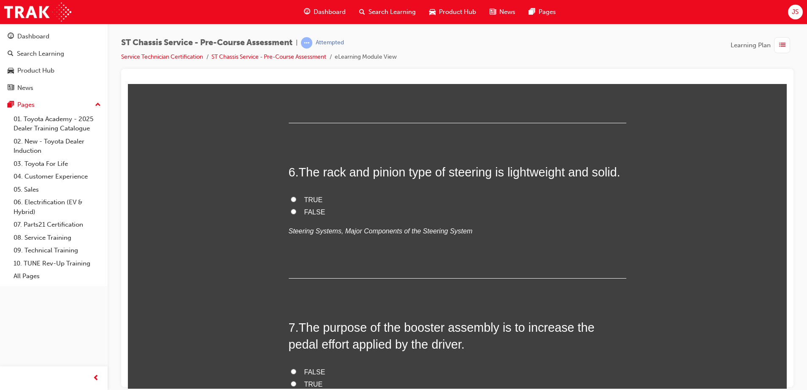
click at [291, 214] on input "FALSE" at bounding box center [293, 210] width 5 height 5
radio input "true"
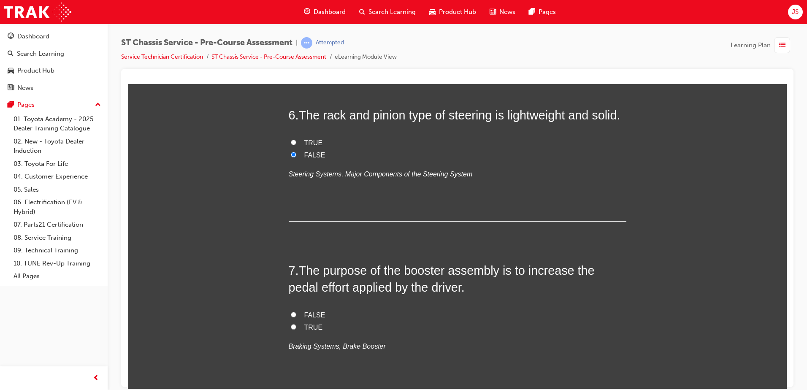
scroll to position [886, 0]
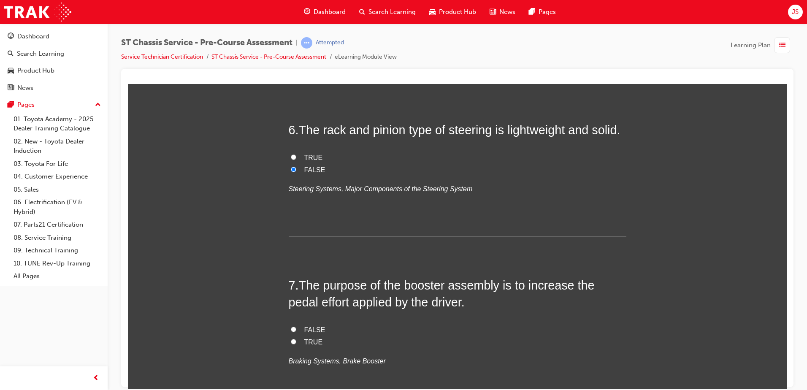
click at [289, 164] on label "TRUE" at bounding box center [457, 157] width 337 height 12
click at [291, 159] on input "TRUE" at bounding box center [293, 156] width 5 height 5
radio input "true"
click at [291, 159] on input "TRUE" at bounding box center [293, 156] width 5 height 5
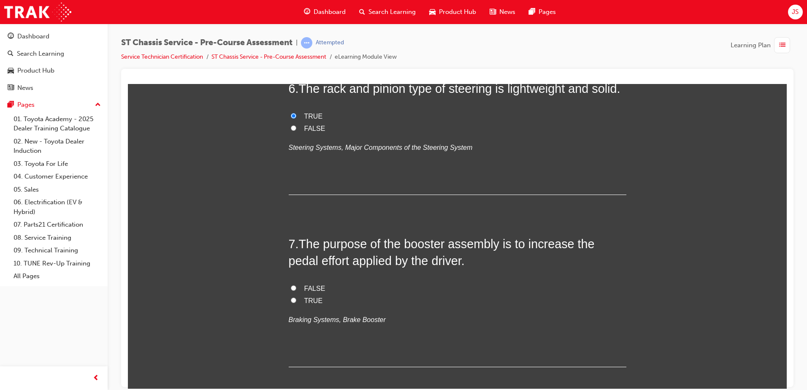
scroll to position [1055, 0]
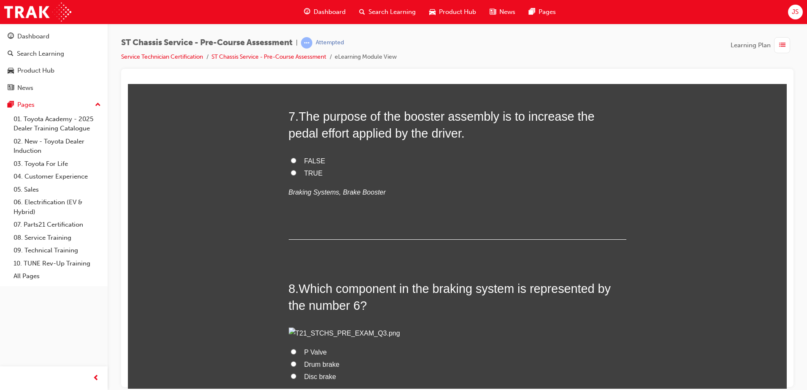
click at [292, 179] on label "TRUE" at bounding box center [457, 173] width 337 height 12
click at [292, 175] on input "TRUE" at bounding box center [293, 172] width 5 height 5
radio input "true"
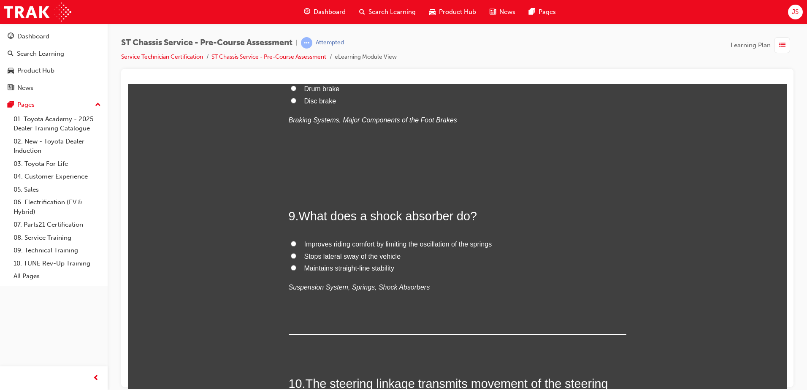
scroll to position [1350, 0]
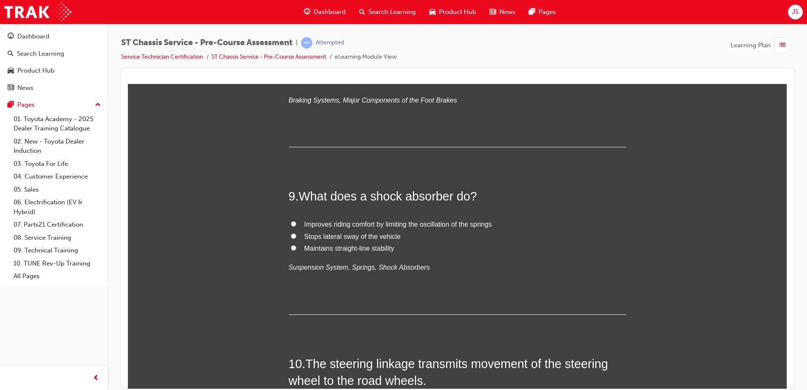
click at [291, 71] on input "Drum brake" at bounding box center [293, 67] width 5 height 5
radio input "true"
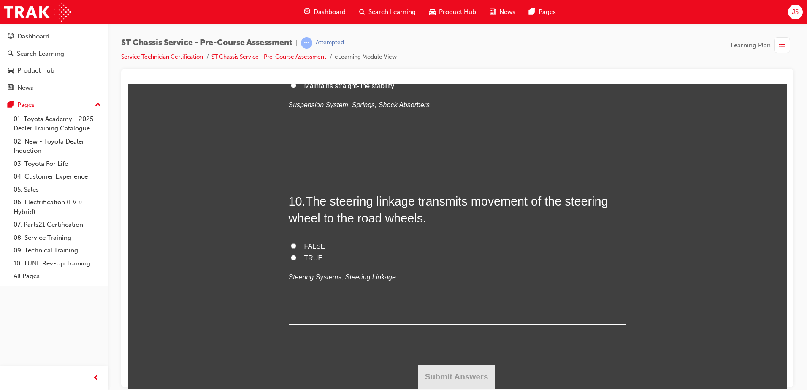
scroll to position [1561, 0]
click at [291, 64] on input "Improves riding comfort by limiting the oscillation of the springs" at bounding box center [293, 60] width 5 height 5
radio input "true"
click at [289, 264] on label "TRUE" at bounding box center [457, 258] width 337 height 12
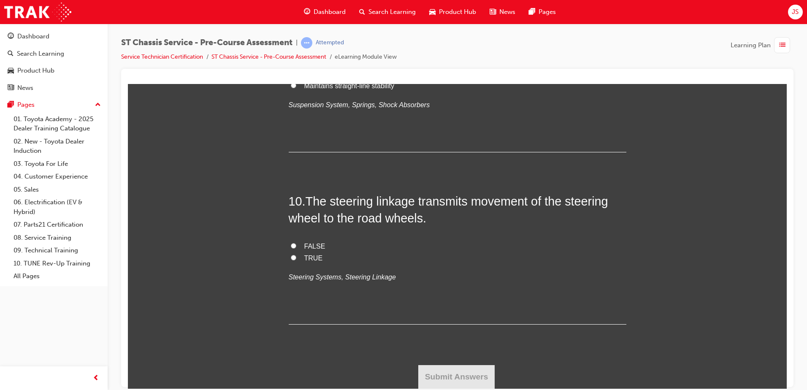
click at [291, 260] on input "TRUE" at bounding box center [293, 256] width 5 height 5
radio input "true"
click at [447, 377] on button "Submit Answers" at bounding box center [456, 376] width 77 height 24
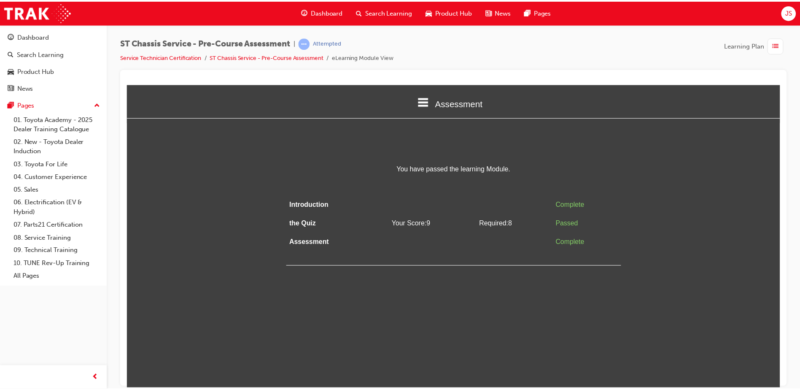
scroll to position [0, 0]
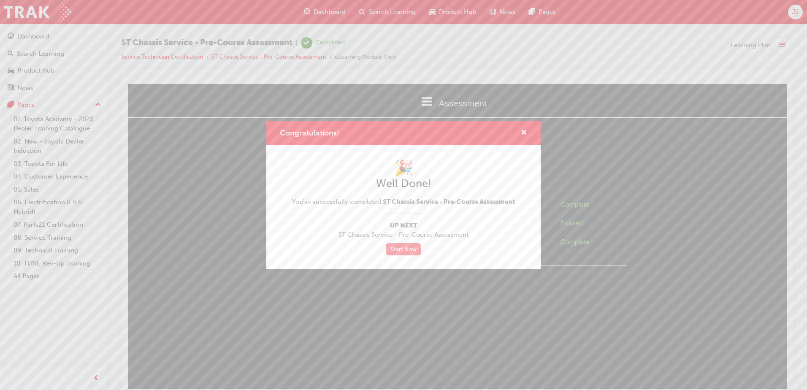
click at [406, 251] on link "Start Now" at bounding box center [403, 249] width 35 height 12
click at [395, 247] on link "Start Now" at bounding box center [403, 249] width 35 height 12
click at [406, 256] on div "🎉 Well Done! You've successfully completed ST Chassis Service - Pre-Course Asse…" at bounding box center [403, 207] width 274 height 124
click at [410, 251] on link "Start Now" at bounding box center [403, 249] width 35 height 12
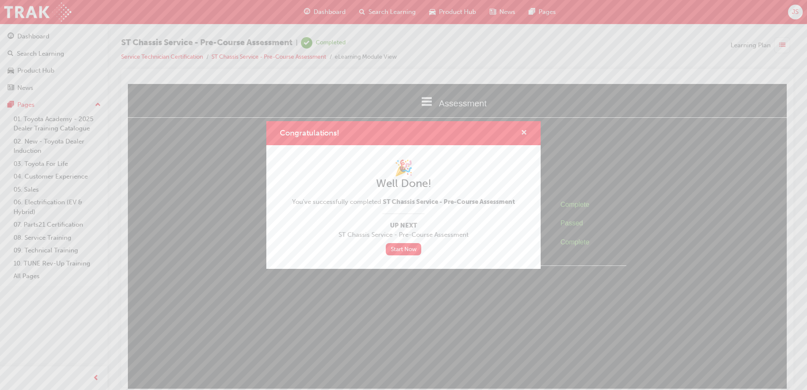
click at [526, 130] on span "cross-icon" at bounding box center [524, 134] width 6 height 8
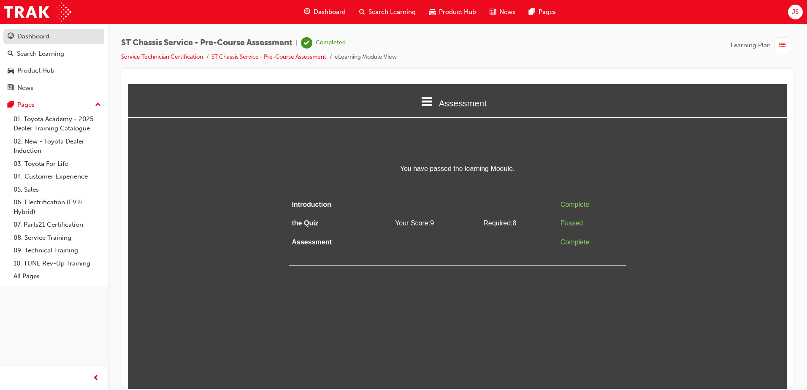
click at [41, 30] on link "Dashboard" at bounding box center [53, 37] width 101 height 16
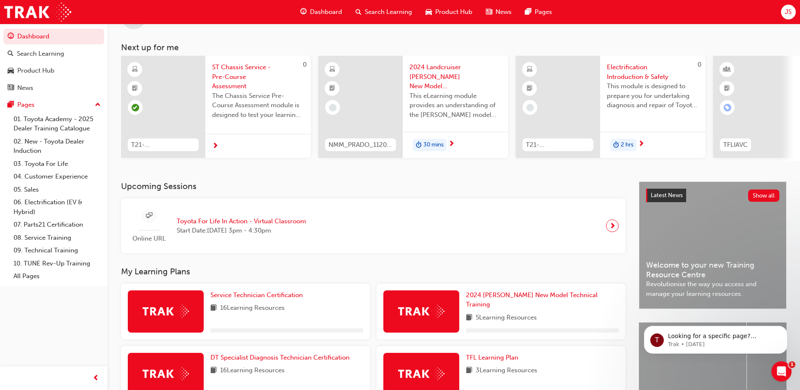
scroll to position [127, 0]
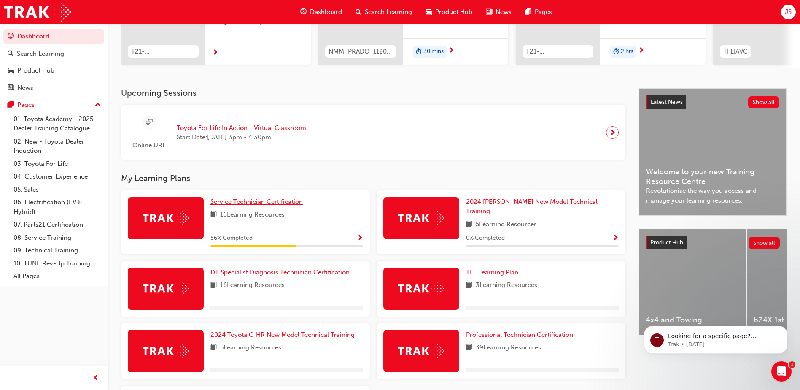
click at [260, 205] on span "Service Technician Certification" at bounding box center [257, 202] width 92 height 8
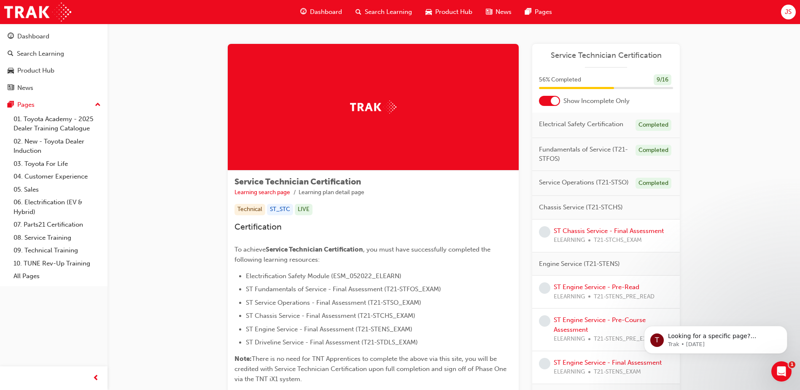
scroll to position [42, 0]
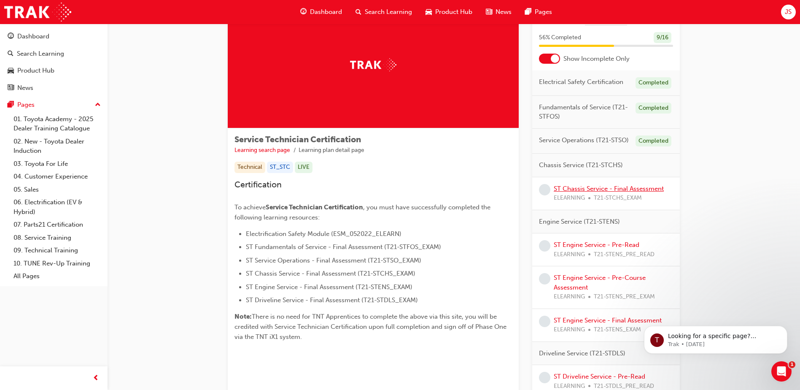
click at [585, 186] on link "ST Chassis Service - Final Assessment" at bounding box center [609, 189] width 110 height 8
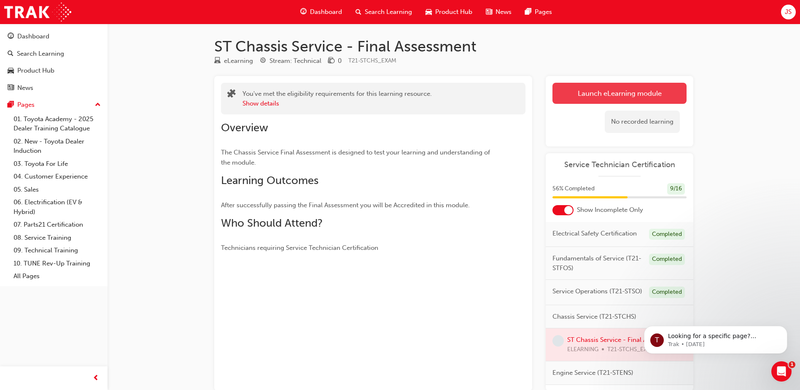
click at [562, 100] on link "Launch eLearning module" at bounding box center [620, 93] width 134 height 21
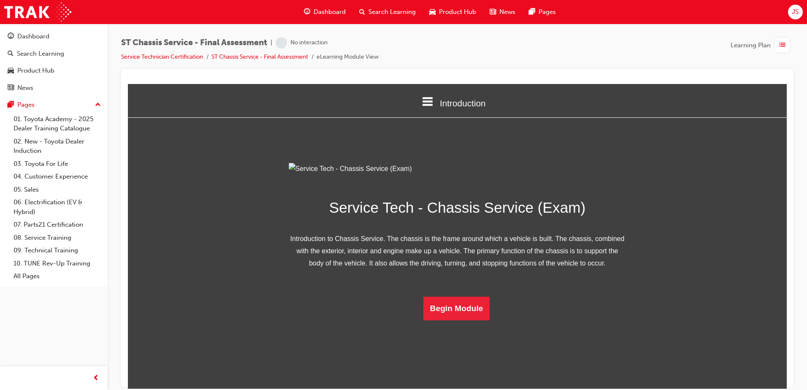
scroll to position [24, 0]
click at [432, 320] on button "Begin Module" at bounding box center [456, 308] width 67 height 24
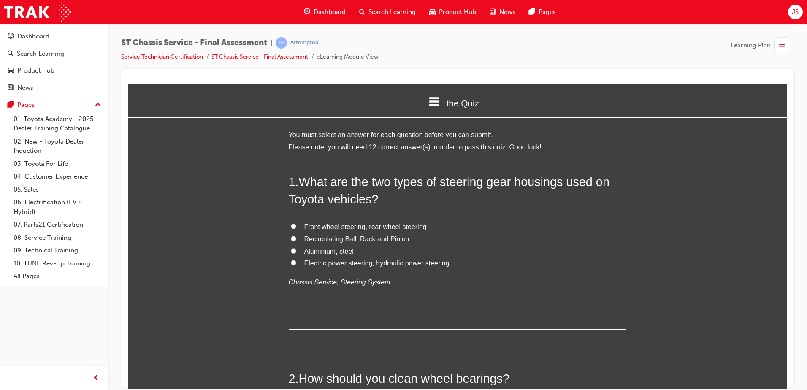
click at [289, 241] on label "Recirculating Ball, Rack and Pinion" at bounding box center [457, 239] width 337 height 12
click at [291, 241] on input "Recirculating Ball, Rack and Pinion" at bounding box center [293, 237] width 5 height 5
radio input "true"
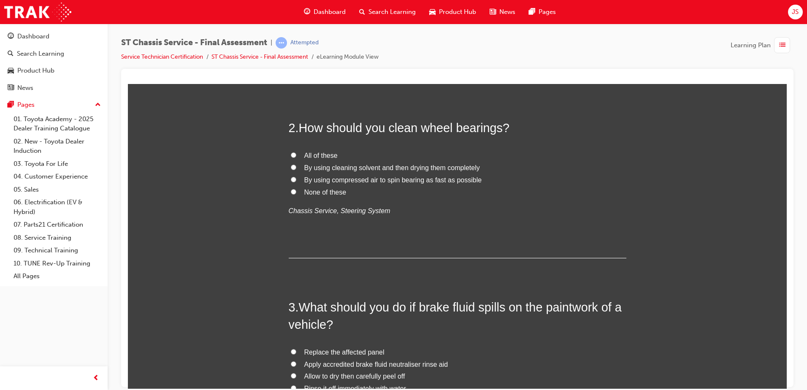
scroll to position [253, 0]
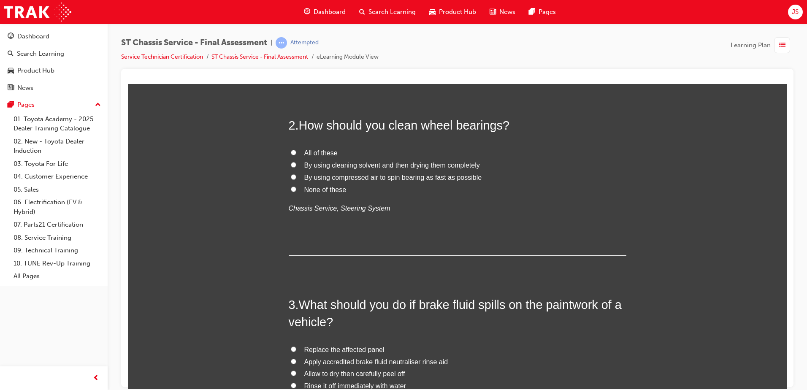
click at [291, 164] on input "By using cleaning solvent and then drying them completely" at bounding box center [293, 164] width 5 height 5
radio input "true"
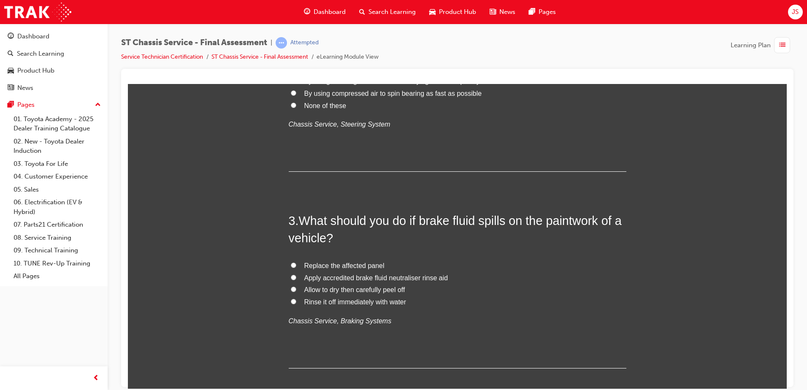
scroll to position [337, 0]
click at [291, 298] on input "Rinse it off immediately with water" at bounding box center [293, 300] width 5 height 5
radio input "true"
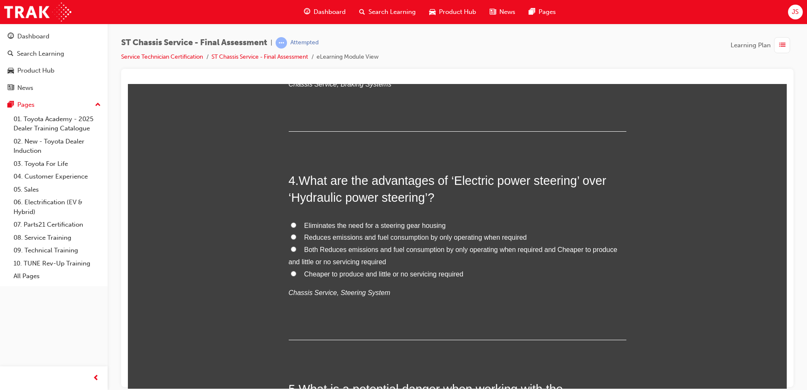
scroll to position [594, 0]
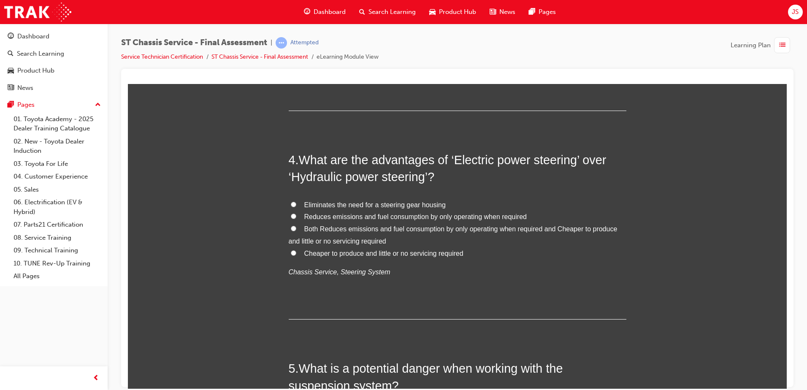
click at [291, 253] on input "Cheaper to produce and little or no servicing required" at bounding box center [293, 252] width 5 height 5
radio input "true"
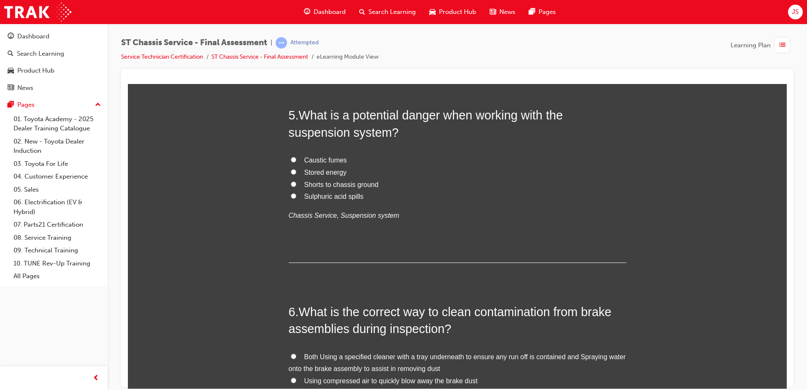
scroll to position [805, 0]
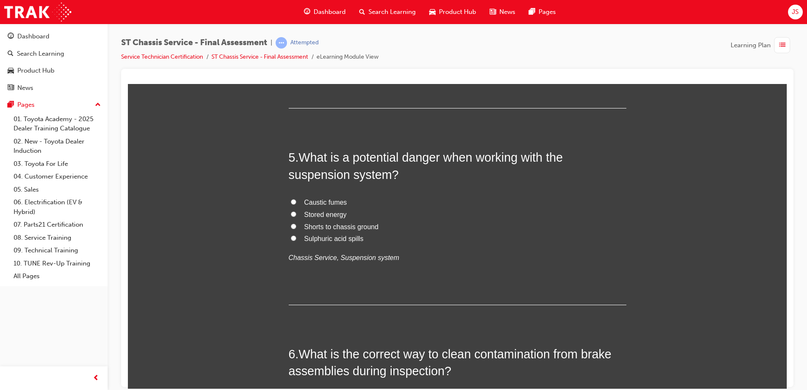
click at [291, 213] on input "Stored energy" at bounding box center [293, 213] width 5 height 5
radio input "true"
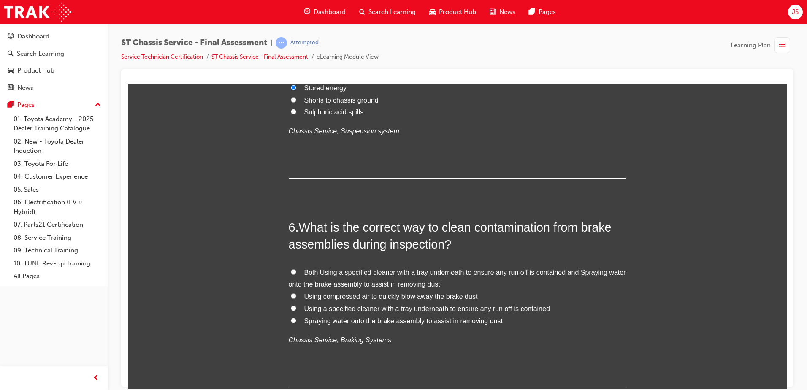
scroll to position [974, 0]
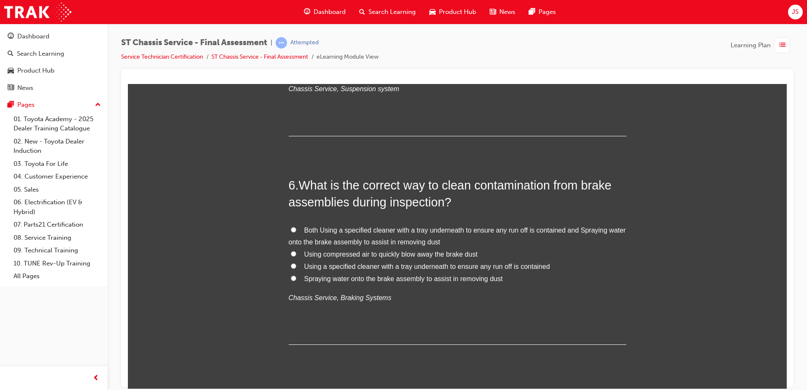
click at [291, 266] on input "Using a specified cleaner with a tray underneath to ensure any run off is conta…" at bounding box center [293, 265] width 5 height 5
radio input "true"
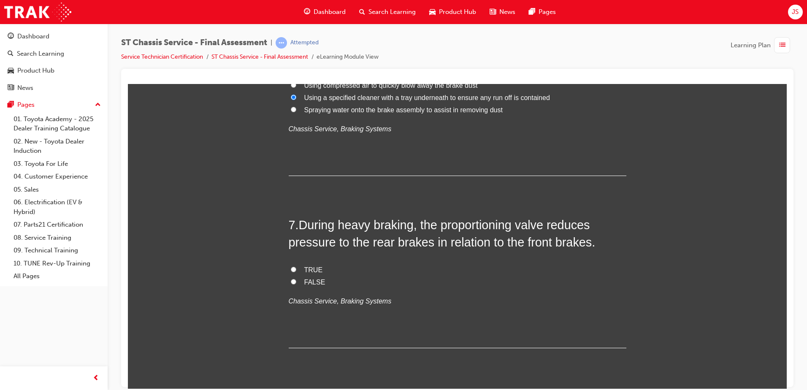
scroll to position [1185, 0]
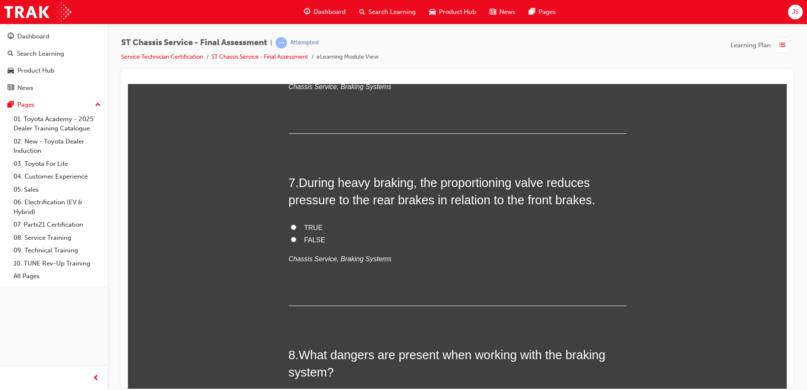
click at [291, 227] on input "TRUE" at bounding box center [293, 226] width 5 height 5
radio input "true"
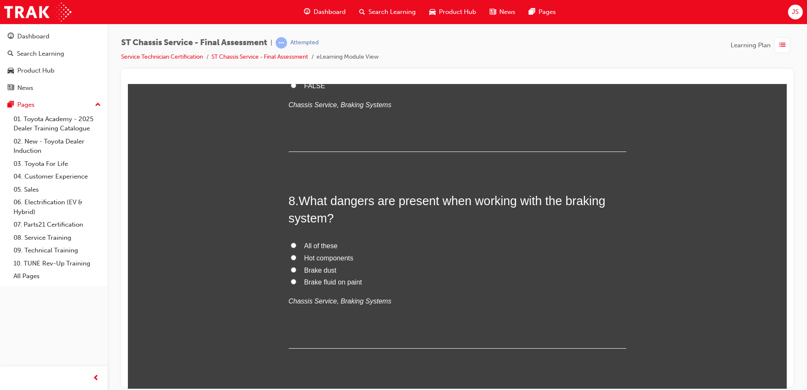
scroll to position [1354, 0]
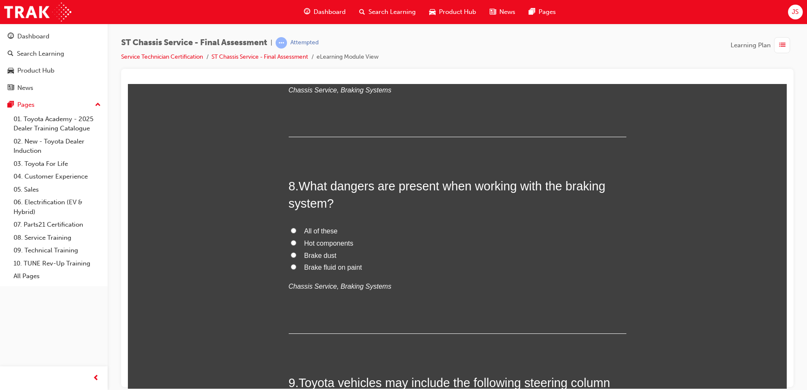
click at [291, 229] on input "All of these" at bounding box center [293, 229] width 5 height 5
radio input "true"
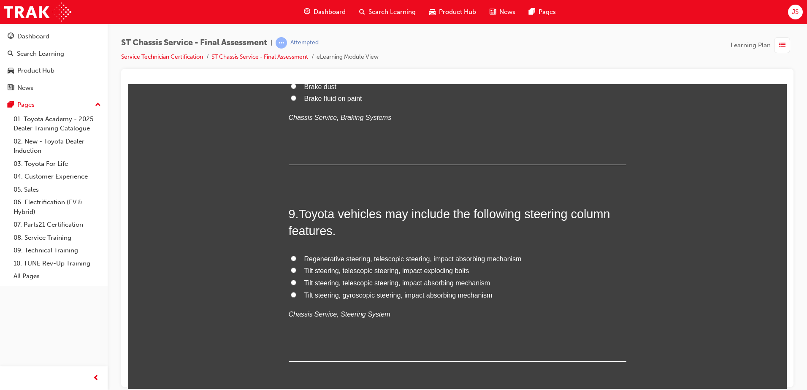
scroll to position [1565, 0]
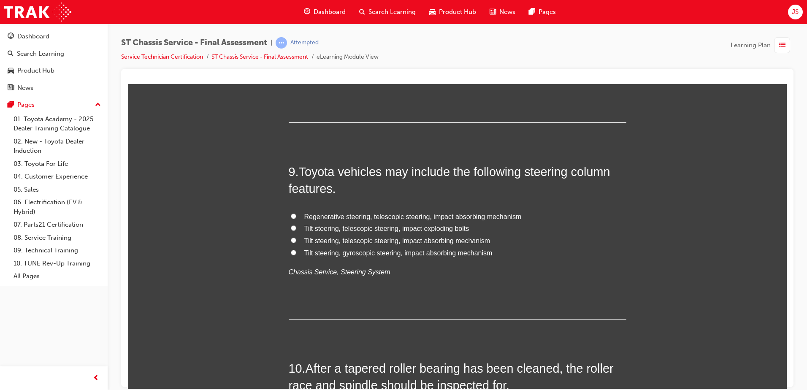
click at [293, 239] on label "Tilt steering, telescopic steering, impact absorbing mechanism" at bounding box center [457, 241] width 337 height 12
click at [293, 239] on input "Tilt steering, telescopic steering, impact absorbing mechanism" at bounding box center [293, 239] width 5 height 5
radio input "true"
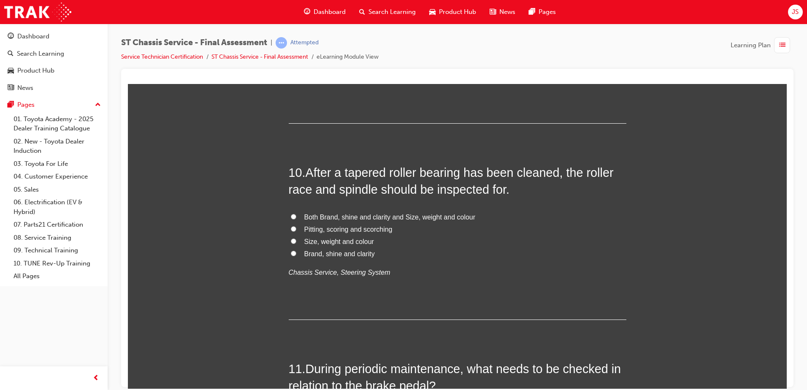
scroll to position [1776, 0]
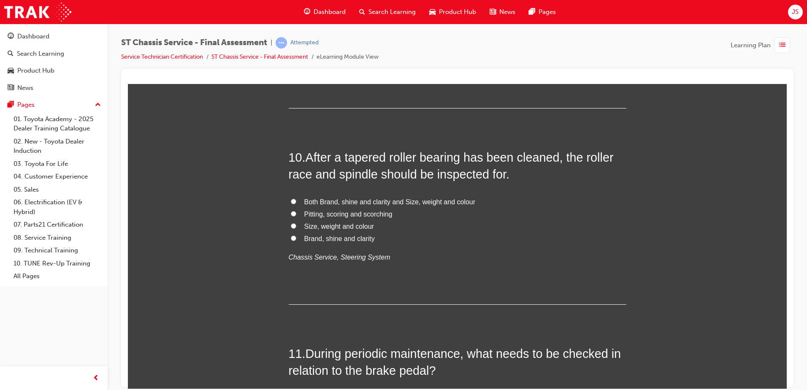
click at [291, 214] on input "Pitting, scoring and scorching" at bounding box center [293, 213] width 5 height 5
radio input "true"
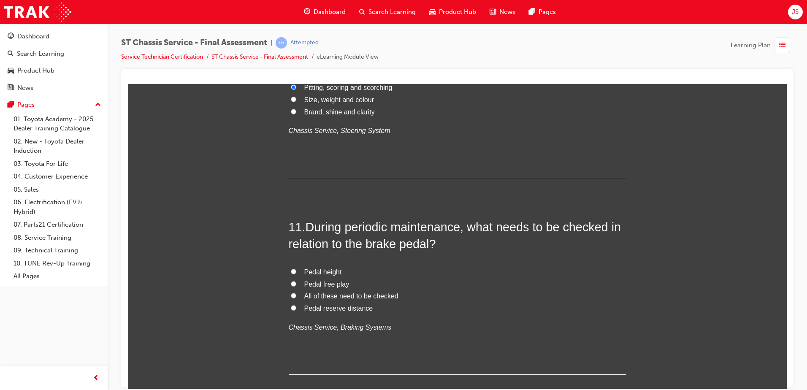
scroll to position [1944, 0]
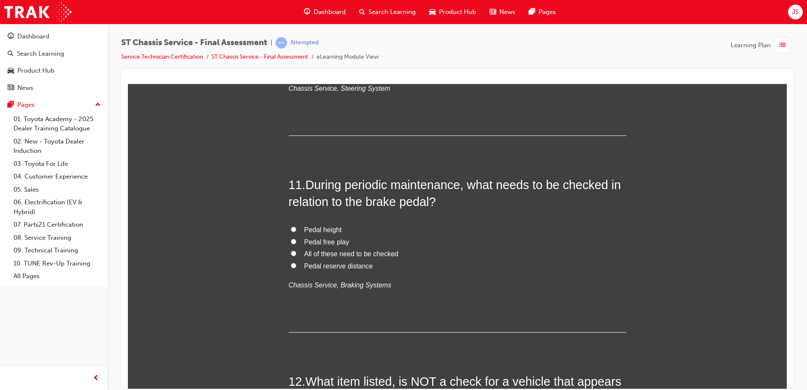
click at [289, 230] on label "Pedal height" at bounding box center [457, 230] width 337 height 12
click at [291, 230] on input "Pedal height" at bounding box center [293, 228] width 5 height 5
radio input "true"
click at [291, 253] on input "All of these need to be checked" at bounding box center [293, 252] width 5 height 5
radio input "true"
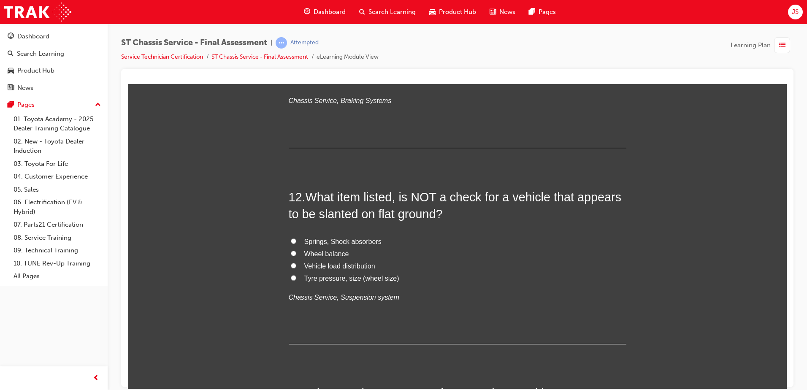
scroll to position [2155, 0]
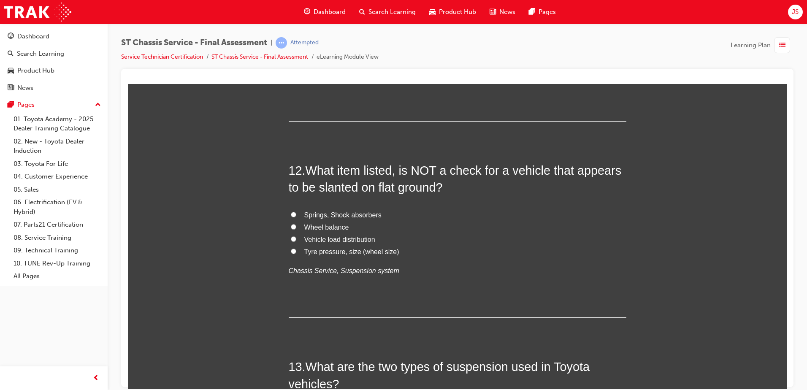
click at [291, 226] on input "Wheel balance" at bounding box center [293, 226] width 5 height 5
radio input "true"
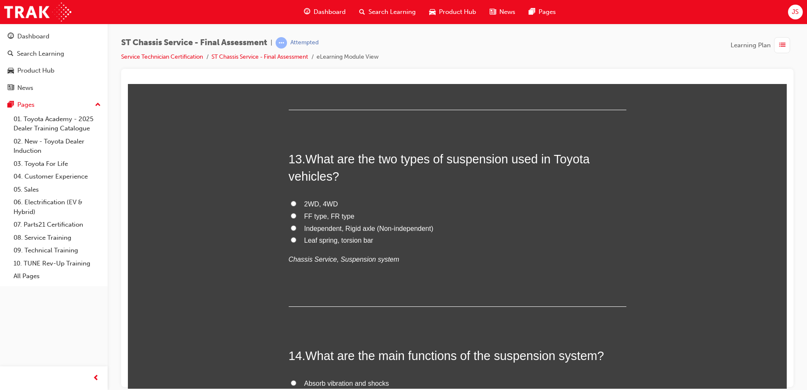
scroll to position [2366, 0]
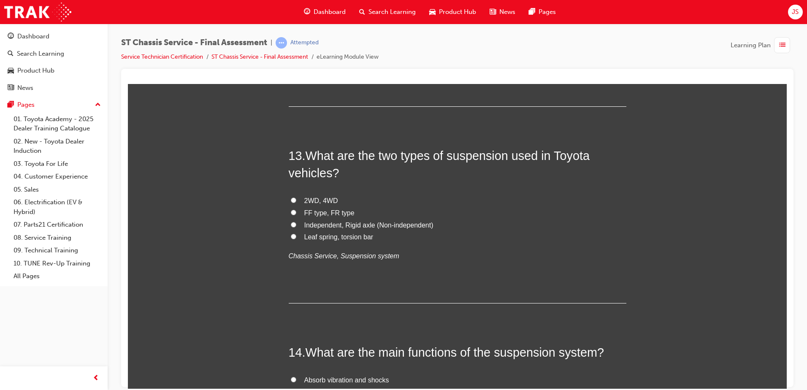
click at [291, 226] on input "Independent, Rigid axle (Non-independent)" at bounding box center [293, 223] width 5 height 5
radio input "true"
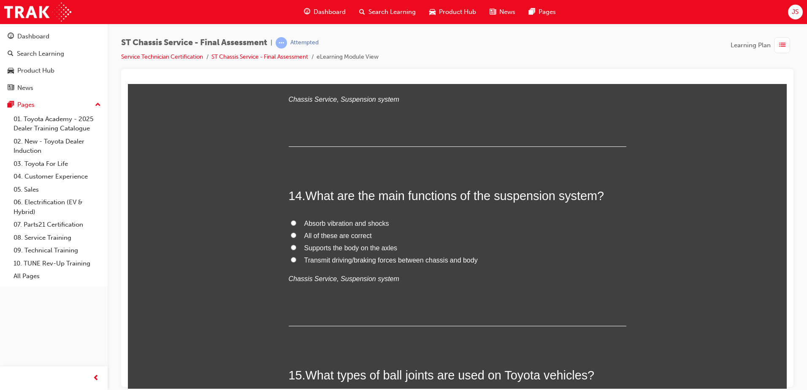
scroll to position [2577, 0]
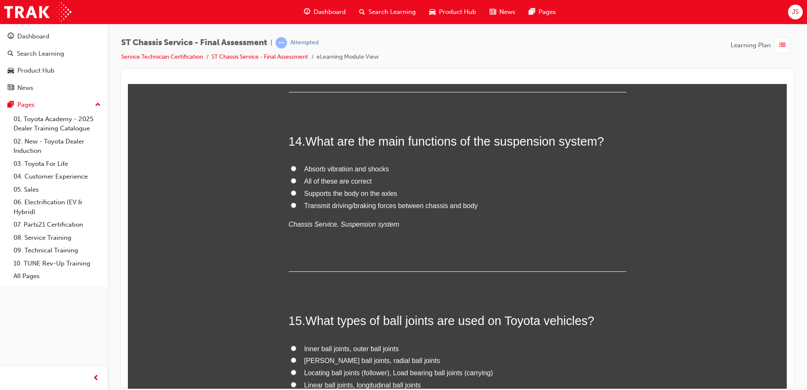
click at [291, 179] on input "All of these are correct" at bounding box center [293, 180] width 5 height 5
radio input "true"
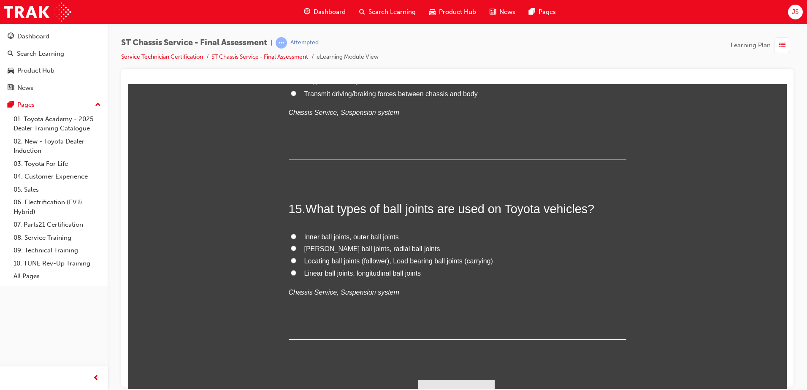
scroll to position [2704, 0]
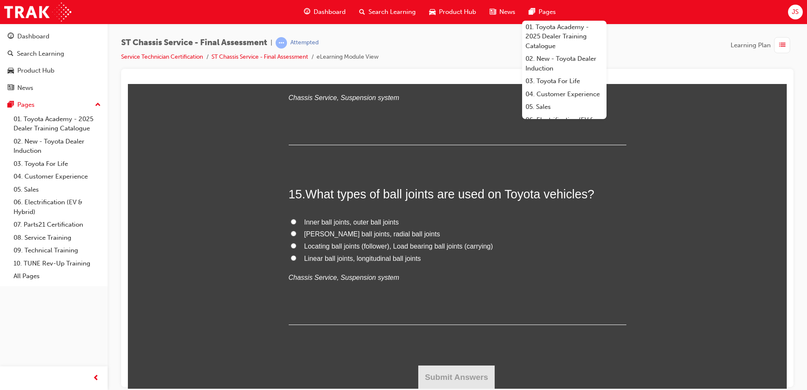
click at [291, 244] on input "Locating ball joints (follower), Load bearing ball joints (carrying)" at bounding box center [293, 245] width 5 height 5
radio input "true"
click at [463, 377] on button "Submit Answers" at bounding box center [456, 377] width 77 height 24
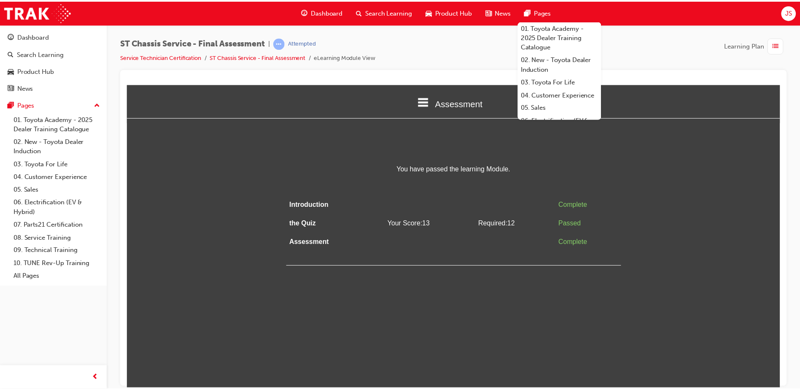
scroll to position [0, 0]
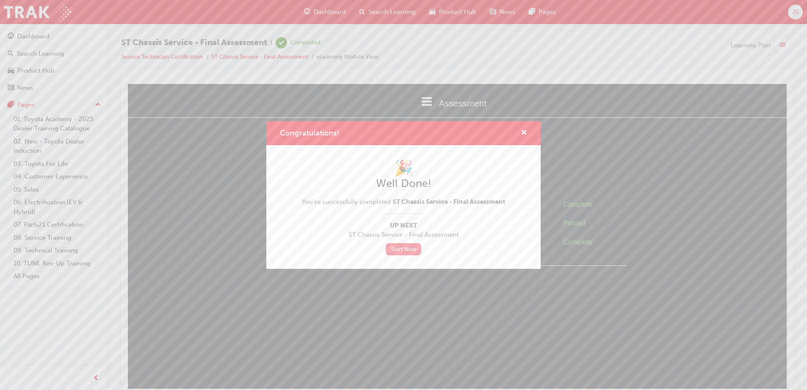
click at [410, 247] on link "Start Now" at bounding box center [403, 249] width 35 height 12
click at [525, 135] on span "cross-icon" at bounding box center [524, 134] width 6 height 8
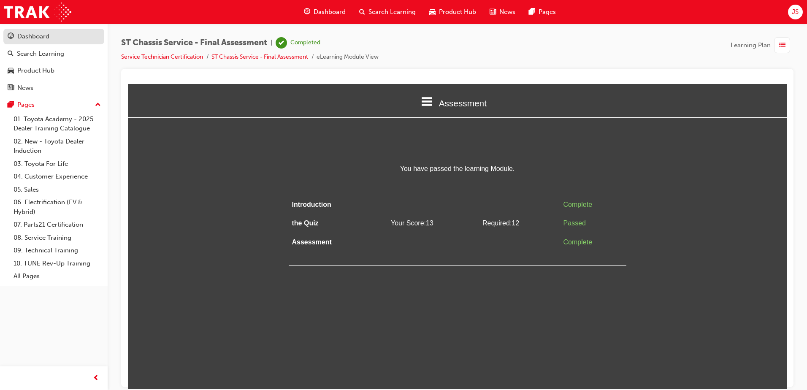
click at [30, 35] on div "Dashboard" at bounding box center [33, 37] width 32 height 10
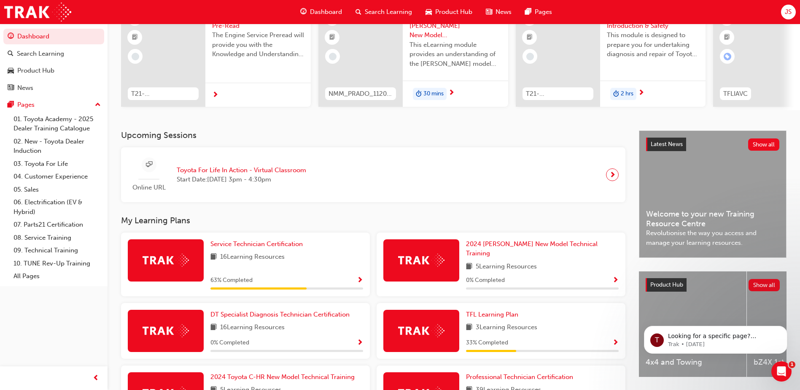
scroll to position [127, 0]
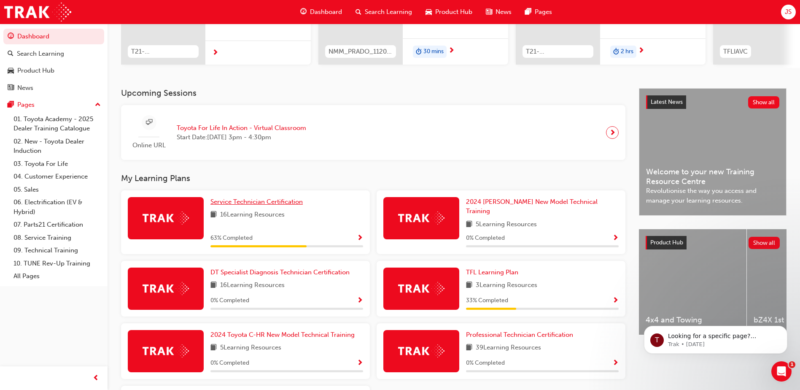
click at [265, 205] on span "Service Technician Certification" at bounding box center [257, 202] width 92 height 8
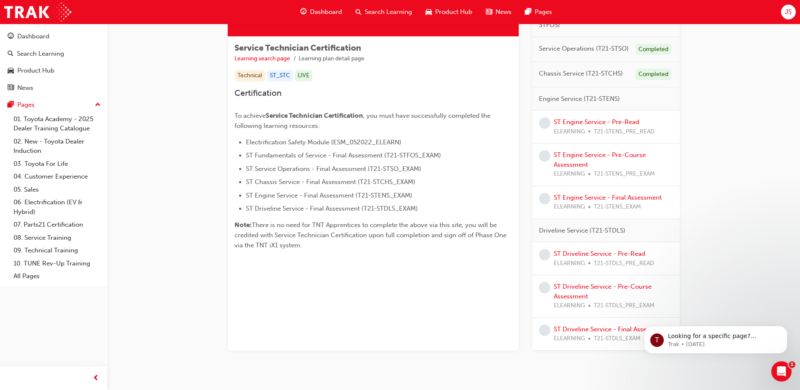
scroll to position [114, 0]
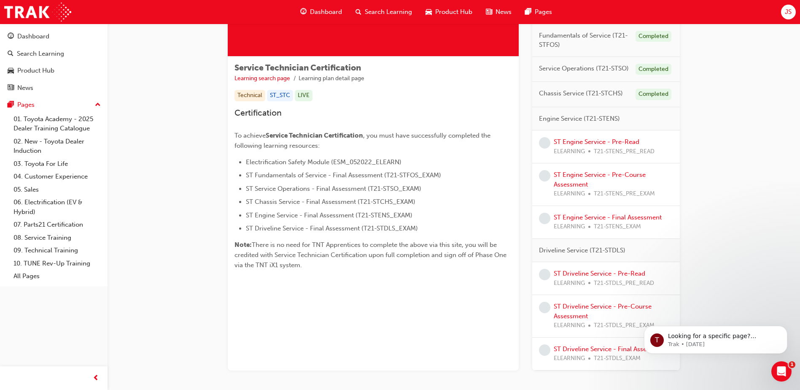
click at [788, 20] on div "Dashboard Search Learning Product Hub News Pages JS" at bounding box center [400, 12] width 800 height 24
click at [788, 12] on span "JS" at bounding box center [788, 12] width 7 height 10
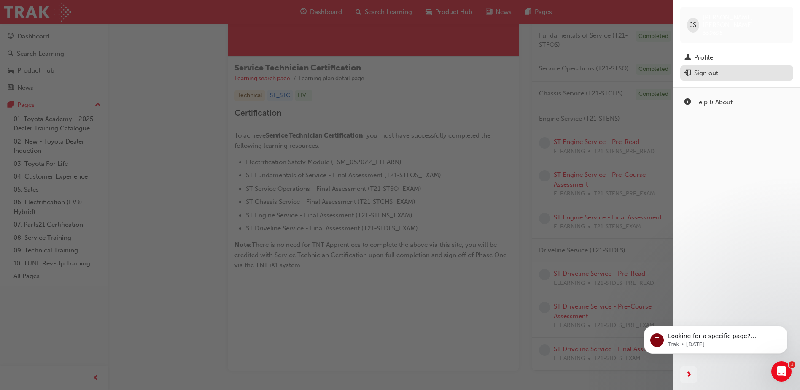
click at [697, 68] on div "Sign out" at bounding box center [706, 73] width 24 height 10
